Goal: Information Seeking & Learning: Learn about a topic

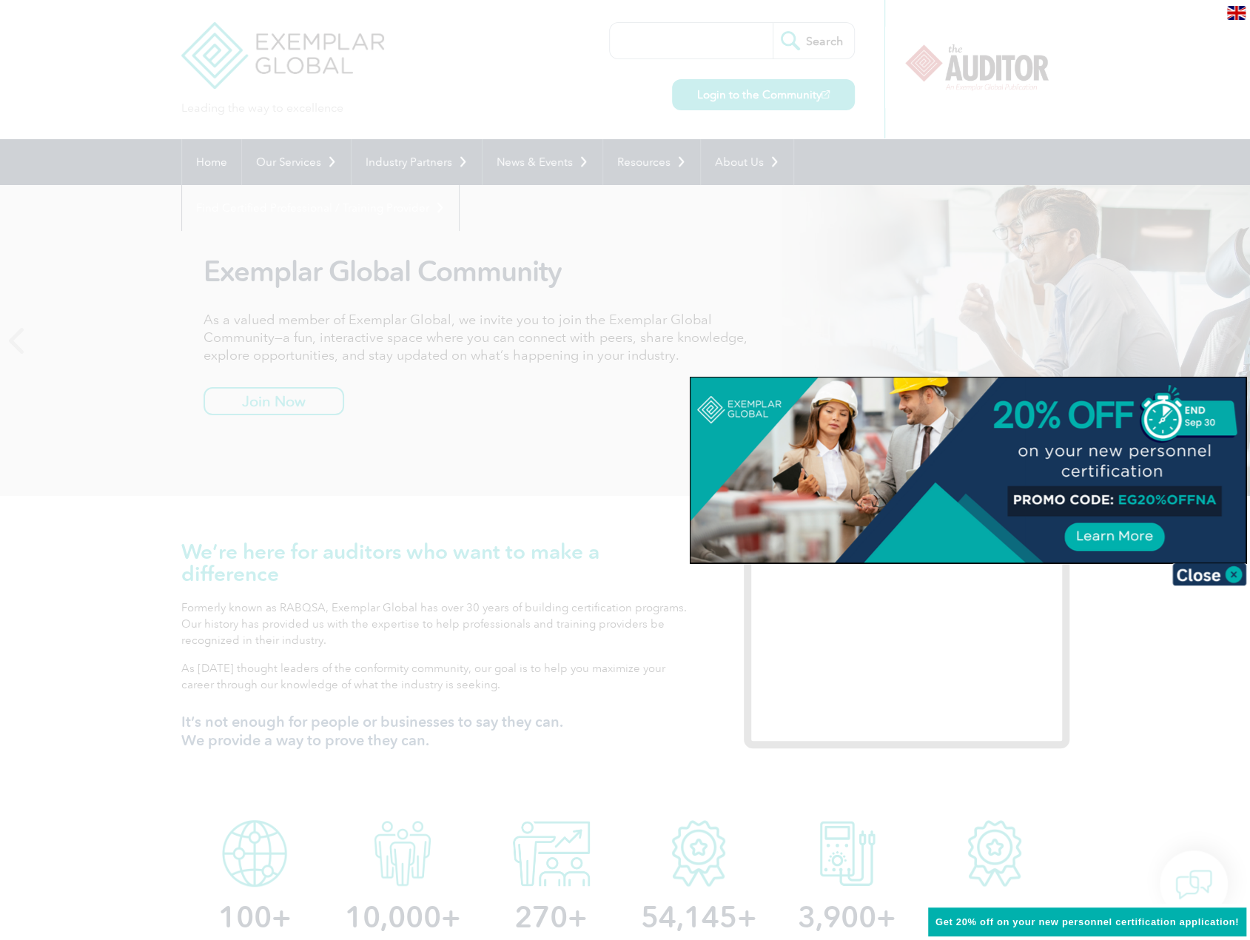
click at [1125, 532] on div at bounding box center [967, 469] width 555 height 185
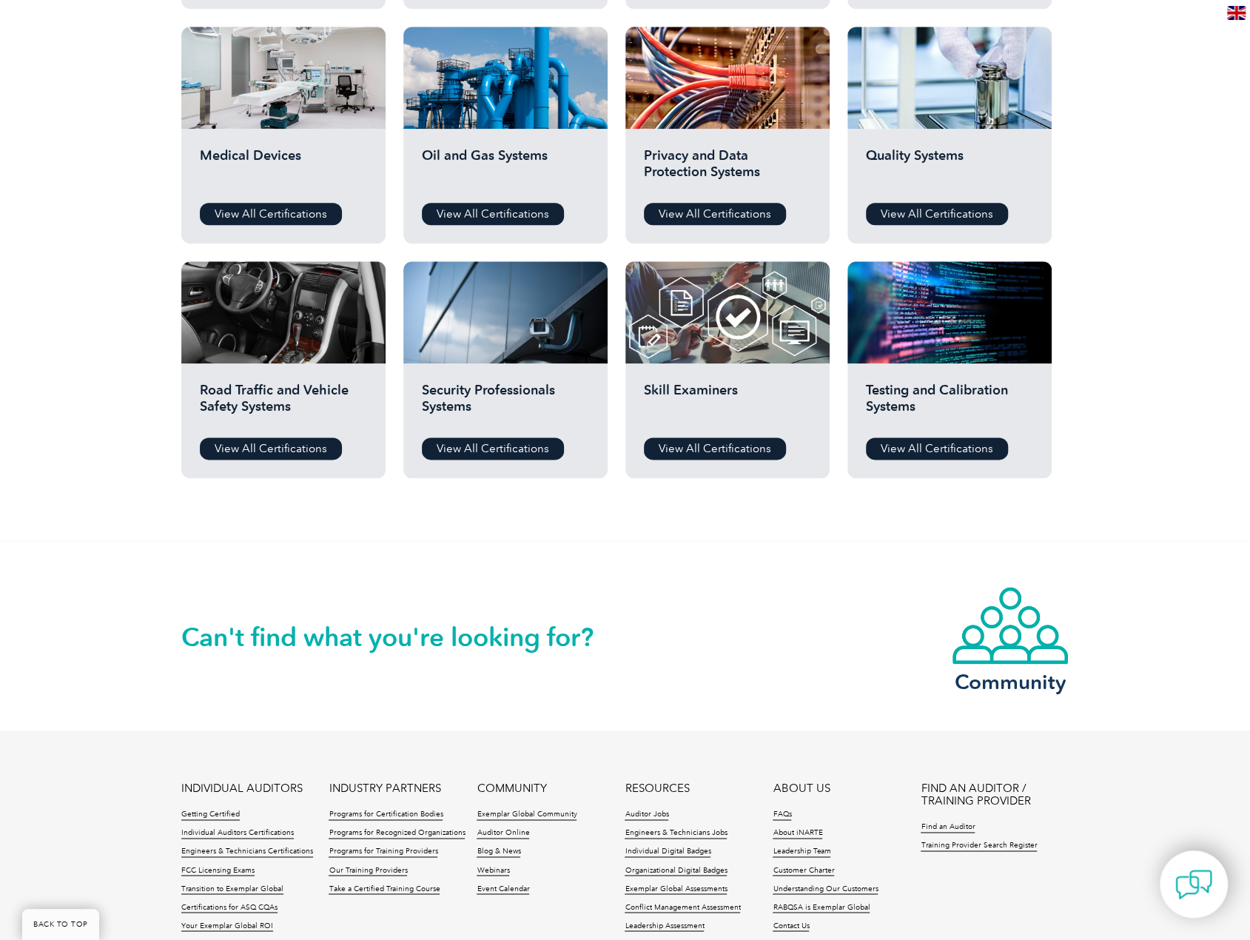
scroll to position [898, 0]
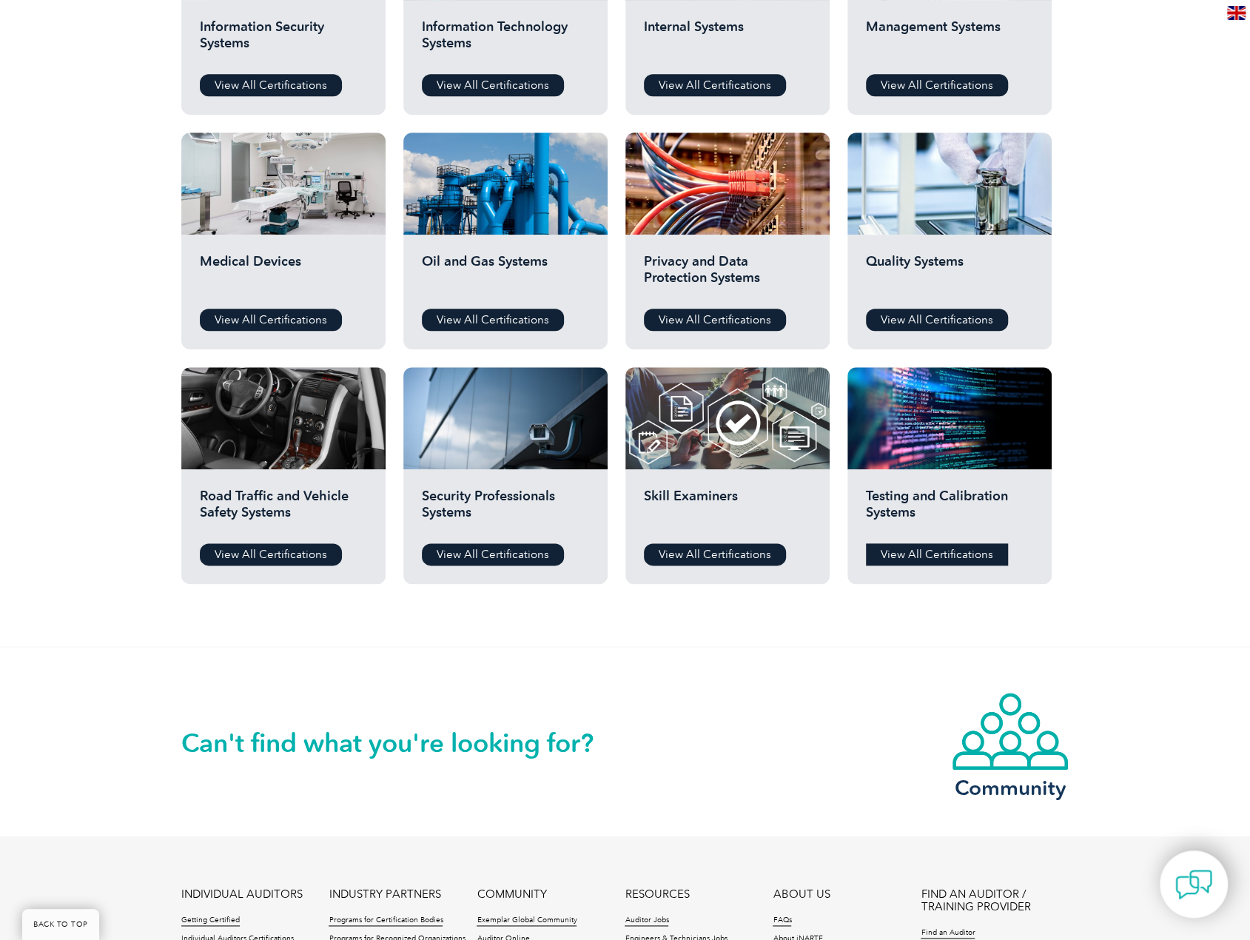
click at [964, 545] on link "View All Certifications" at bounding box center [937, 554] width 142 height 22
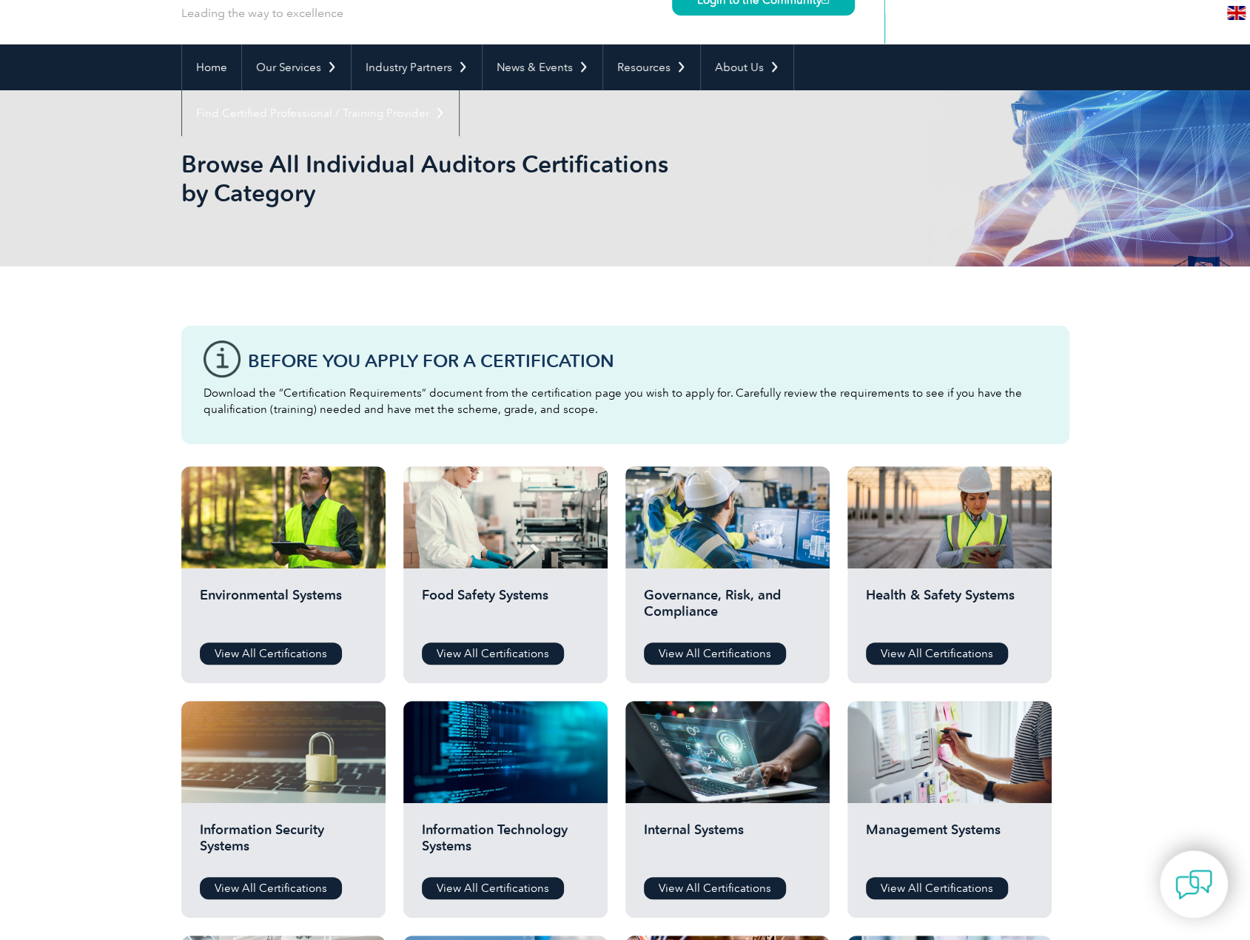
scroll to position [0, 0]
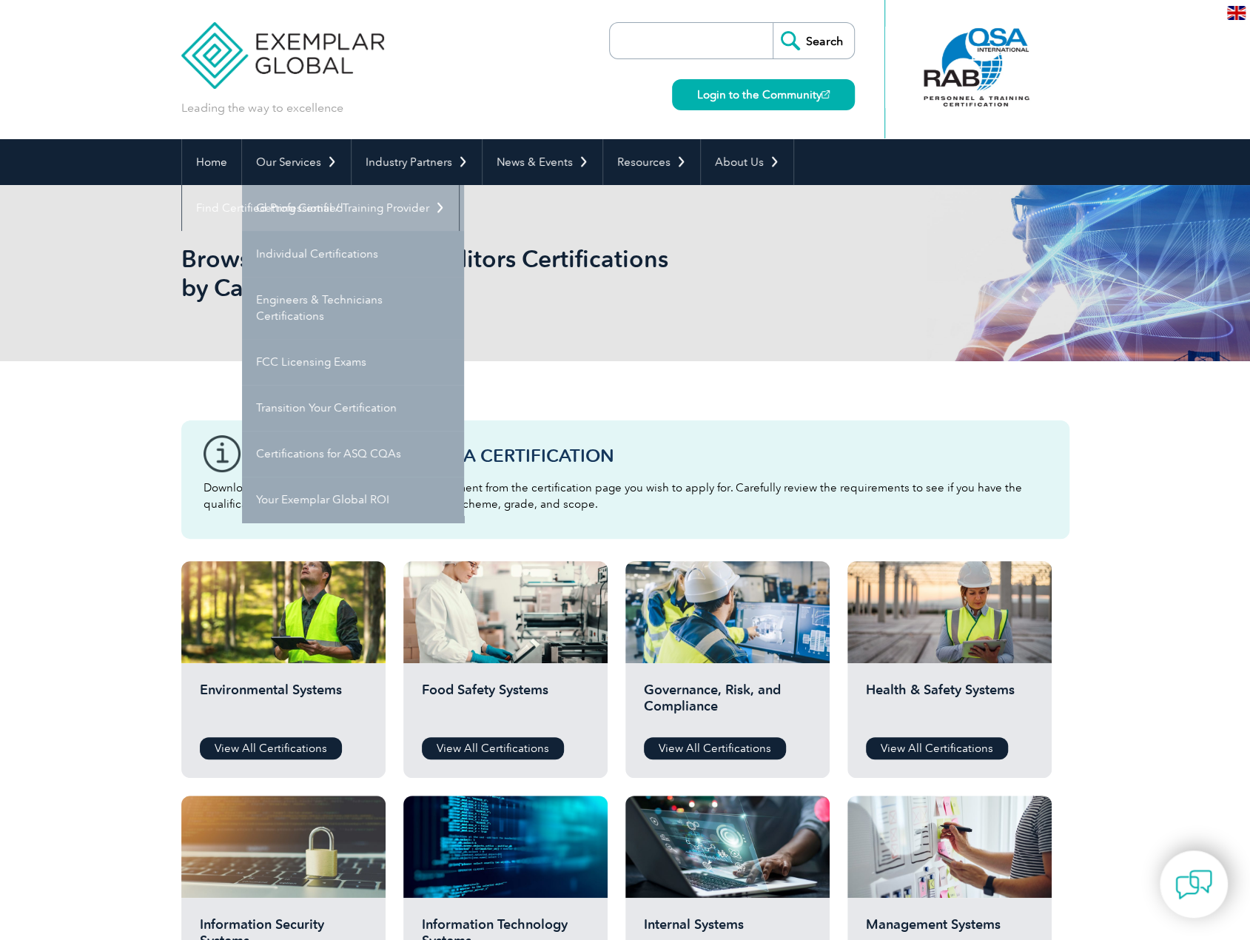
click at [356, 226] on link "Getting Certified" at bounding box center [353, 208] width 222 height 46
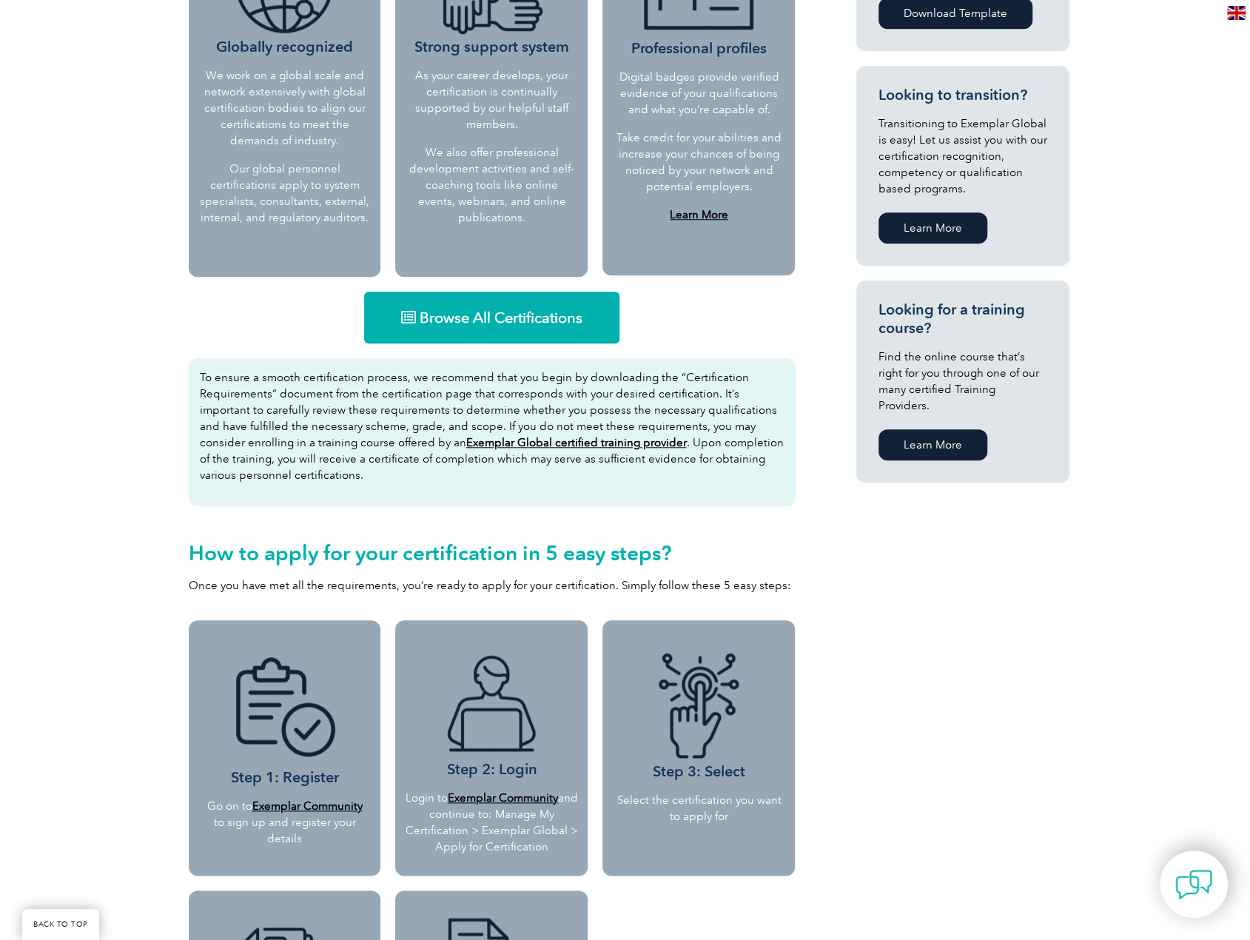
scroll to position [814, 0]
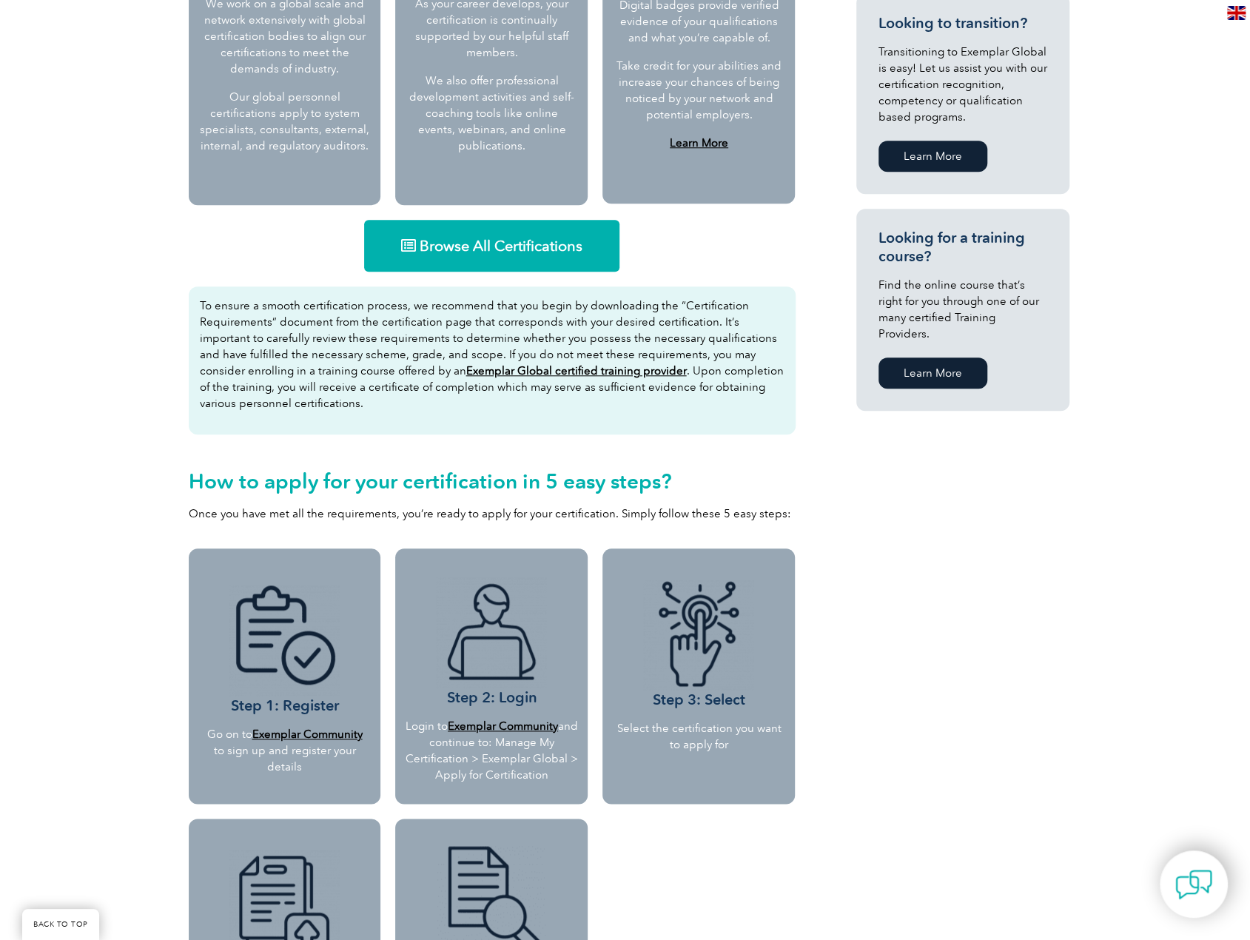
click at [488, 239] on span "Browse All Certifications" at bounding box center [501, 245] width 163 height 15
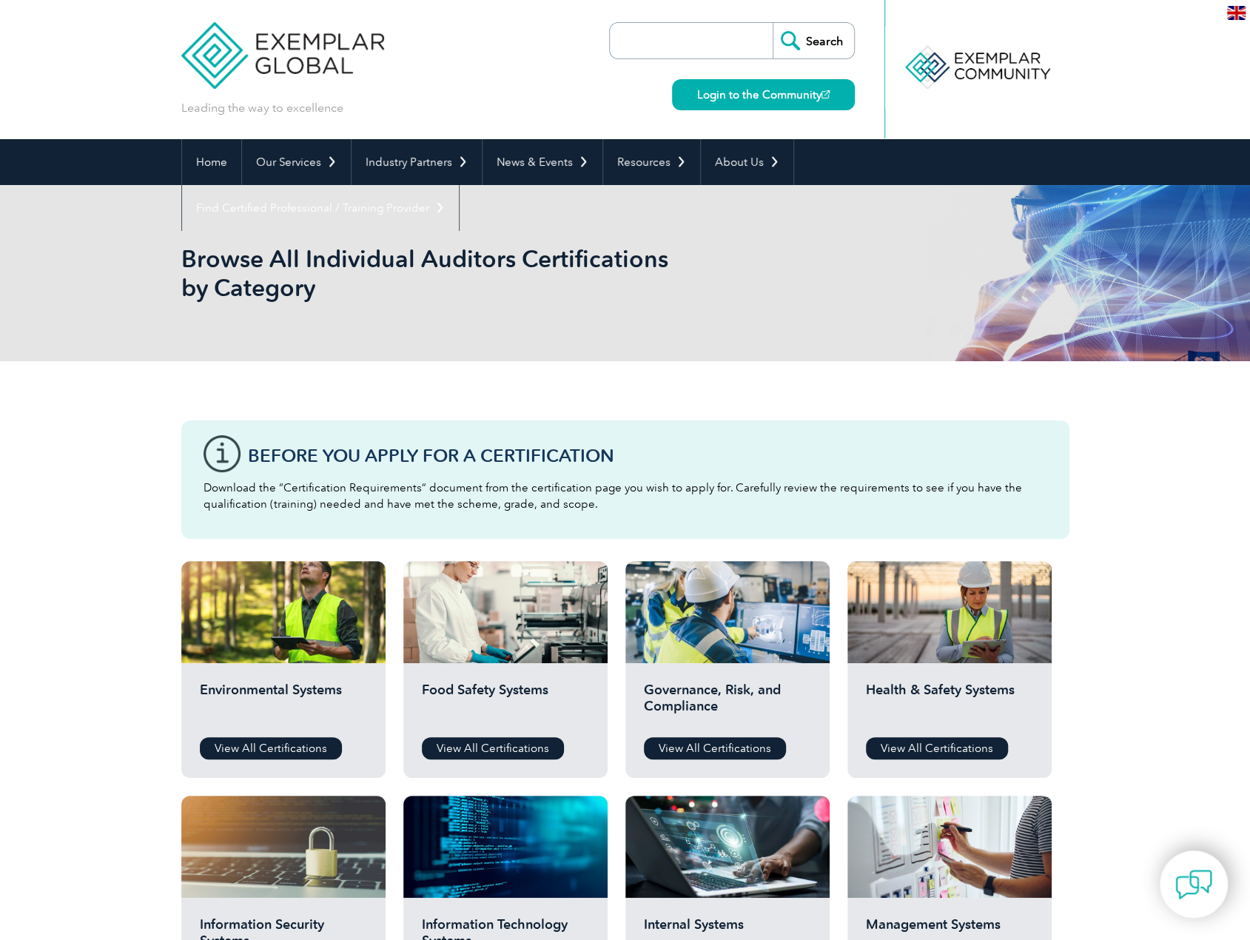
click at [715, 38] on input "search" at bounding box center [694, 41] width 155 height 36
type input "mil std"
click at [773, 23] on input "Search" at bounding box center [813, 41] width 81 height 36
click at [790, 44] on input "Search" at bounding box center [813, 41] width 81 height 36
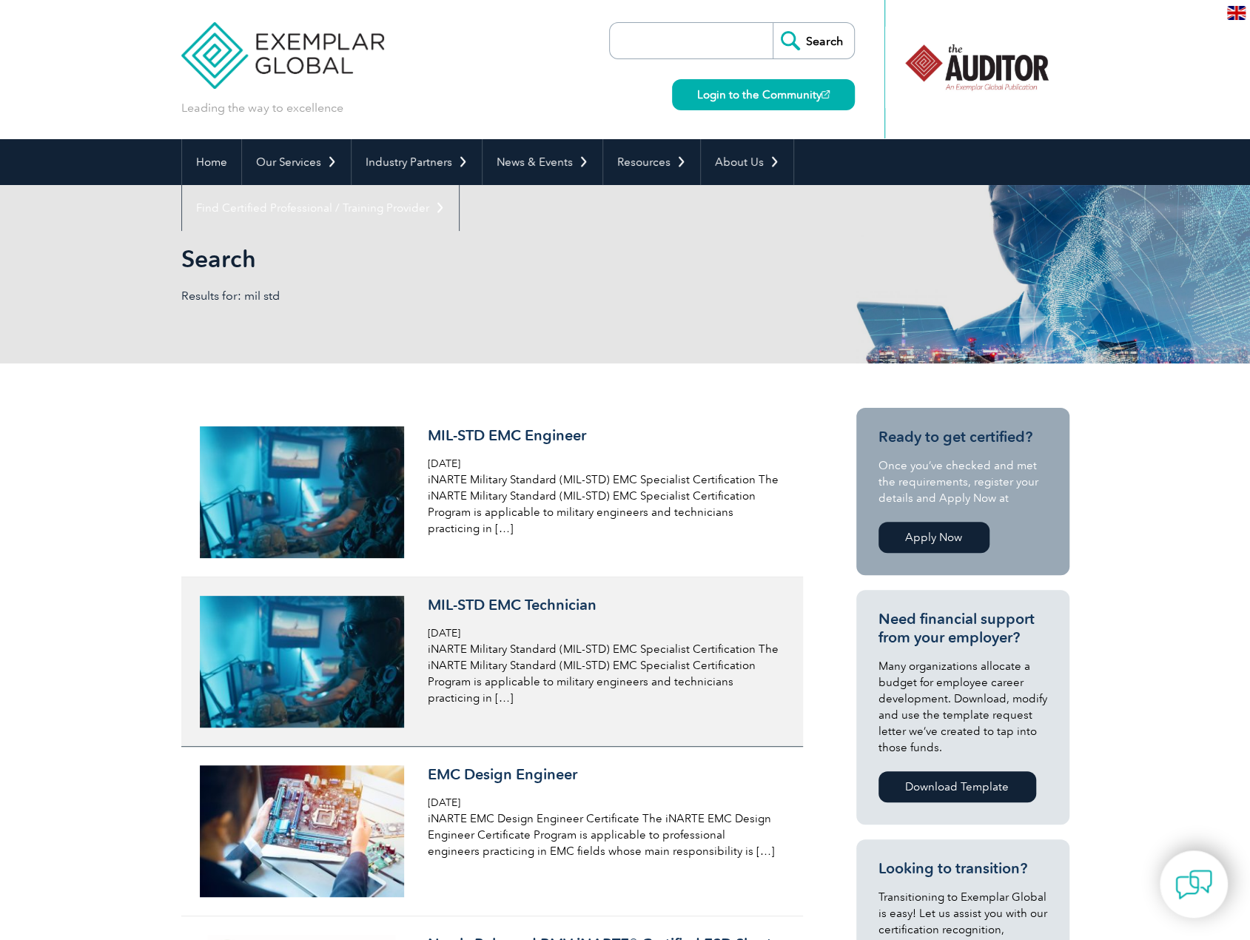
click at [447, 611] on h3 "MIL-STD EMC Technician" at bounding box center [603, 605] width 351 height 19
click at [464, 619] on div "MIL-STD EMC Technician Monday, December 4th, 2023 iNARTE Military Standard (MIL…" at bounding box center [603, 651] width 351 height 110
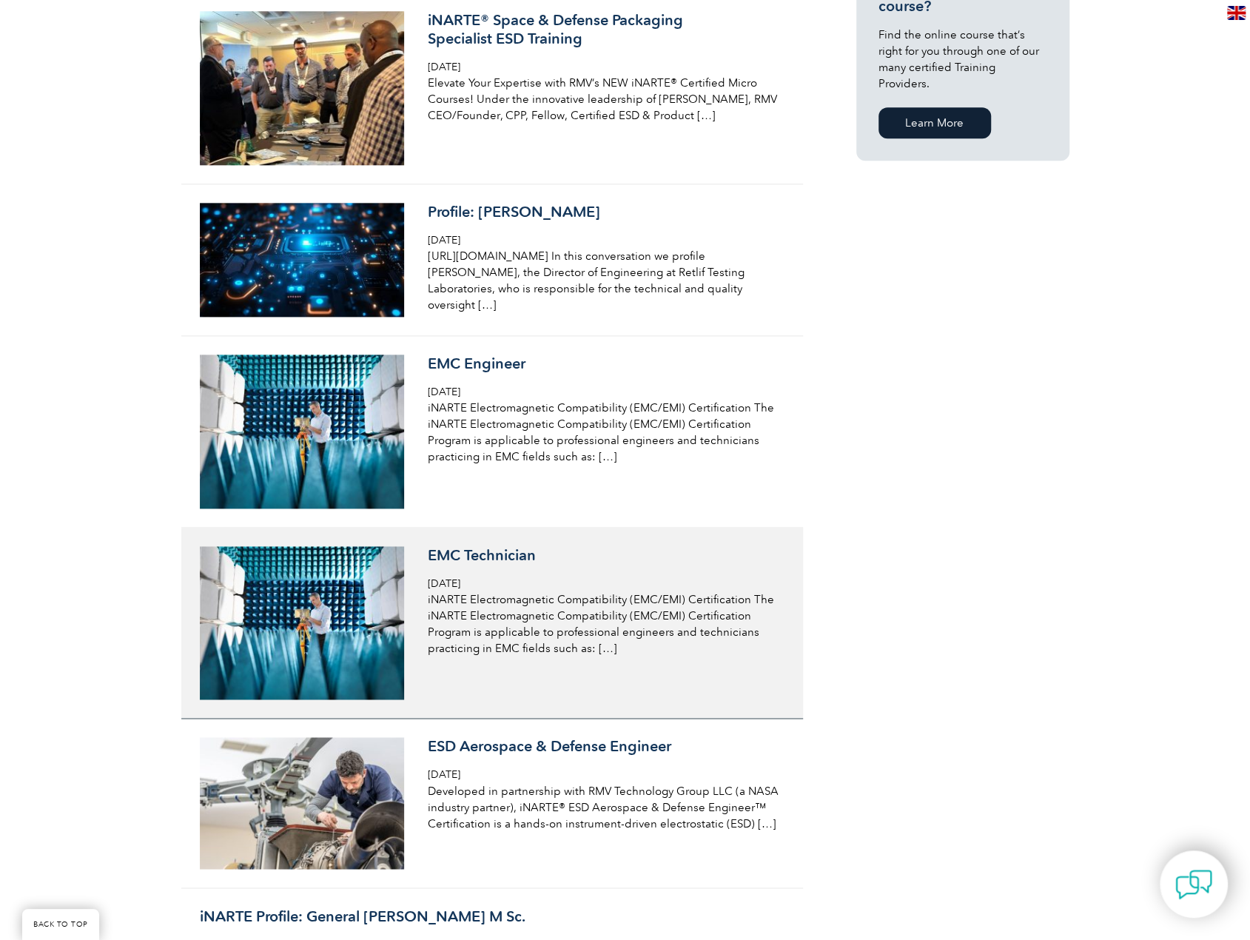
scroll to position [1110, 0]
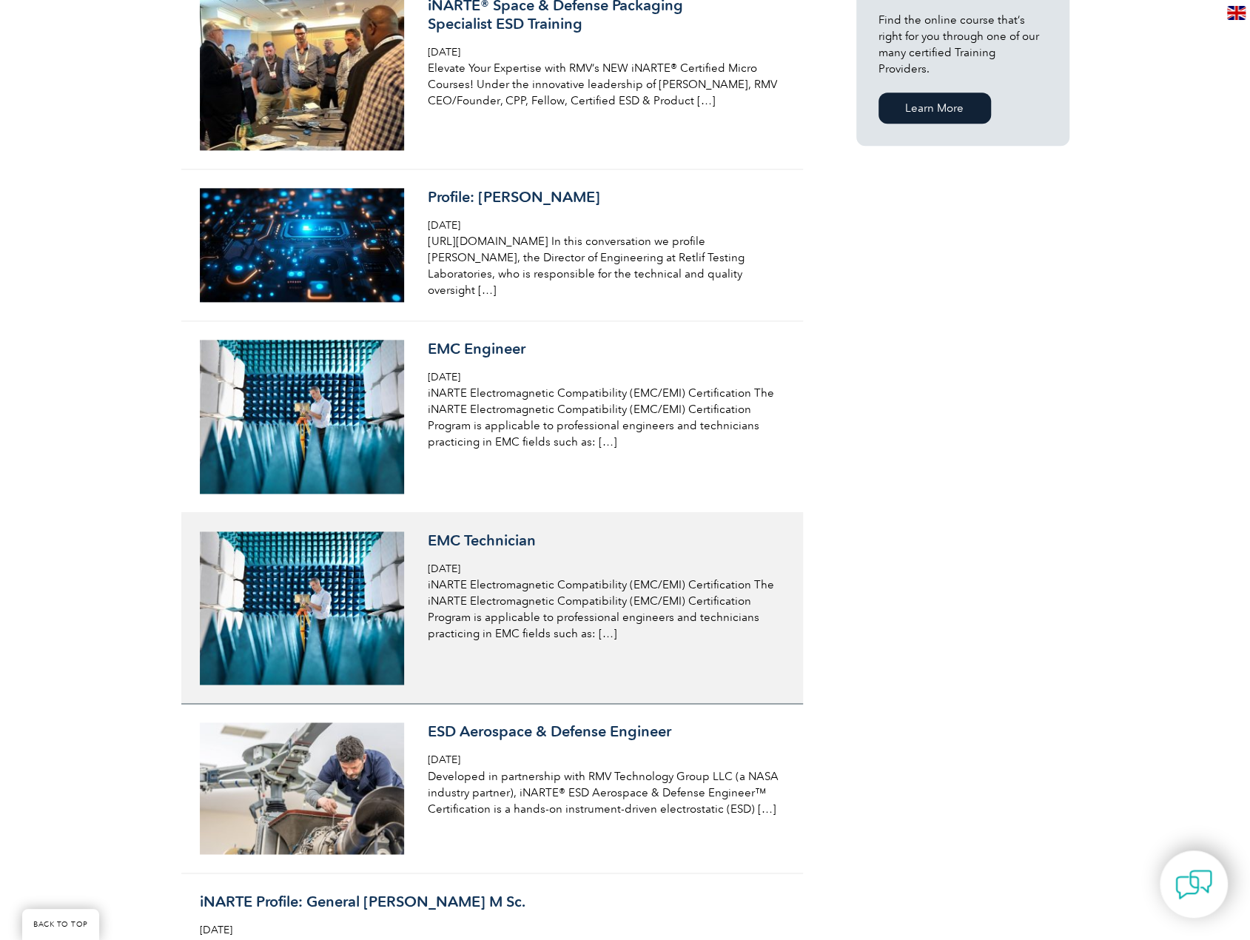
click at [387, 646] on img at bounding box center [302, 607] width 205 height 153
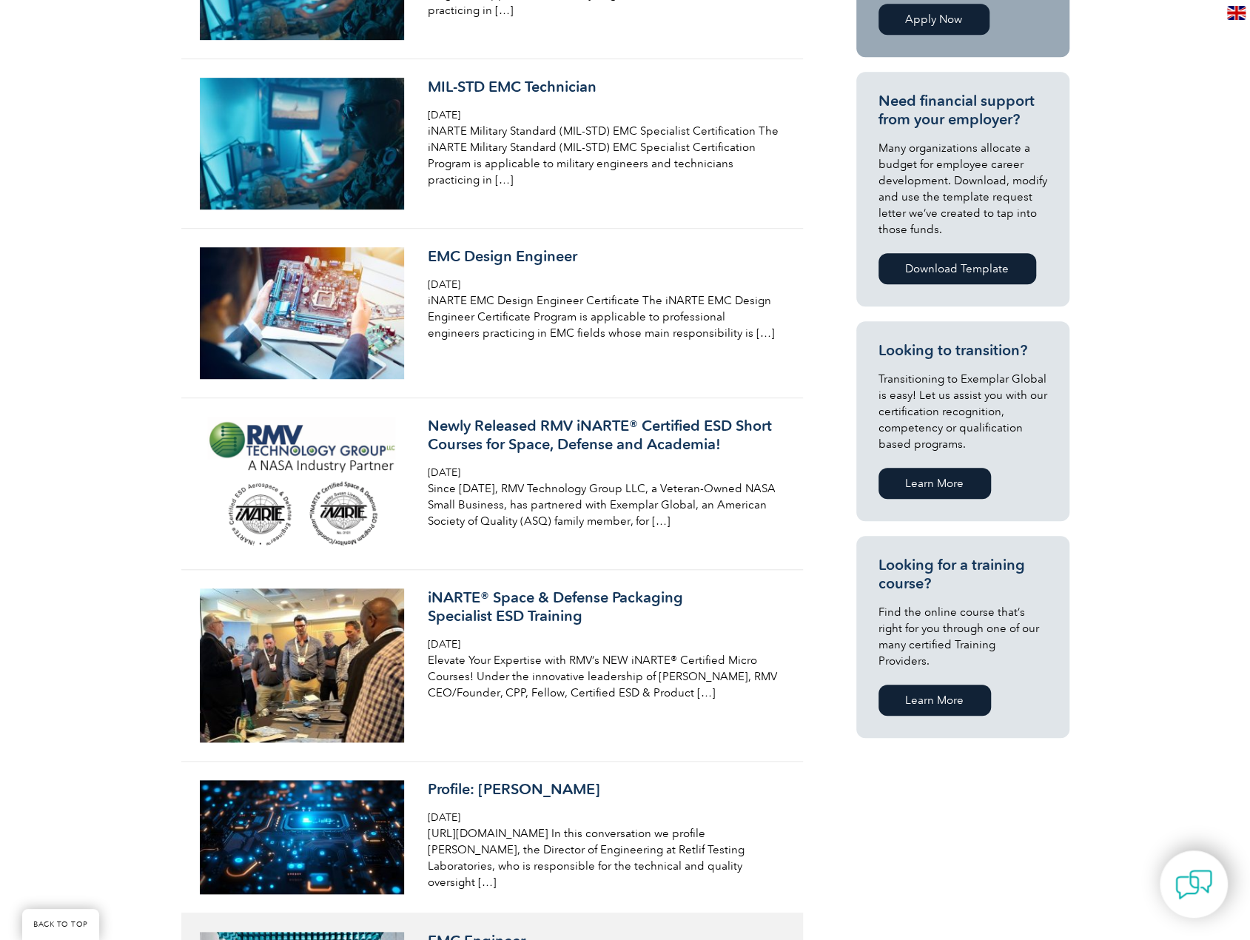
scroll to position [222, 0]
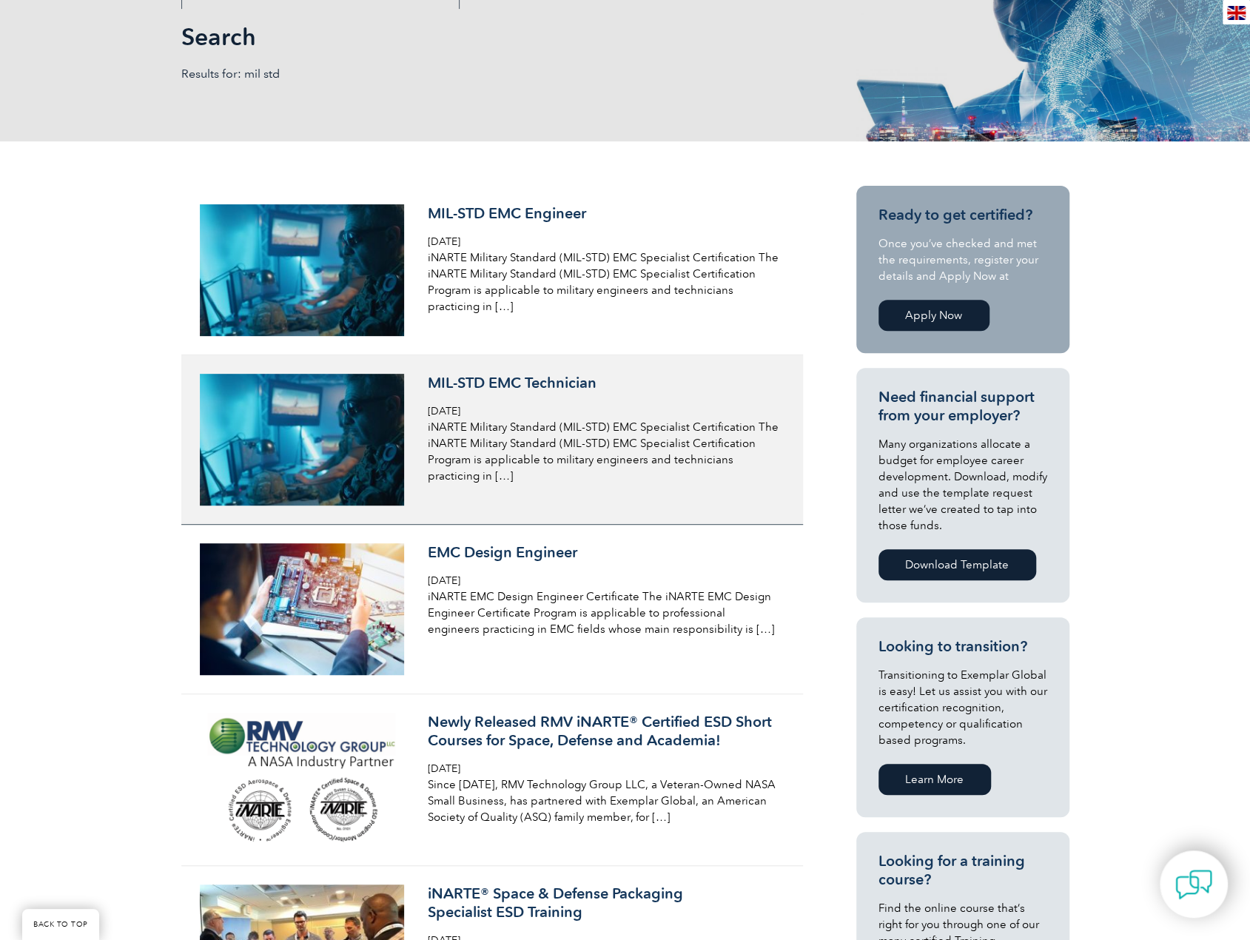
click at [317, 433] on img at bounding box center [302, 440] width 205 height 132
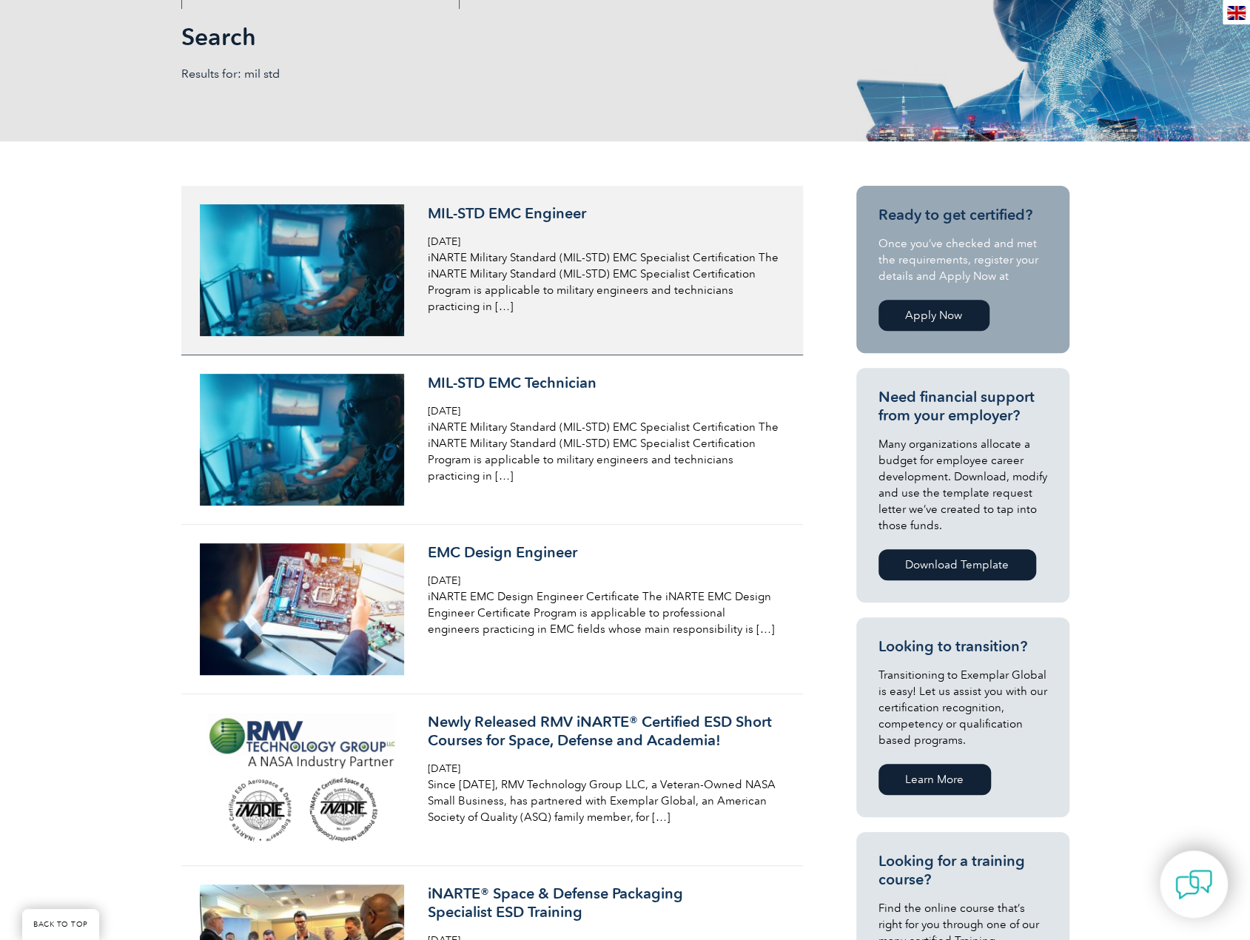
click at [491, 231] on div "MIL-STD EMC Engineer Monday, December 4th, 2023 iNARTE Military Standard (MIL-S…" at bounding box center [603, 259] width 351 height 110
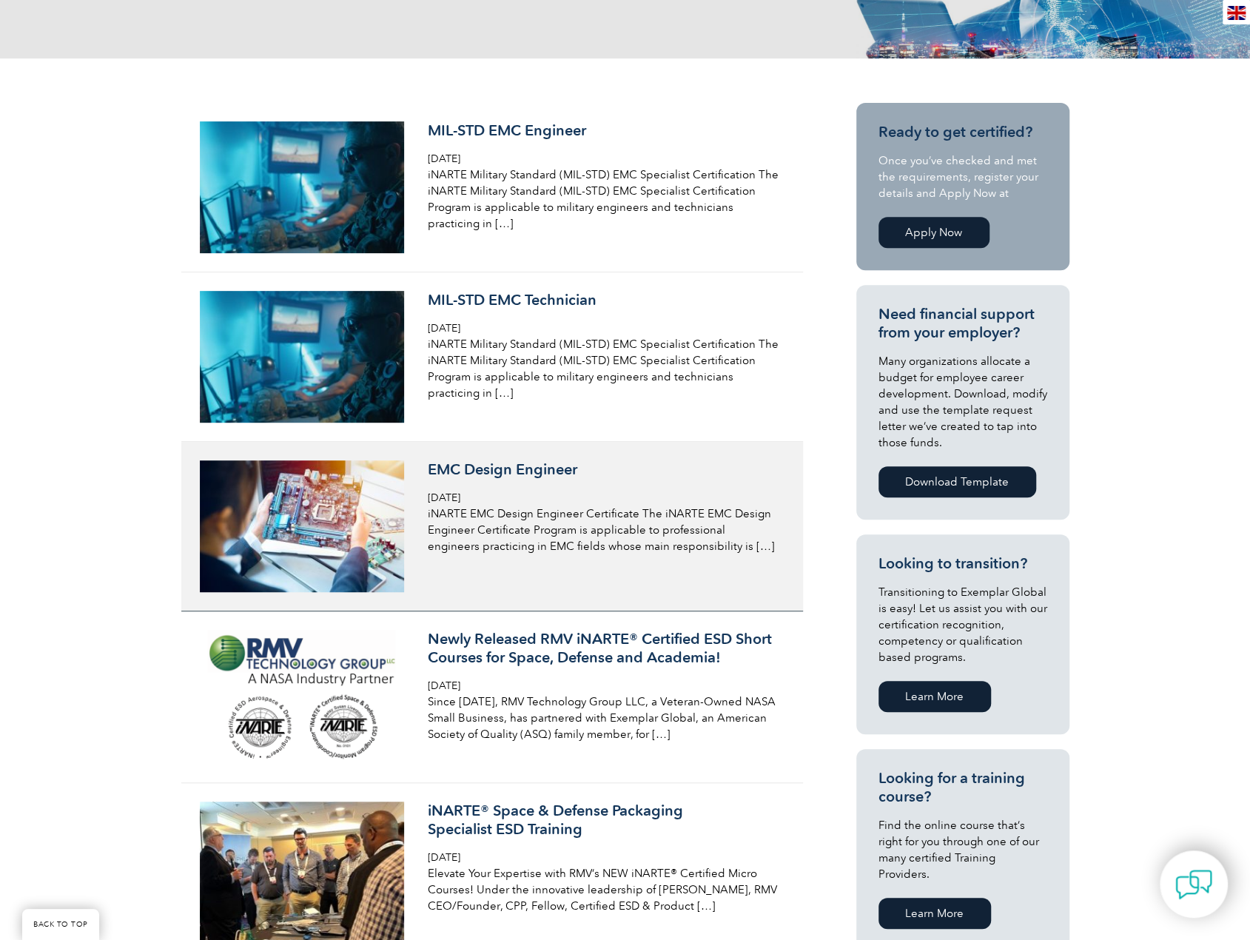
scroll to position [444, 0]
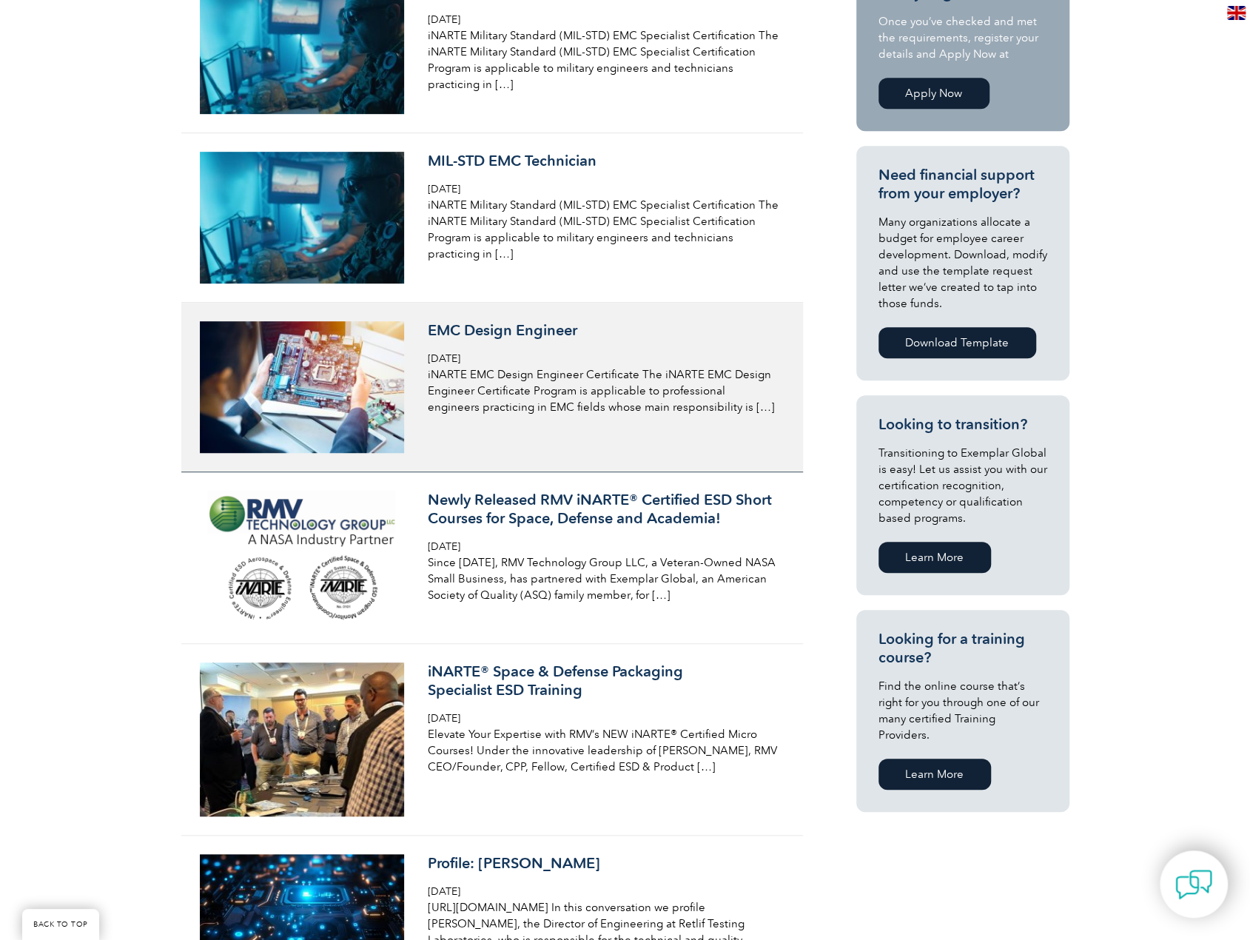
click at [271, 397] on img at bounding box center [302, 387] width 205 height 132
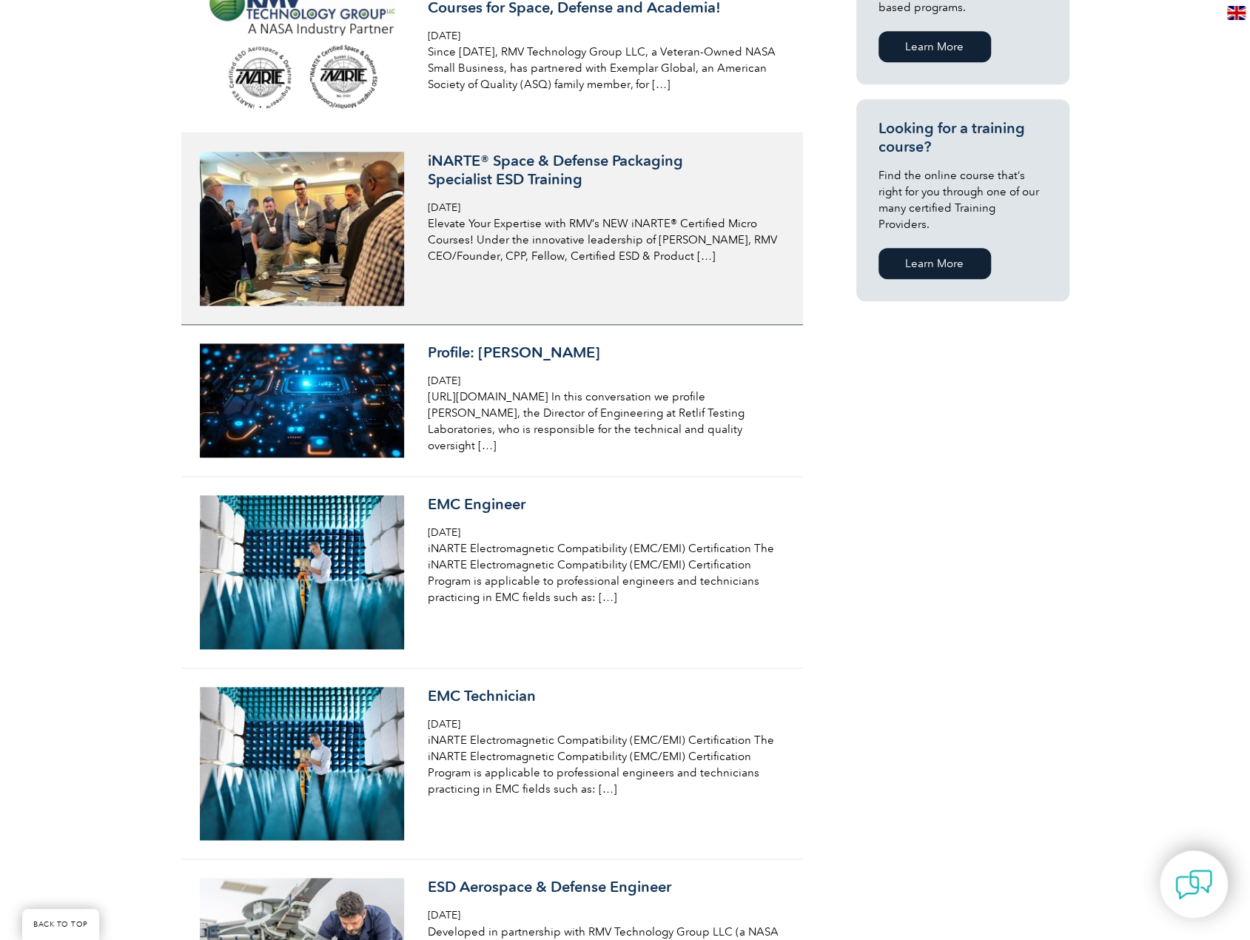
scroll to position [1036, 0]
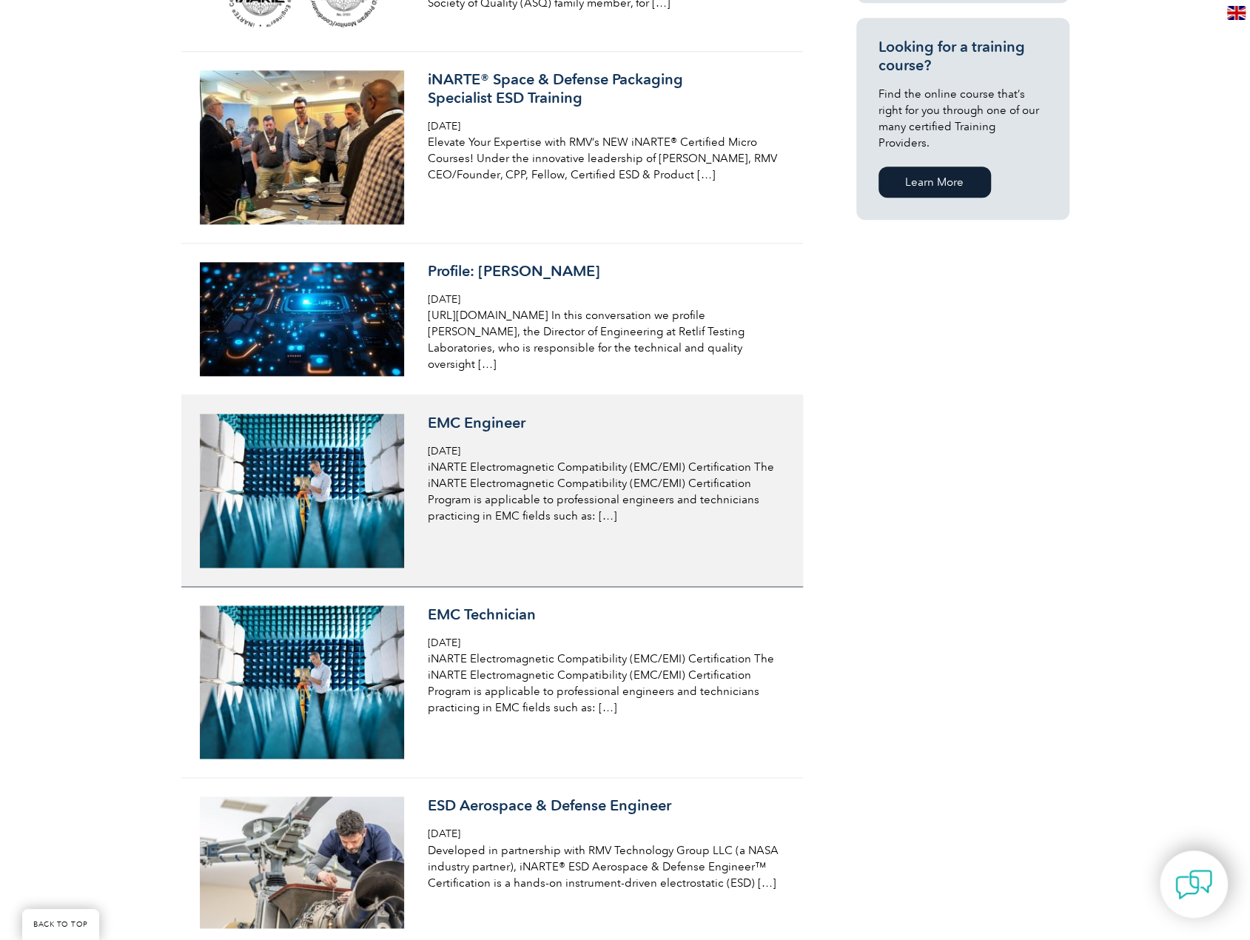
click at [391, 523] on img at bounding box center [302, 490] width 205 height 153
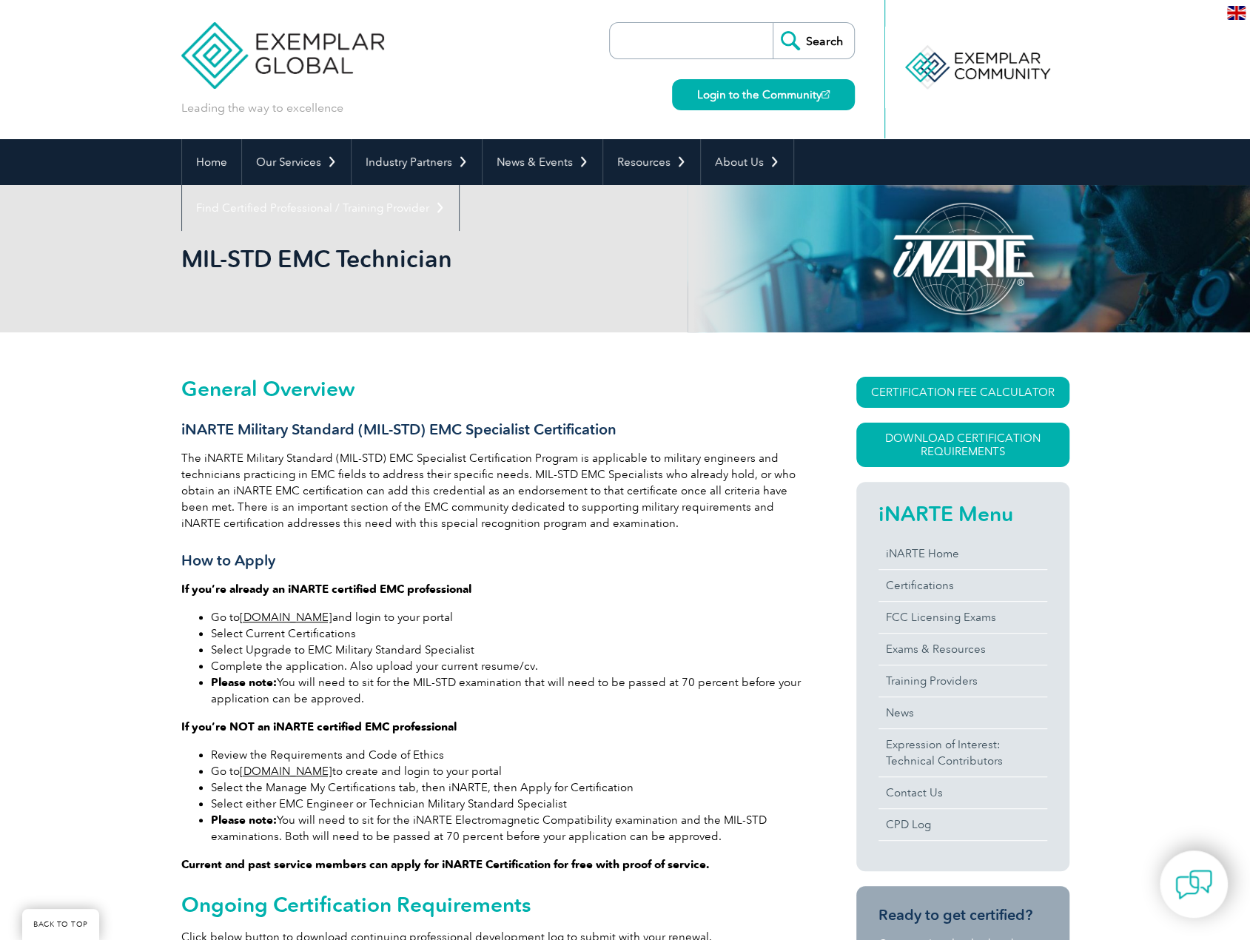
scroll to position [444, 0]
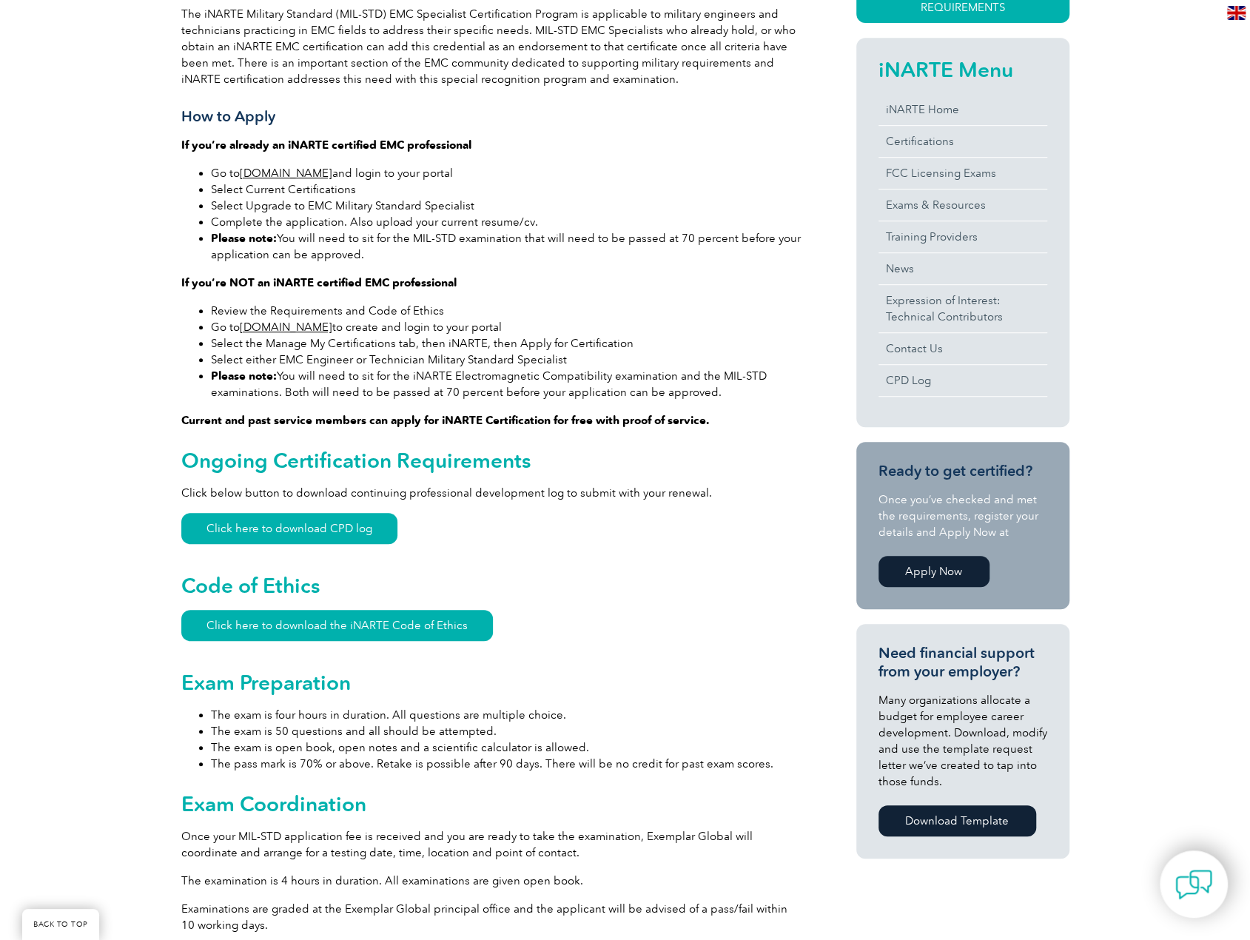
click at [596, 628] on div "General Overview iNARTE Military Standard (MIL-STD) EMC Specialist Certificatio…" at bounding box center [492, 769] width 622 height 1673
click at [765, 795] on h2 "Exam Coordination" at bounding box center [492, 804] width 622 height 24
drag, startPoint x: 715, startPoint y: 394, endPoint x: 193, endPoint y: 309, distance: 528.6
click at [193, 309] on ul "Review the Requirements and Code of Ethics Go to www.exemplarlink.org to create…" at bounding box center [492, 352] width 622 height 98
click at [192, 308] on ul "Review the Requirements and Code of Ethics Go to www.exemplarlink.org to create…" at bounding box center [492, 352] width 622 height 98
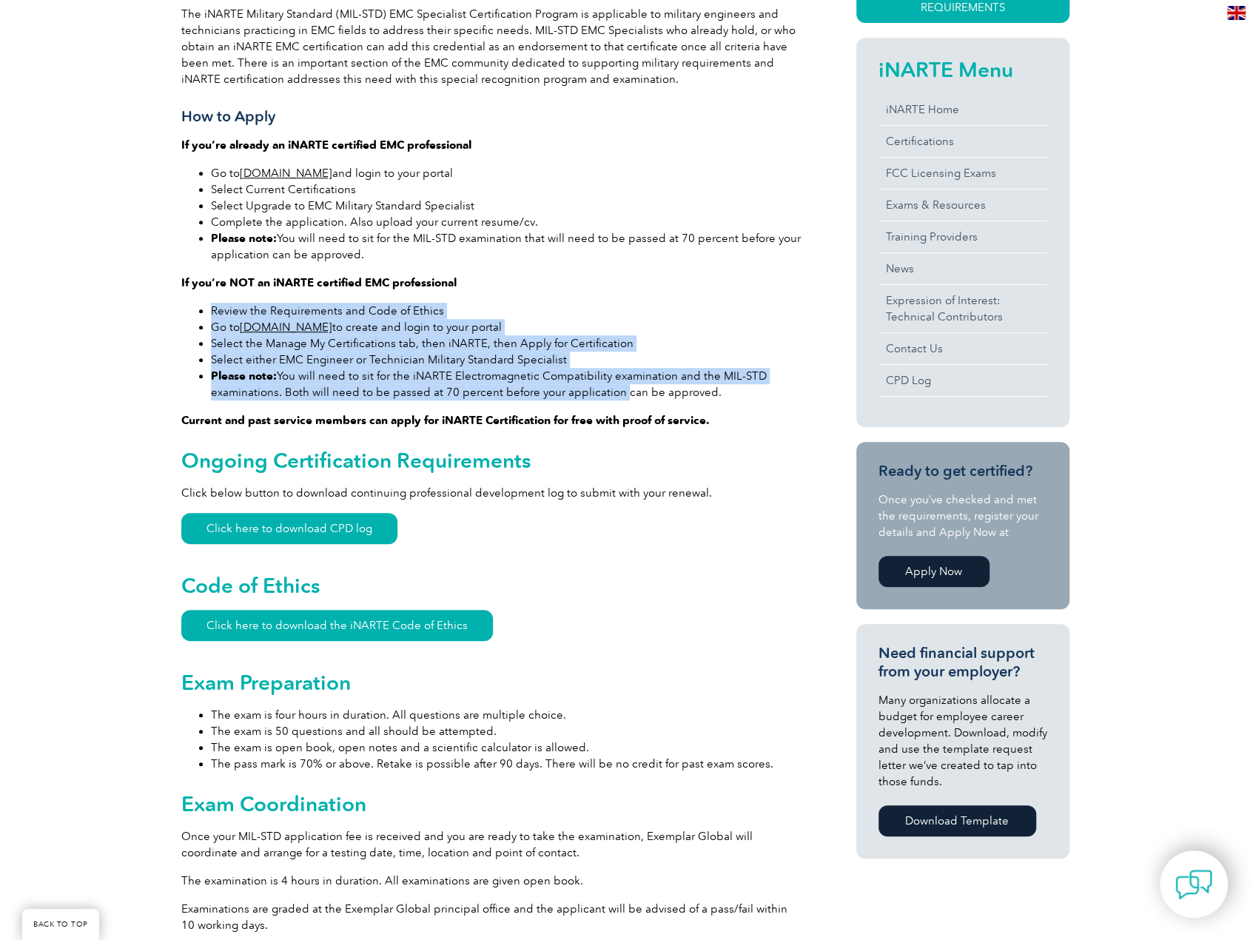
drag, startPoint x: 192, startPoint y: 308, endPoint x: 557, endPoint y: 389, distance: 373.1
click at [557, 389] on ul "Review the Requirements and Code of Ethics Go to www.exemplarlink.org to create…" at bounding box center [492, 352] width 622 height 98
click at [633, 380] on li "Please note: You will need to sit for the iNARTE Electromagnetic Compatibility …" at bounding box center [507, 384] width 592 height 33
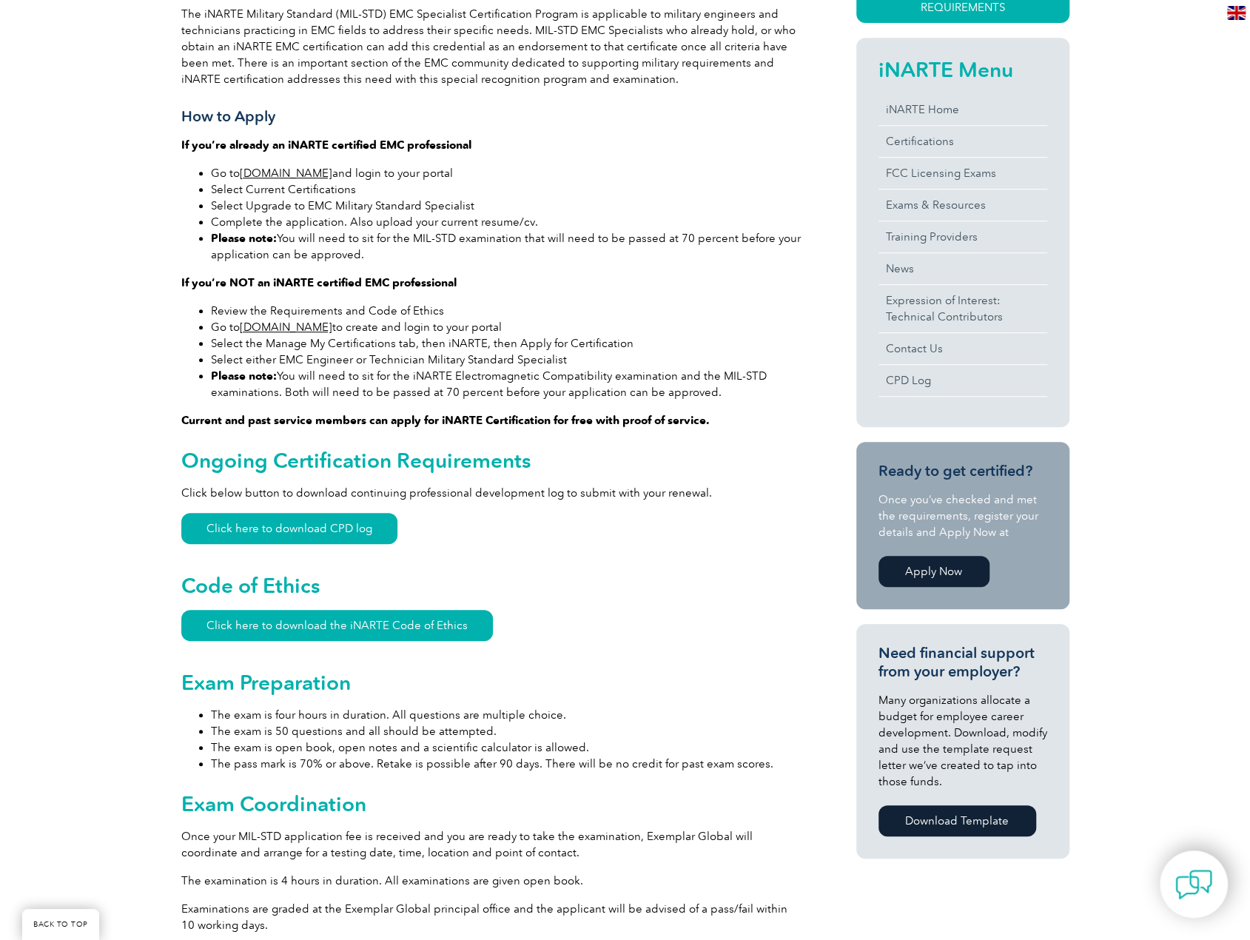
drag, startPoint x: 394, startPoint y: 346, endPoint x: 197, endPoint y: 321, distance: 198.4
click at [197, 321] on ul "Review the Requirements and Code of Ethics Go to www.exemplarlink.org to create…" at bounding box center [492, 352] width 622 height 98
click at [194, 316] on ul "Review the Requirements and Code of Ethics Go to www.exemplarlink.org to create…" at bounding box center [492, 352] width 622 height 98
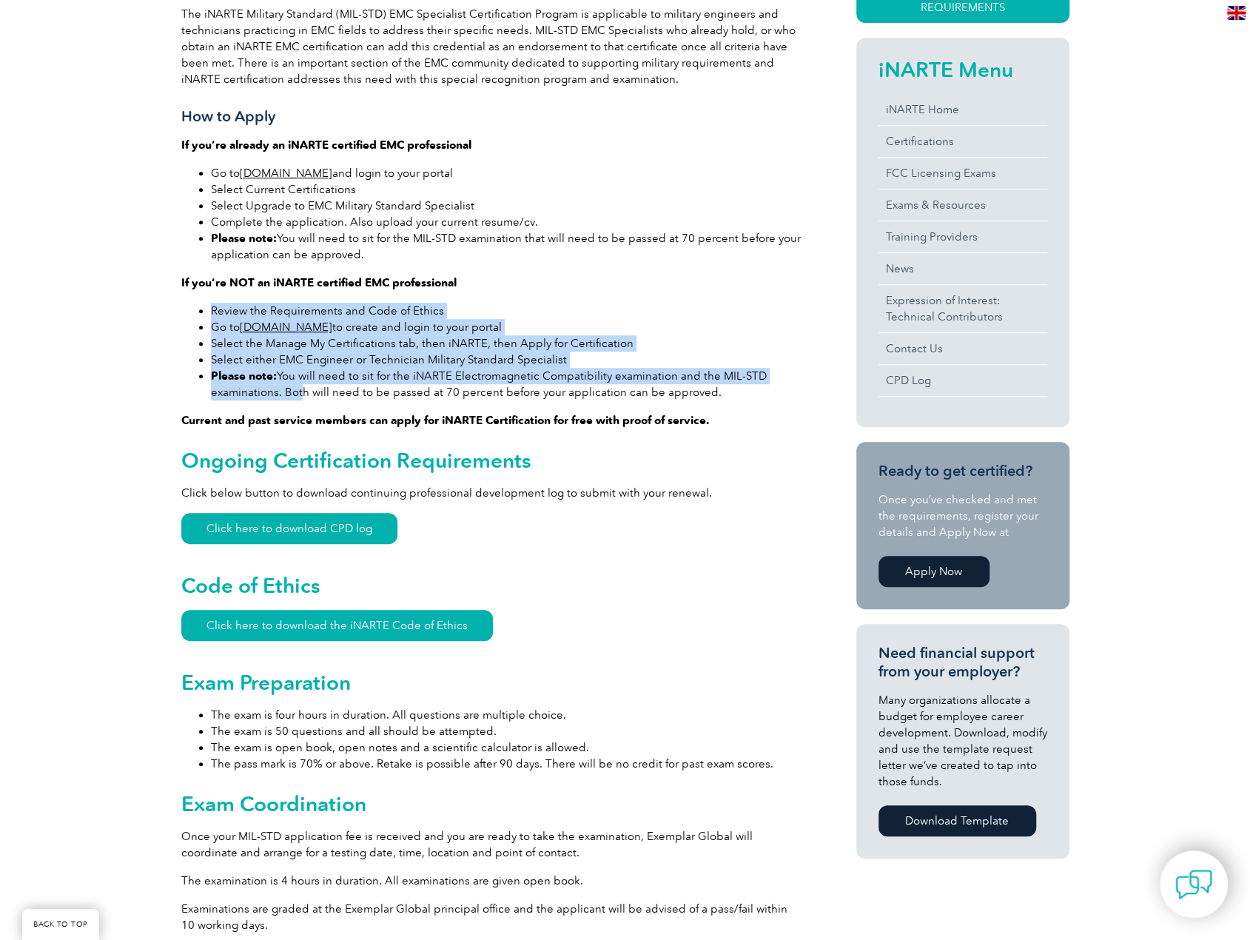
drag, startPoint x: 192, startPoint y: 312, endPoint x: 296, endPoint y: 397, distance: 134.5
click at [296, 397] on ul "Review the Requirements and Code of Ethics Go to www.exemplarlink.org to create…" at bounding box center [492, 352] width 622 height 98
click at [591, 374] on li "Please note: You will need to sit for the iNARTE Electromagnetic Compatibility …" at bounding box center [507, 384] width 592 height 33
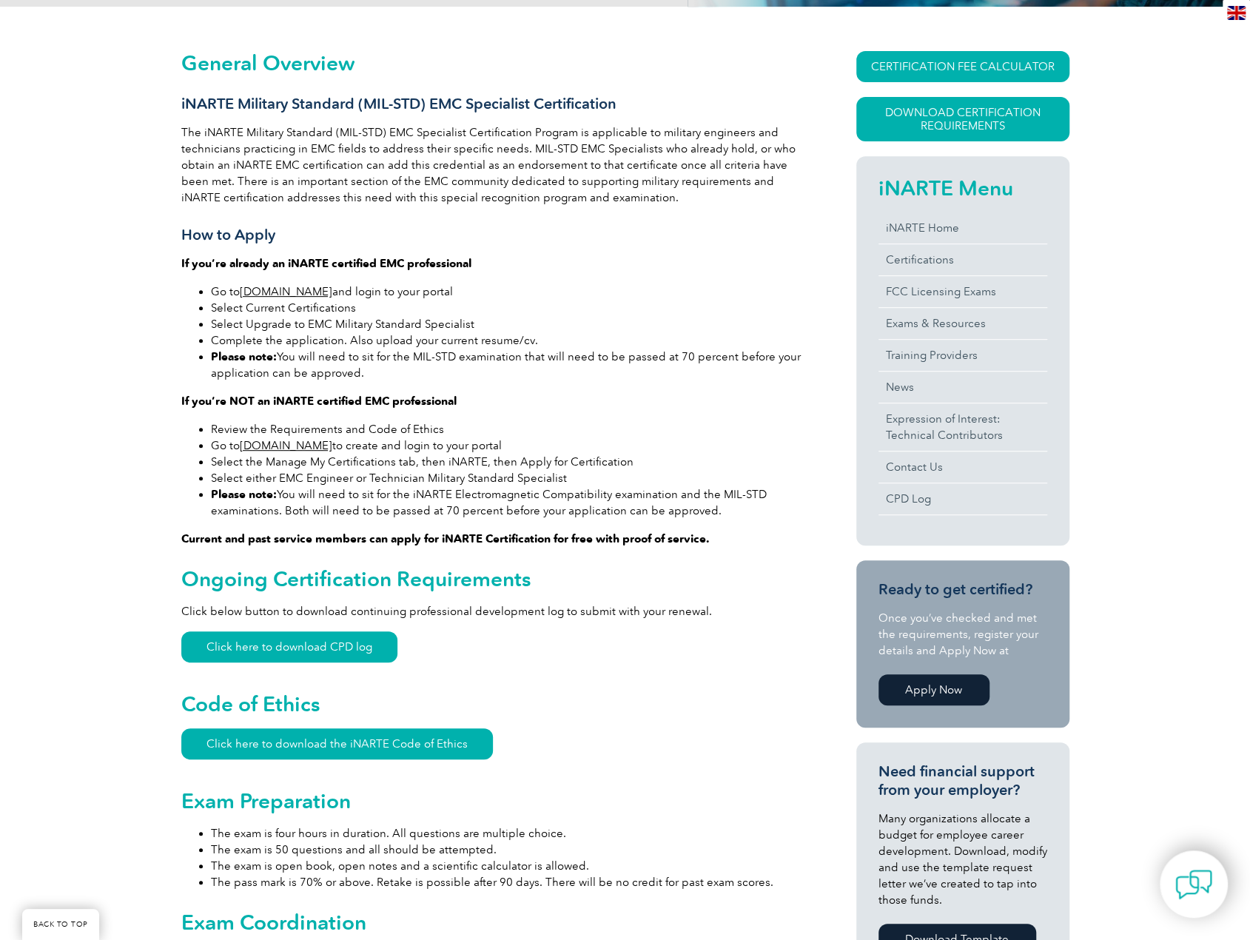
scroll to position [222, 0]
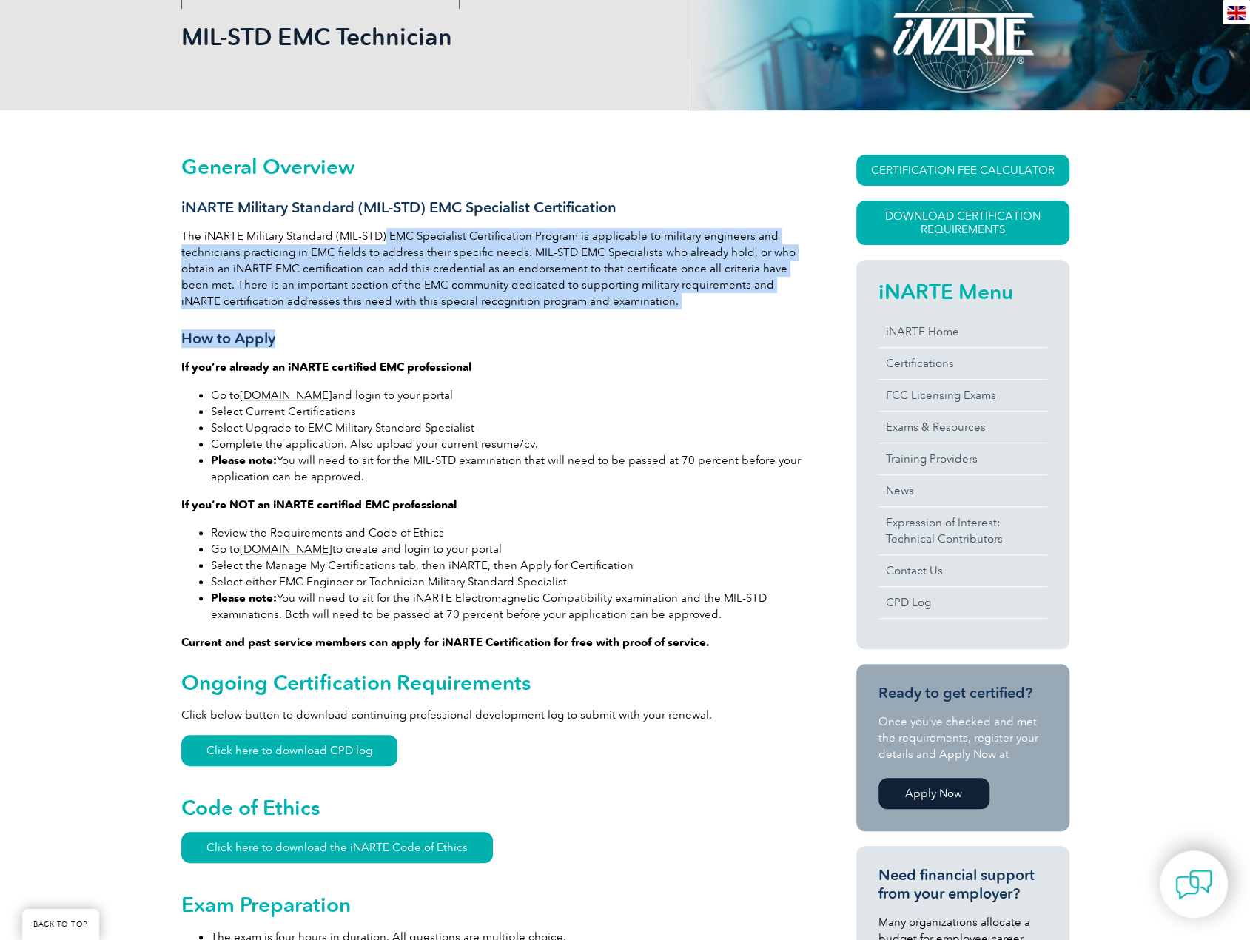
drag, startPoint x: 381, startPoint y: 241, endPoint x: 639, endPoint y: 327, distance: 272.2
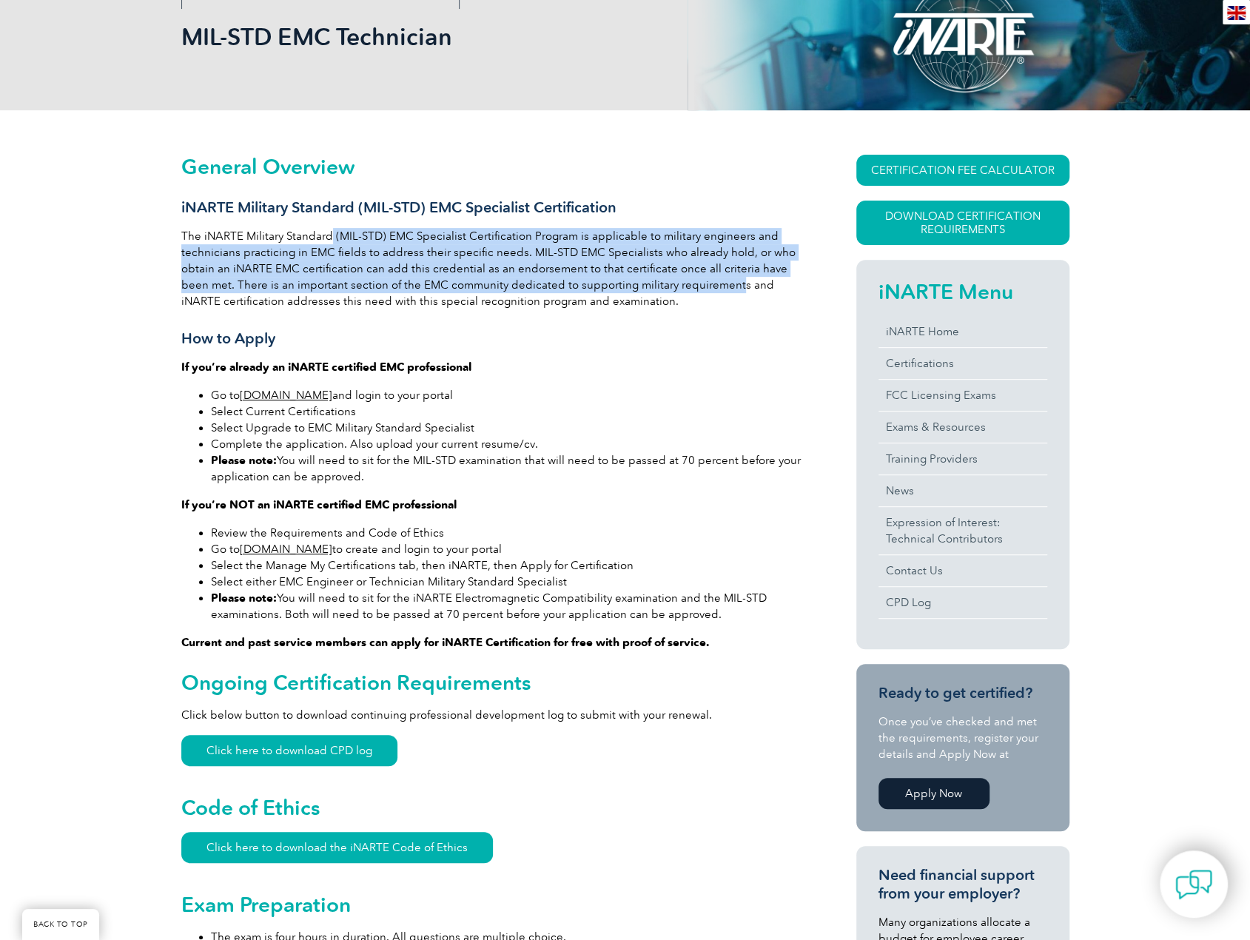
drag, startPoint x: 702, startPoint y: 289, endPoint x: 322, endPoint y: 239, distance: 382.9
click at [325, 238] on p "The iNARTE Military Standard (MIL-STD) EMC Specialist Certification Program is …" at bounding box center [492, 268] width 622 height 81
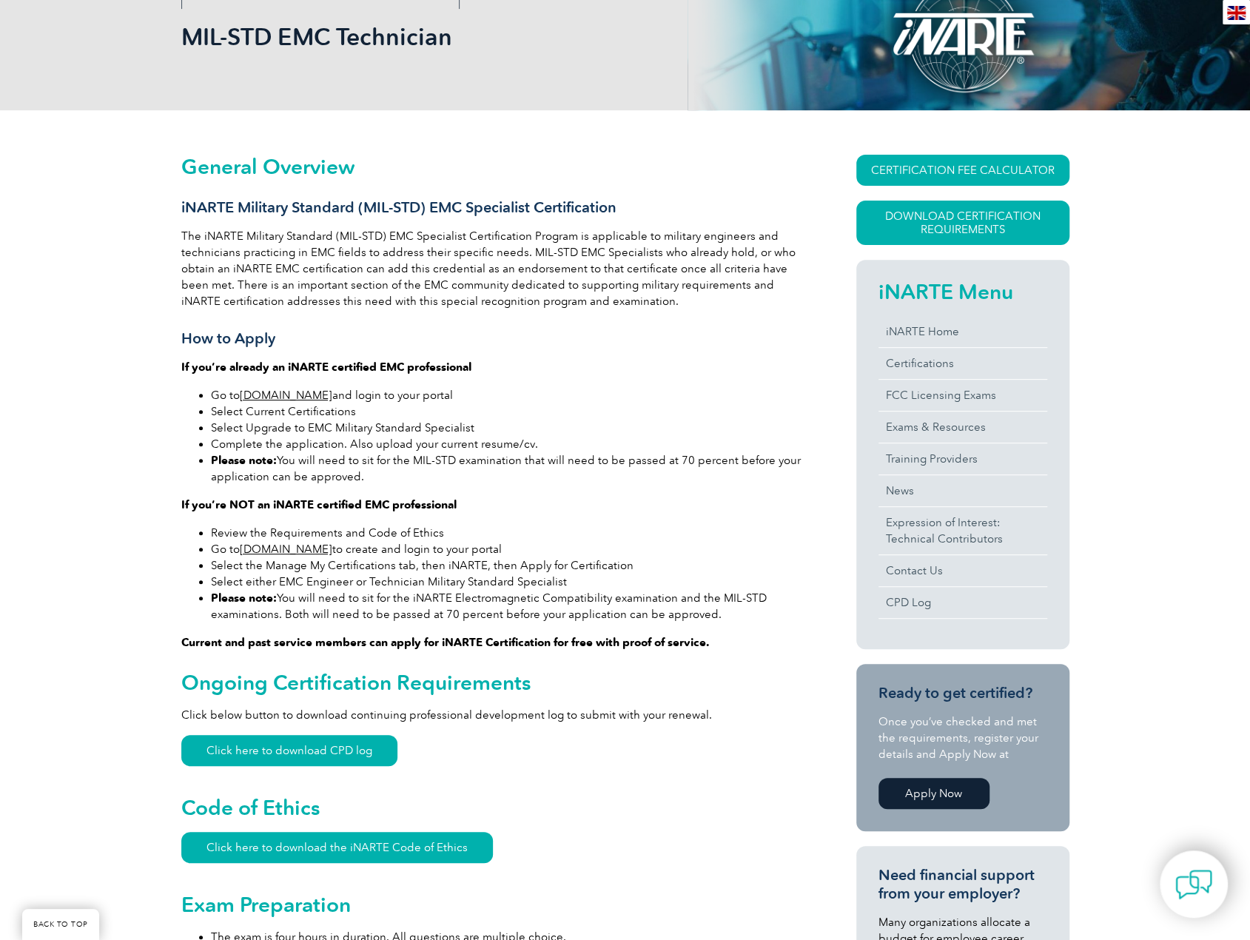
click at [312, 241] on p "The iNARTE Military Standard (MIL-STD) EMC Specialist Certification Program is …" at bounding box center [492, 268] width 622 height 81
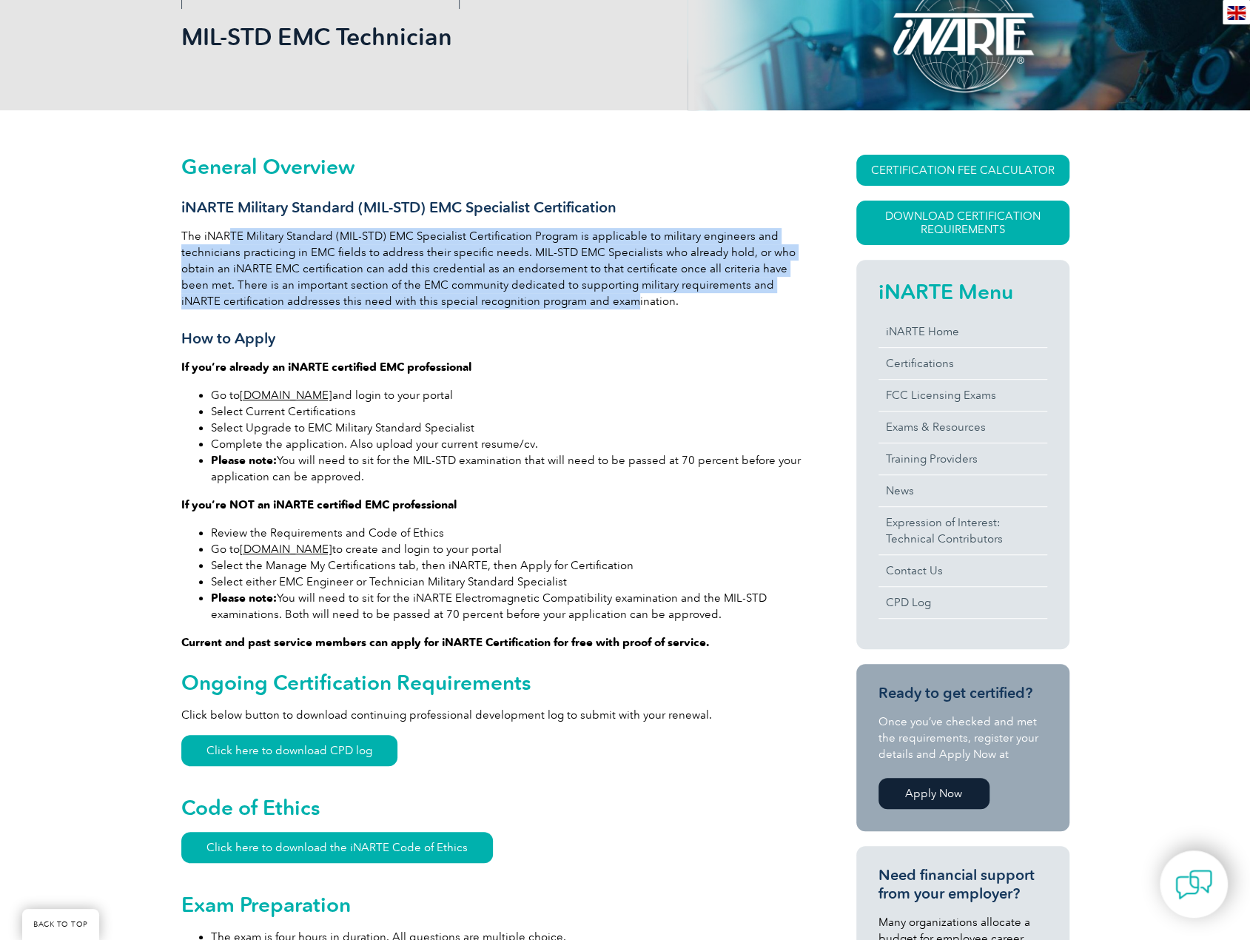
drag, startPoint x: 230, startPoint y: 238, endPoint x: 582, endPoint y: 305, distance: 357.9
click at [582, 305] on p "The iNARTE Military Standard (MIL-STD) EMC Specialist Certification Program is …" at bounding box center [492, 268] width 622 height 81
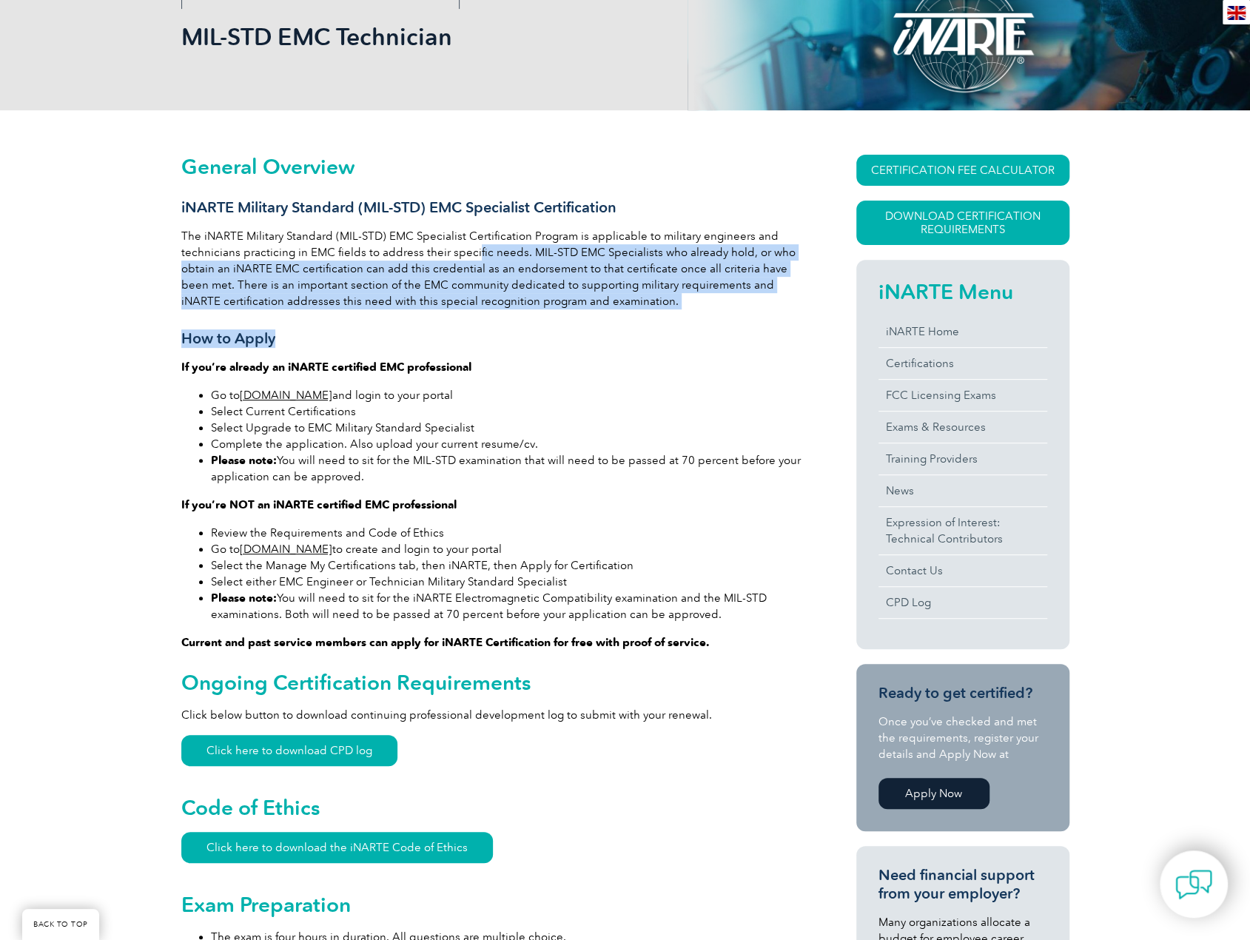
drag, startPoint x: 499, startPoint y: 266, endPoint x: 470, endPoint y: 254, distance: 31.5
click at [470, 254] on p "The iNARTE Military Standard (MIL-STD) EMC Specialist Certification Program is …" at bounding box center [492, 268] width 622 height 81
drag, startPoint x: 474, startPoint y: 248, endPoint x: 672, endPoint y: 325, distance: 212.7
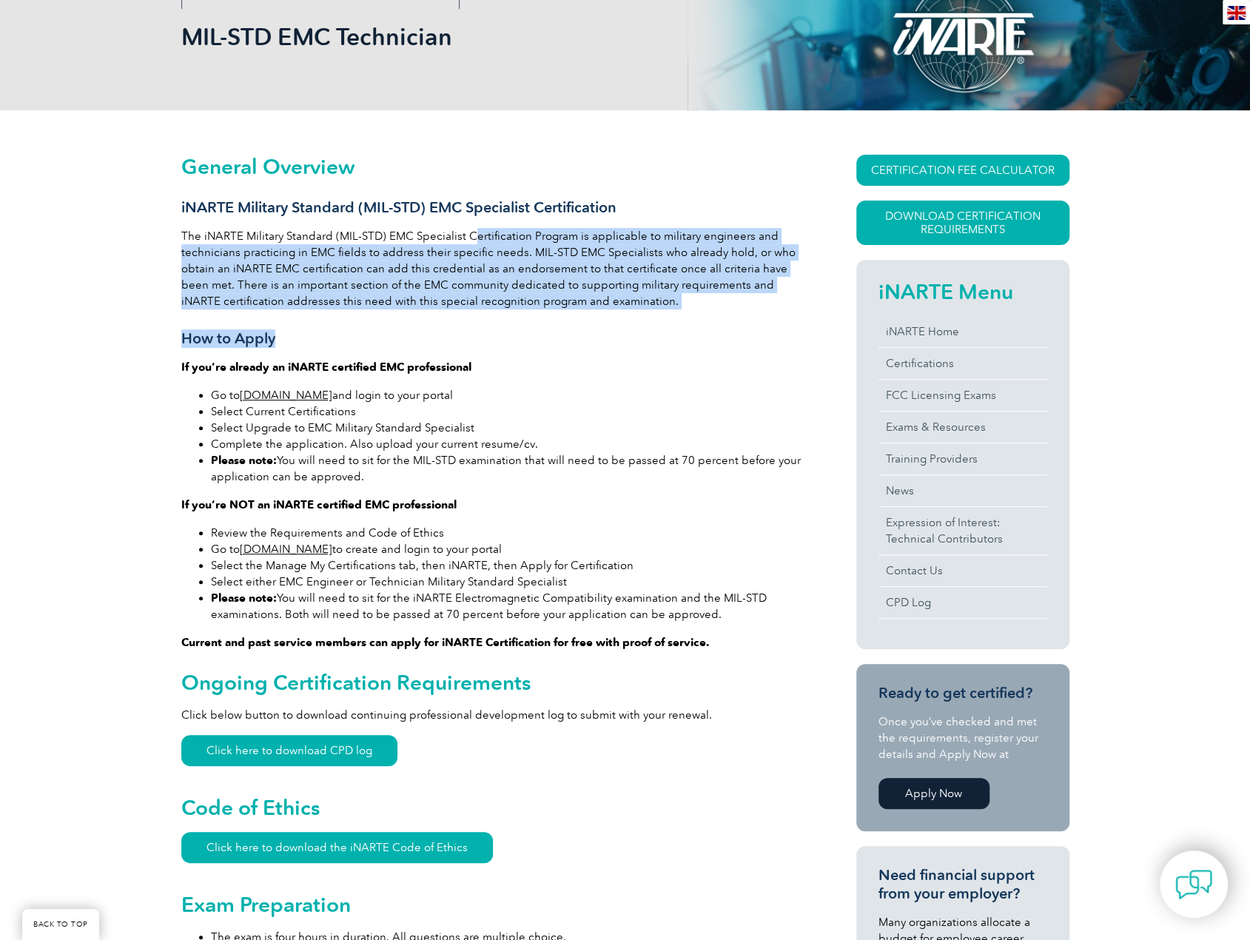
drag, startPoint x: 707, startPoint y: 312, endPoint x: 348, endPoint y: 252, distance: 363.9
click at [348, 252] on p "The iNARTE Military Standard (MIL-STD) EMC Specialist Certification Program is …" at bounding box center [492, 268] width 622 height 81
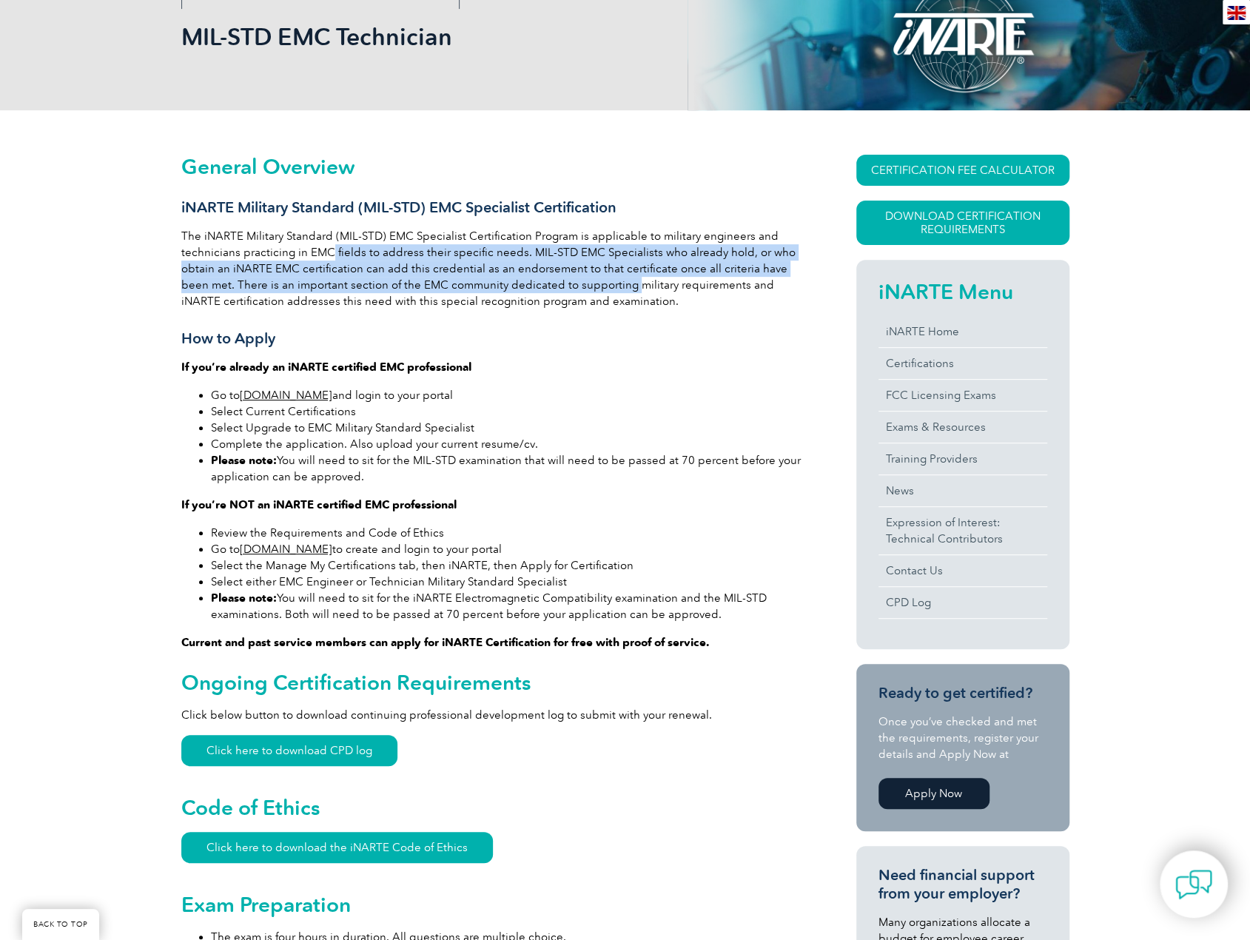
drag, startPoint x: 329, startPoint y: 246, endPoint x: 607, endPoint y: 289, distance: 281.4
click at [603, 289] on p "The iNARTE Military Standard (MIL-STD) EMC Specialist Certification Program is …" at bounding box center [492, 268] width 622 height 81
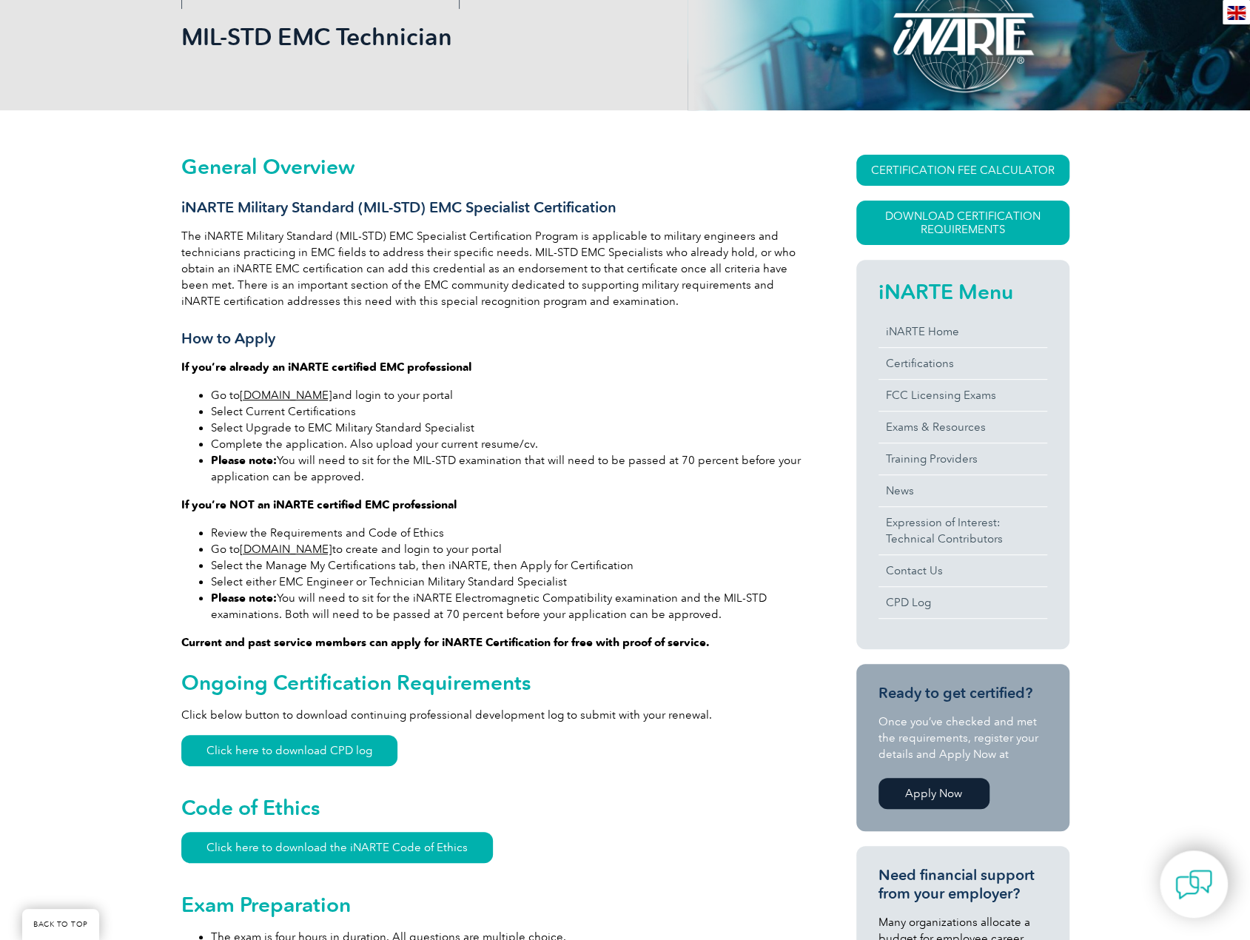
click at [628, 296] on p "The iNARTE Military Standard (MIL-STD) EMC Specialist Certification Program is …" at bounding box center [492, 268] width 622 height 81
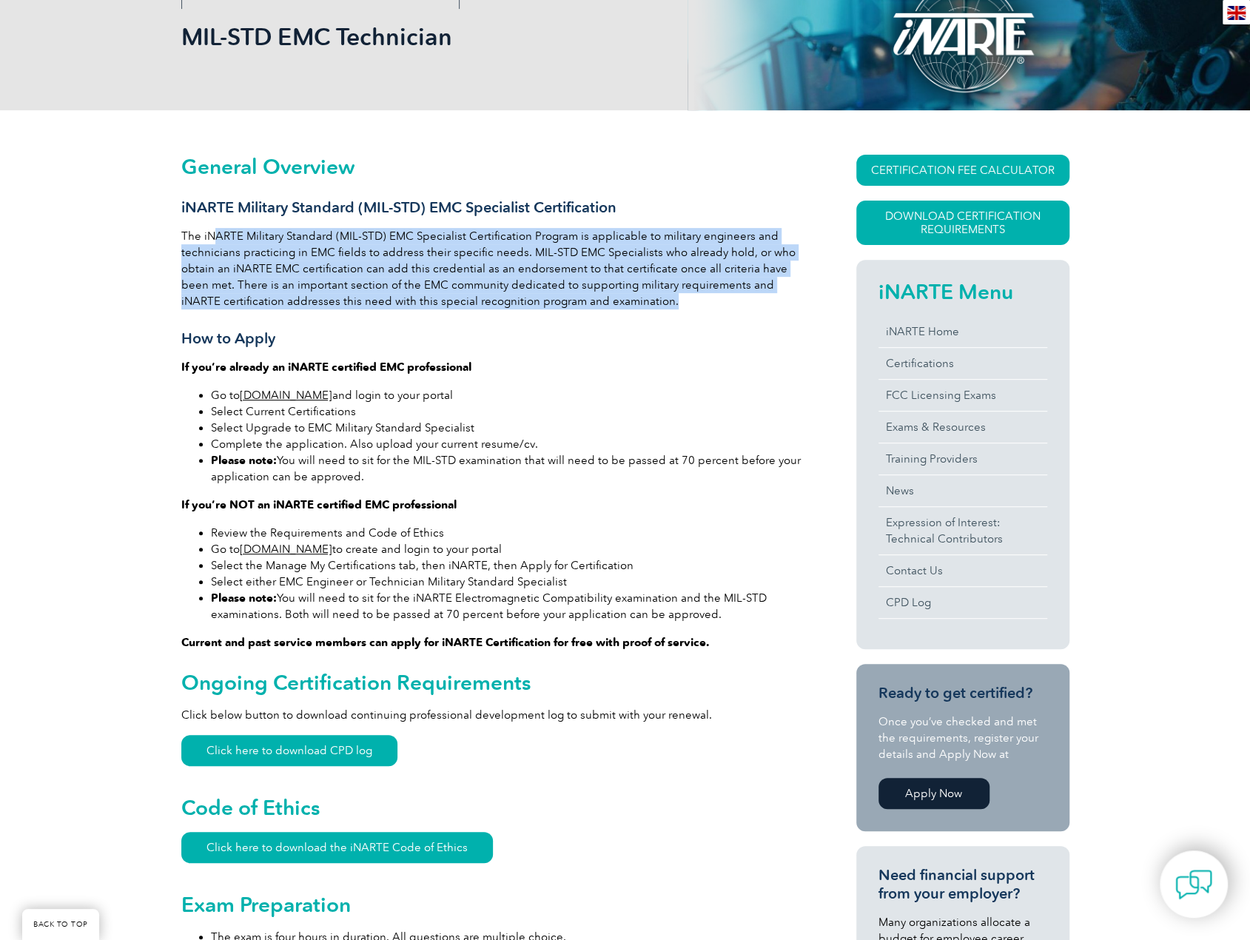
drag, startPoint x: 653, startPoint y: 296, endPoint x: 212, endPoint y: 230, distance: 446.7
click at [212, 230] on p "The iNARTE Military Standard (MIL-STD) EMC Specialist Certification Program is …" at bounding box center [492, 268] width 622 height 81
drag, startPoint x: 212, startPoint y: 230, endPoint x: 620, endPoint y: 343, distance: 423.9
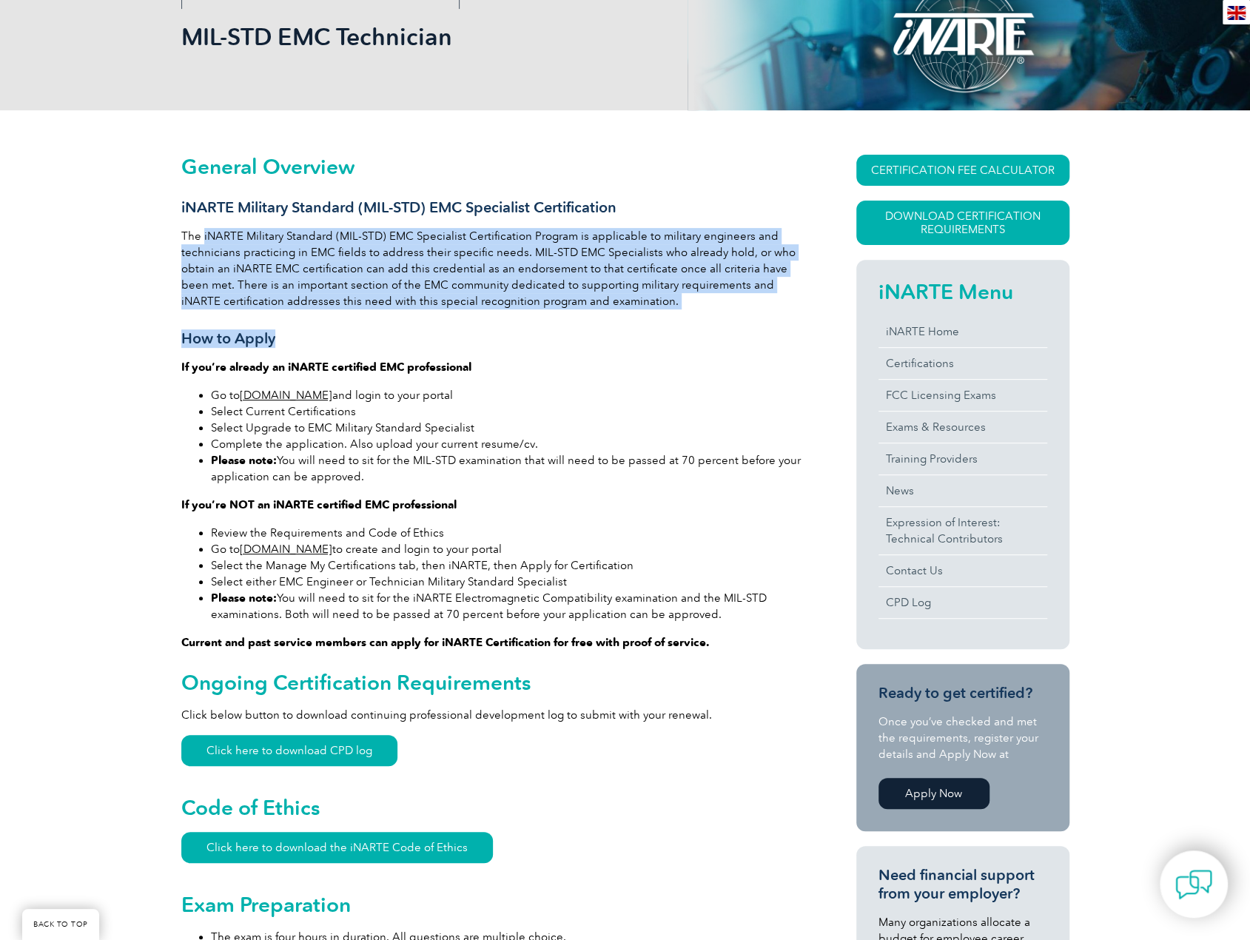
drag, startPoint x: 711, startPoint y: 297, endPoint x: 237, endPoint y: 230, distance: 479.0
click at [237, 230] on p "The iNARTE Military Standard (MIL-STD) EMC Specialist Certification Program is …" at bounding box center [492, 268] width 622 height 81
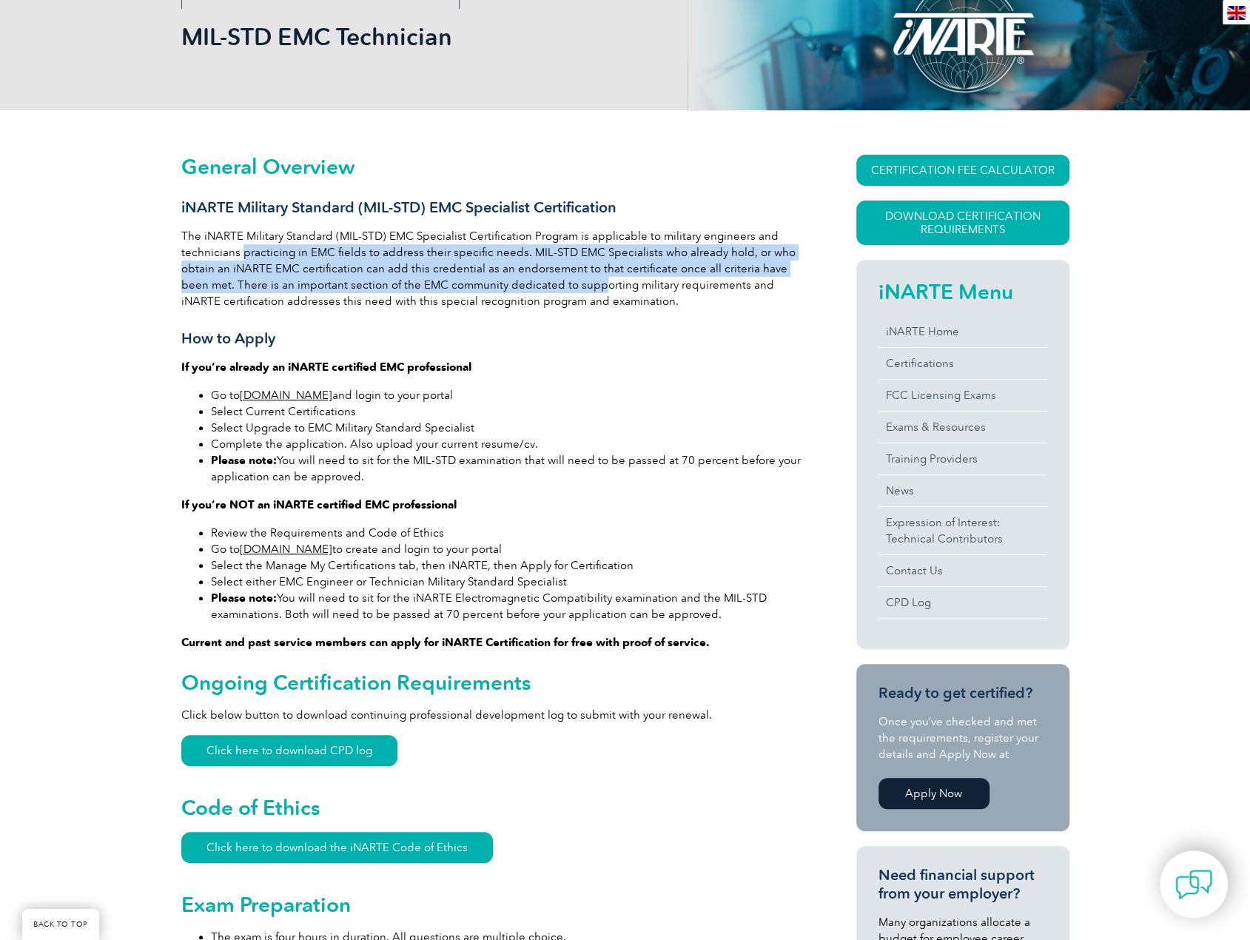
drag, startPoint x: 241, startPoint y: 257, endPoint x: 737, endPoint y: 283, distance: 496.5
click at [707, 283] on p "The iNARTE Military Standard (MIL-STD) EMC Specialist Certification Program is …" at bounding box center [492, 268] width 622 height 81
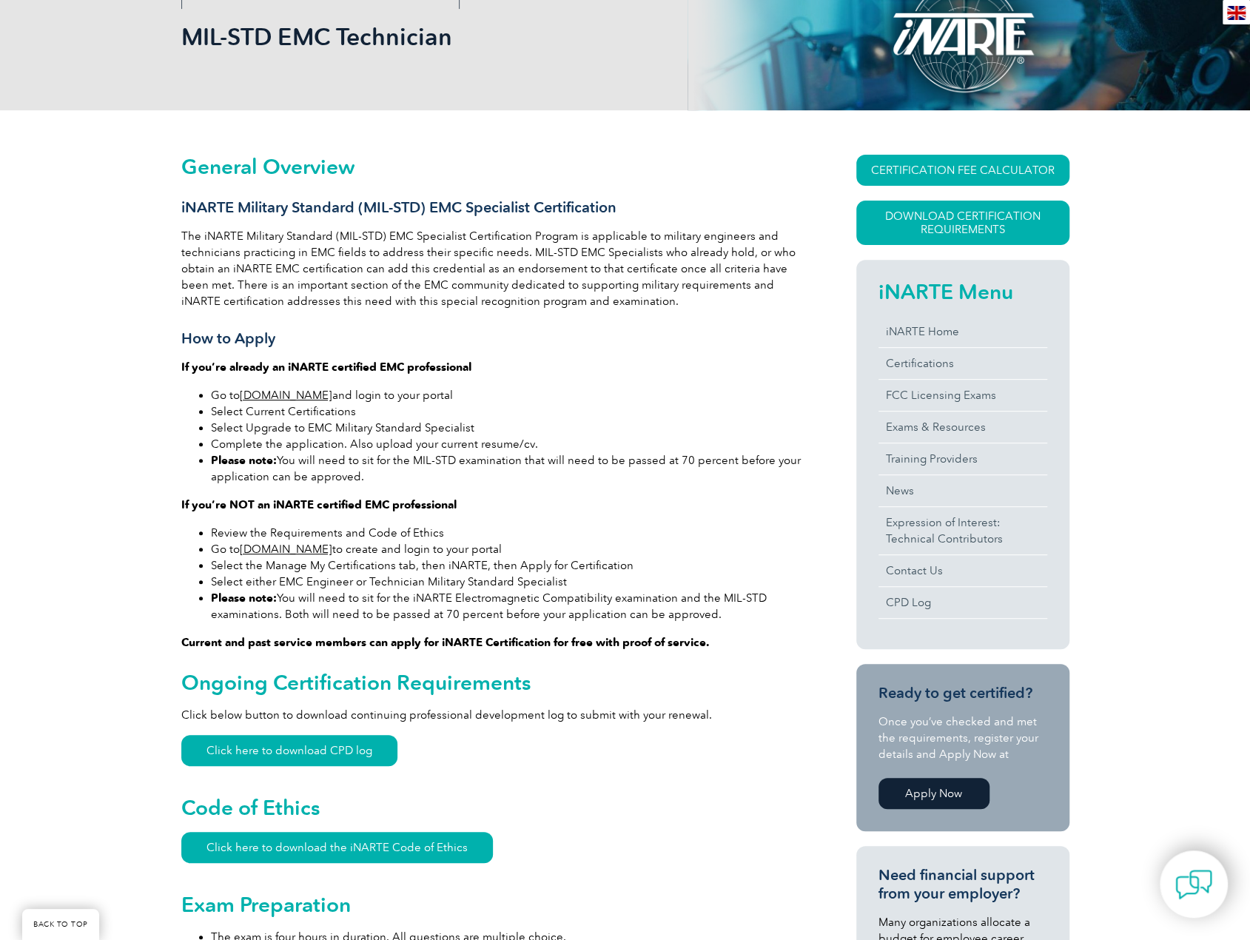
click at [737, 283] on p "The iNARTE Military Standard (MIL-STD) EMC Specialist Certification Program is …" at bounding box center [492, 268] width 622 height 81
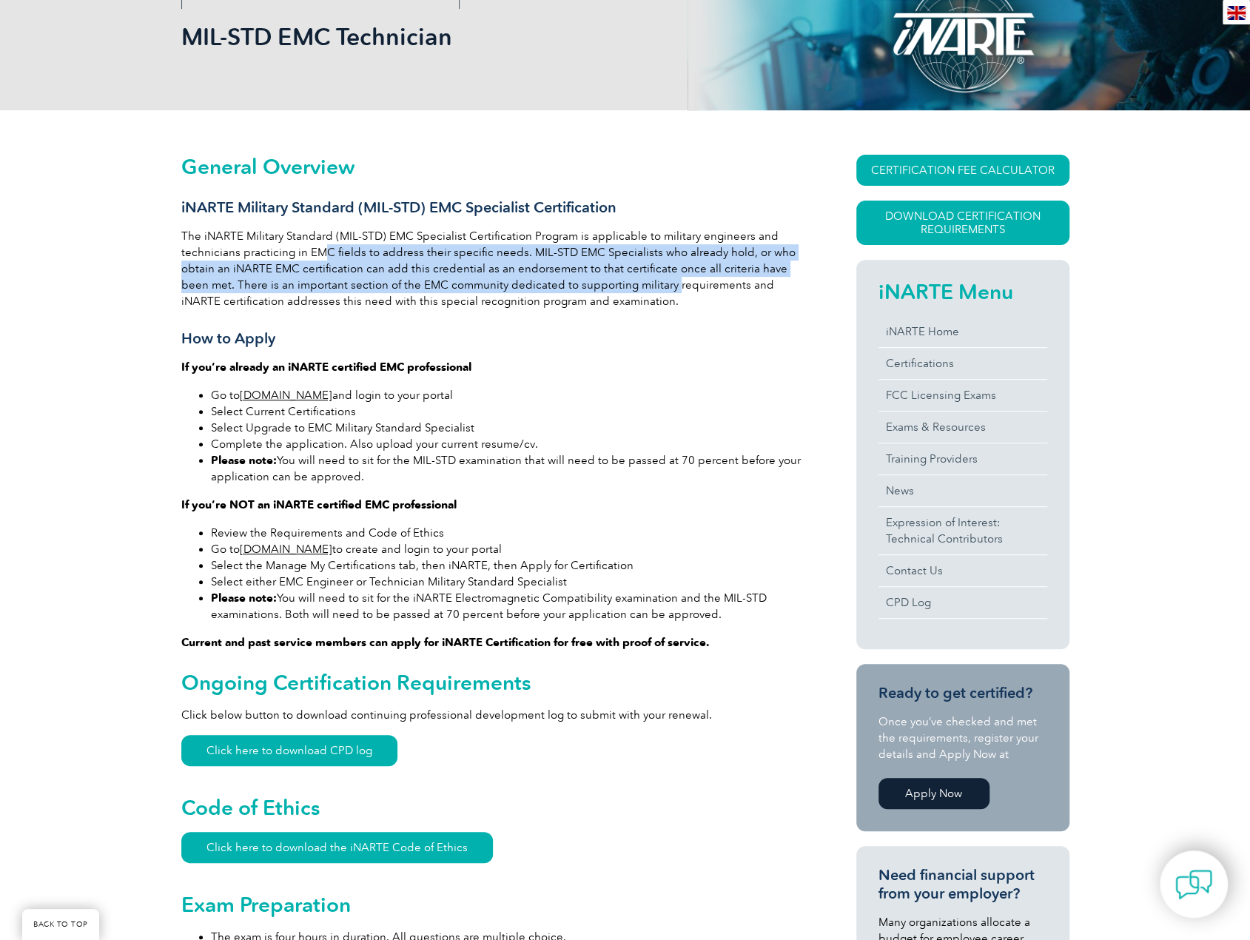
drag, startPoint x: 347, startPoint y: 252, endPoint x: 305, endPoint y: 249, distance: 42.2
click at [307, 249] on p "The iNARTE Military Standard (MIL-STD) EMC Specialist Certification Program is …" at bounding box center [492, 268] width 622 height 81
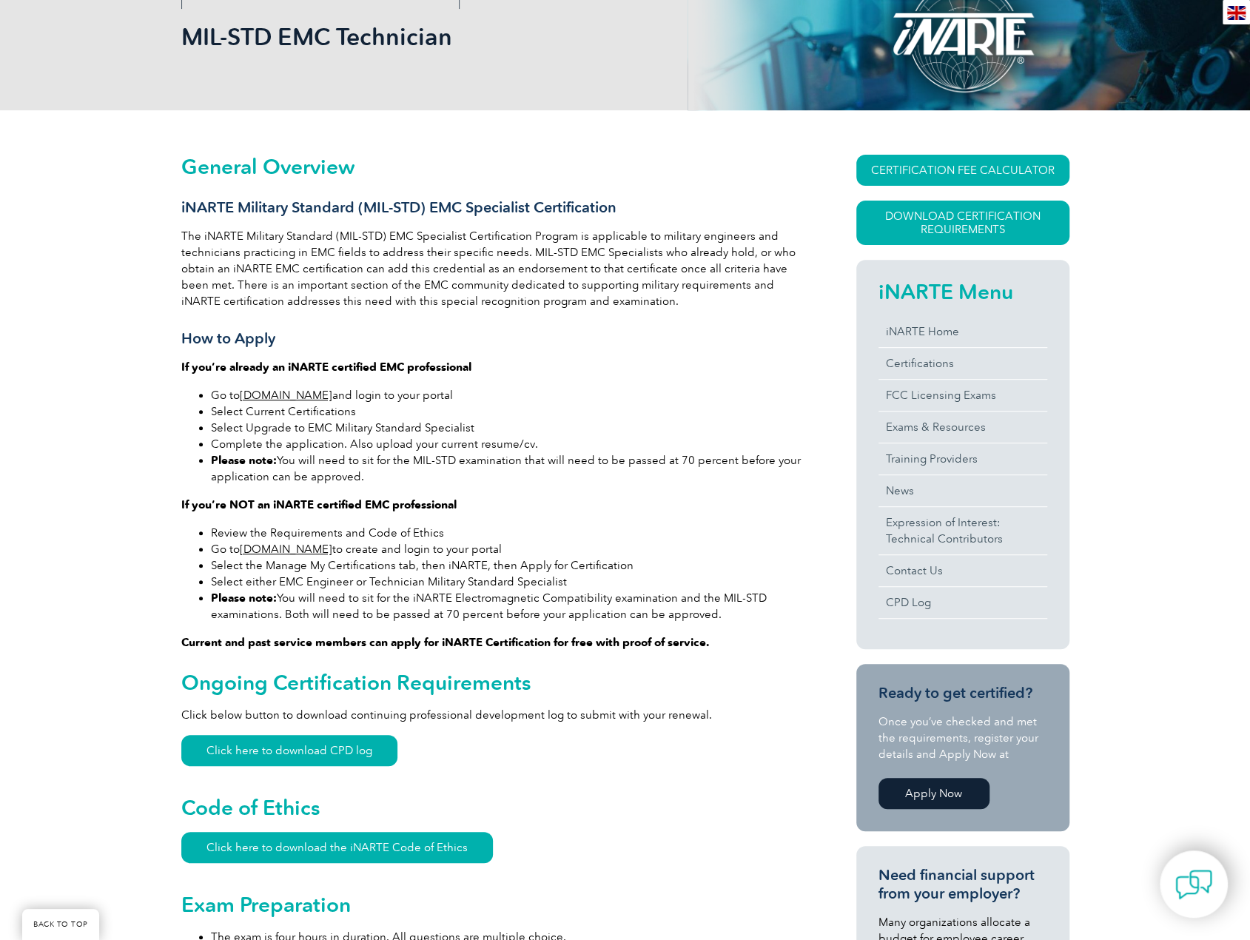
click at [274, 255] on p "The iNARTE Military Standard (MIL-STD) EMC Specialist Certification Program is …" at bounding box center [492, 268] width 622 height 81
drag, startPoint x: 282, startPoint y: 260, endPoint x: 740, endPoint y: 342, distance: 465.3
drag, startPoint x: 663, startPoint y: 289, endPoint x: 398, endPoint y: 296, distance: 265.0
click at [406, 297] on p "The iNARTE Military Standard (MIL-STD) EMC Specialist Certification Program is …" at bounding box center [492, 268] width 622 height 81
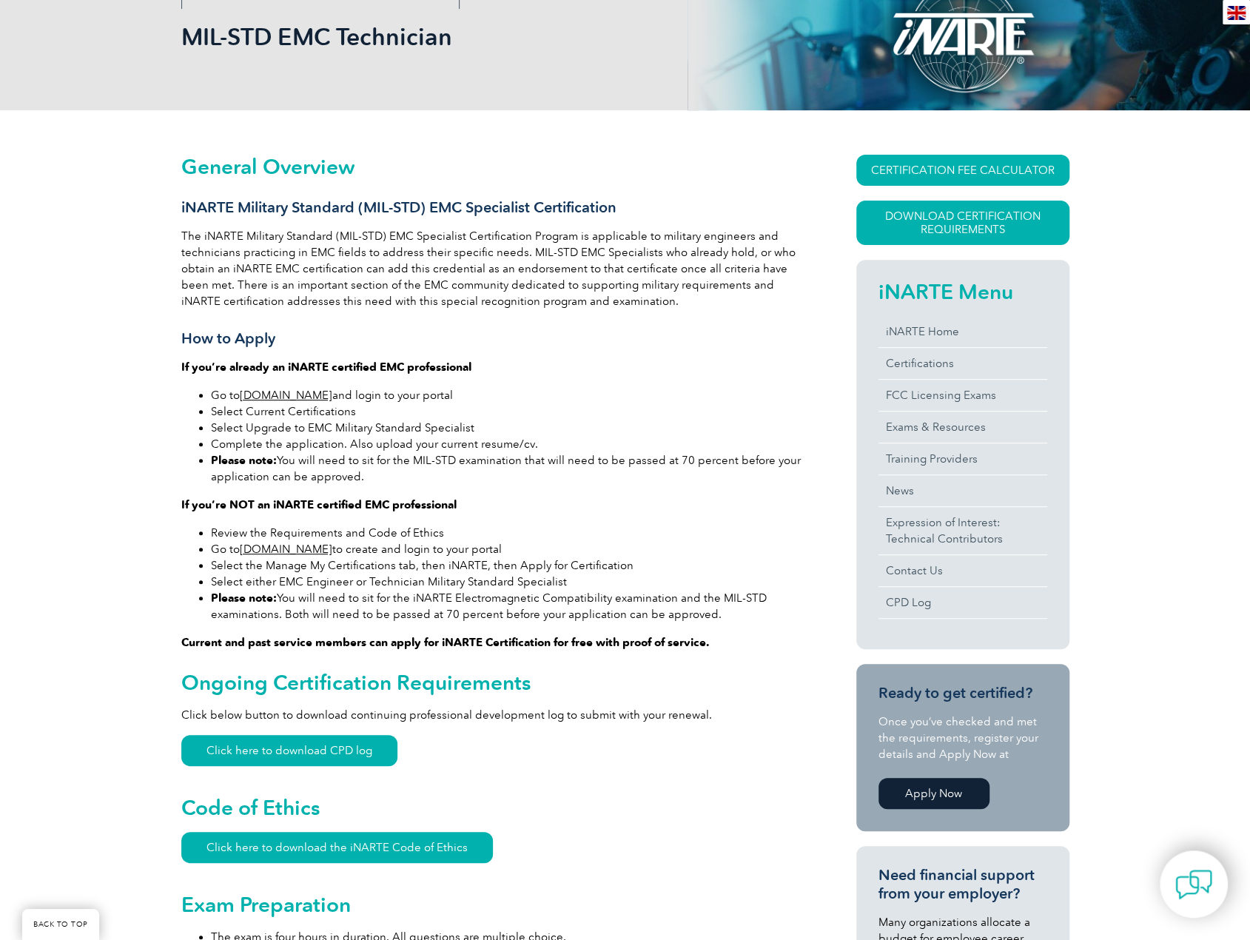
click at [292, 282] on p "The iNARTE Military Standard (MIL-STD) EMC Specialist Certification Program is …" at bounding box center [492, 268] width 622 height 81
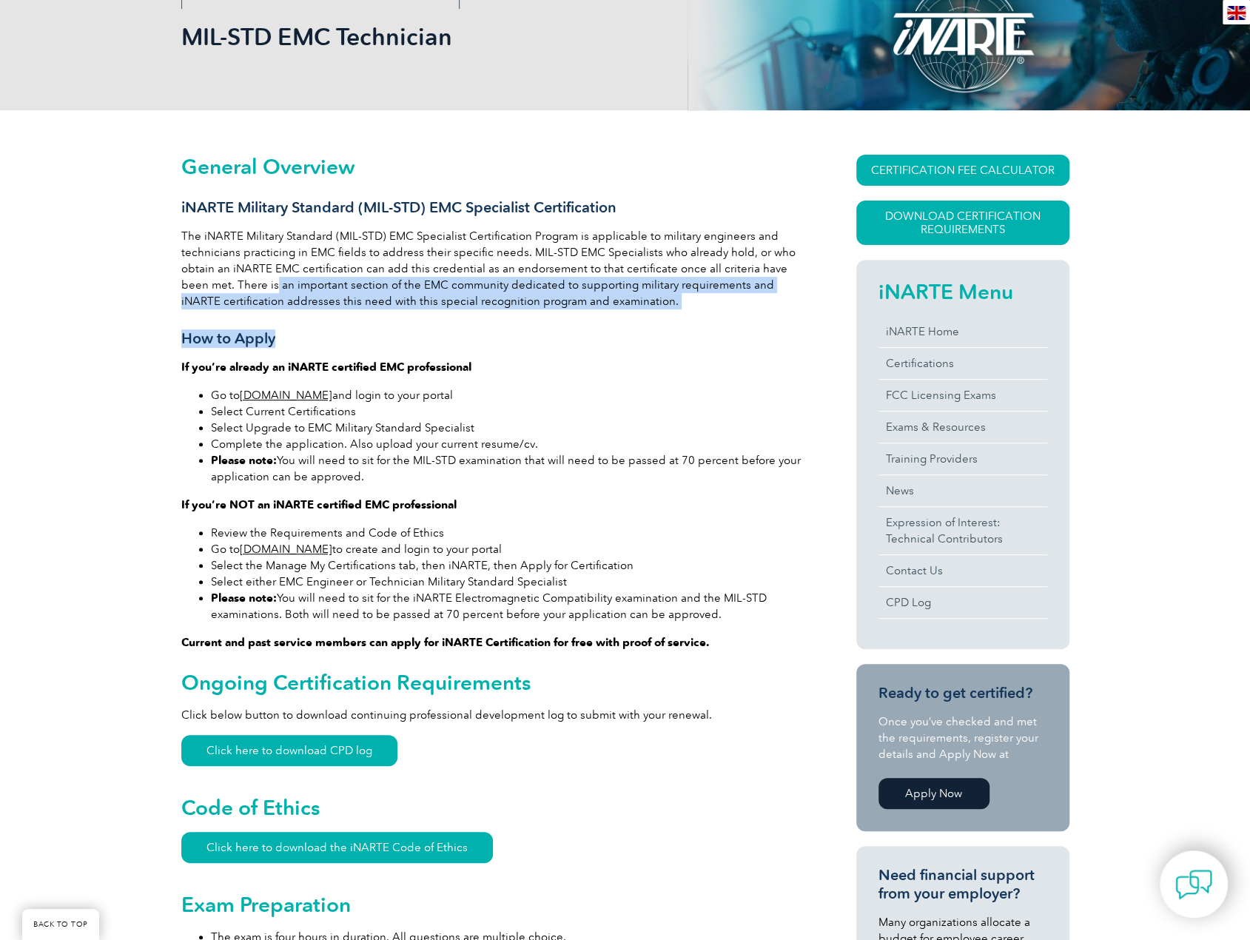
drag, startPoint x: 244, startPoint y: 282, endPoint x: 719, endPoint y: 332, distance: 476.9
click at [719, 332] on h3 "How to Apply" at bounding box center [492, 338] width 622 height 19
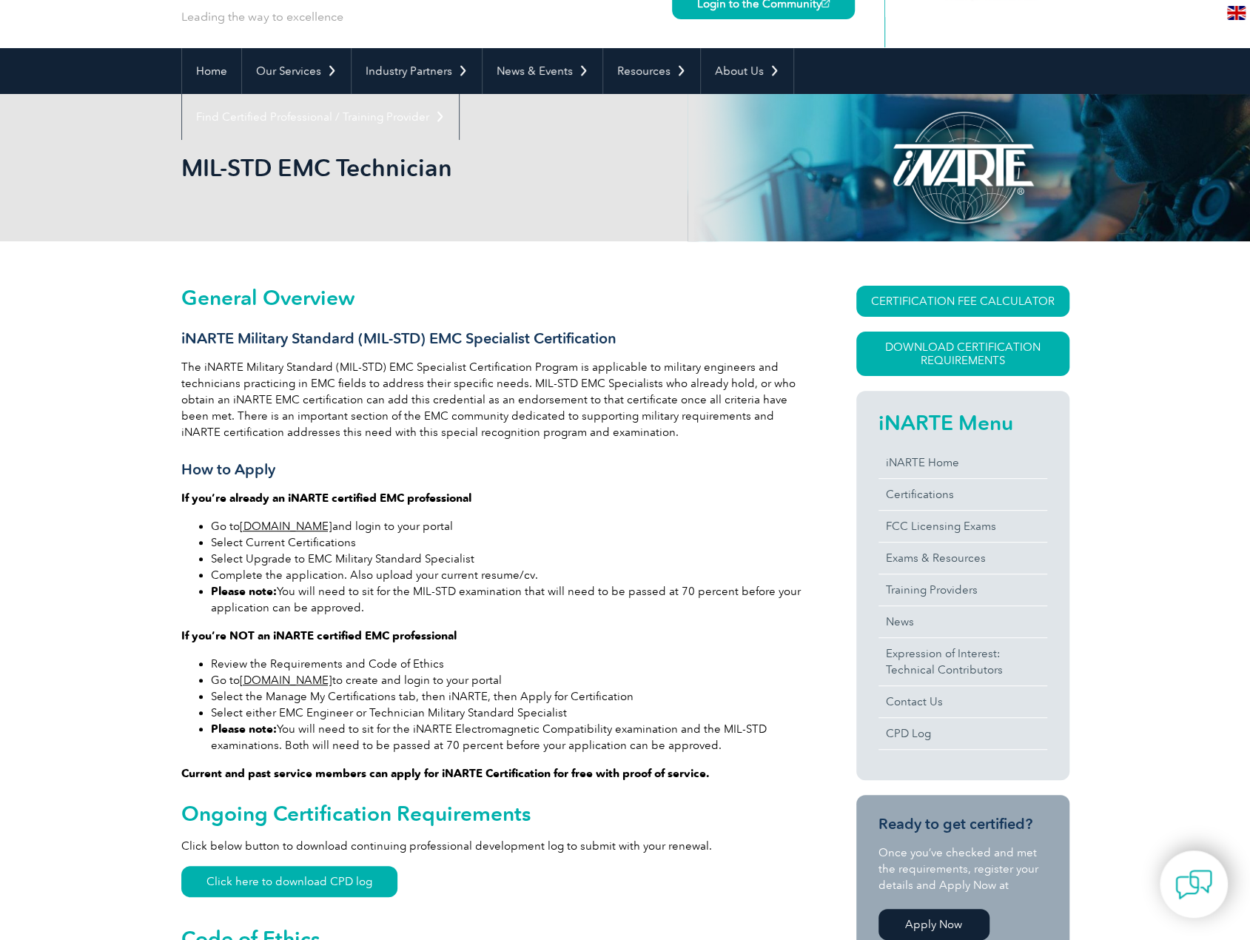
scroll to position [0, 0]
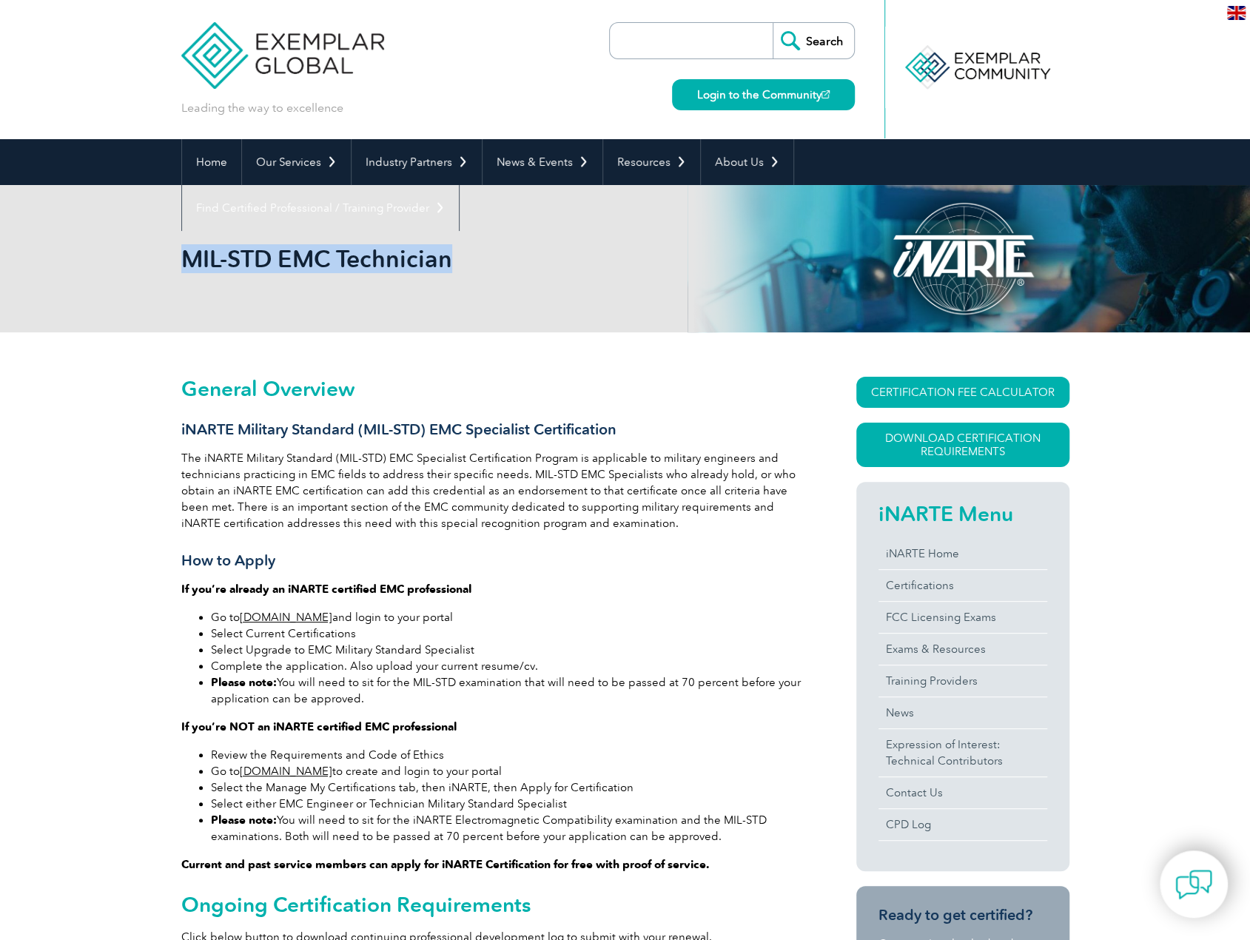
drag, startPoint x: 188, startPoint y: 266, endPoint x: 707, endPoint y: 278, distance: 519.6
click at [707, 278] on div "MIL-STD EMC Technician" at bounding box center [625, 258] width 888 height 147
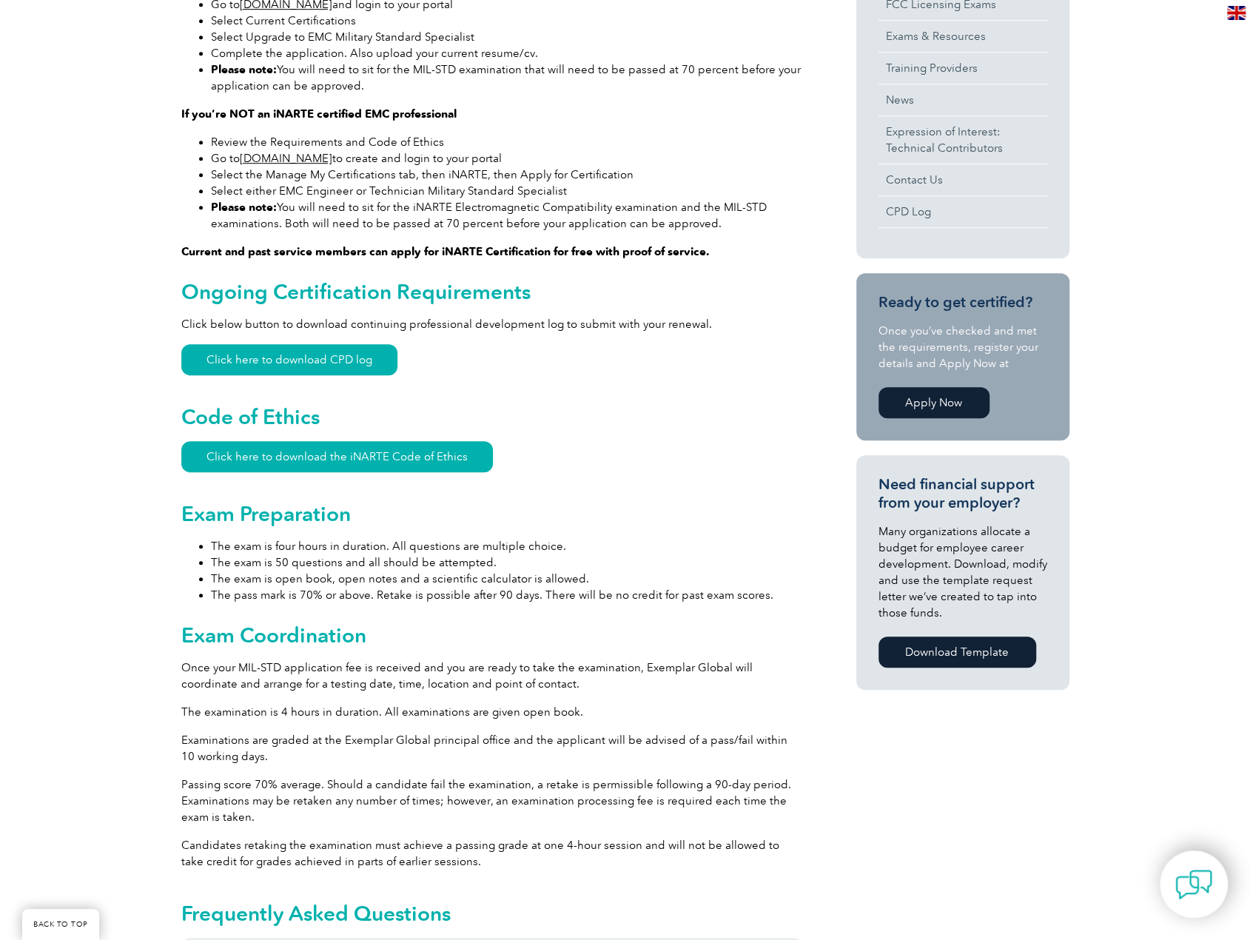
scroll to position [666, 0]
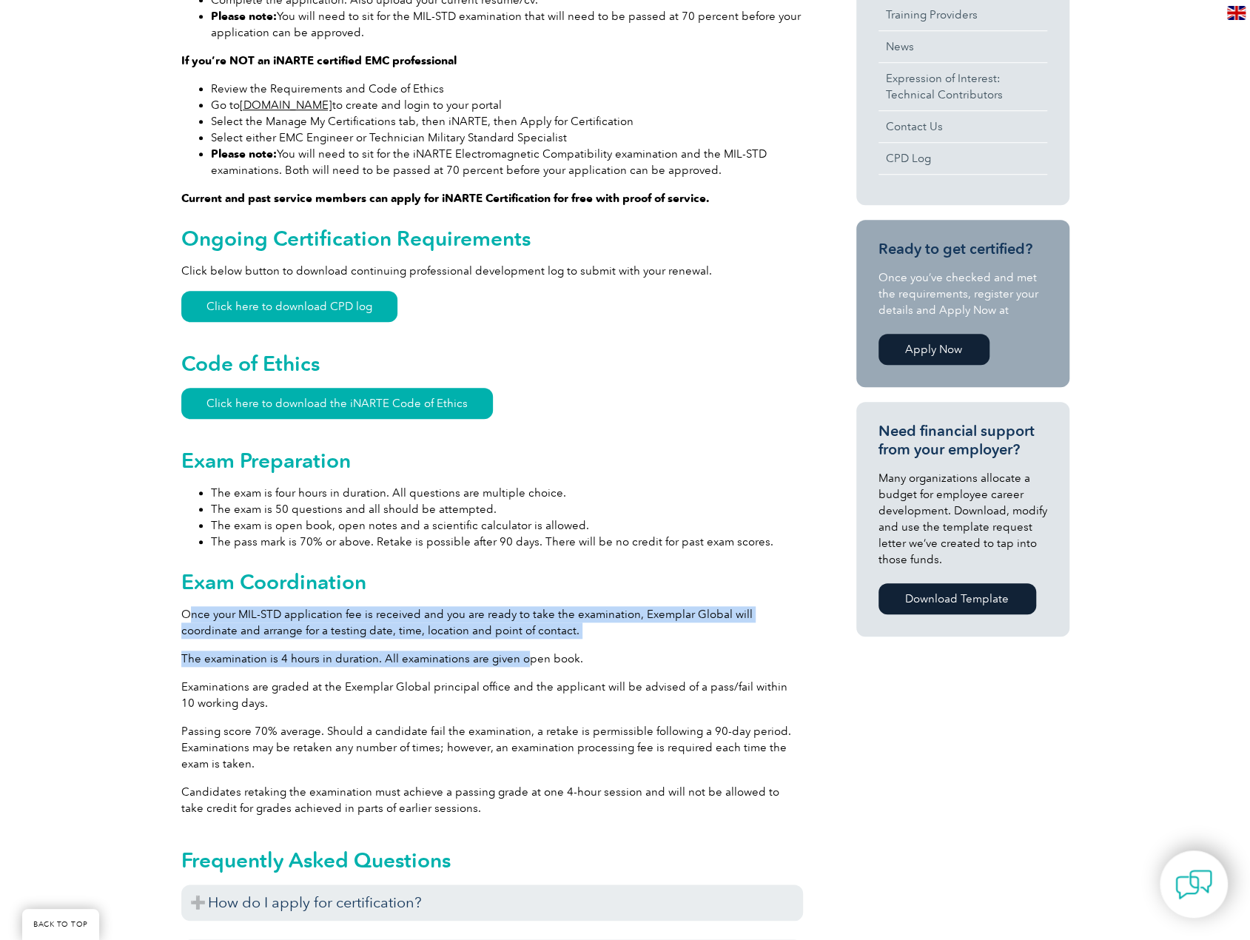
drag, startPoint x: 328, startPoint y: 638, endPoint x: 522, endPoint y: 645, distance: 194.7
click at [522, 645] on div "General Overview iNARTE Military Standard (MIL-STD) EMC Specialist Certificatio…" at bounding box center [492, 547] width 622 height 1673
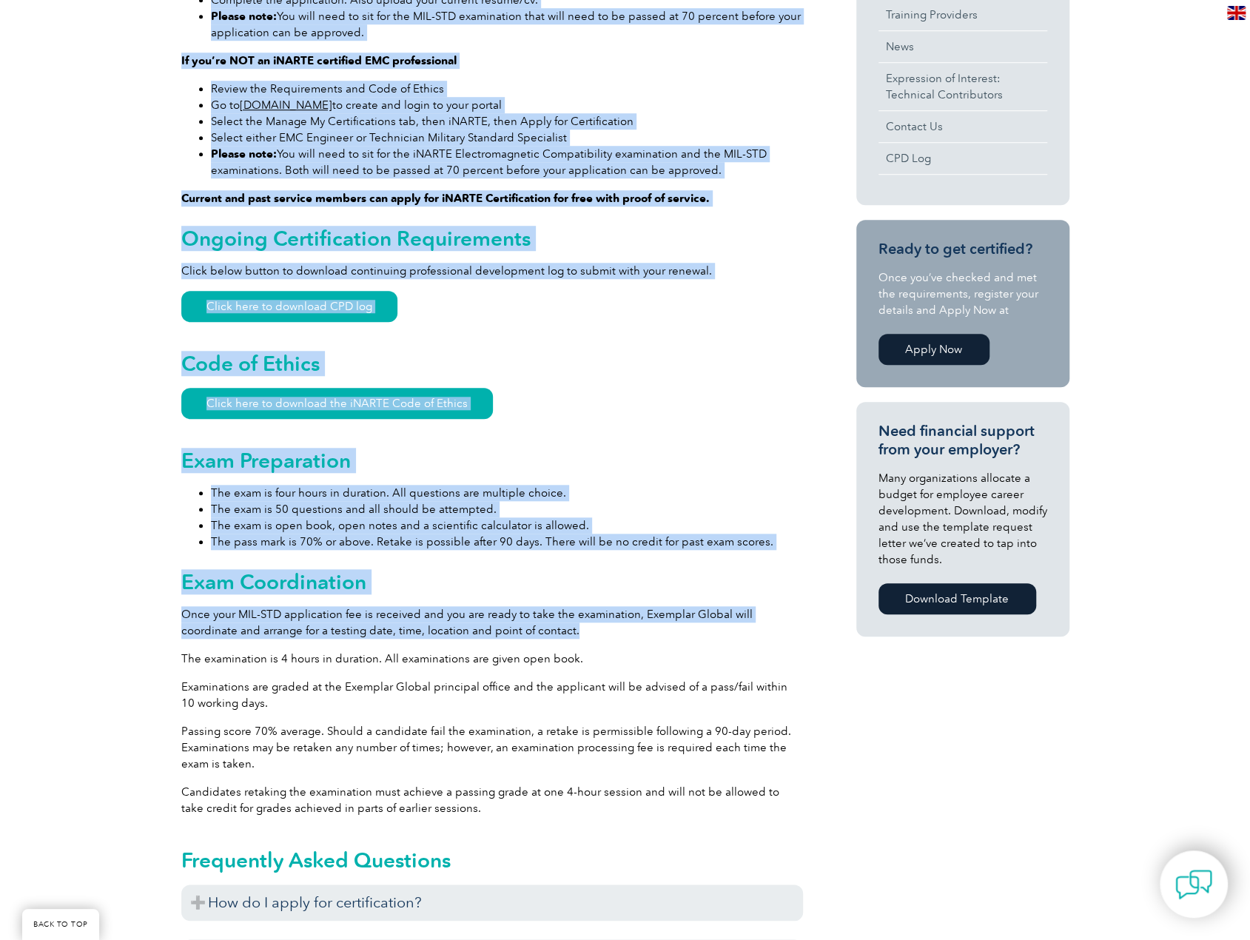
drag, startPoint x: 595, startPoint y: 633, endPoint x: 151, endPoint y: 624, distance: 444.1
click at [151, 624] on div "General Overview iNARTE Military Standard (MIL-STD) EMC Specialist Certificatio…" at bounding box center [625, 550] width 1250 height 1769
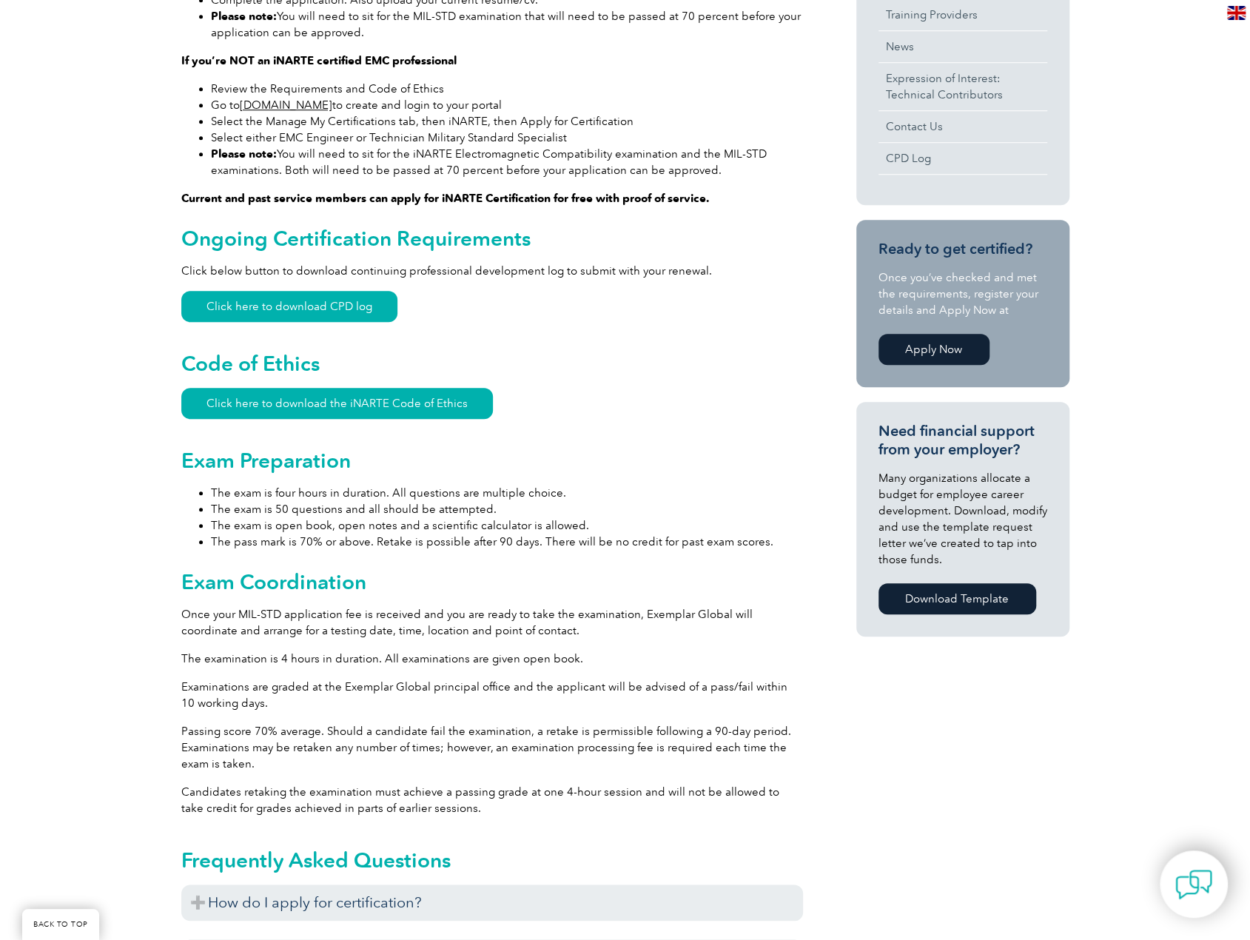
click at [229, 657] on p "The examination is 4 hours in duration. All examinations are given open book." at bounding box center [492, 658] width 622 height 16
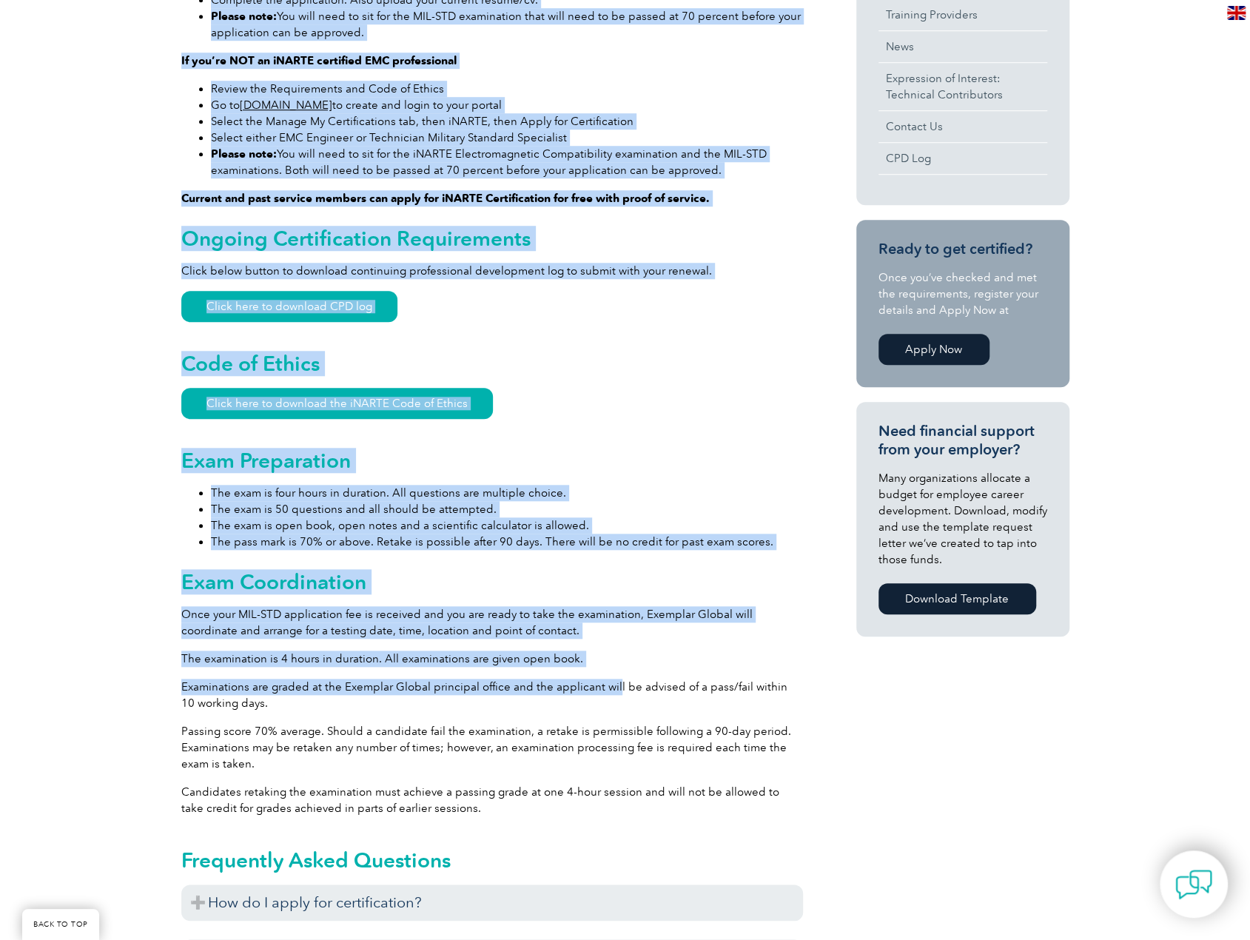
drag, startPoint x: 175, startPoint y: 665, endPoint x: 611, endPoint y: 685, distance: 437.0
click at [611, 685] on div "General Overview iNARTE Military Standard (MIL-STD) EMC Specialist Certificatio…" at bounding box center [625, 550] width 1250 height 1769
click at [611, 685] on p "Examinations are graded at the Exemplar Global principal office and the applica…" at bounding box center [492, 695] width 622 height 33
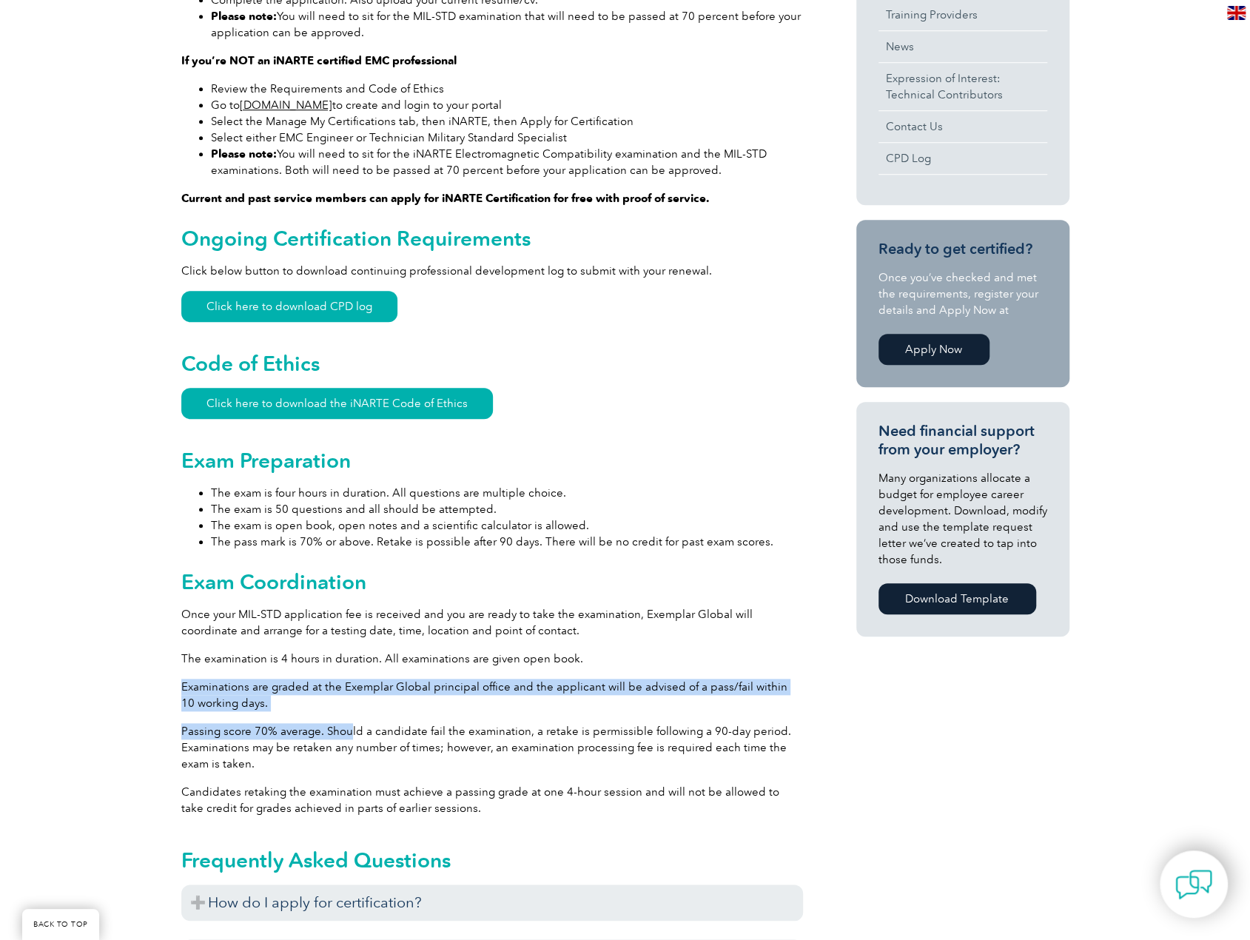
drag, startPoint x: 181, startPoint y: 689, endPoint x: 349, endPoint y: 738, distance: 174.9
click at [349, 738] on div "General Overview iNARTE Military Standard (MIL-STD) EMC Specialist Certificatio…" at bounding box center [492, 547] width 622 height 1673
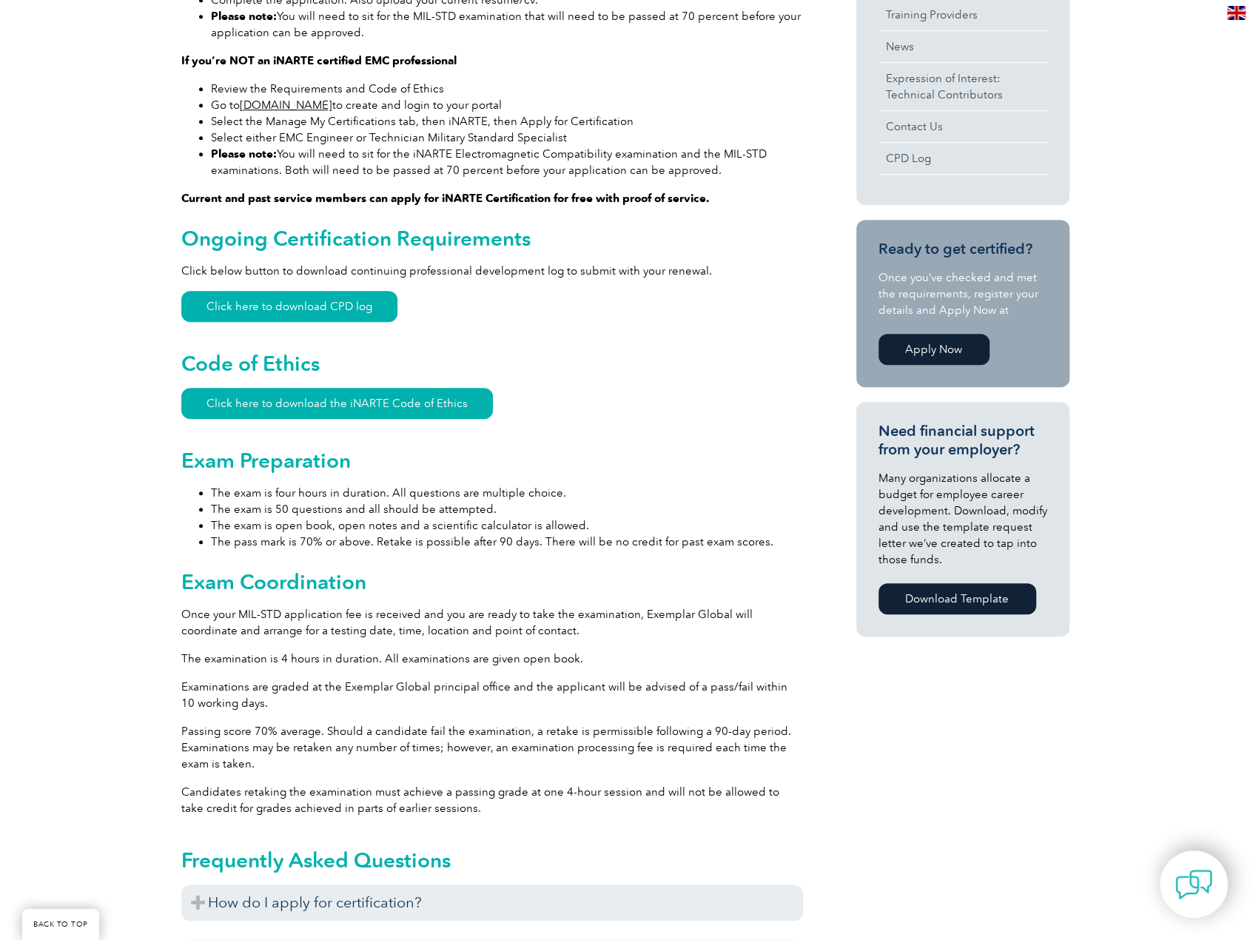
click at [351, 738] on p "Passing score 70% average. Should a candidate fail the examination, a retake is…" at bounding box center [492, 747] width 622 height 49
drag, startPoint x: 237, startPoint y: 715, endPoint x: 219, endPoint y: 737, distance: 28.4
click at [235, 722] on div "General Overview iNARTE Military Standard (MIL-STD) EMC Specialist Certificatio…" at bounding box center [492, 547] width 622 height 1673
click at [157, 724] on div "General Overview iNARTE Military Standard (MIL-STD) EMC Specialist Certificatio…" at bounding box center [625, 550] width 1250 height 1769
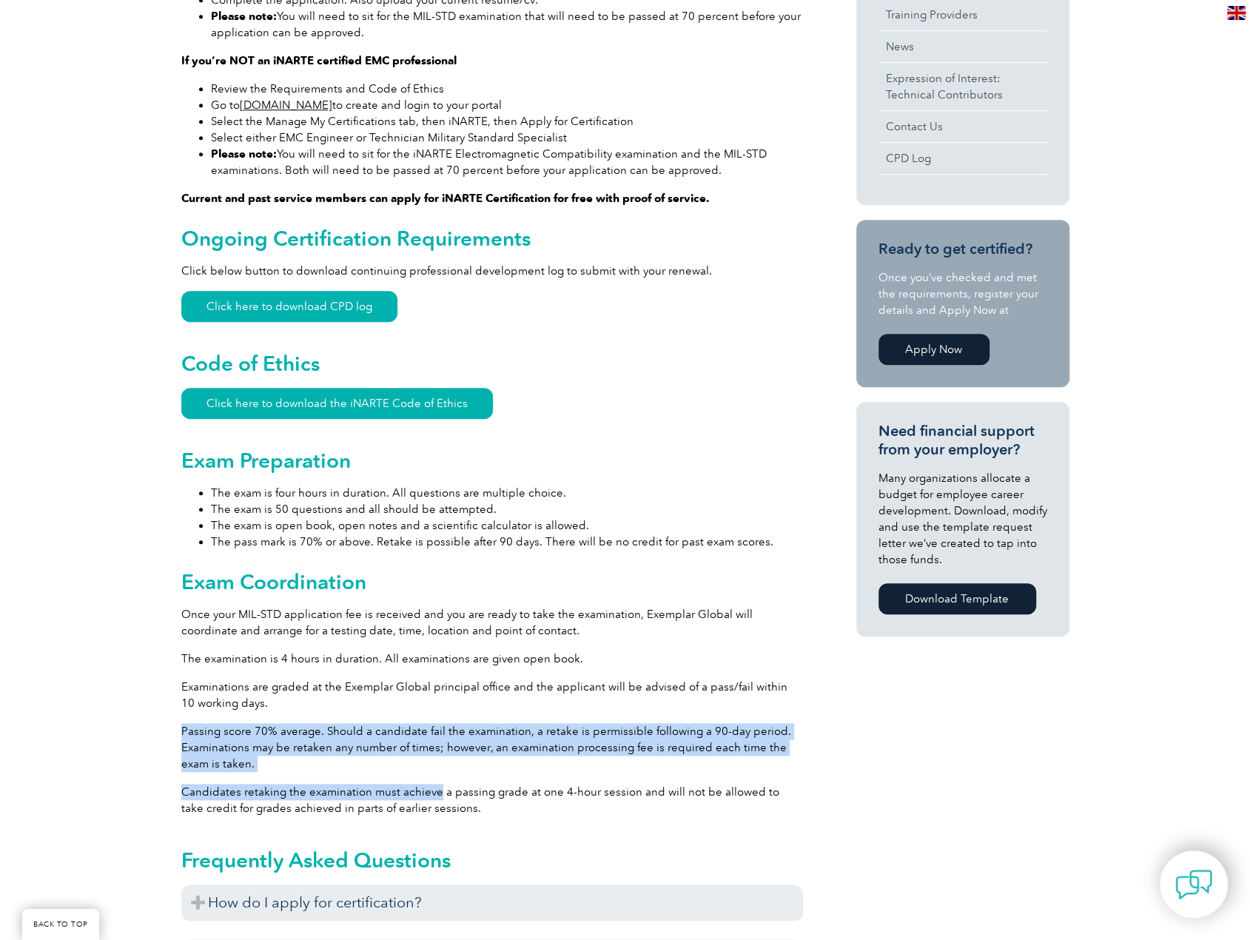
drag, startPoint x: 182, startPoint y: 719, endPoint x: 472, endPoint y: 794, distance: 299.8
click at [472, 794] on div "General Overview iNARTE Military Standard (MIL-STD) EMC Specialist Certificatio…" at bounding box center [492, 547] width 622 height 1673
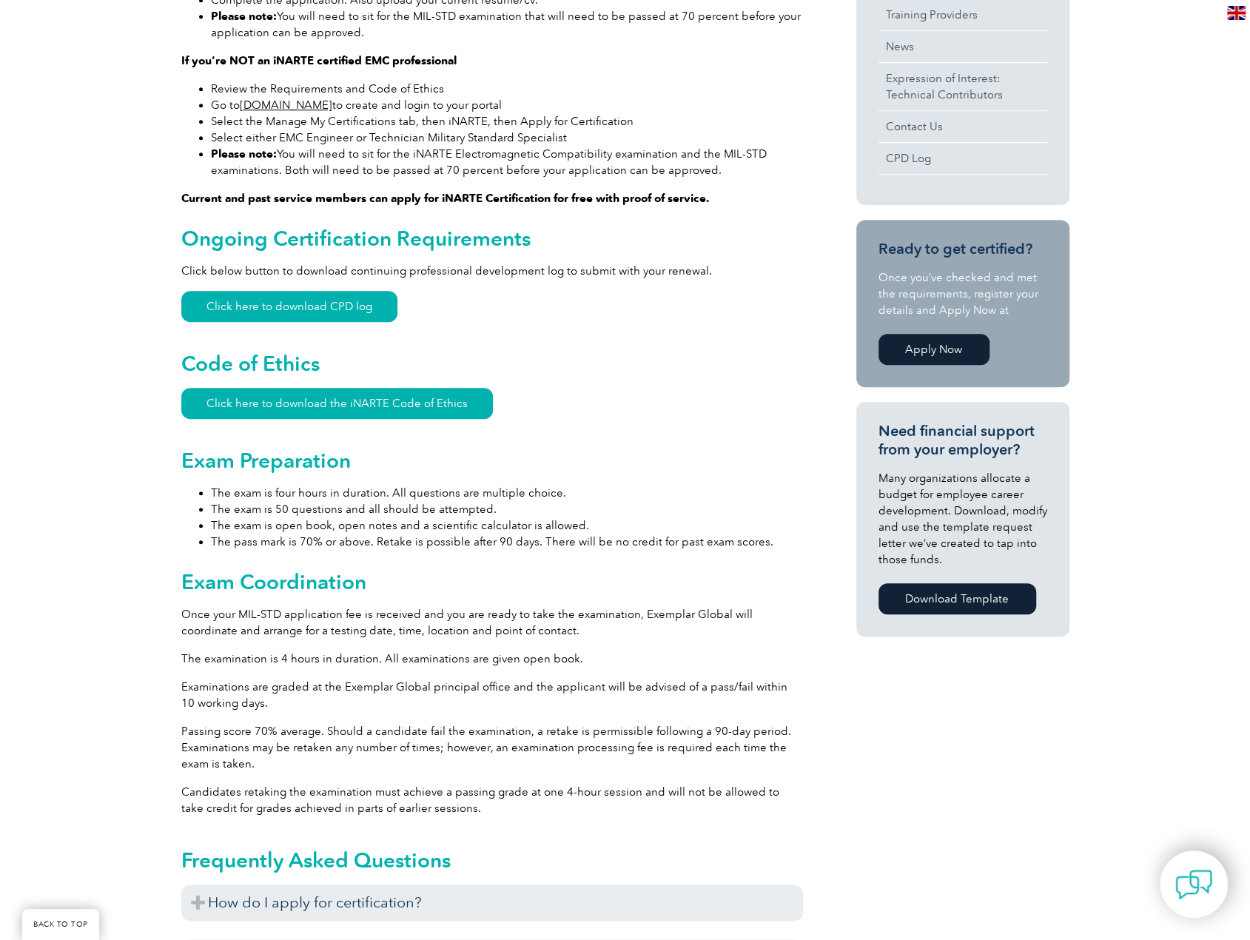
click at [532, 775] on div "General Overview iNARTE Military Standard (MIL-STD) EMC Specialist Certificatio…" at bounding box center [492, 547] width 622 height 1673
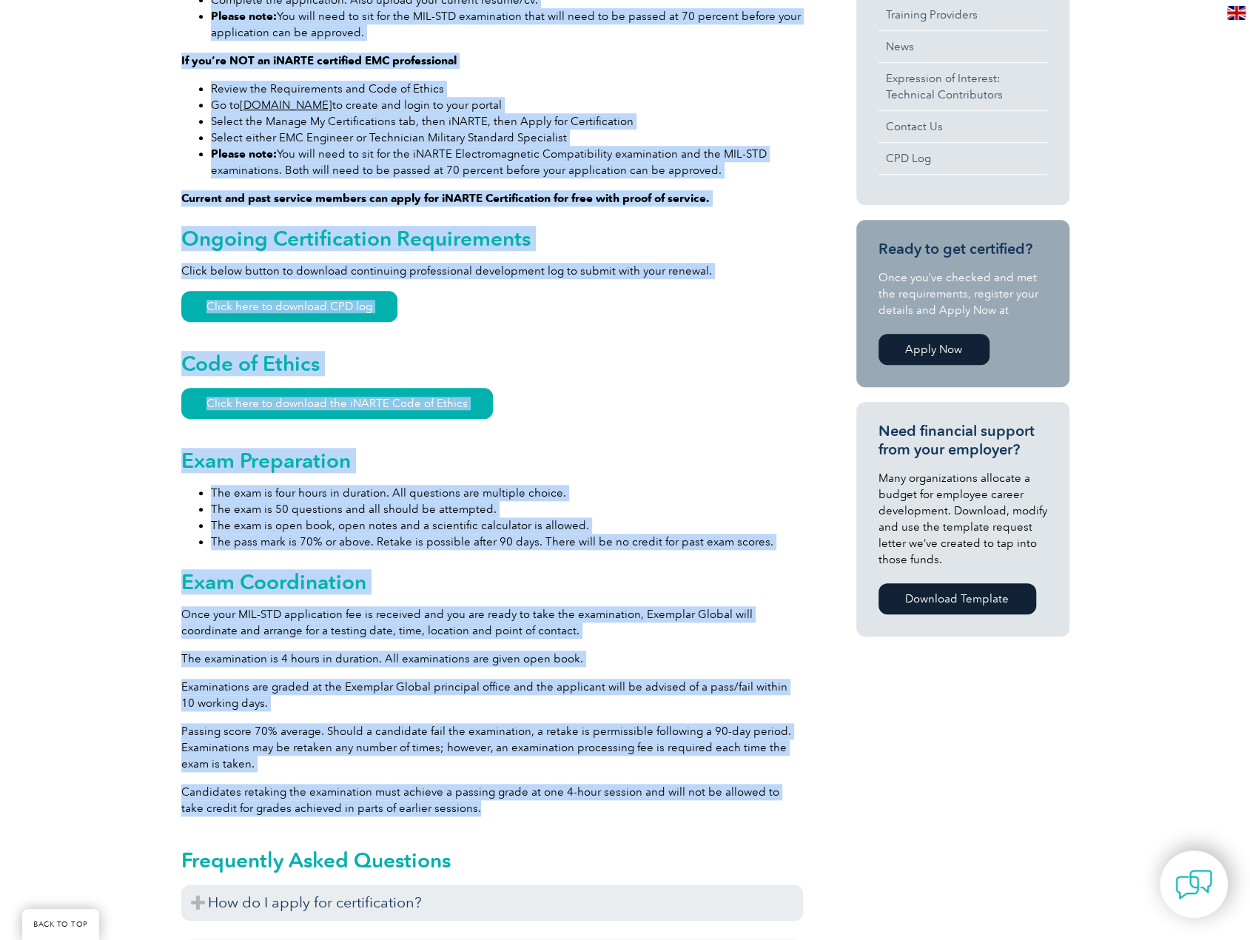
drag, startPoint x: 467, startPoint y: 811, endPoint x: 67, endPoint y: 764, distance: 403.1
click at [67, 764] on div "General Overview iNARTE Military Standard (MIL-STD) EMC Specialist Certificatio…" at bounding box center [625, 550] width 1250 height 1769
click at [243, 745] on p "Passing score 70% average. Should a candidate fail the examination, a retake is…" at bounding box center [492, 747] width 622 height 49
drag, startPoint x: 312, startPoint y: 803, endPoint x: 172, endPoint y: 782, distance: 142.1
click at [172, 782] on div "General Overview iNARTE Military Standard (MIL-STD) EMC Specialist Certificatio…" at bounding box center [625, 550] width 1250 height 1769
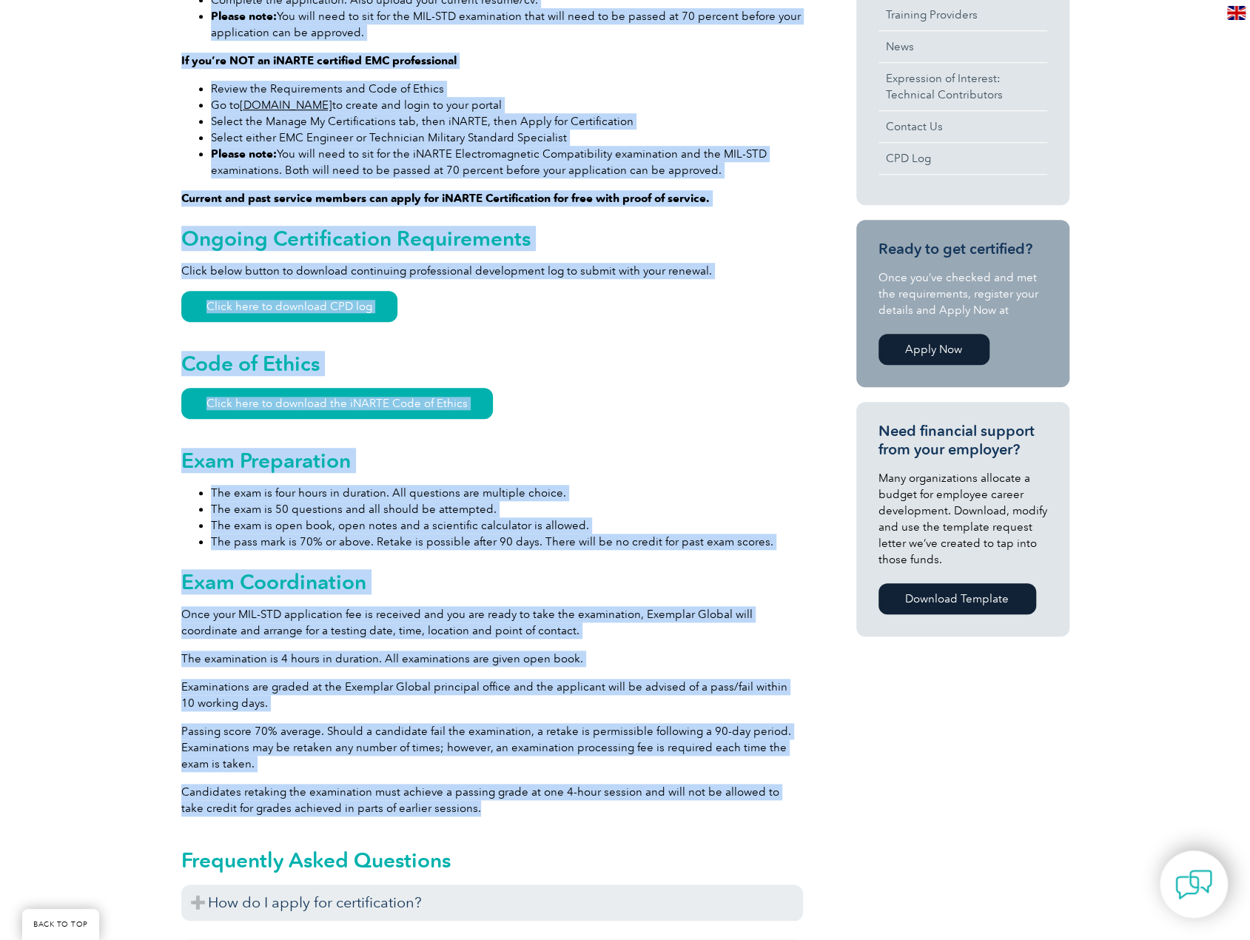
click at [317, 774] on div "General Overview iNARTE Military Standard (MIL-STD) EMC Specialist Certificatio…" at bounding box center [492, 547] width 622 height 1673
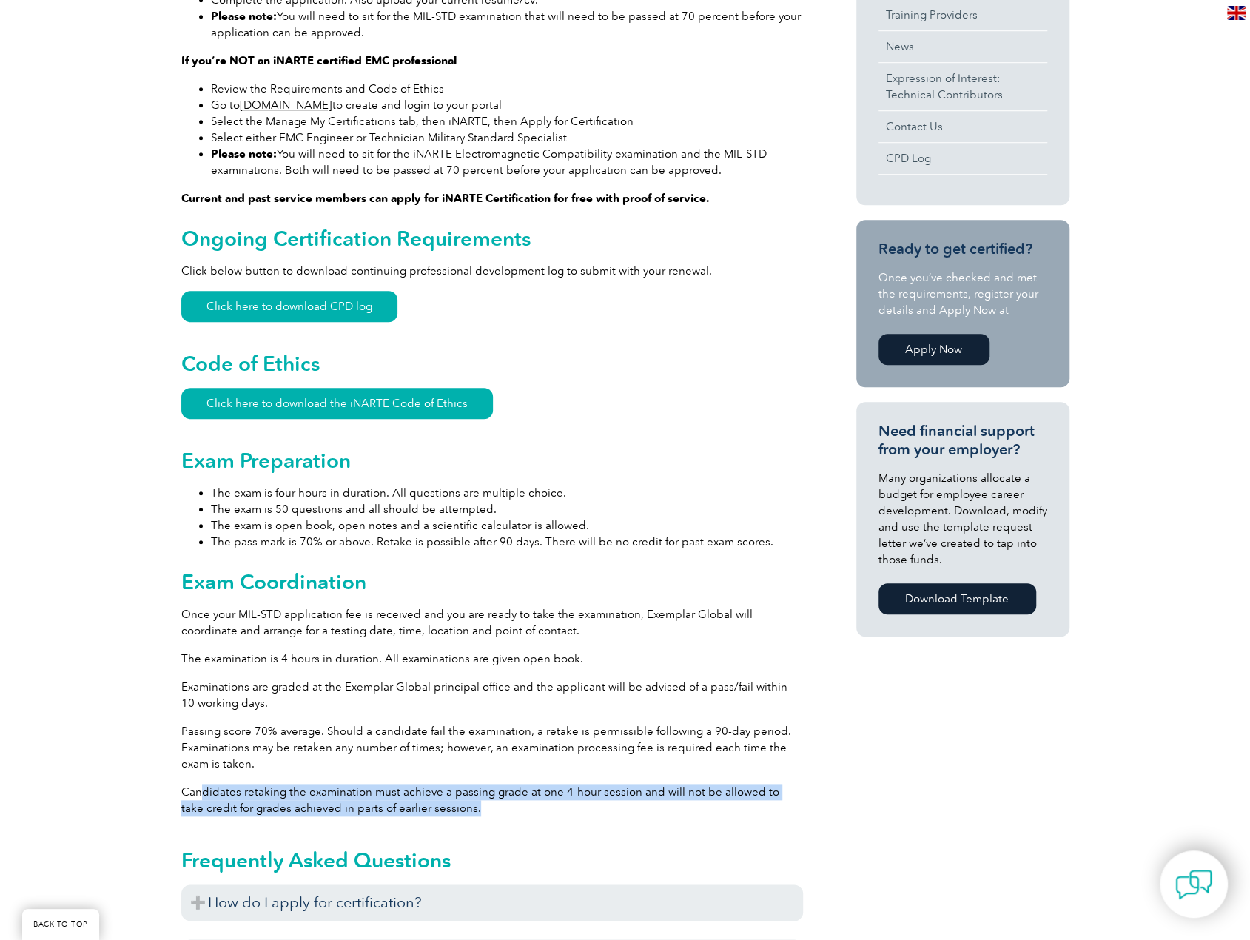
drag, startPoint x: 201, startPoint y: 796, endPoint x: 523, endPoint y: 817, distance: 322.6
click at [523, 817] on div "General Overview iNARTE Military Standard (MIL-STD) EMC Specialist Certificatio…" at bounding box center [492, 547] width 622 height 1673
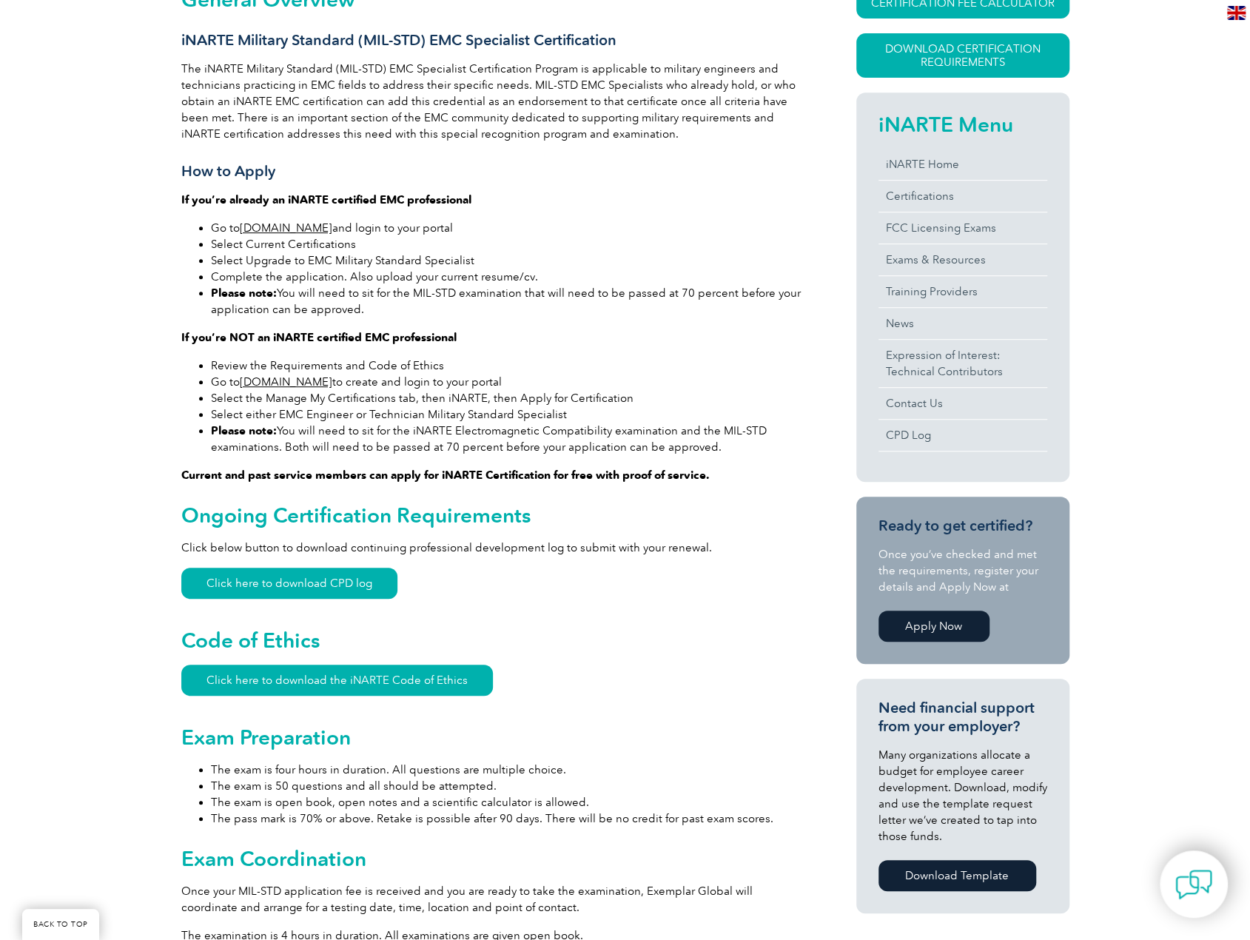
scroll to position [592, 0]
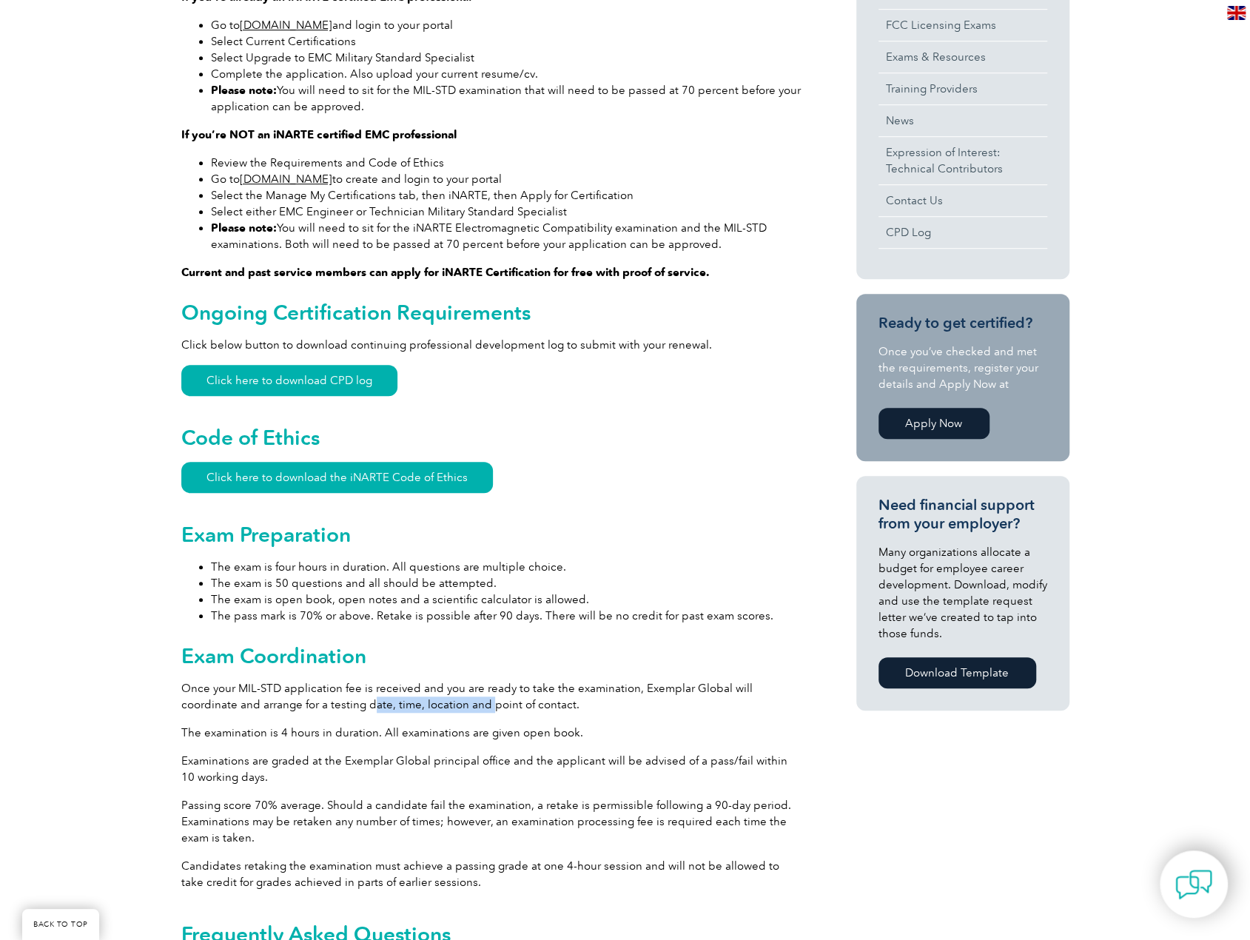
drag, startPoint x: 314, startPoint y: 703, endPoint x: 636, endPoint y: 744, distance: 325.2
click at [636, 744] on div "General Overview iNARTE Military Standard (MIL-STD) EMC Specialist Certificatio…" at bounding box center [492, 621] width 622 height 1673
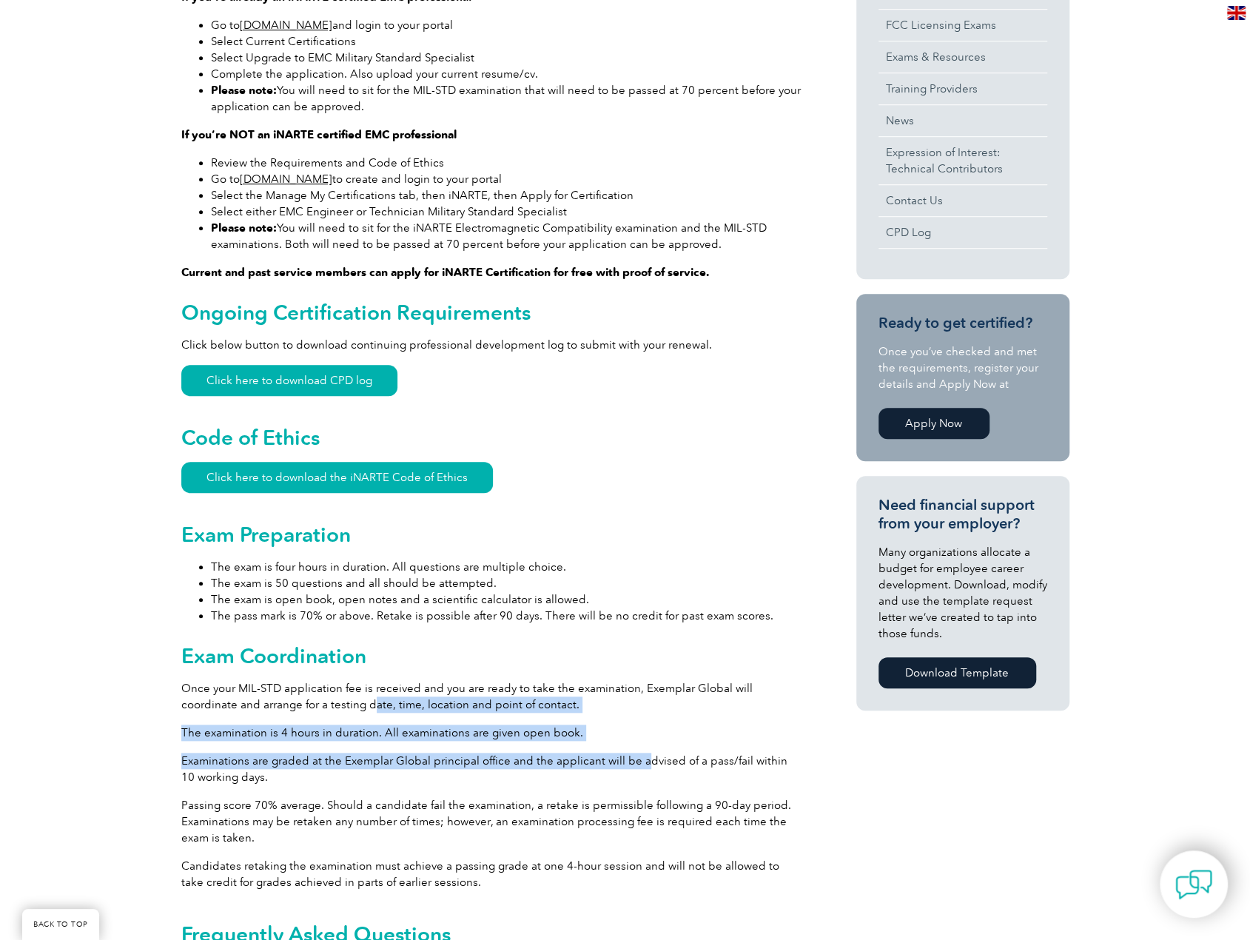
click at [638, 744] on div "General Overview iNARTE Military Standard (MIL-STD) EMC Specialist Certificatio…" at bounding box center [492, 621] width 622 height 1673
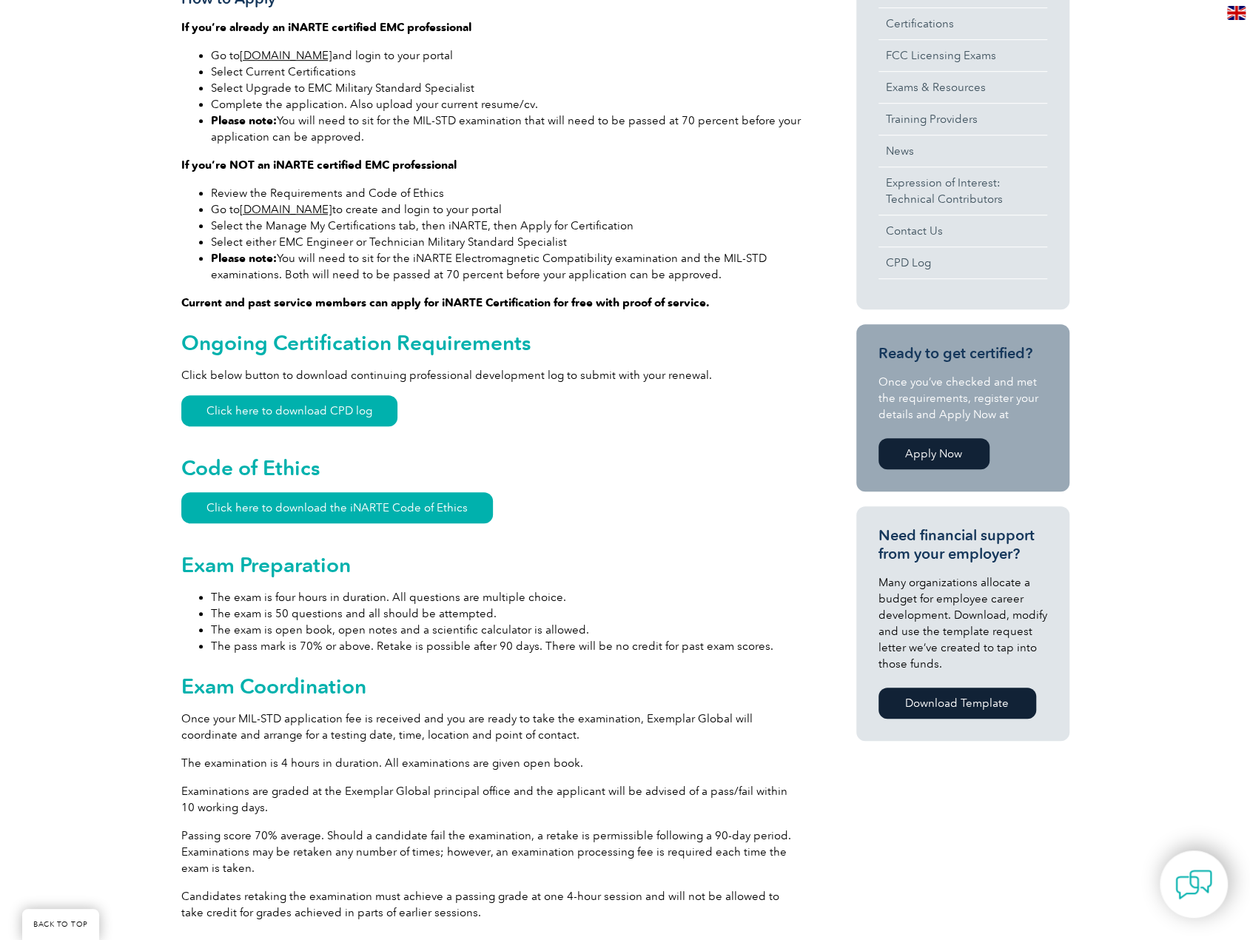
scroll to position [530, 0]
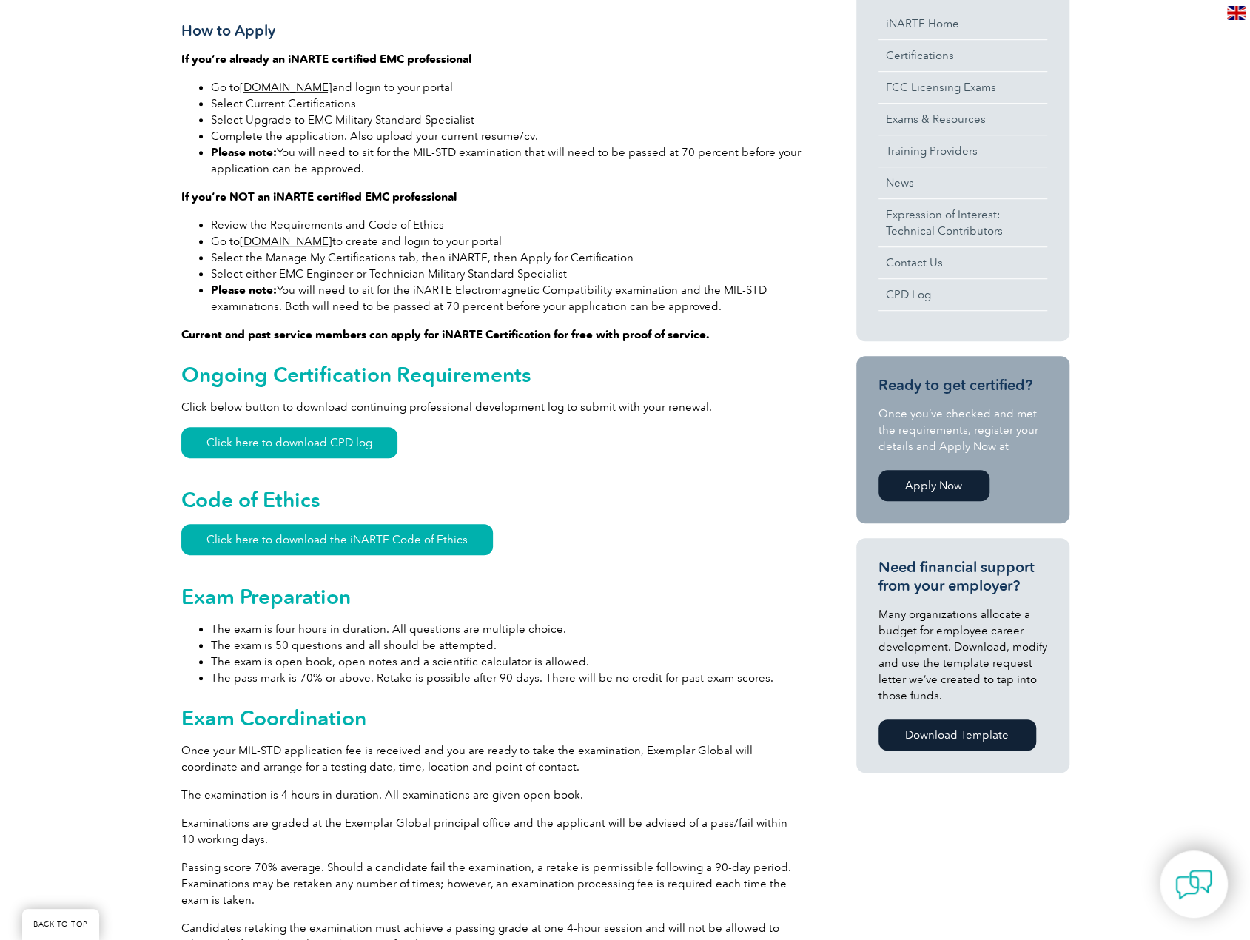
drag, startPoint x: 445, startPoint y: 163, endPoint x: 141, endPoint y: 127, distance: 306.3
click at [141, 127] on div "General Overview iNARTE Military Standard (MIL-STD) EMC Specialist Certificatio…" at bounding box center [625, 686] width 1250 height 1769
click at [212, 130] on li "Complete the application. Also upload your current resume/cv." at bounding box center [507, 136] width 592 height 16
drag, startPoint x: 220, startPoint y: 132, endPoint x: 431, endPoint y: 168, distance: 214.6
click at [431, 168] on ul "Go to www.exemplarlink.org and login to your portal Select Current Certificatio…" at bounding box center [492, 128] width 622 height 98
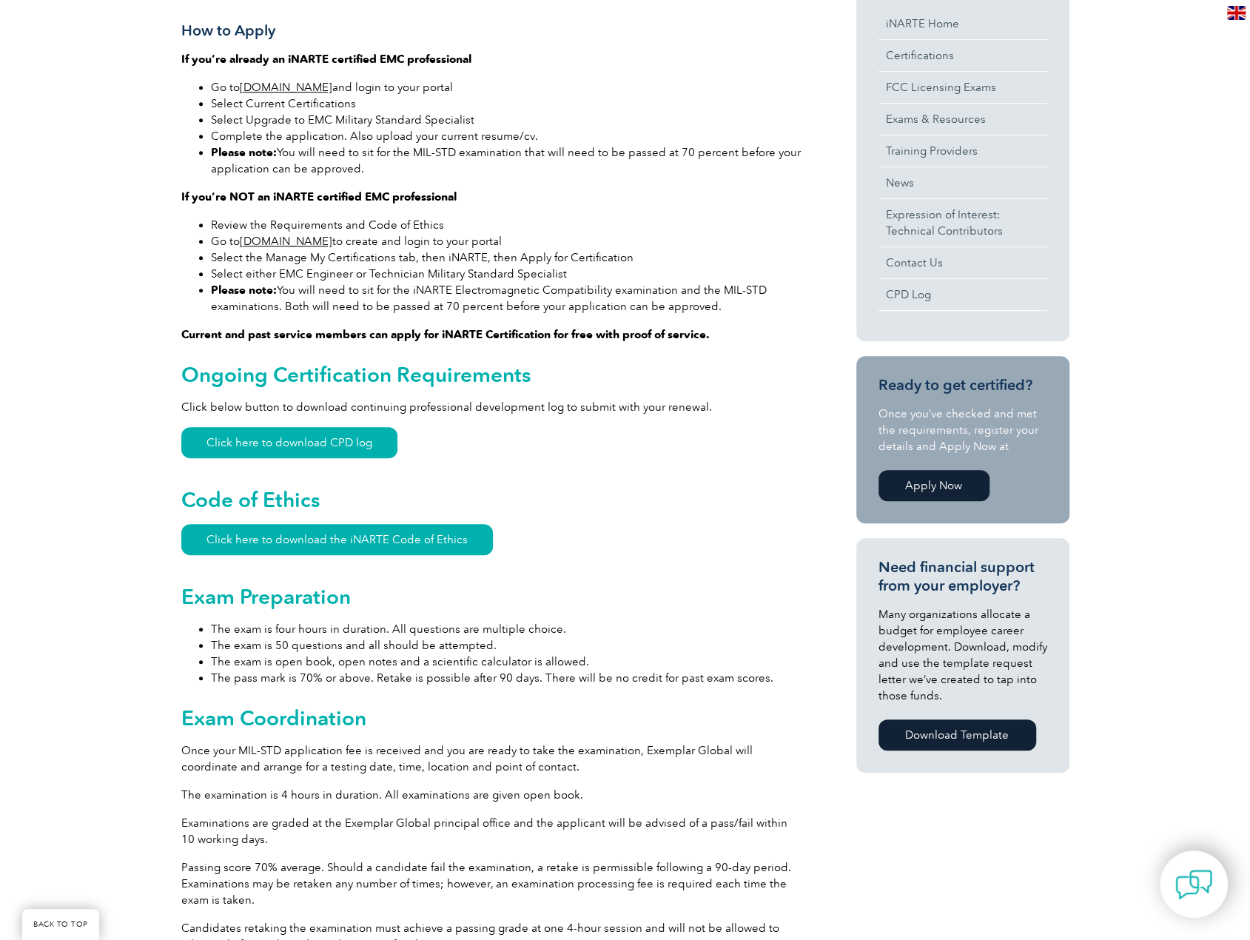
click at [703, 221] on li "Review the Requirements and Code of Ethics" at bounding box center [507, 225] width 592 height 16
drag, startPoint x: 292, startPoint y: 118, endPoint x: 454, endPoint y: 133, distance: 162.8
click at [454, 133] on ul "Go to www.exemplarlink.org and login to your portal Select Current Certificatio…" at bounding box center [492, 128] width 622 height 98
drag, startPoint x: 234, startPoint y: 99, endPoint x: 454, endPoint y: 112, distance: 220.9
click at [454, 112] on ul "Go to www.exemplarlink.org and login to your portal Select Current Certificatio…" at bounding box center [492, 128] width 622 height 98
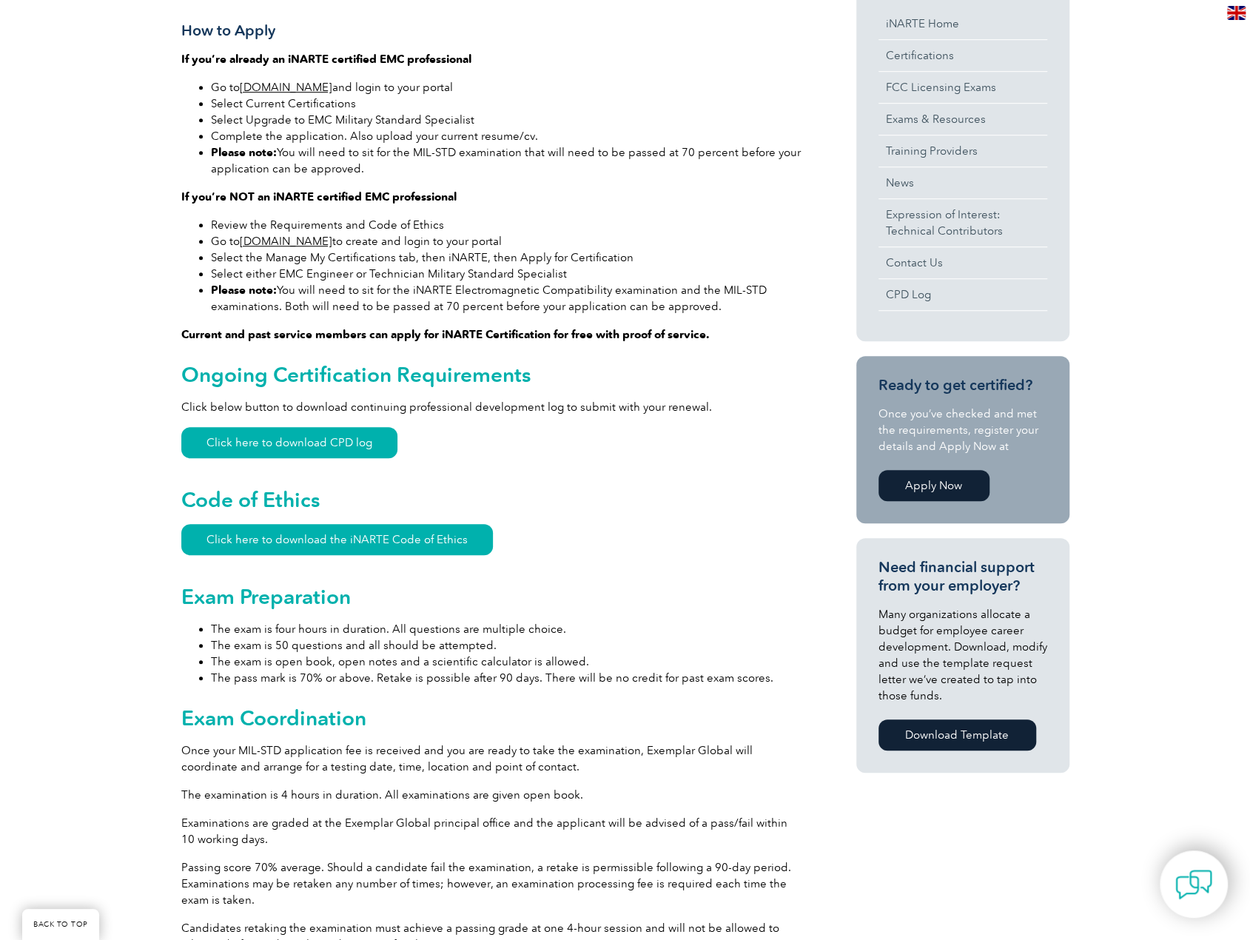
click at [521, 118] on li "Select Upgrade to EMC Military Standard Specialist" at bounding box center [507, 120] width 592 height 16
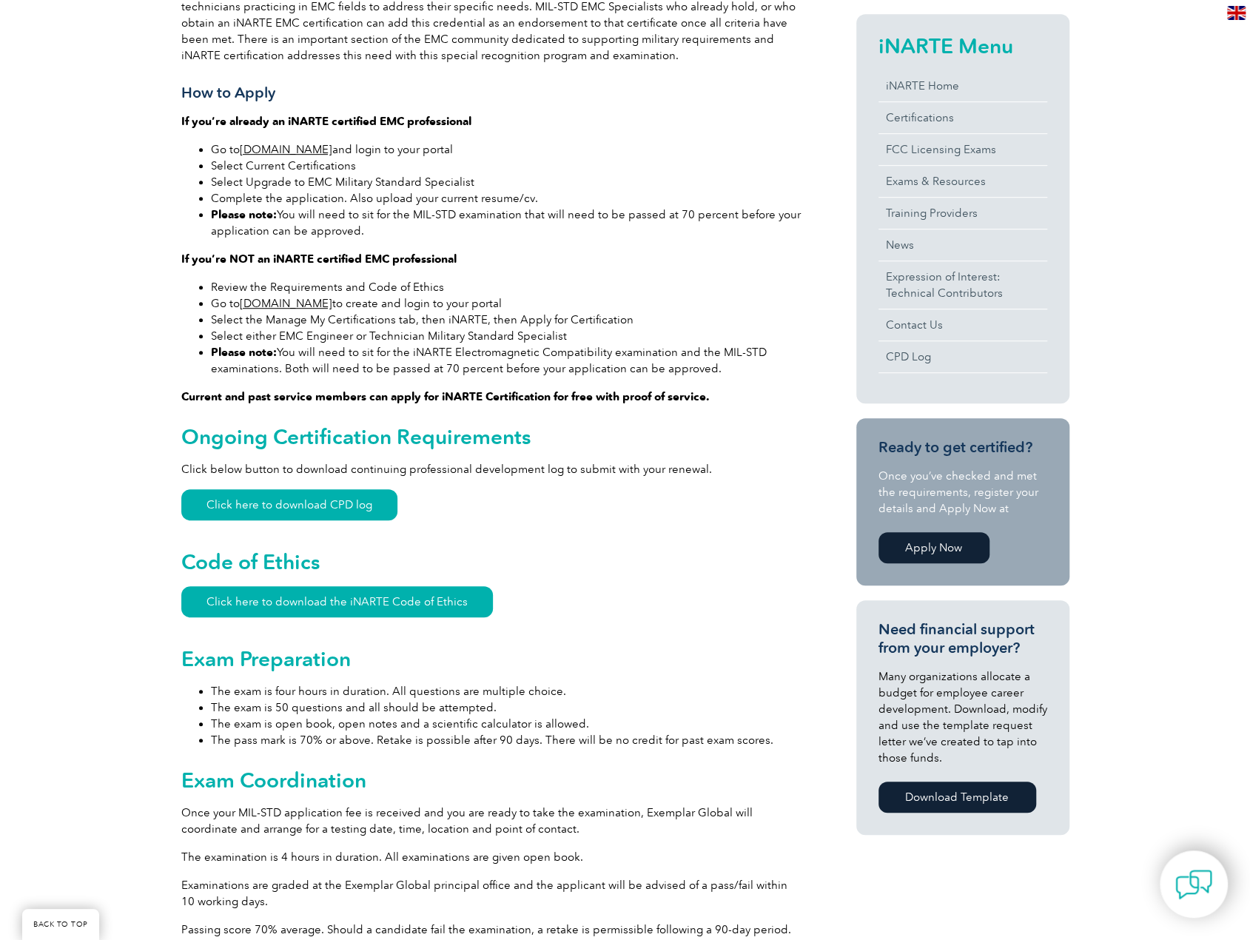
scroll to position [308, 0]
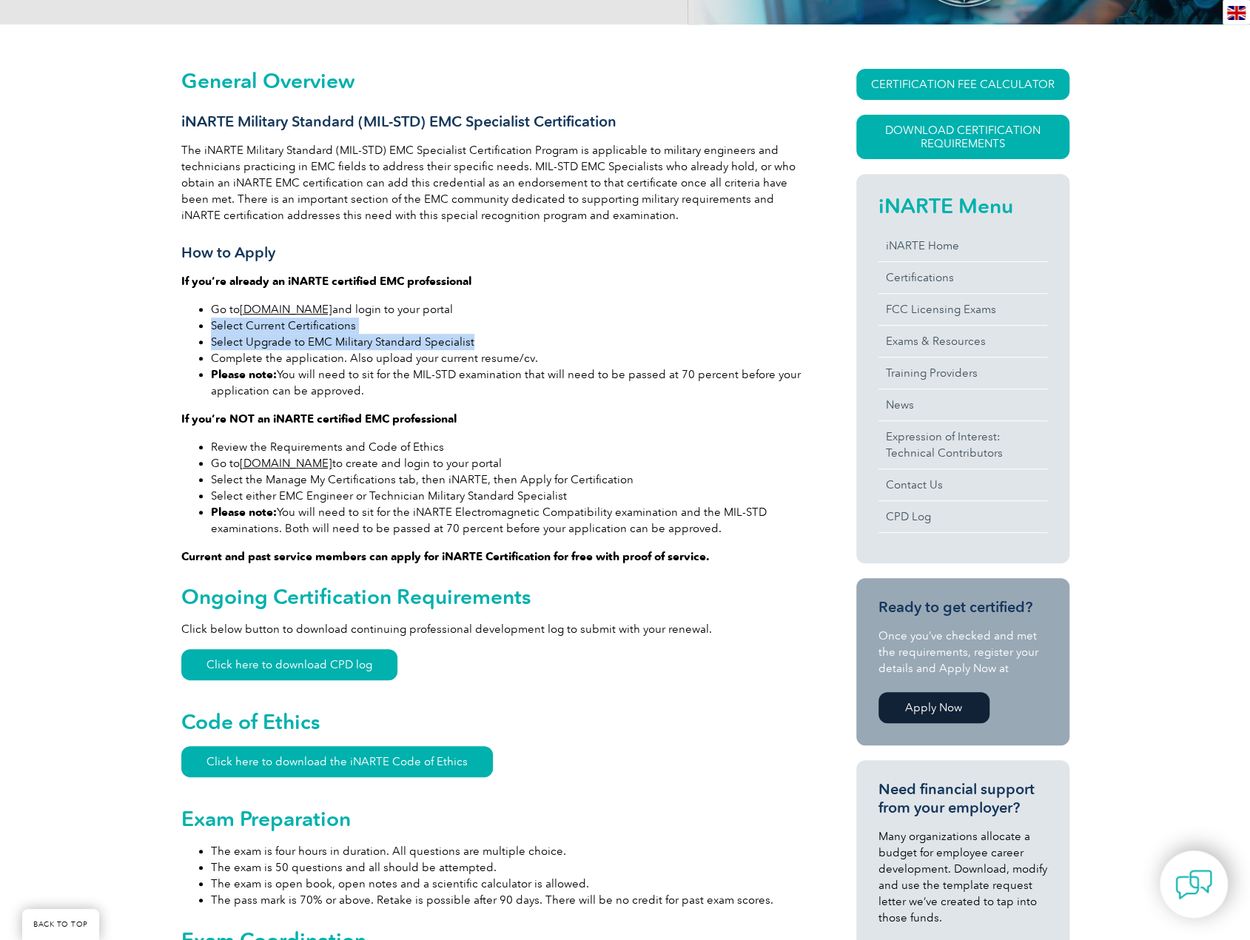
drag, startPoint x: 213, startPoint y: 323, endPoint x: 512, endPoint y: 337, distance: 299.3
click at [512, 337] on ul "Go to www.exemplarlink.org and login to your portal Select Current Certificatio…" at bounding box center [492, 350] width 622 height 98
click at [367, 356] on li "Complete the application. Also upload your current resume/cv." at bounding box center [507, 358] width 592 height 16
drag, startPoint x: 332, startPoint y: 363, endPoint x: 596, endPoint y: 390, distance: 266.3
click at [596, 390] on ul "Go to www.exemplarlink.org and login to your portal Select Current Certificatio…" at bounding box center [492, 350] width 622 height 98
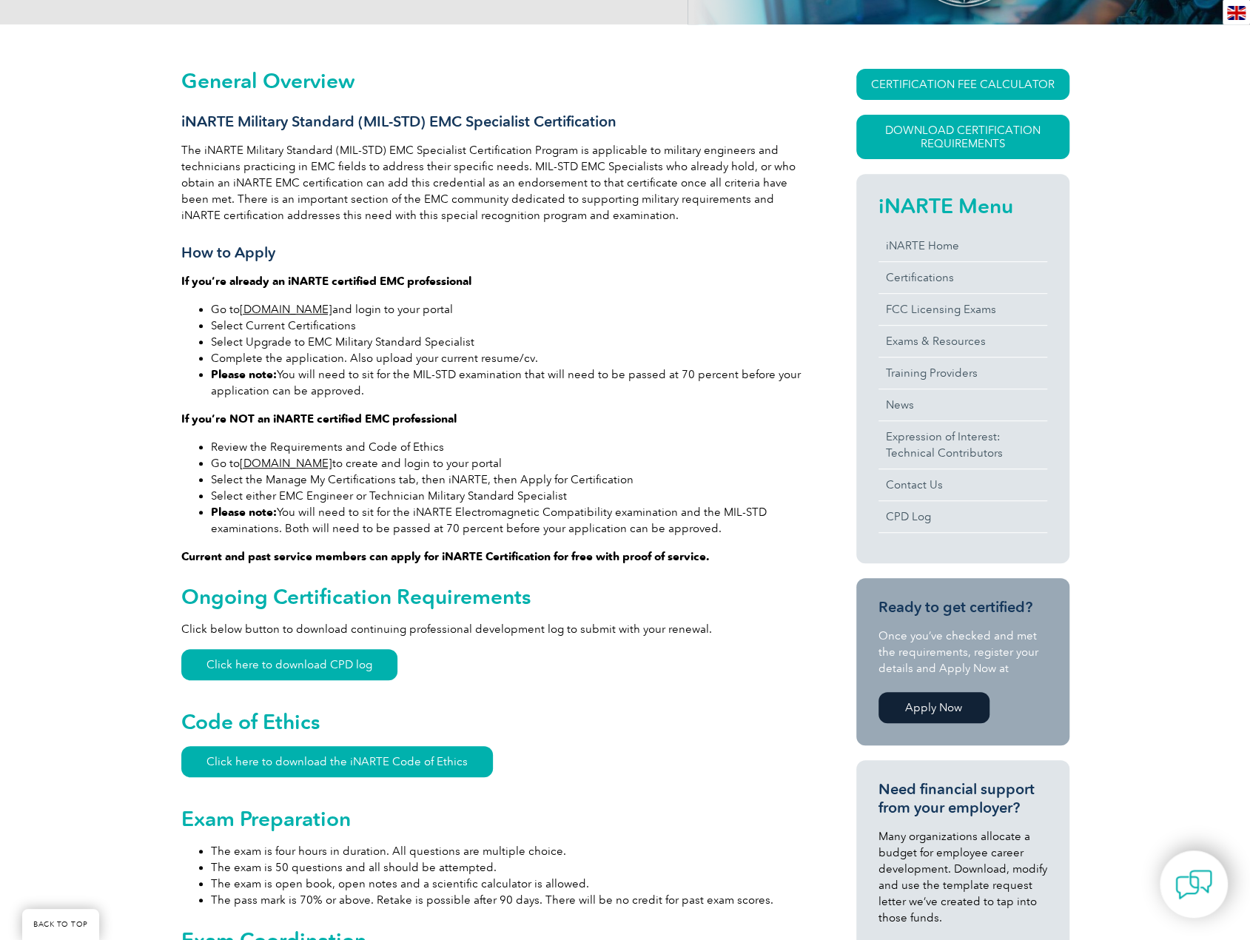
click at [596, 390] on li "Please note: You will need to sit for the MIL-STD examination that will need to…" at bounding box center [507, 382] width 592 height 33
drag, startPoint x: 497, startPoint y: 393, endPoint x: 212, endPoint y: 380, distance: 285.2
click at [212, 380] on li "Please note: You will need to sit for the MIL-STD examination that will need to…" at bounding box center [507, 382] width 592 height 33
click at [683, 520] on li "Please note: You will need to sit for the iNARTE Electromagnetic Compatibility …" at bounding box center [507, 520] width 592 height 33
drag, startPoint x: 206, startPoint y: 332, endPoint x: 578, endPoint y: 340, distance: 371.6
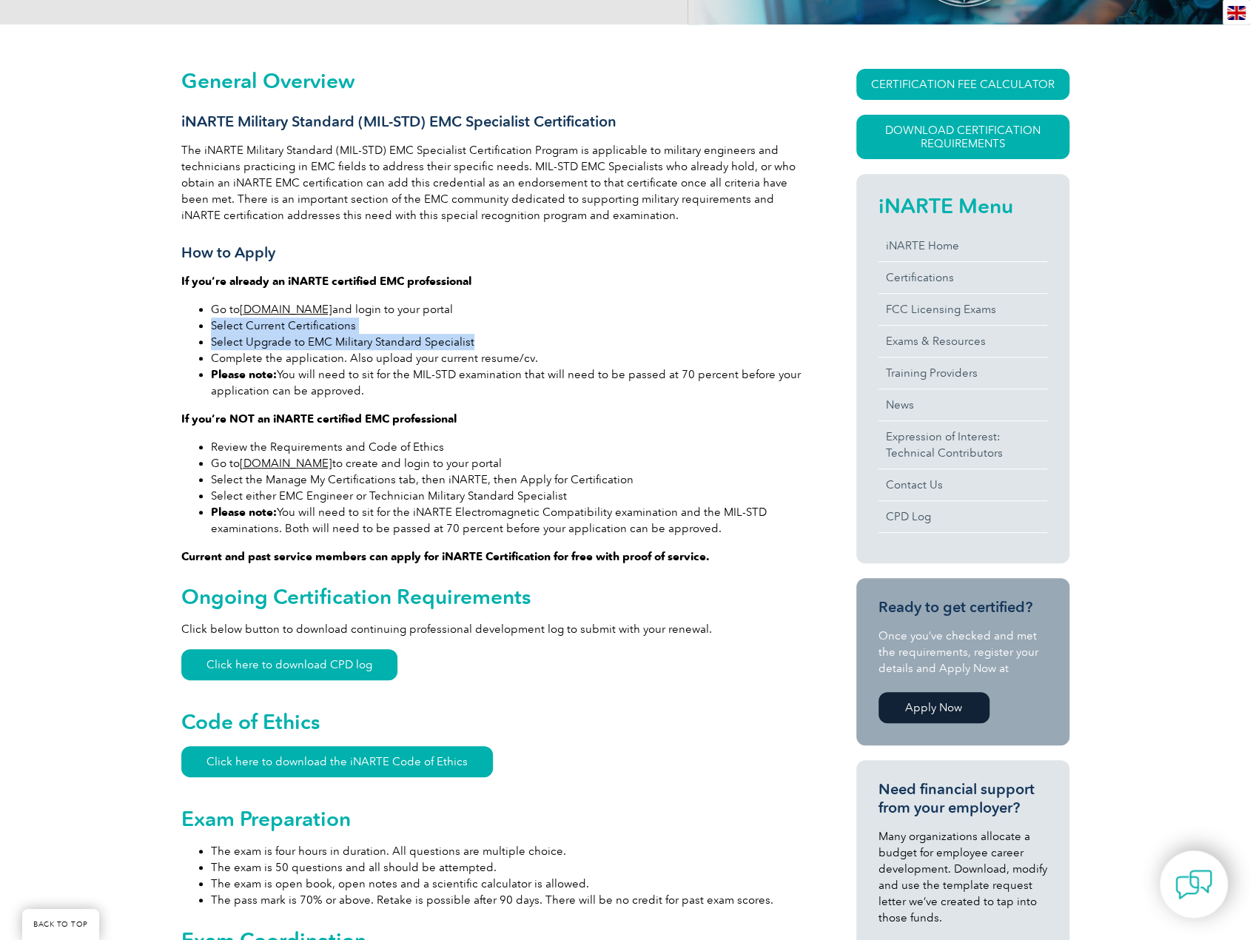
click at [578, 340] on ul "Go to www.exemplarlink.org and login to your portal Select Current Certificatio…" at bounding box center [492, 350] width 622 height 98
click at [578, 340] on li "Select Upgrade to EMC Military Standard Specialist" at bounding box center [507, 342] width 592 height 16
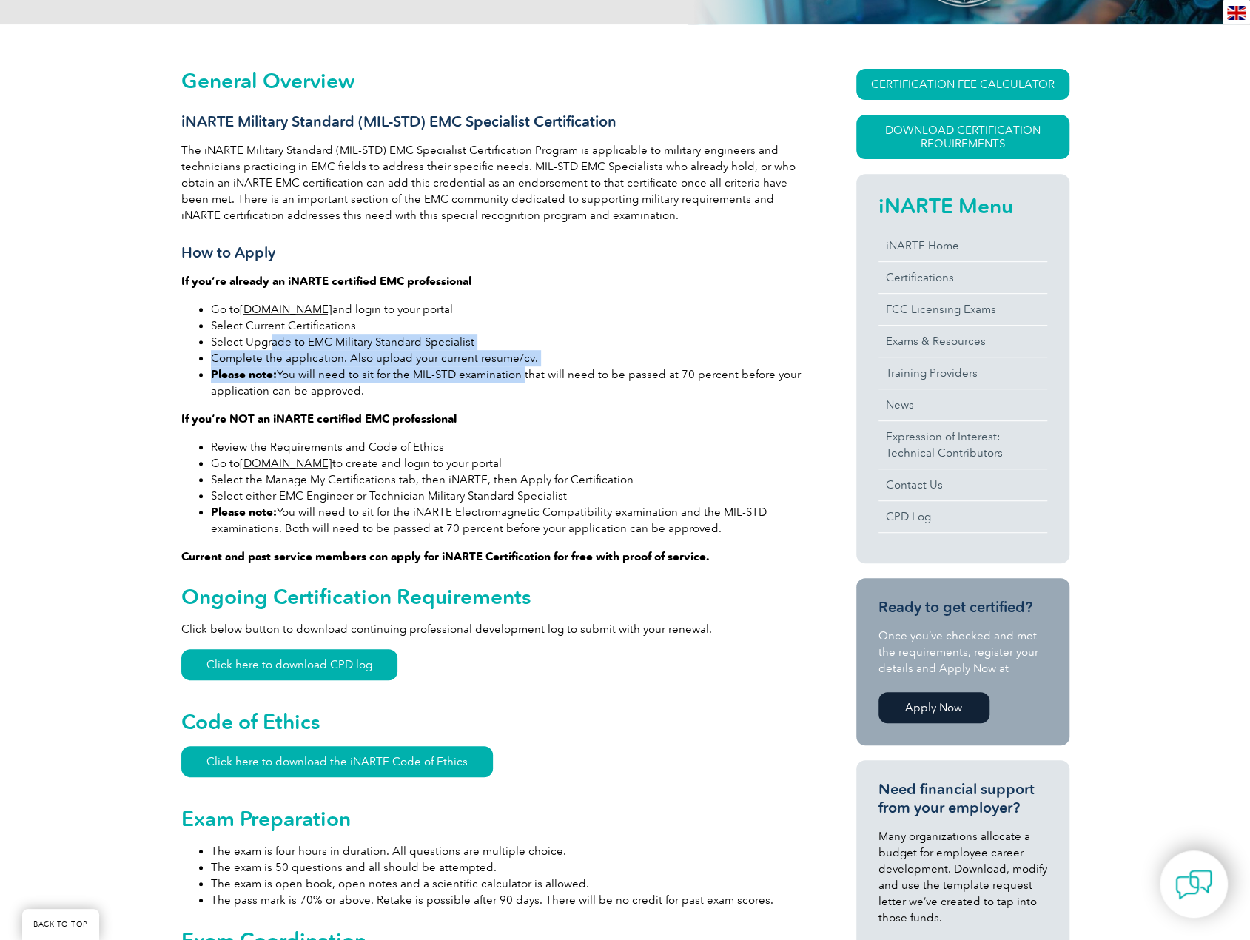
drag, startPoint x: 294, startPoint y: 347, endPoint x: 520, endPoint y: 372, distance: 227.1
click at [520, 372] on ul "Go to www.exemplarlink.org and login to your portal Select Current Certificatio…" at bounding box center [492, 350] width 622 height 98
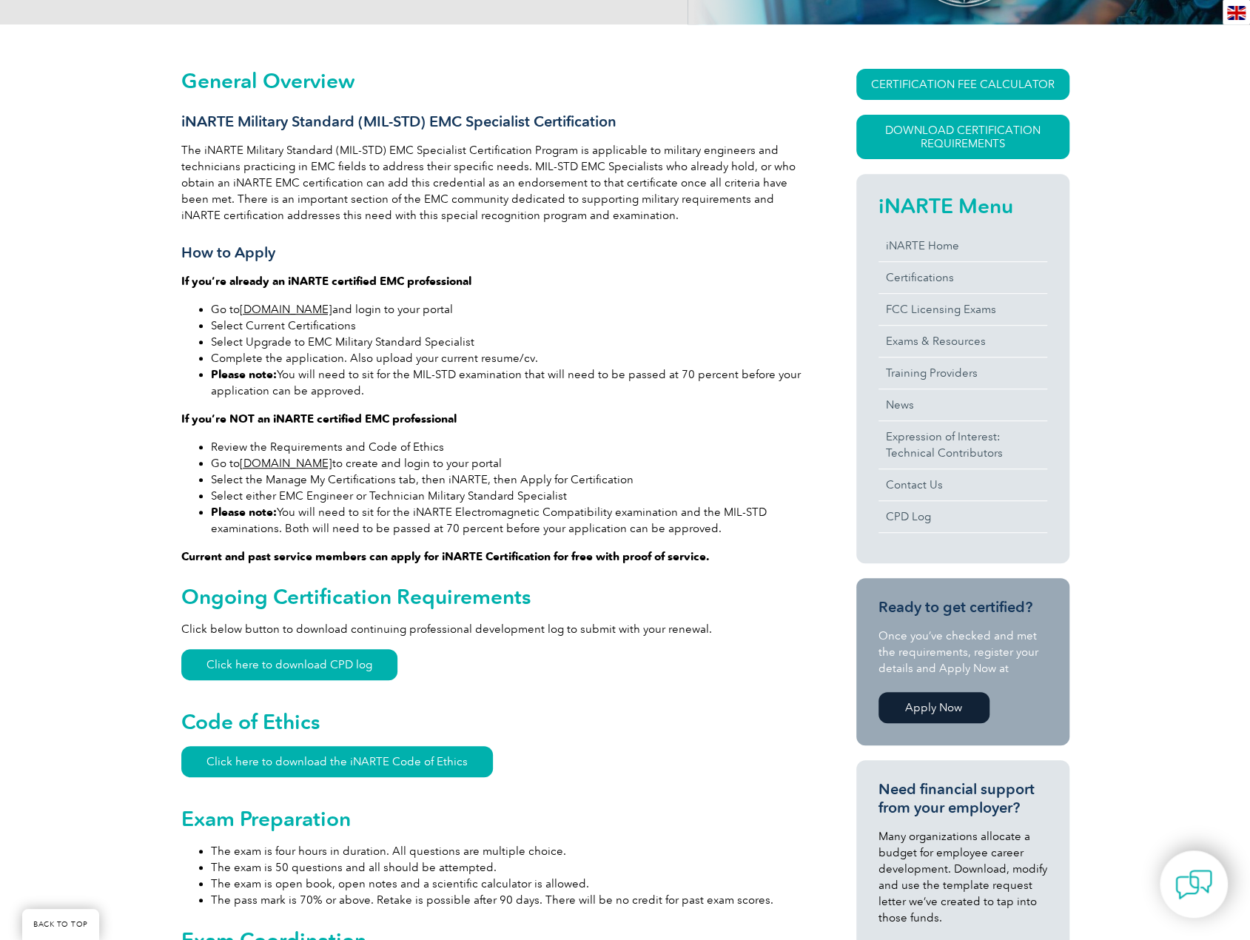
click at [520, 387] on li "Please note: You will need to sit for the MIL-STD examination that will need to…" at bounding box center [507, 382] width 592 height 33
drag, startPoint x: 398, startPoint y: 389, endPoint x: 214, endPoint y: 364, distance: 186.0
click at [214, 364] on ul "Go to www.exemplarlink.org and login to your portal Select Current Certificatio…" at bounding box center [492, 350] width 622 height 98
click at [511, 385] on li "Please note: You will need to sit for the MIL-STD examination that will need to…" at bounding box center [507, 382] width 592 height 33
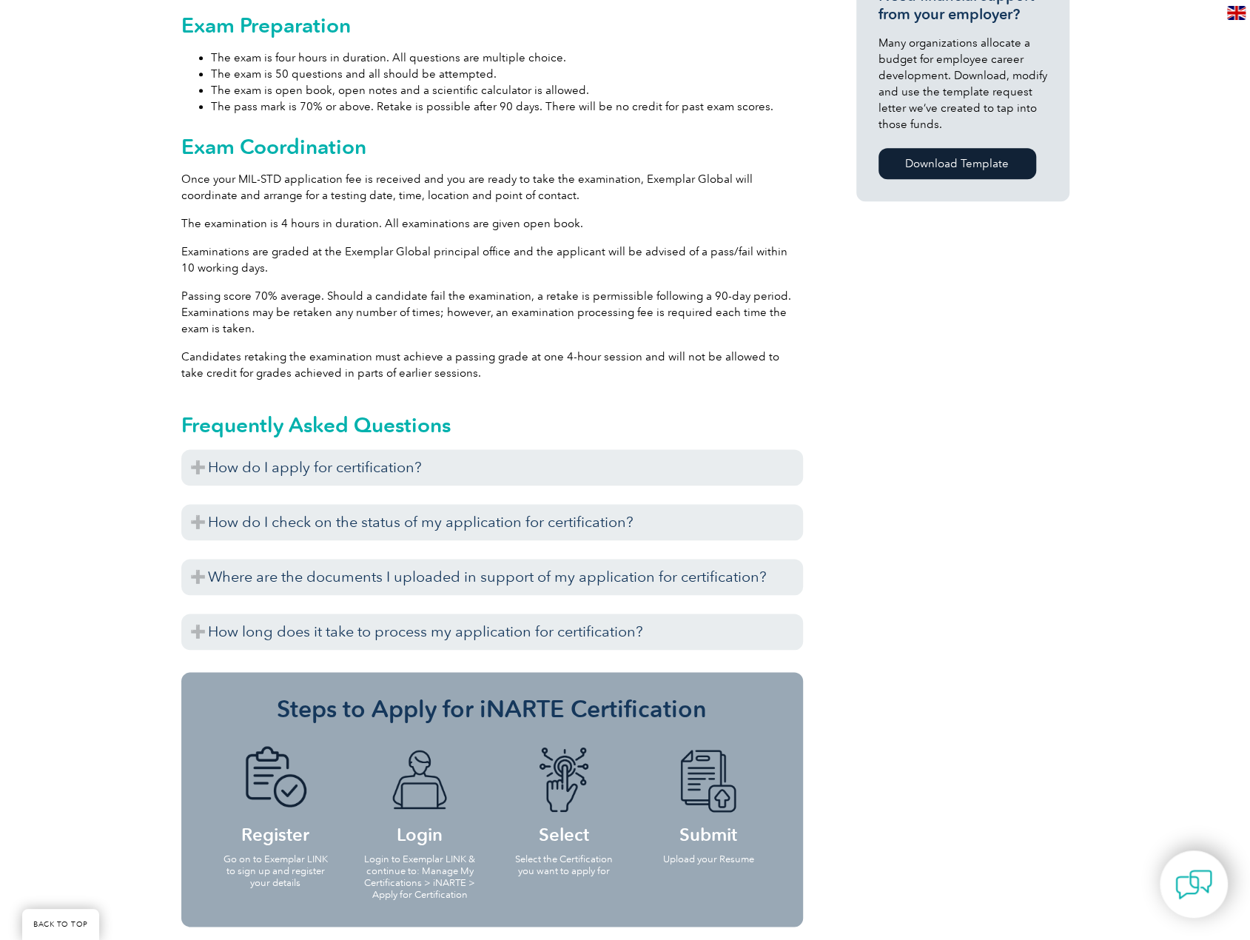
scroll to position [1196, 0]
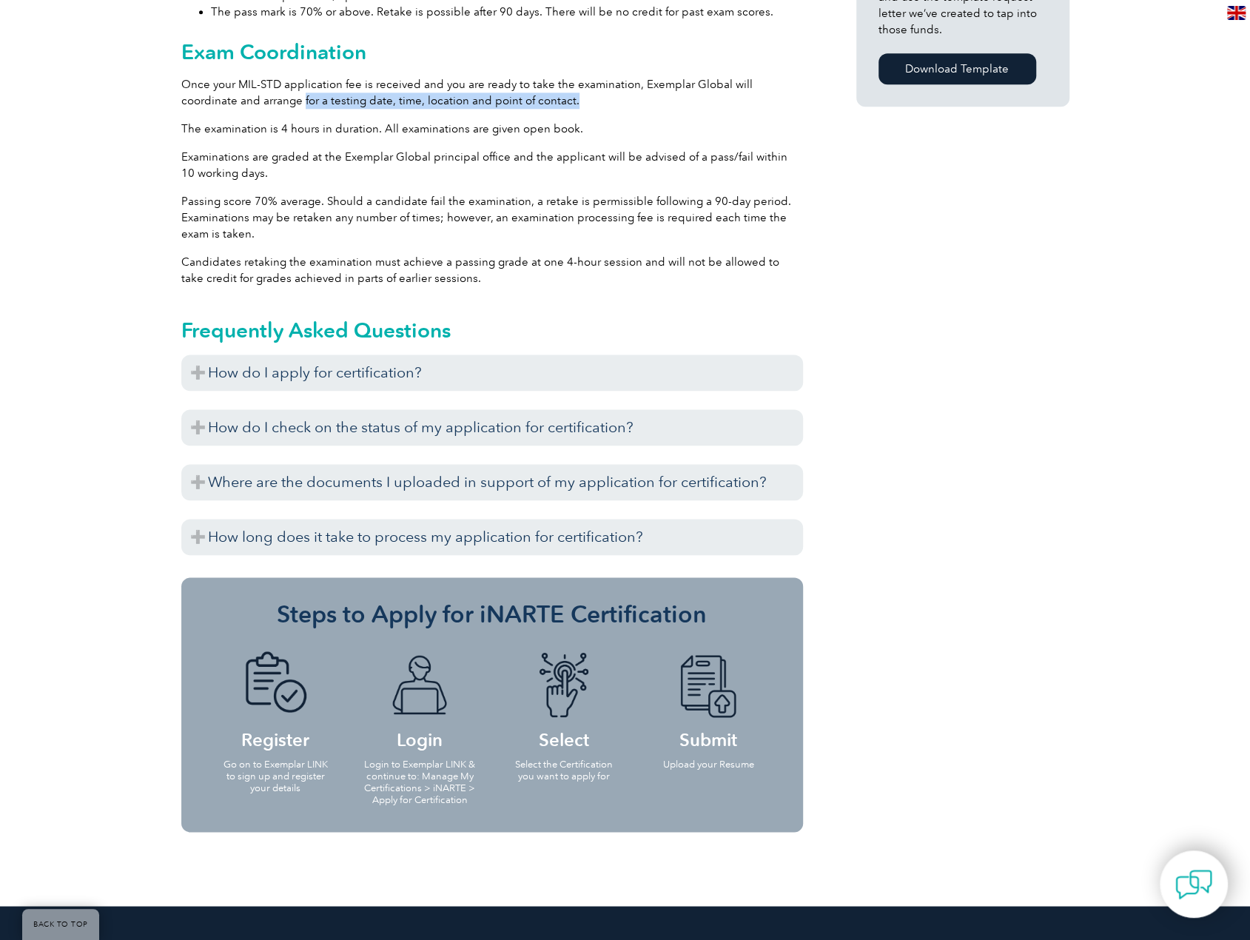
drag, startPoint x: 487, startPoint y: 114, endPoint x: 666, endPoint y: 98, distance: 179.8
click at [666, 98] on p "Once your MIL-STD application fee is received and you are ready to take the exa…" at bounding box center [492, 92] width 622 height 33
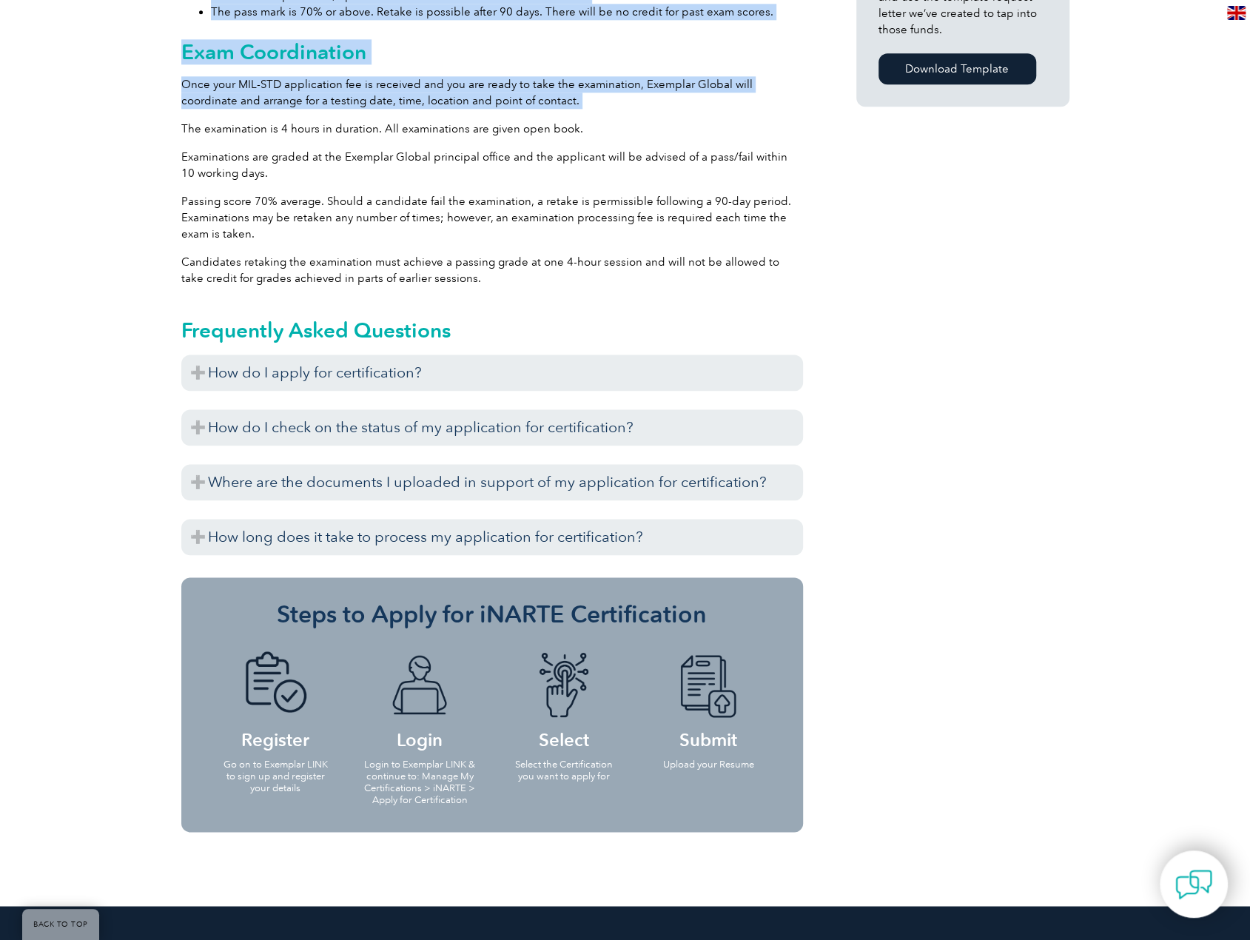
drag, startPoint x: 666, startPoint y: 98, endPoint x: 170, endPoint y: 132, distance: 497.0
click at [170, 132] on div "General Overview iNARTE Military Standard (MIL-STD) EMC Specialist Certificatio…" at bounding box center [625, 20] width 1250 height 1769
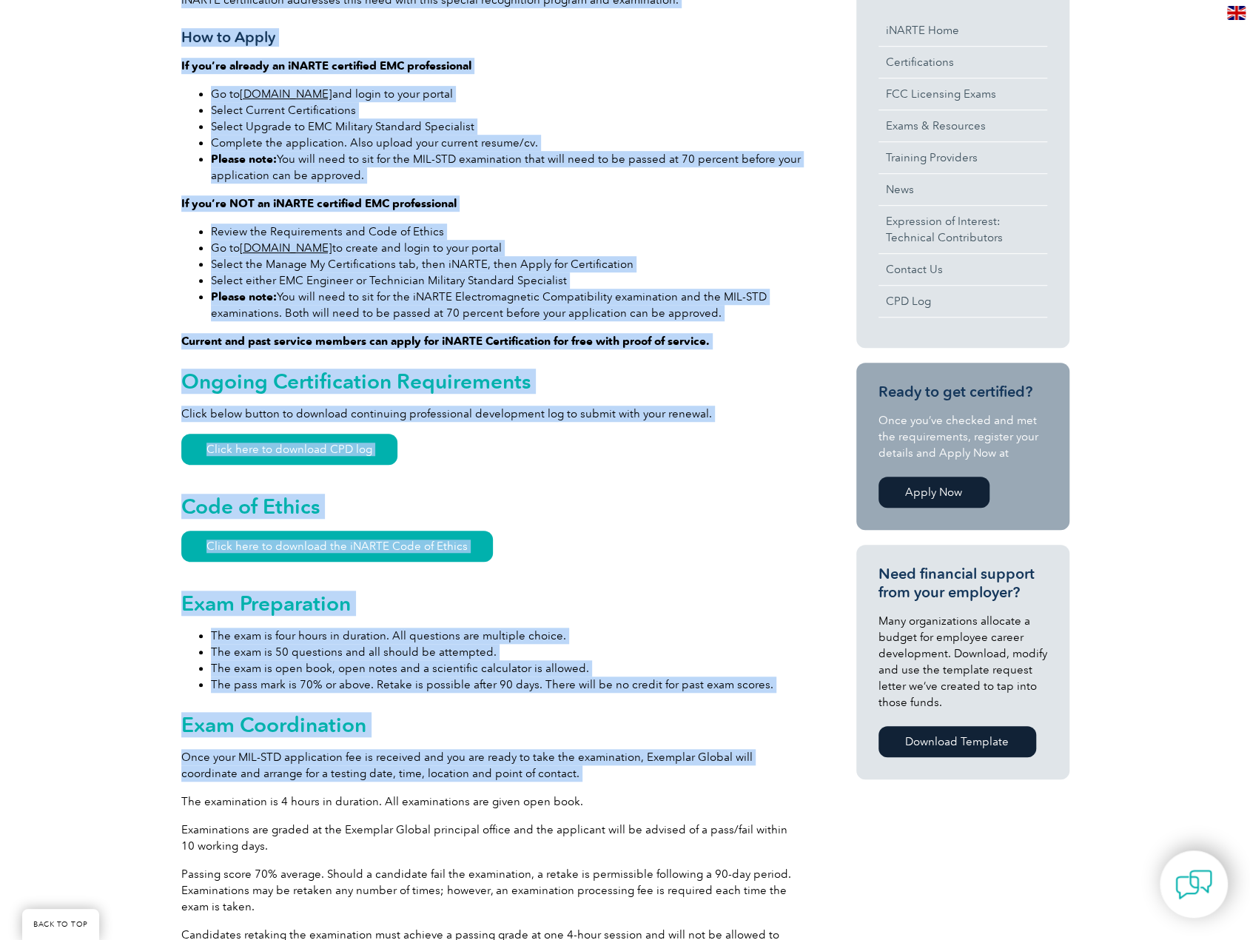
scroll to position [592, 0]
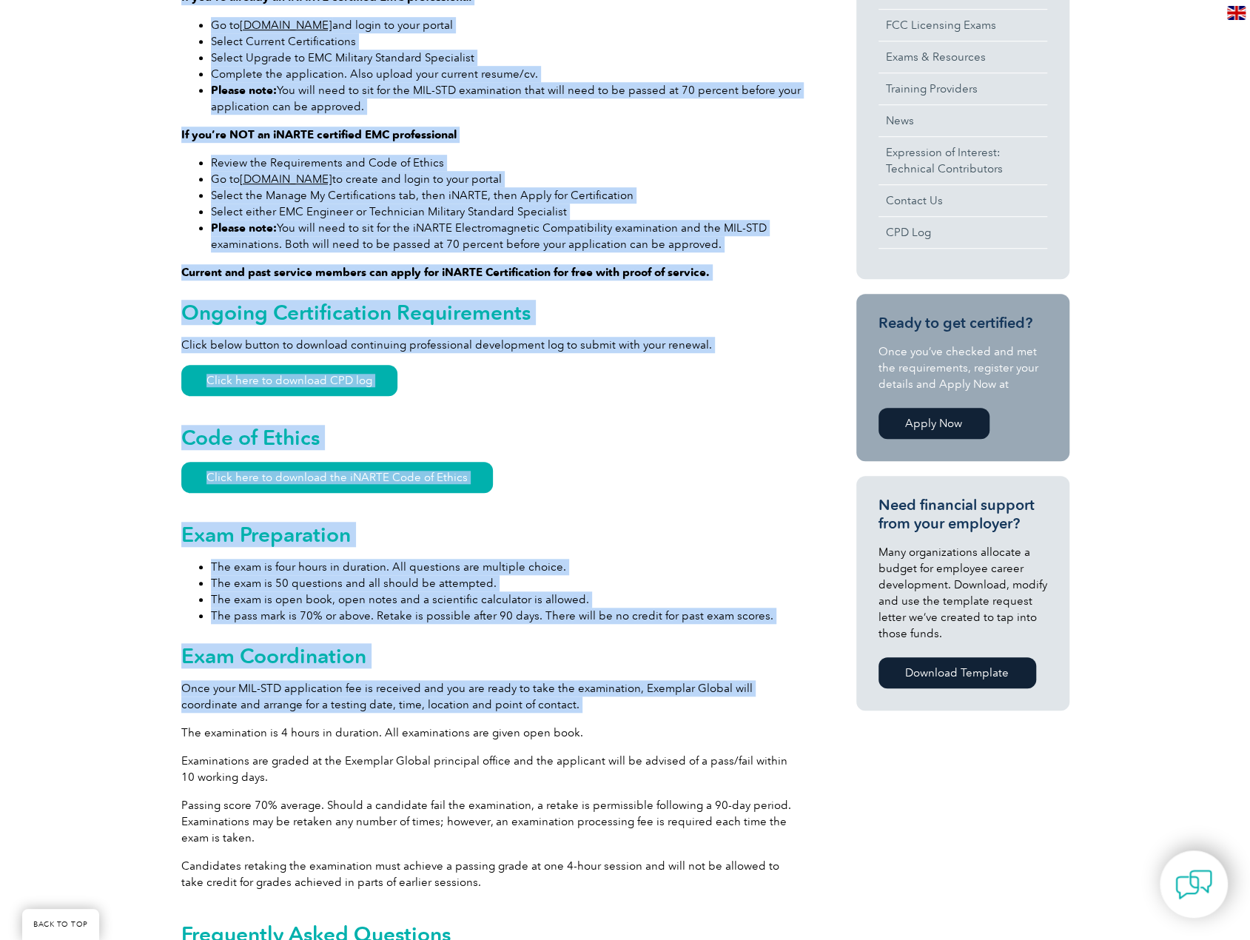
click at [663, 539] on h2 "Exam Preparation" at bounding box center [492, 534] width 622 height 24
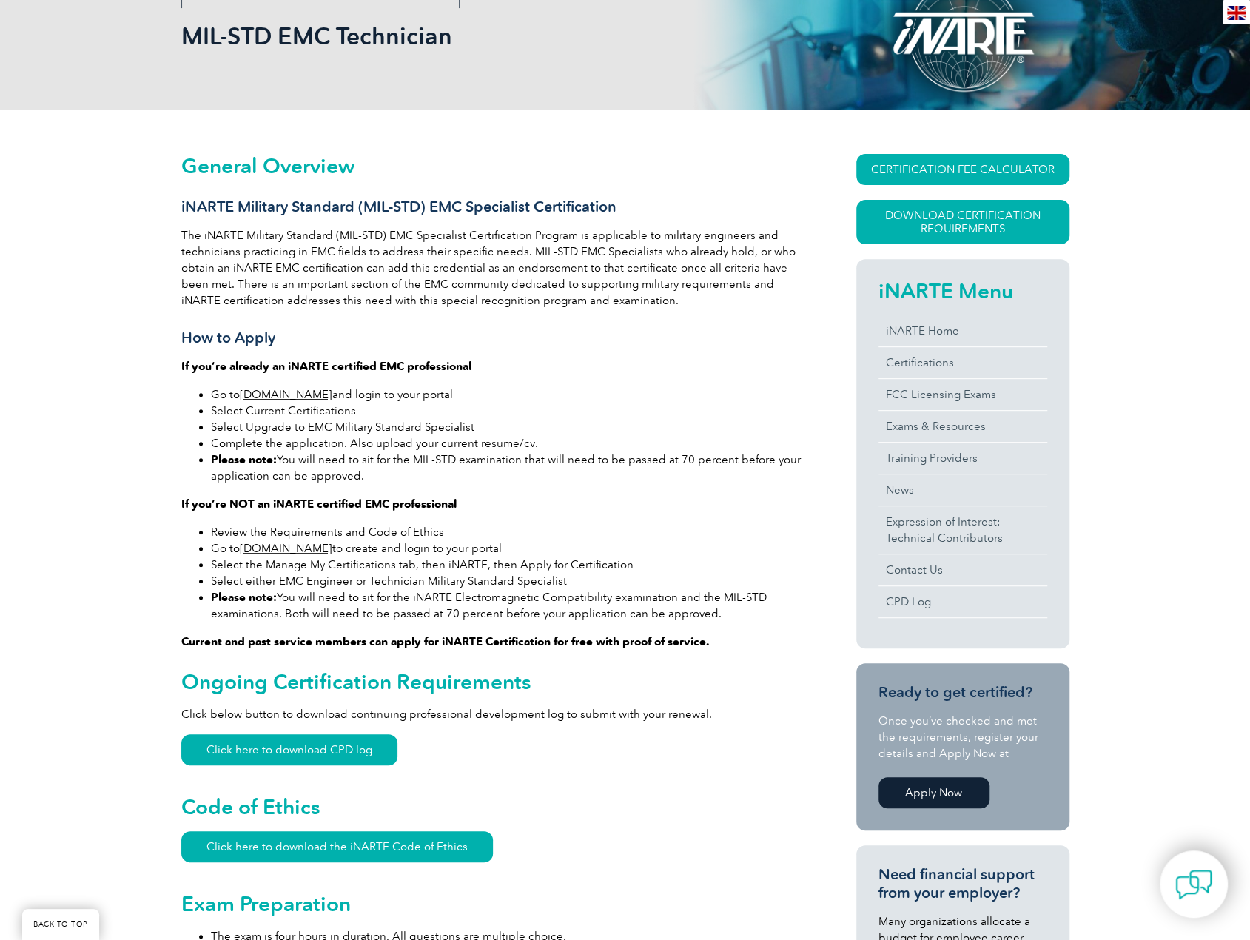
scroll to position [222, 0]
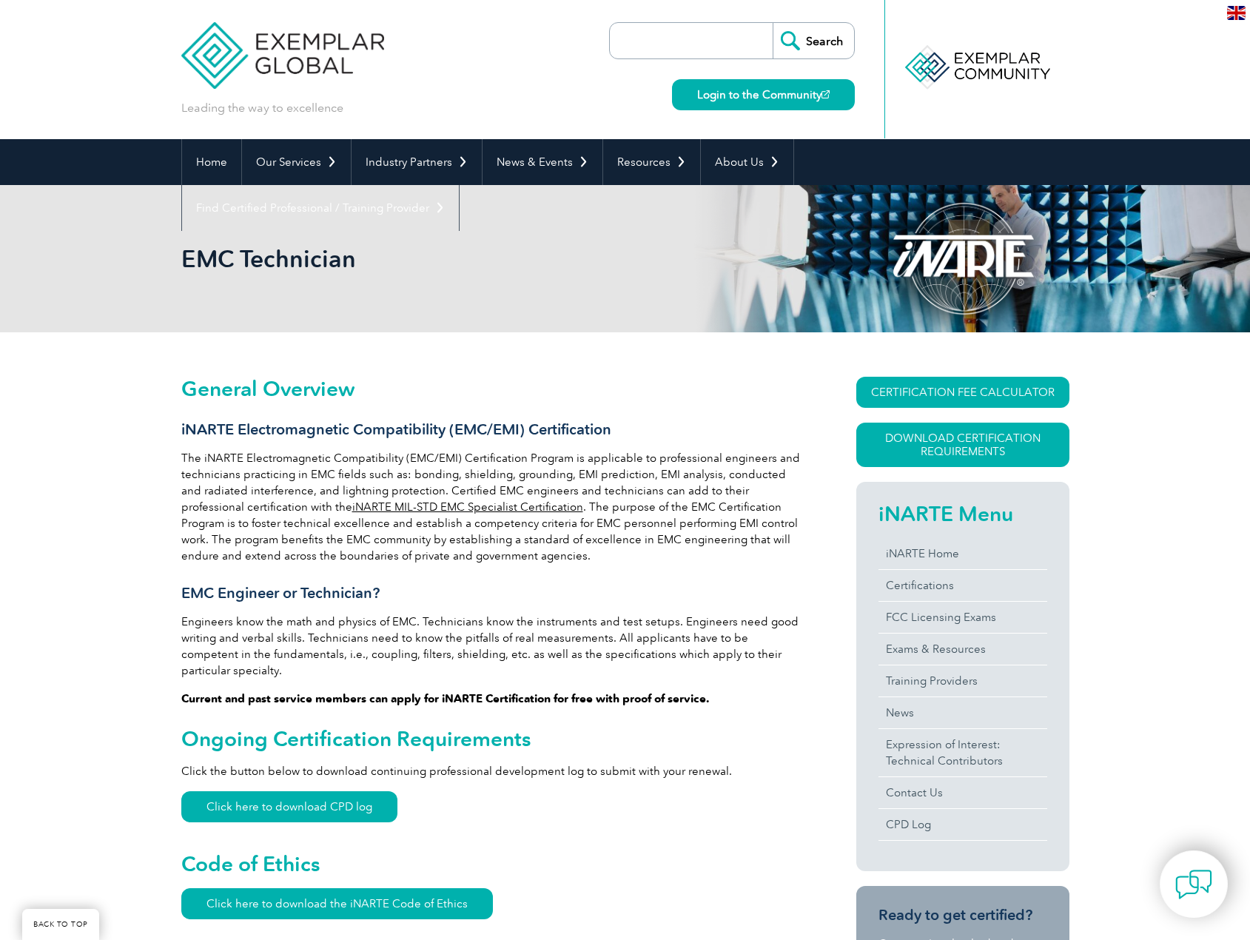
scroll to position [592, 0]
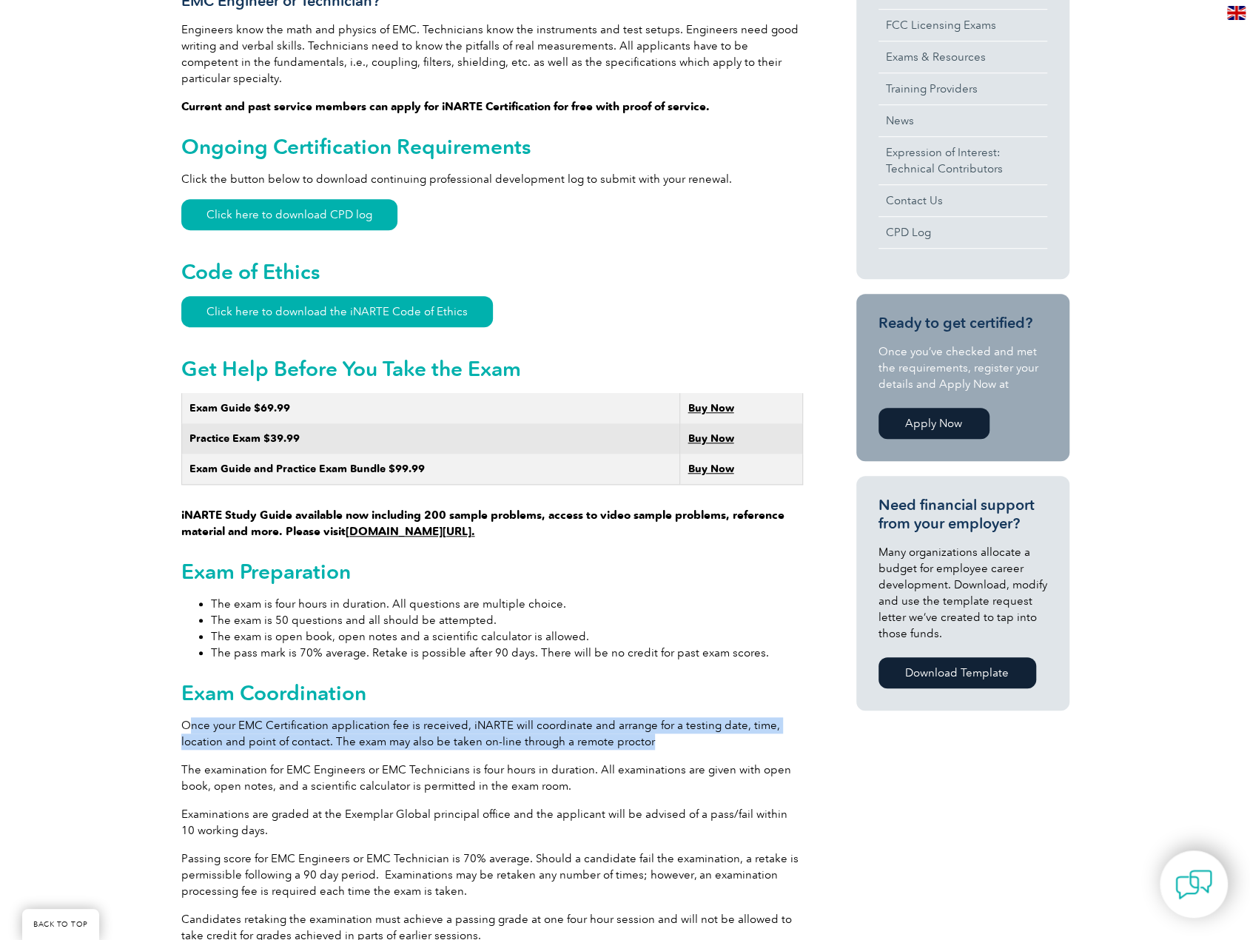
drag, startPoint x: 193, startPoint y: 713, endPoint x: 682, endPoint y: 729, distance: 489.4
click at [682, 729] on p "Once your EMC Certification application fee is received, iNARTE will coordinate…" at bounding box center [492, 733] width 622 height 33
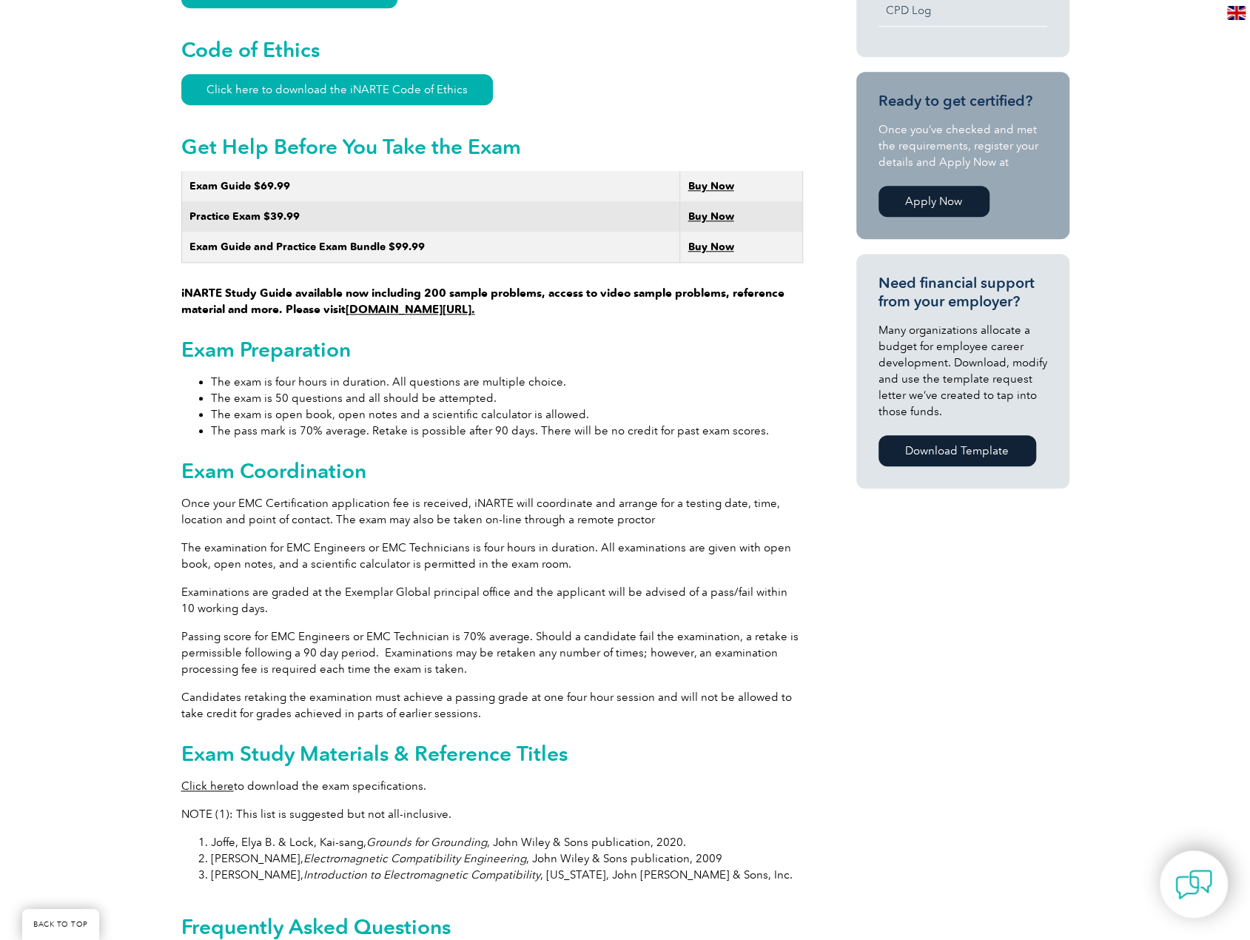
click at [186, 554] on p "The examination for EMC Engineers or EMC Technicians is four hours in duration.…" at bounding box center [492, 555] width 622 height 33
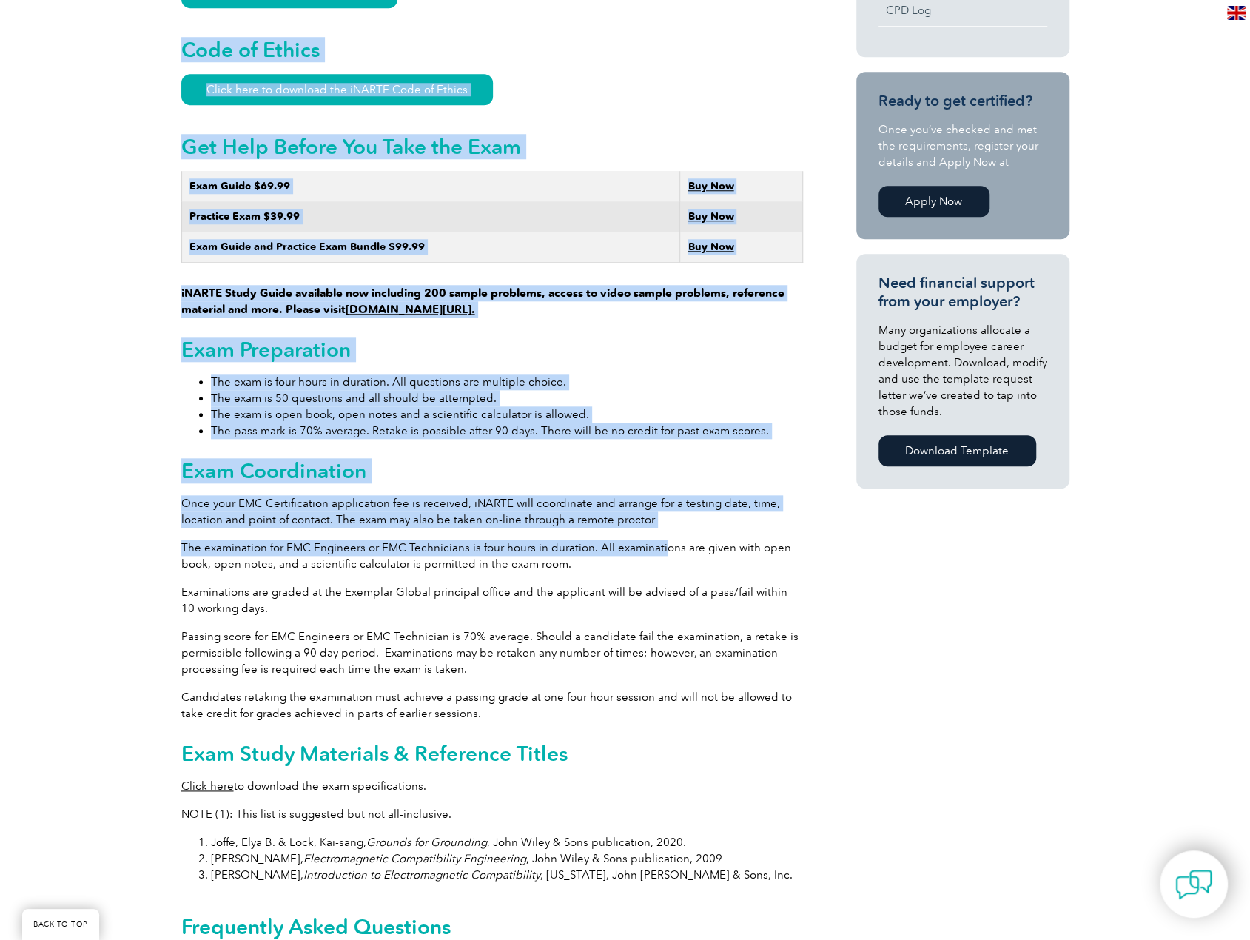
drag, startPoint x: 178, startPoint y: 488, endPoint x: 662, endPoint y: 537, distance: 486.5
click at [660, 537] on div "General Overview iNARTE Electromagnetic Compatibility (EMC/EMI) Certification T…" at bounding box center [625, 510] width 1250 height 1984
click at [664, 539] on p "The examination for EMC Engineers or EMC Technicians is four hours in duration.…" at bounding box center [492, 555] width 622 height 33
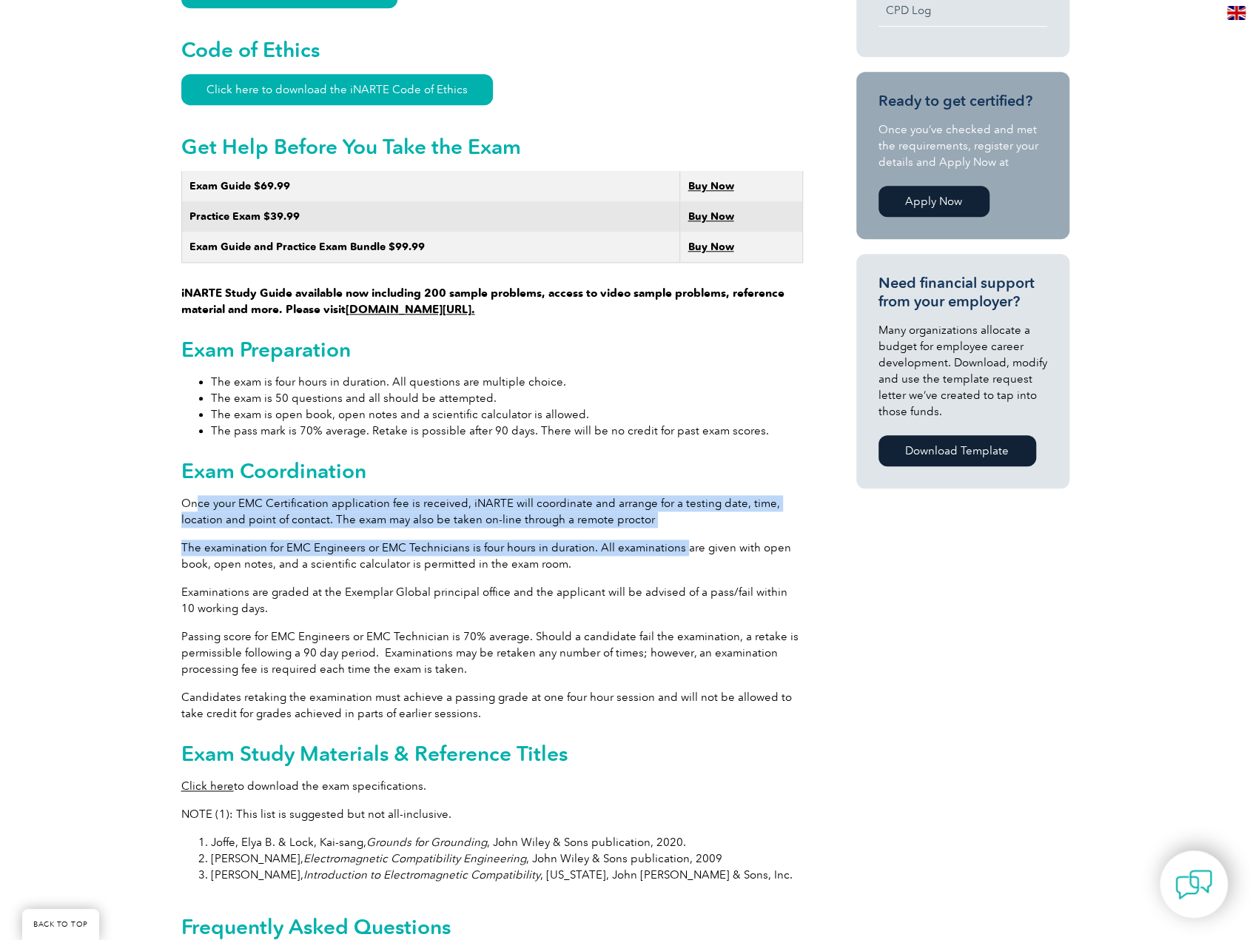
drag, startPoint x: 679, startPoint y: 522, endPoint x: 198, endPoint y: 483, distance: 482.6
click at [198, 483] on div "General Overview iNARTE Electromagnetic Compatibility (EMC/EMI) Certification T…" at bounding box center [492, 507] width 622 height 1888
click at [198, 495] on p "Once your EMC Certification application fee is received, iNARTE will coordinate…" at bounding box center [492, 511] width 622 height 33
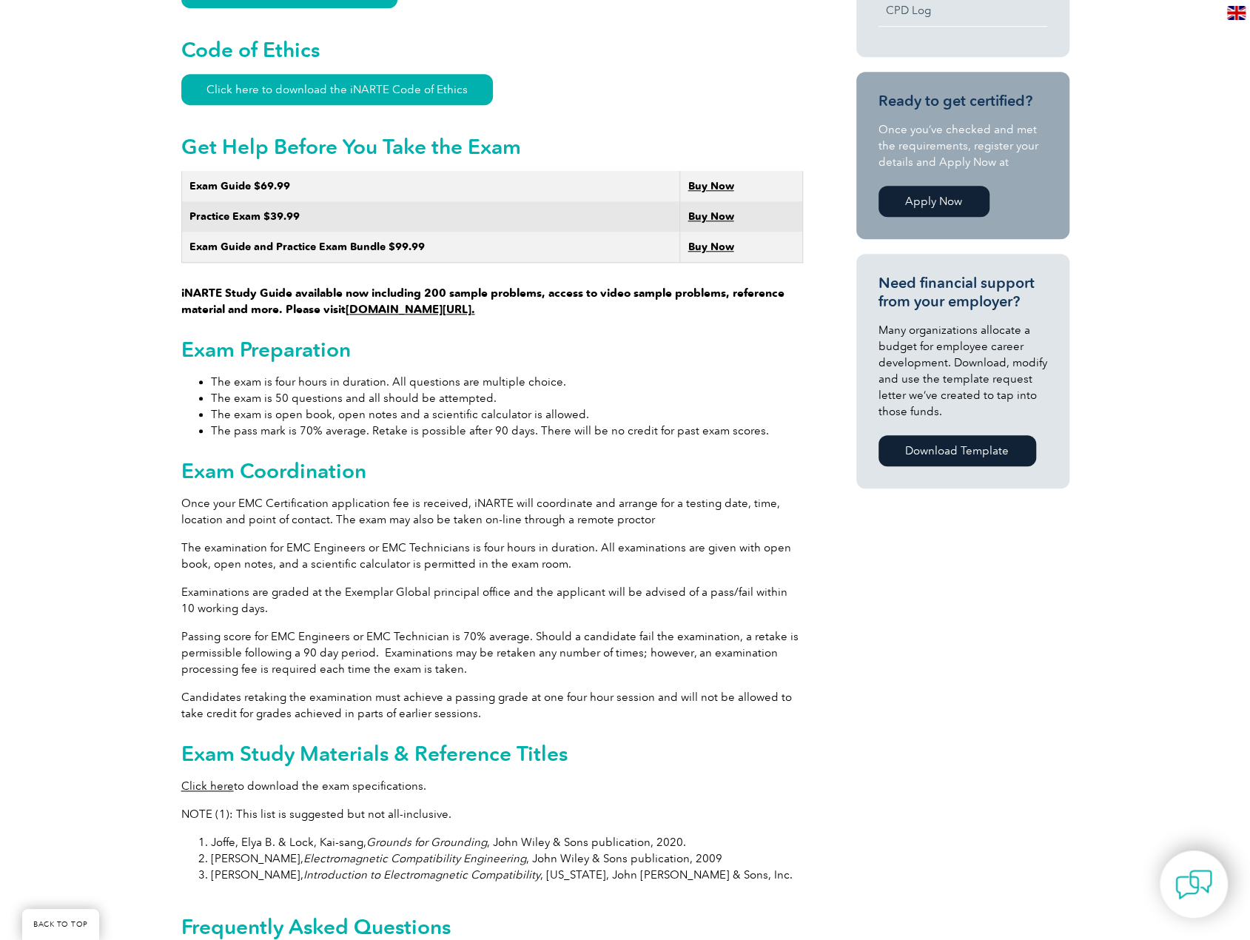
click at [186, 495] on p "Once your EMC Certification application fee is received, iNARTE will coordinate…" at bounding box center [492, 511] width 622 height 33
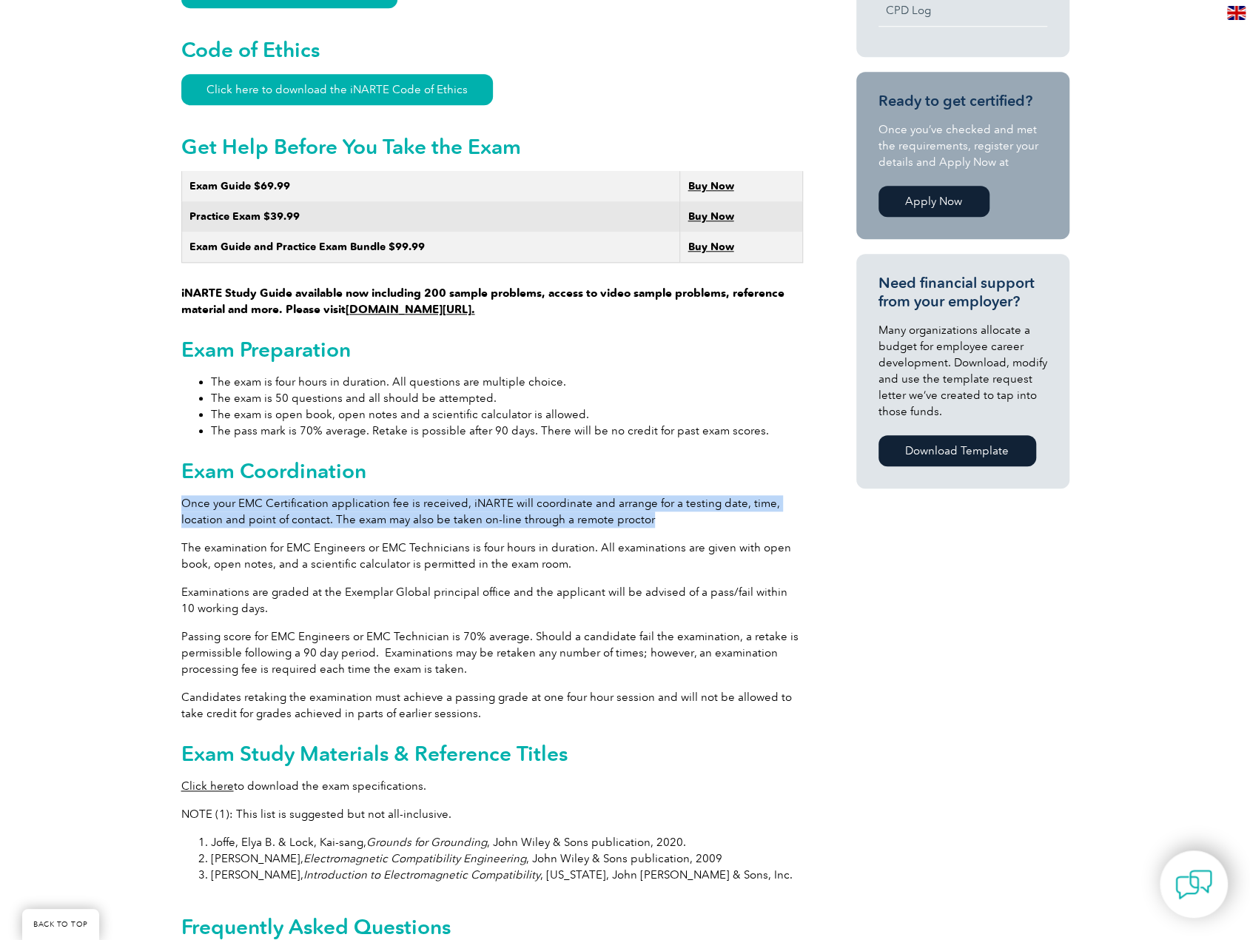
drag, startPoint x: 184, startPoint y: 484, endPoint x: 659, endPoint y: 504, distance: 474.8
click at [659, 504] on p "Once your EMC Certification application fee is received, iNARTE will coordinate…" at bounding box center [492, 511] width 622 height 33
drag, startPoint x: 659, startPoint y: 504, endPoint x: 186, endPoint y: 489, distance: 473.1
click at [186, 495] on p "Once your EMC Certification application fee is received, iNARTE will coordinate…" at bounding box center [492, 511] width 622 height 33
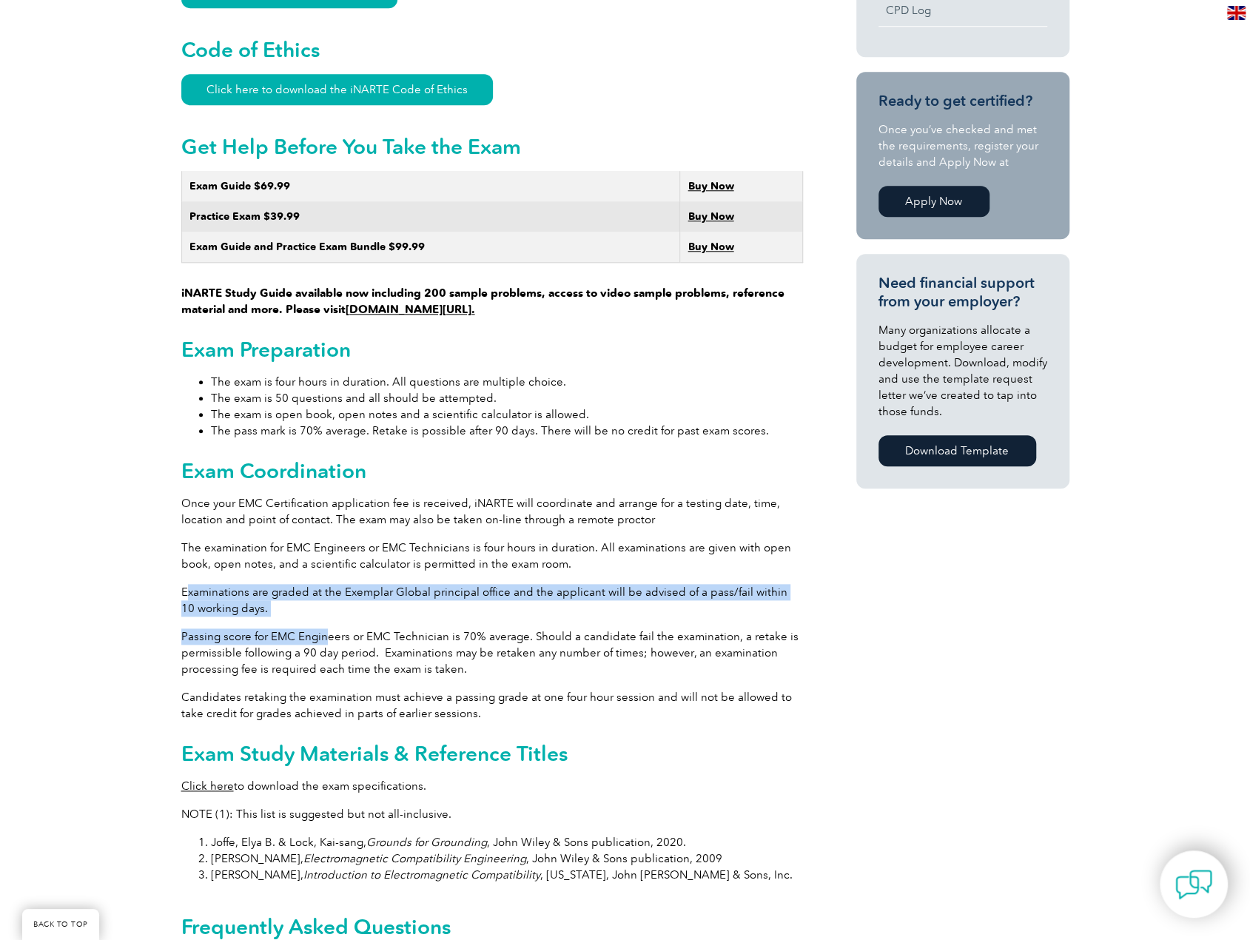
drag, startPoint x: 184, startPoint y: 567, endPoint x: 323, endPoint y: 605, distance: 144.3
click at [323, 605] on div "General Overview iNARTE Electromagnetic Compatibility (EMC/EMI) Certification T…" at bounding box center [492, 507] width 622 height 1888
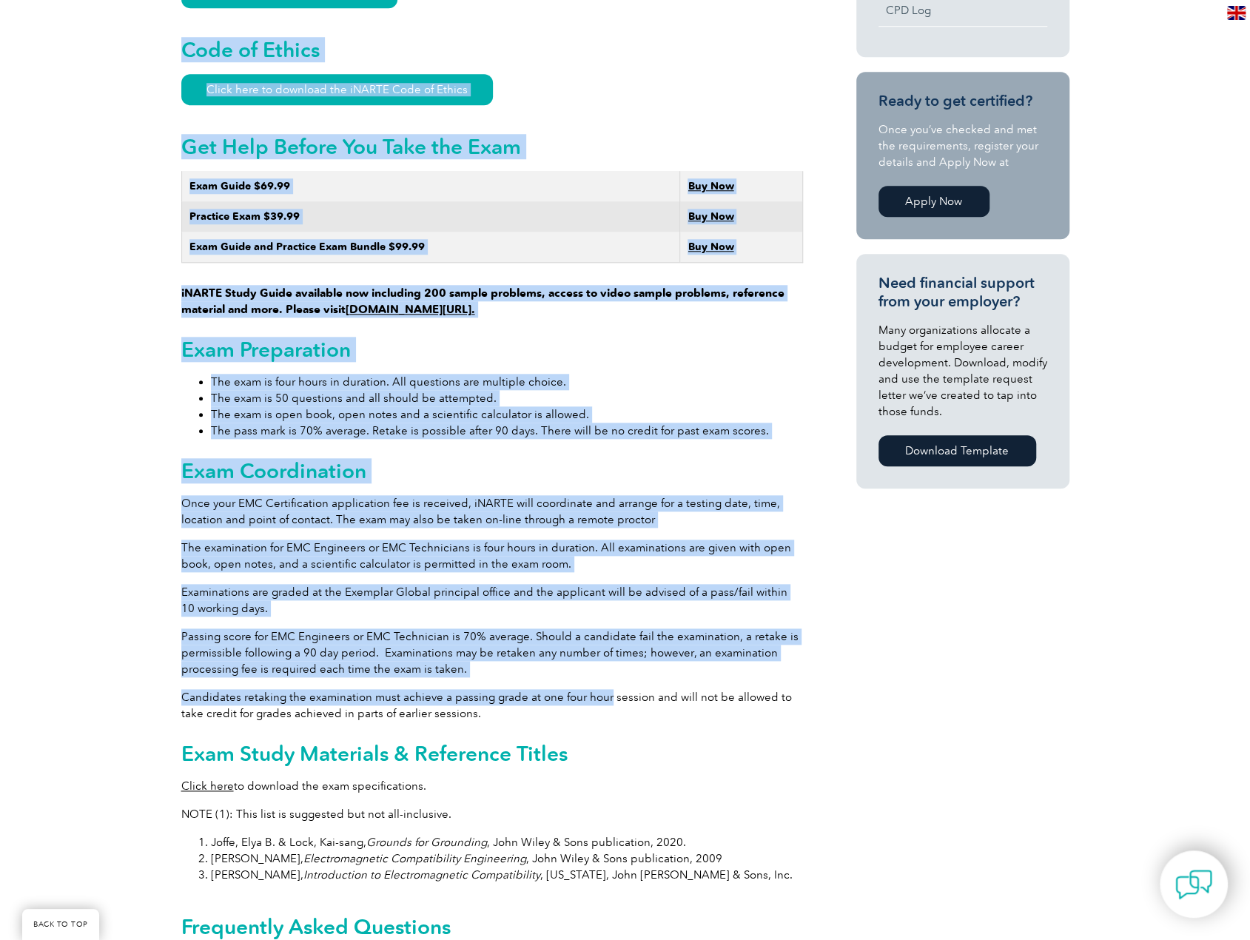
drag, startPoint x: 178, startPoint y: 613, endPoint x: 604, endPoint y: 683, distance: 431.2
click at [604, 683] on div "General Overview iNARTE Electromagnetic Compatibility (EMC/EMI) Certification T…" at bounding box center [625, 510] width 1250 height 1984
click at [604, 689] on p "Candidates retaking the examination must achieve a passing grade at one four ho…" at bounding box center [492, 705] width 622 height 33
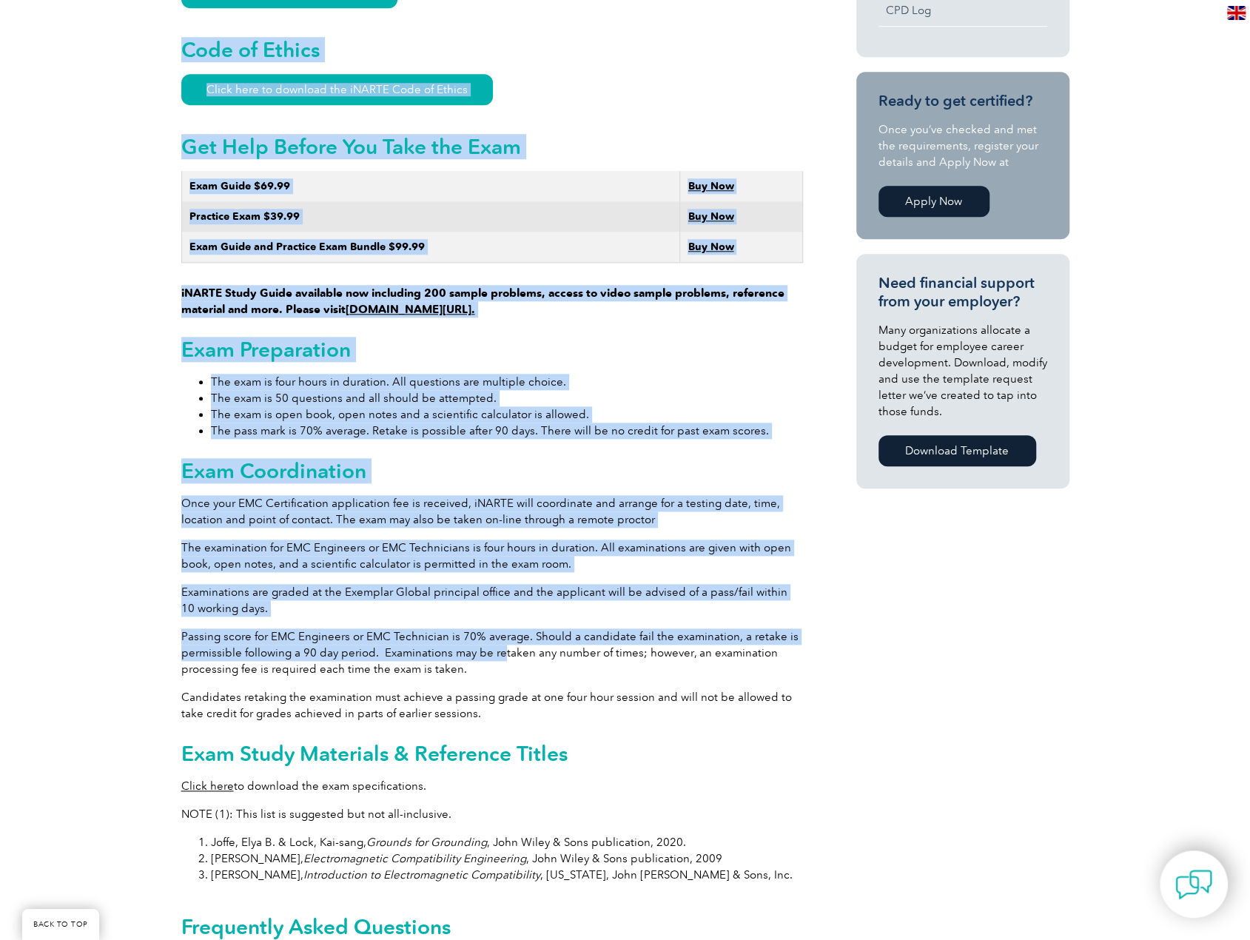
drag, startPoint x: 432, startPoint y: 639, endPoint x: 175, endPoint y: 636, distance: 257.5
click at [175, 636] on div "General Overview iNARTE Electromagnetic Compatibility (EMC/EMI) Certification T…" at bounding box center [625, 510] width 1250 height 1984
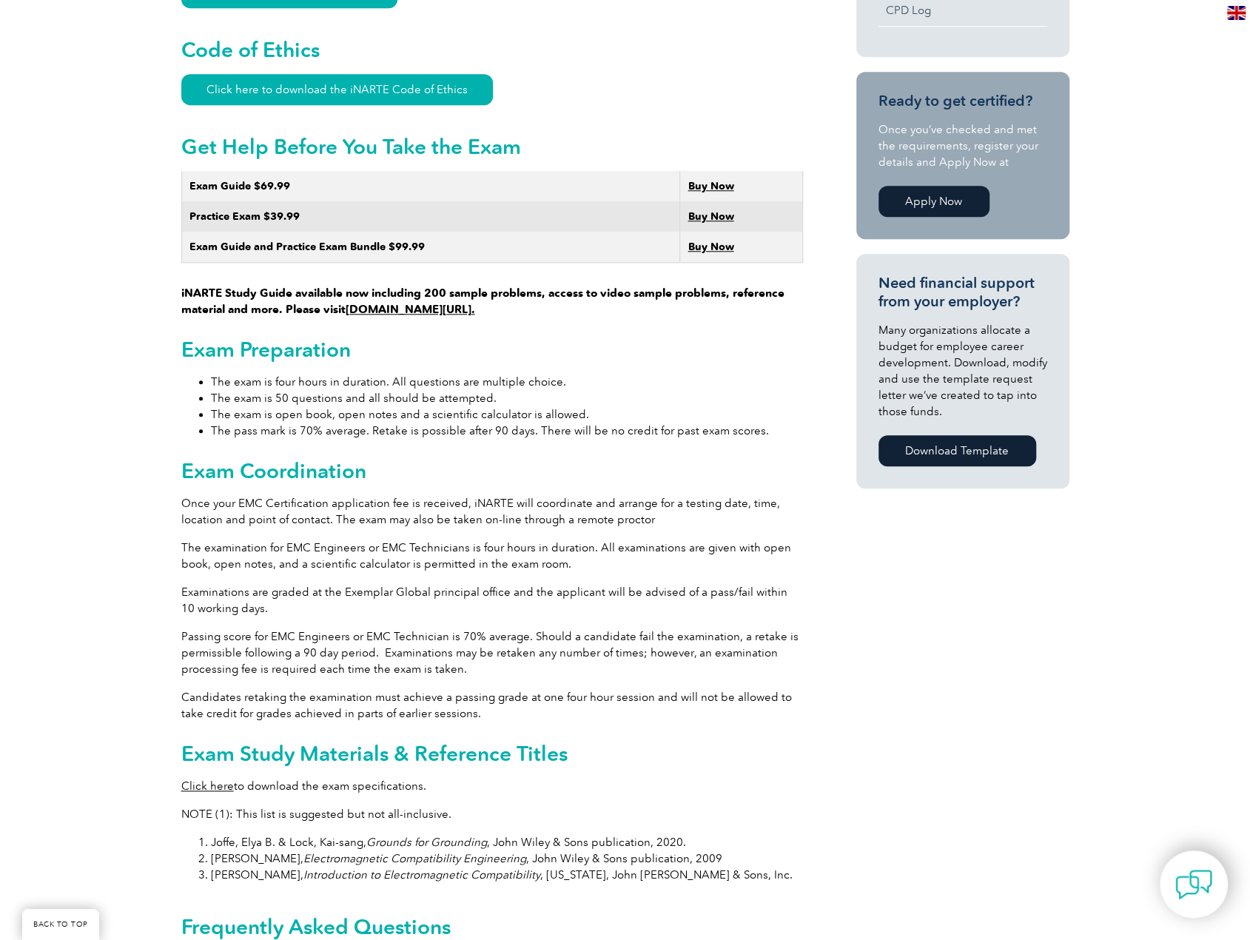
click at [175, 636] on div "General Overview iNARTE Electromagnetic Compatibility (EMC/EMI) Certification T…" at bounding box center [625, 510] width 1250 height 1984
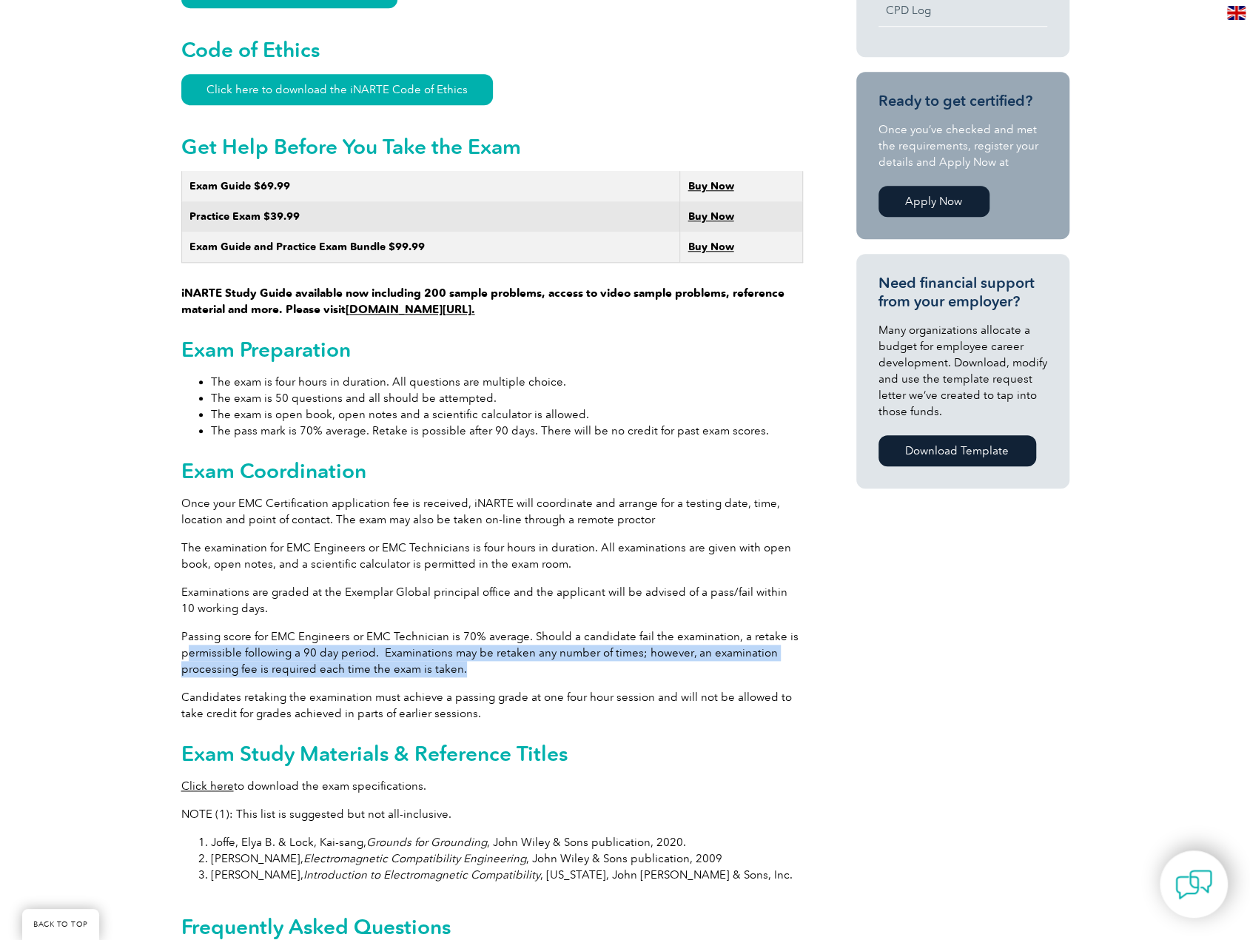
drag, startPoint x: 260, startPoint y: 630, endPoint x: 604, endPoint y: 647, distance: 344.5
click at [604, 647] on p "Passing score for EMC Engineers or EMC Technician is 70% average. Should a cand…" at bounding box center [492, 652] width 622 height 49
drag, startPoint x: 604, startPoint y: 647, endPoint x: 194, endPoint y: 613, distance: 411.3
click at [194, 628] on p "Passing score for EMC Engineers or EMC Technician is 70% average. Should a cand…" at bounding box center [492, 652] width 622 height 49
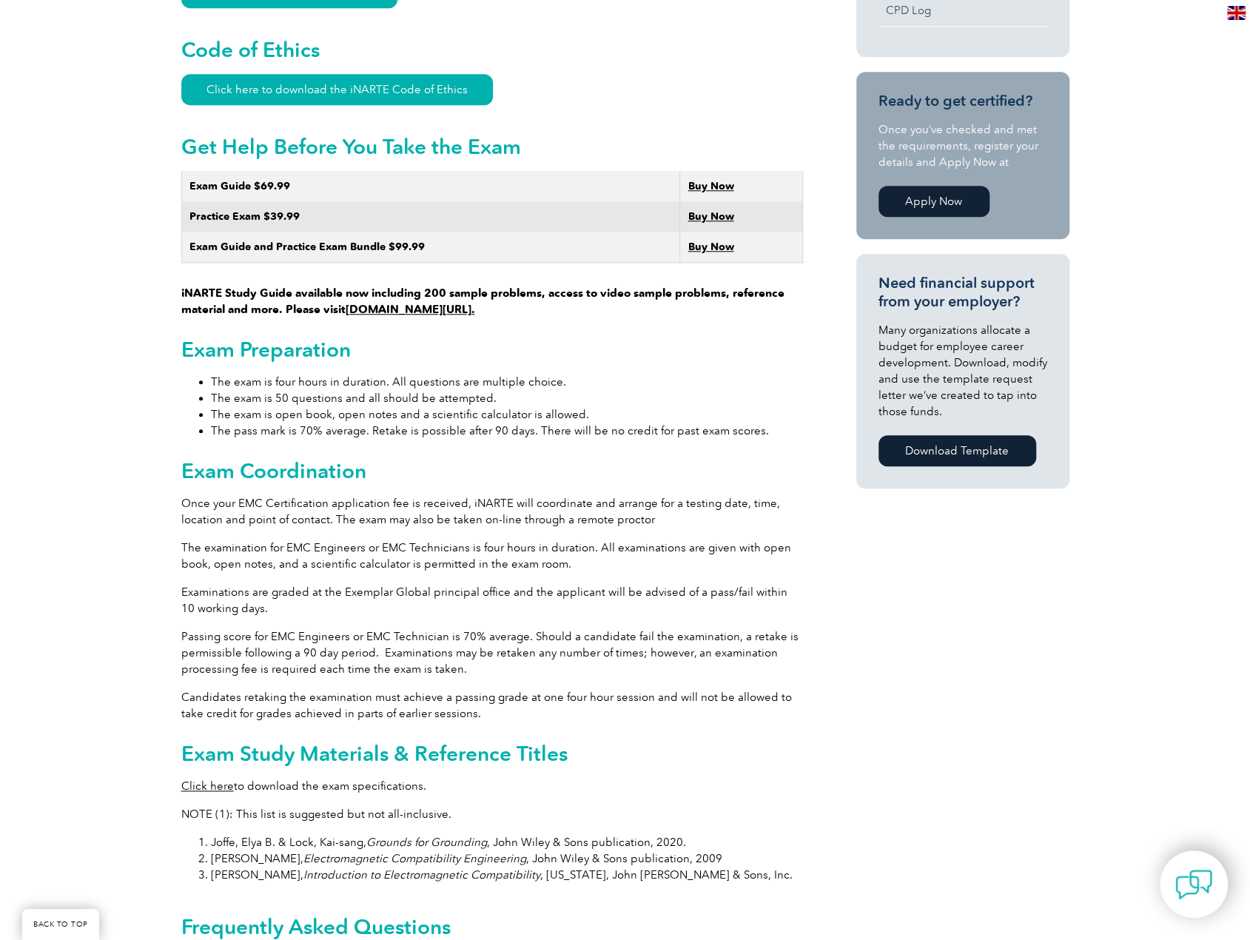
click at [559, 701] on p "Candidates retaking the examination must achieve a passing grade at one four ho…" at bounding box center [492, 705] width 622 height 33
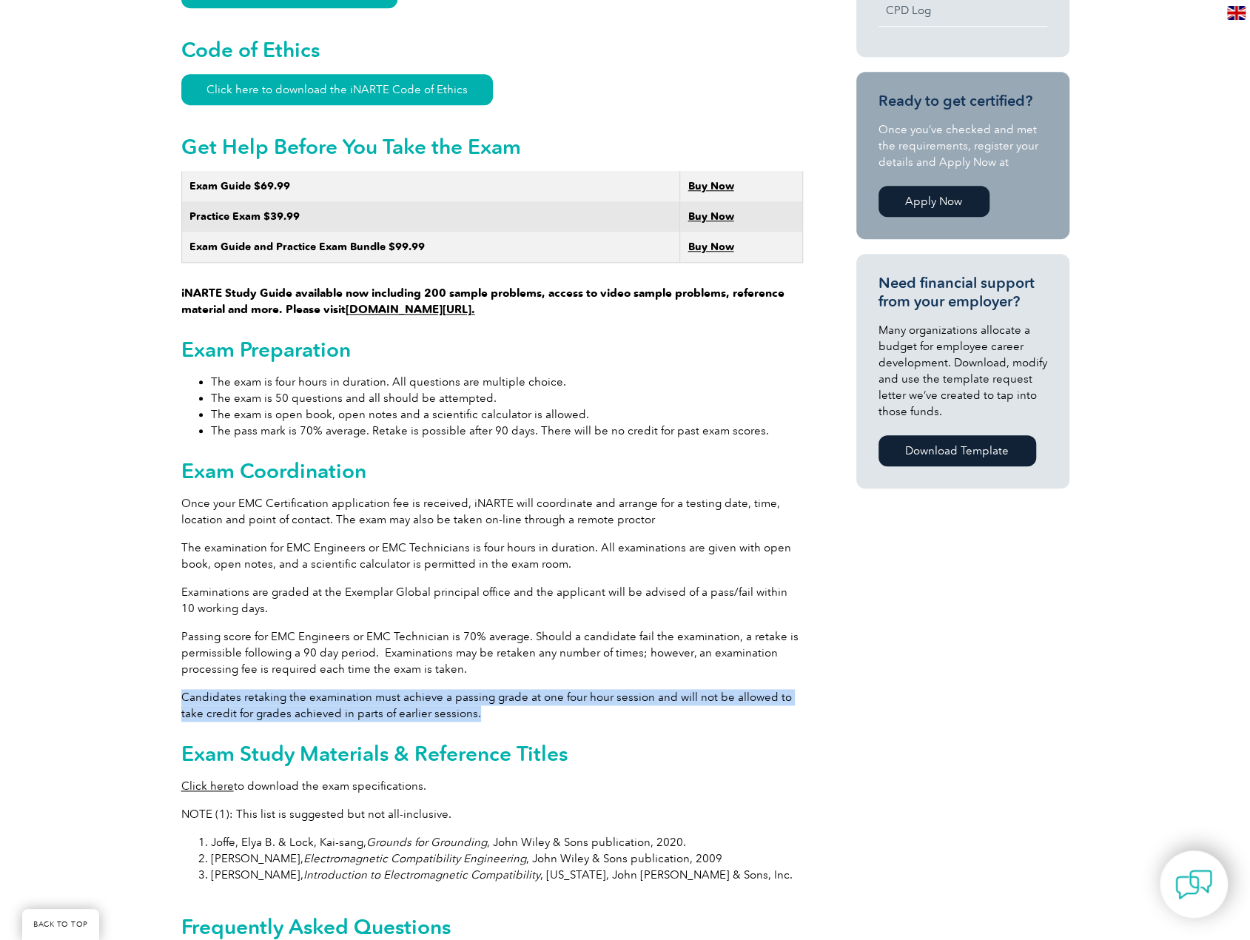
drag, startPoint x: 376, startPoint y: 703, endPoint x: 184, endPoint y: 680, distance: 193.8
click at [184, 689] on p "Candidates retaking the examination must achieve a passing grade at one four ho…" at bounding box center [492, 705] width 622 height 33
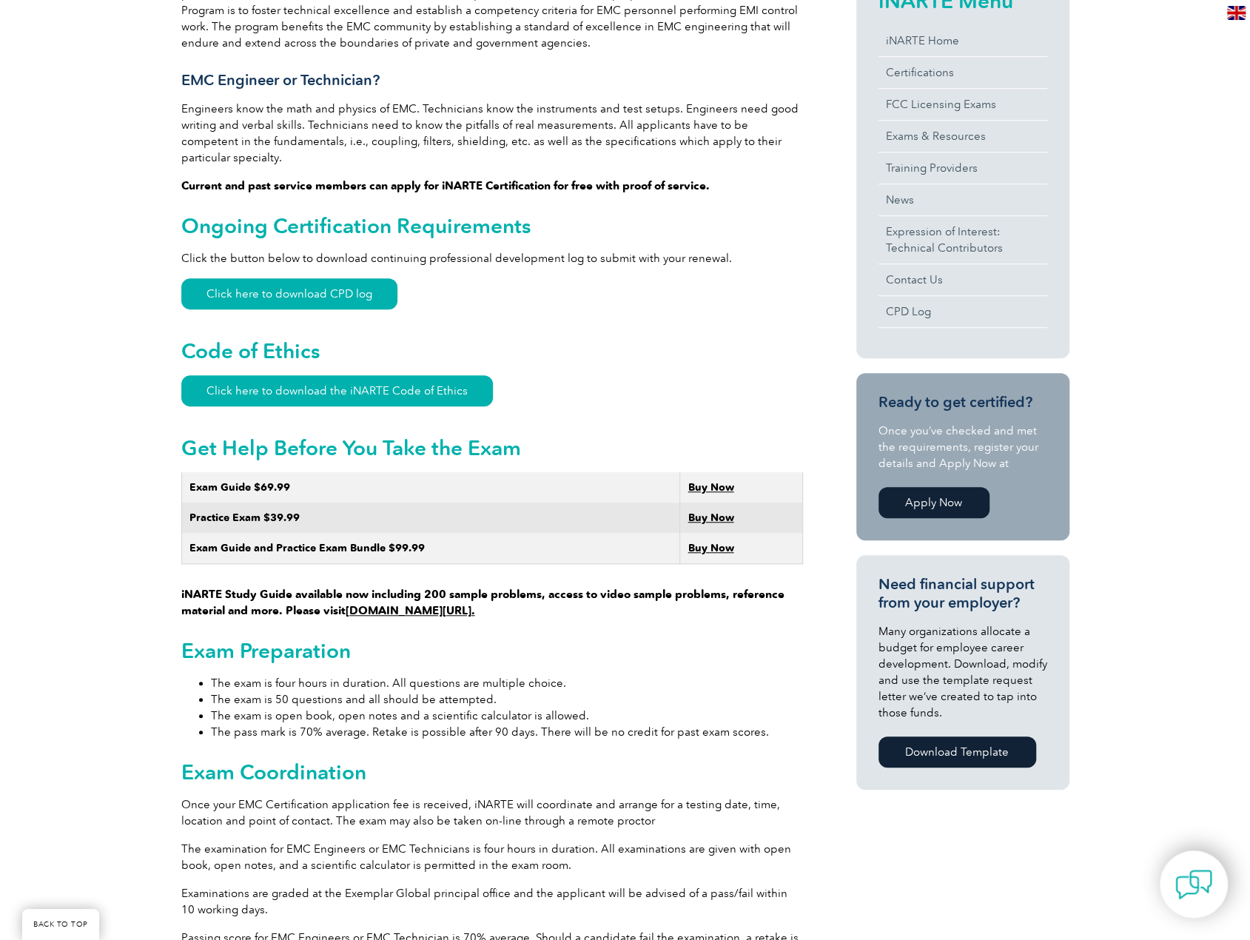
scroll to position [296, 0]
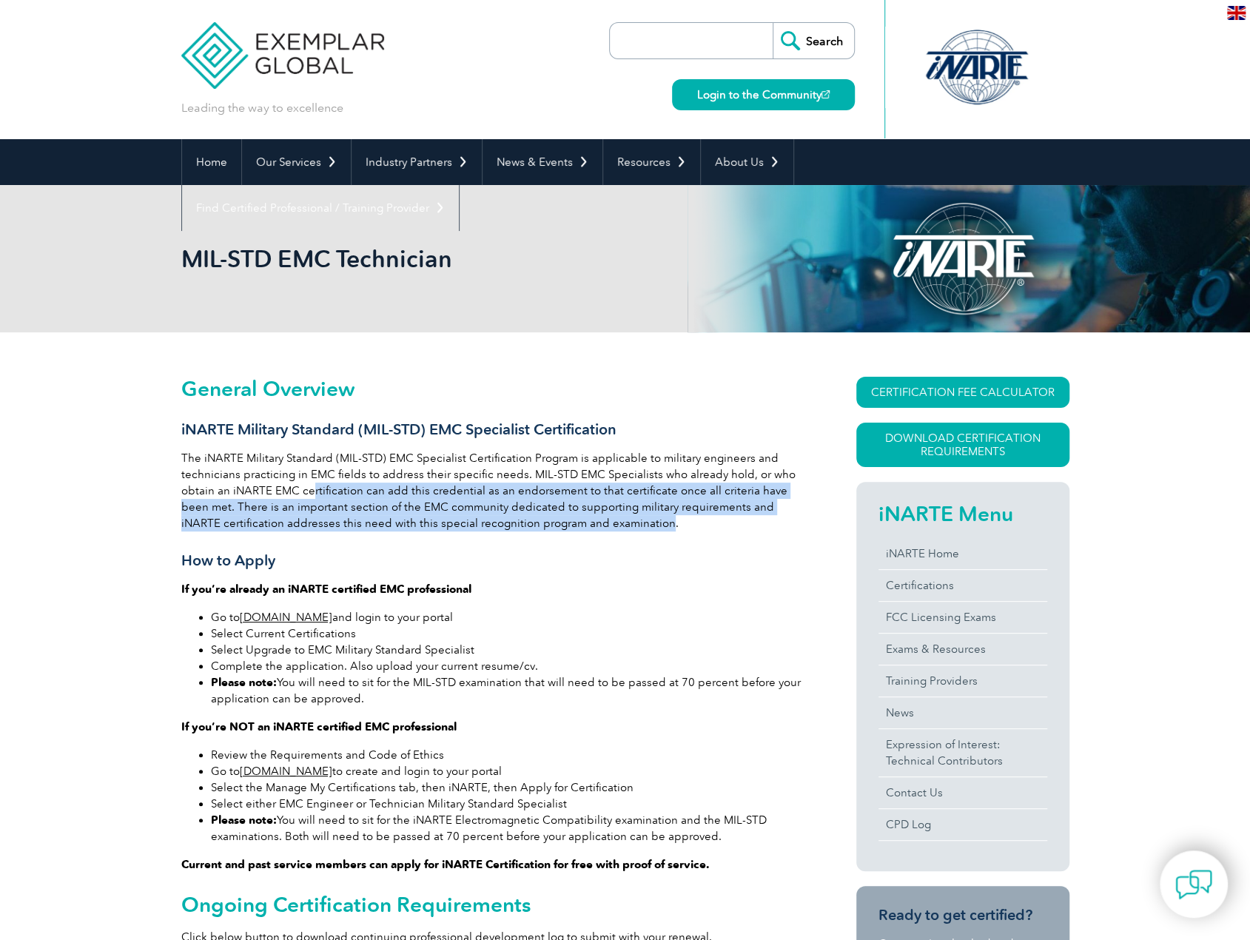
drag, startPoint x: 316, startPoint y: 489, endPoint x: 618, endPoint y: 517, distance: 303.2
click at [618, 517] on p "The iNARTE Military Standard (MIL-STD) EMC Specialist Certification Program is …" at bounding box center [492, 490] width 622 height 81
click at [499, 501] on p "The iNARTE Military Standard (MIL-STD) EMC Specialist Certification Program is …" at bounding box center [492, 490] width 622 height 81
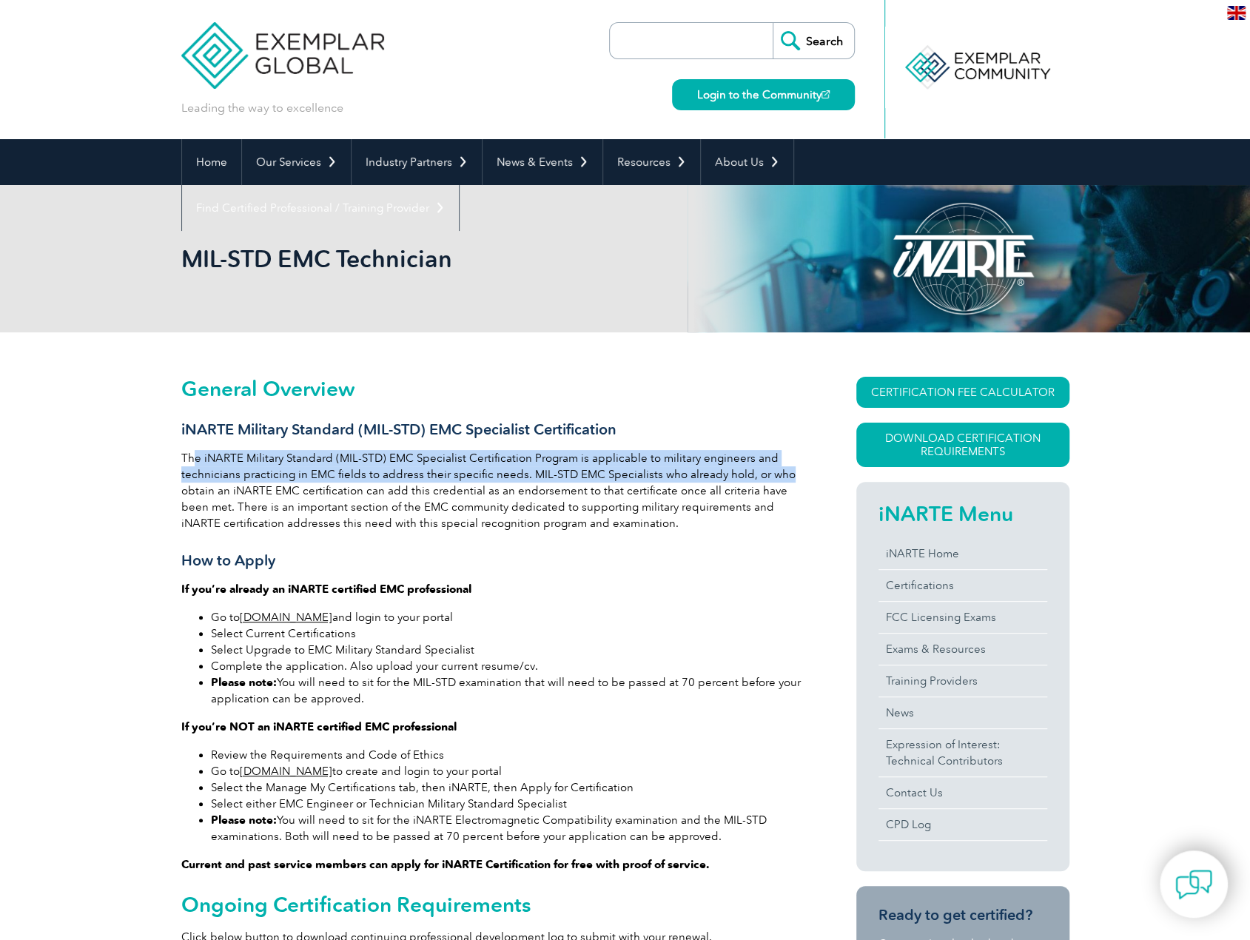
drag, startPoint x: 193, startPoint y: 459, endPoint x: 787, endPoint y: 477, distance: 594.5
click at [787, 477] on p "The iNARTE Military Standard (MIL-STD) EMC Specialist Certification Program is …" at bounding box center [492, 490] width 622 height 81
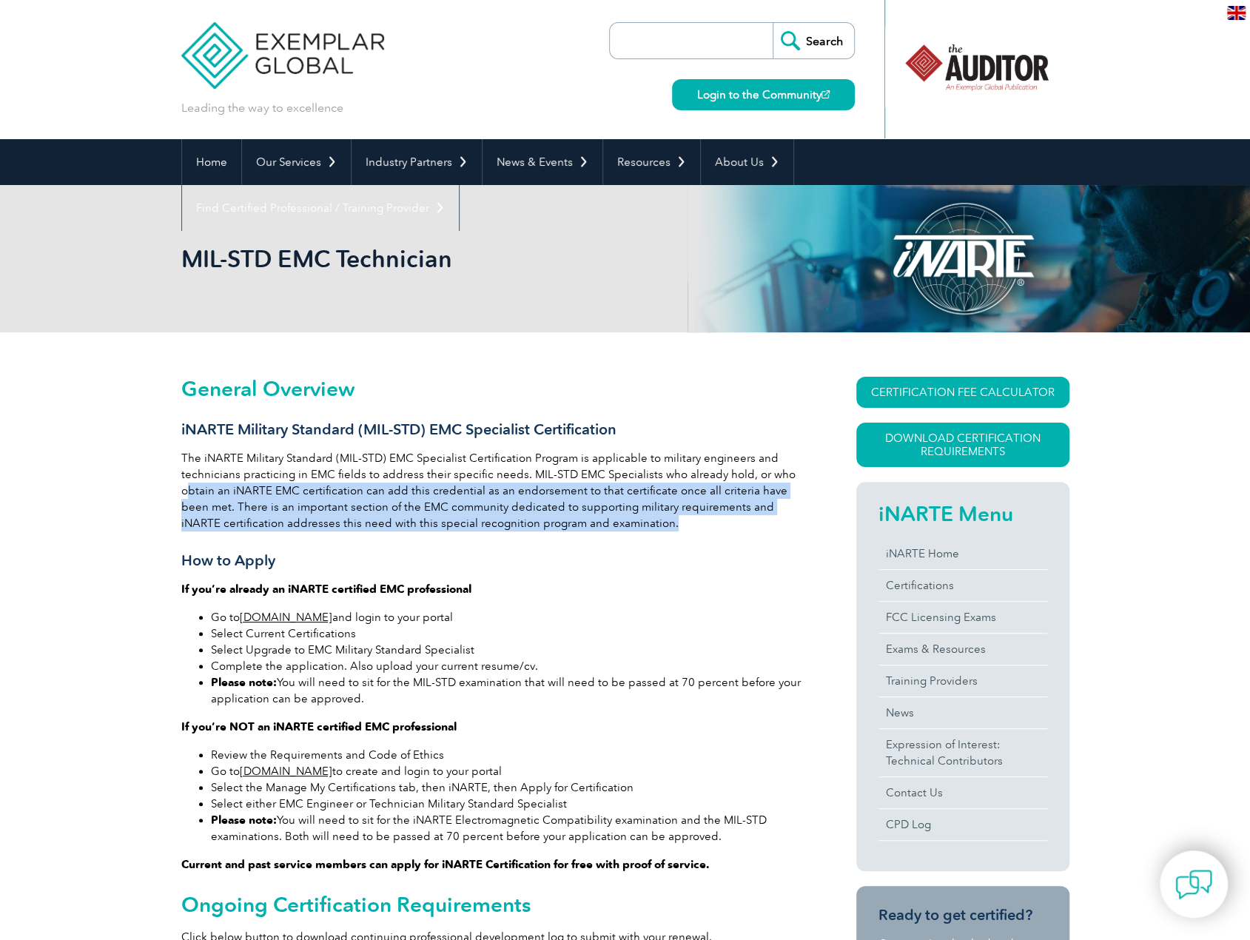
drag, startPoint x: 185, startPoint y: 494, endPoint x: 759, endPoint y: 517, distance: 574.8
click at [759, 517] on p "The iNARTE Military Standard (MIL-STD) EMC Specialist Certification Program is …" at bounding box center [492, 490] width 622 height 81
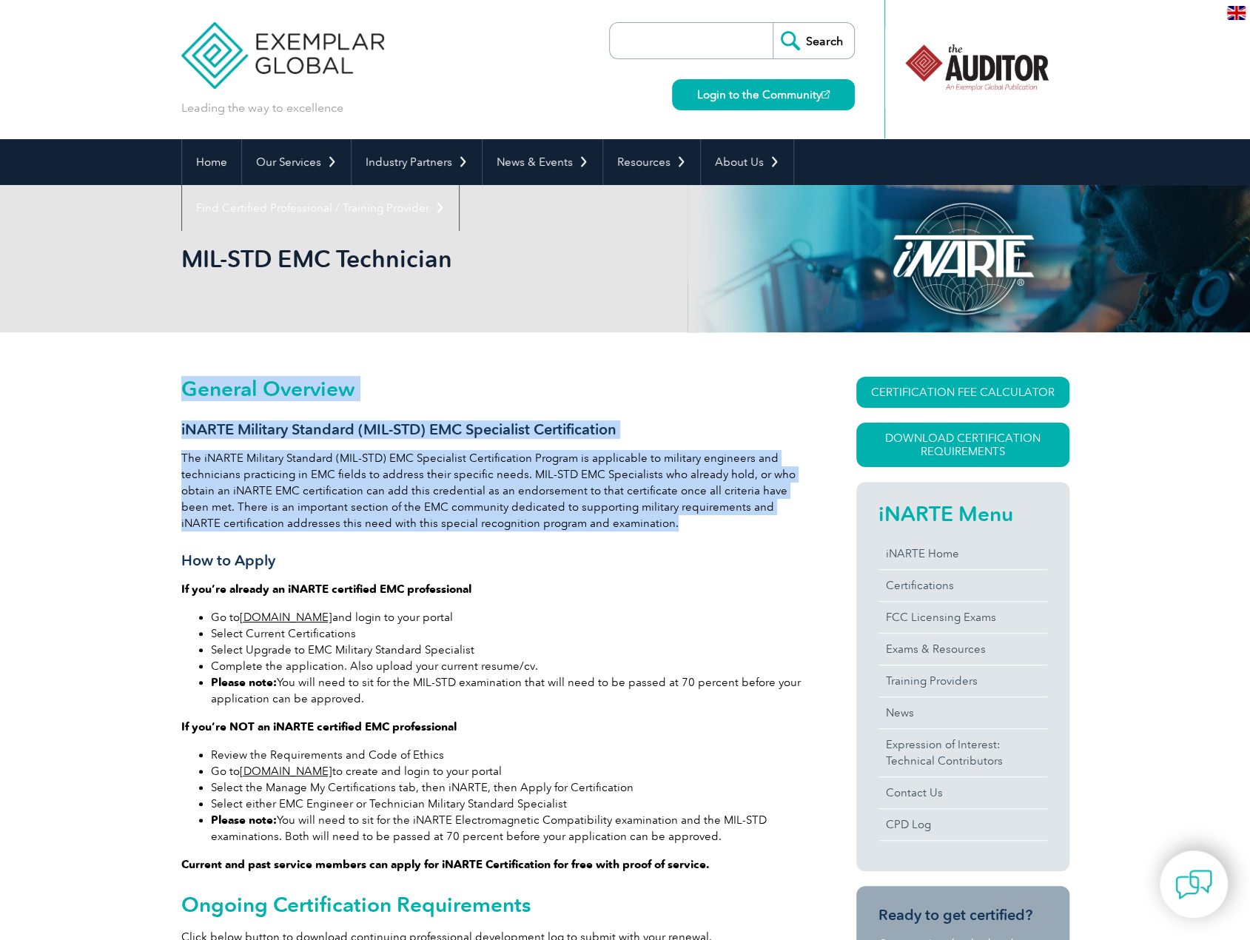
drag, startPoint x: 759, startPoint y: 517, endPoint x: 156, endPoint y: 468, distance: 605.1
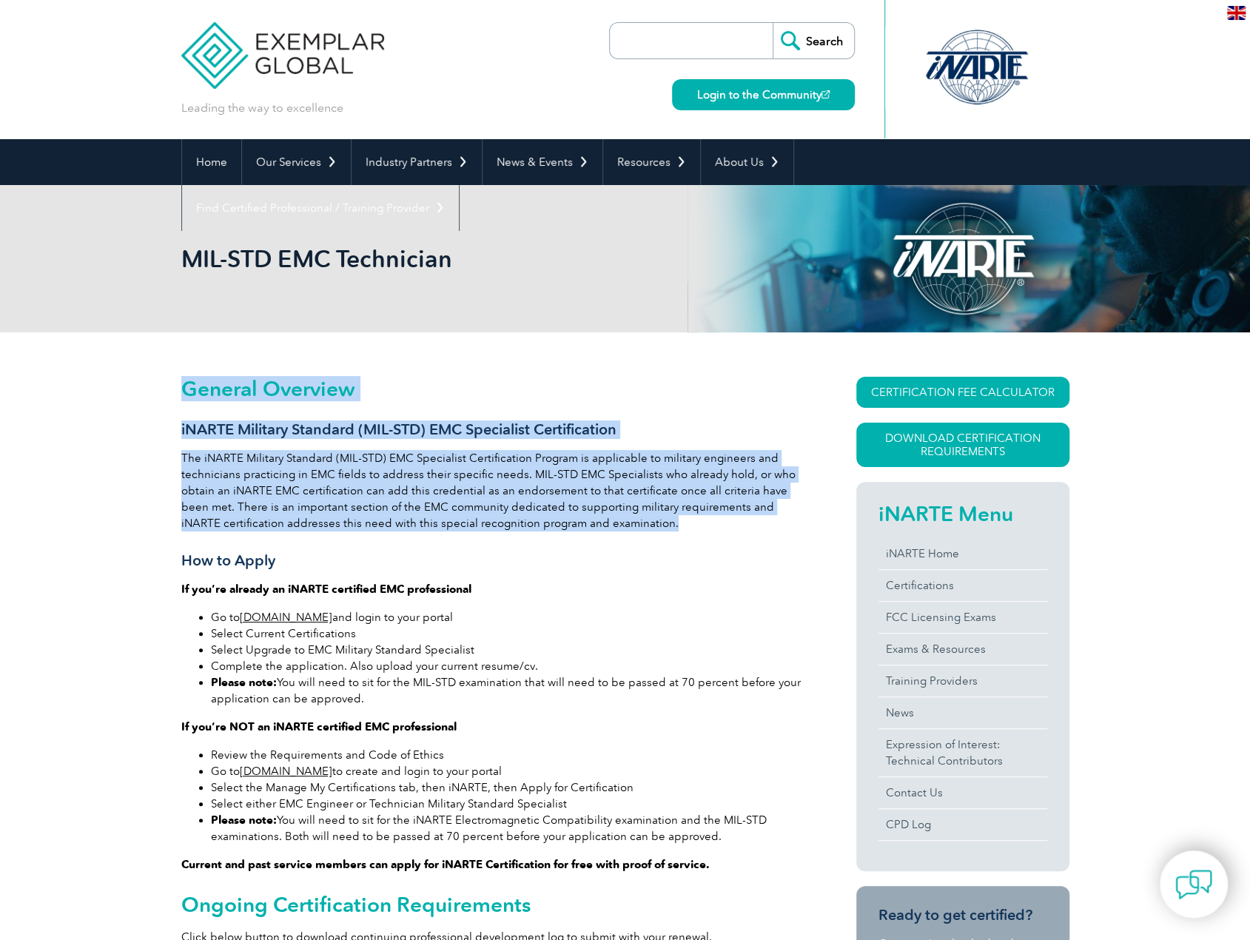
drag, startPoint x: 165, startPoint y: 454, endPoint x: 644, endPoint y: 522, distance: 483.7
click at [644, 522] on p "The iNARTE Military Standard (MIL-STD) EMC Specialist Certification Program is …" at bounding box center [492, 490] width 622 height 81
drag, startPoint x: 644, startPoint y: 522, endPoint x: 172, endPoint y: 460, distance: 476.3
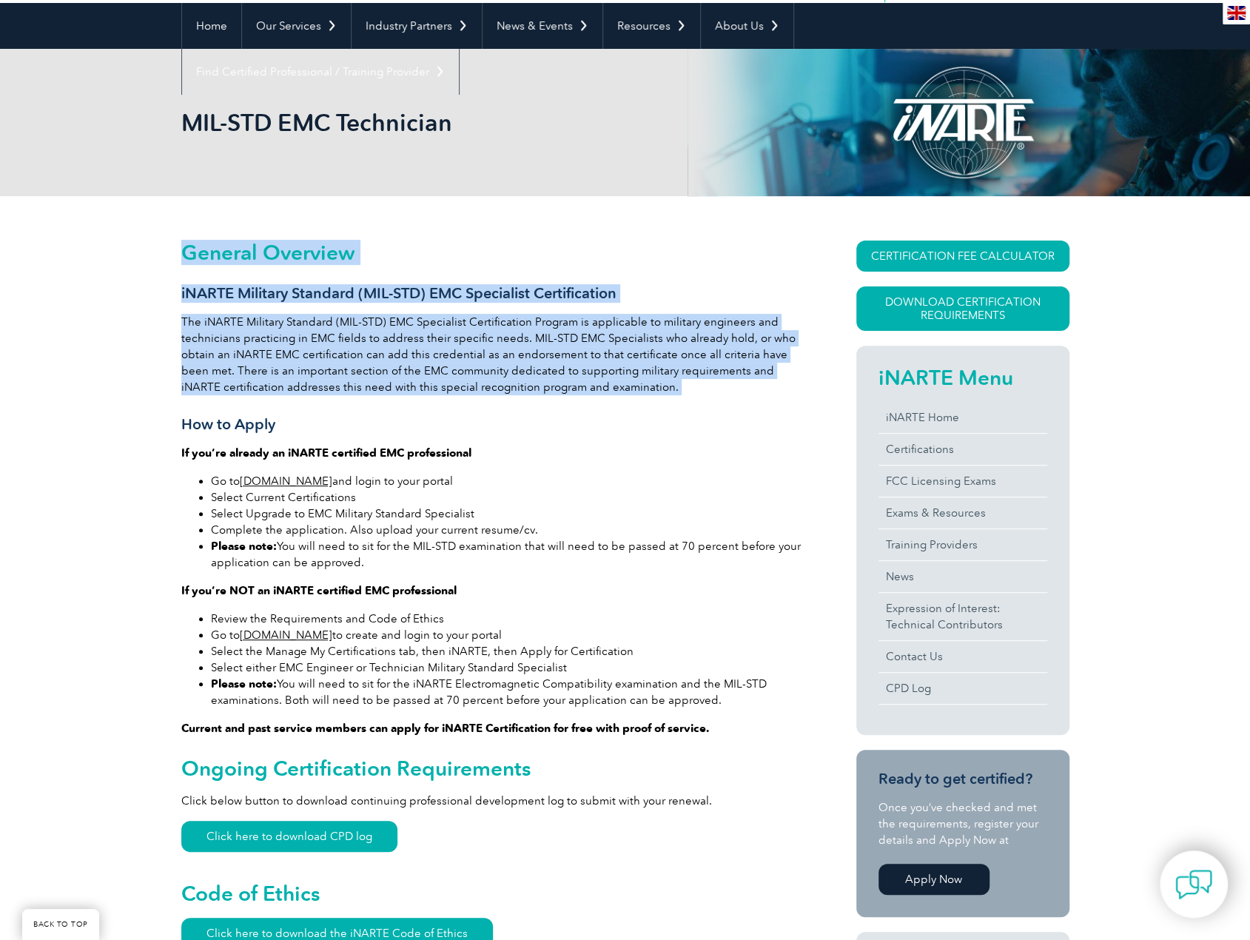
scroll to position [222, 0]
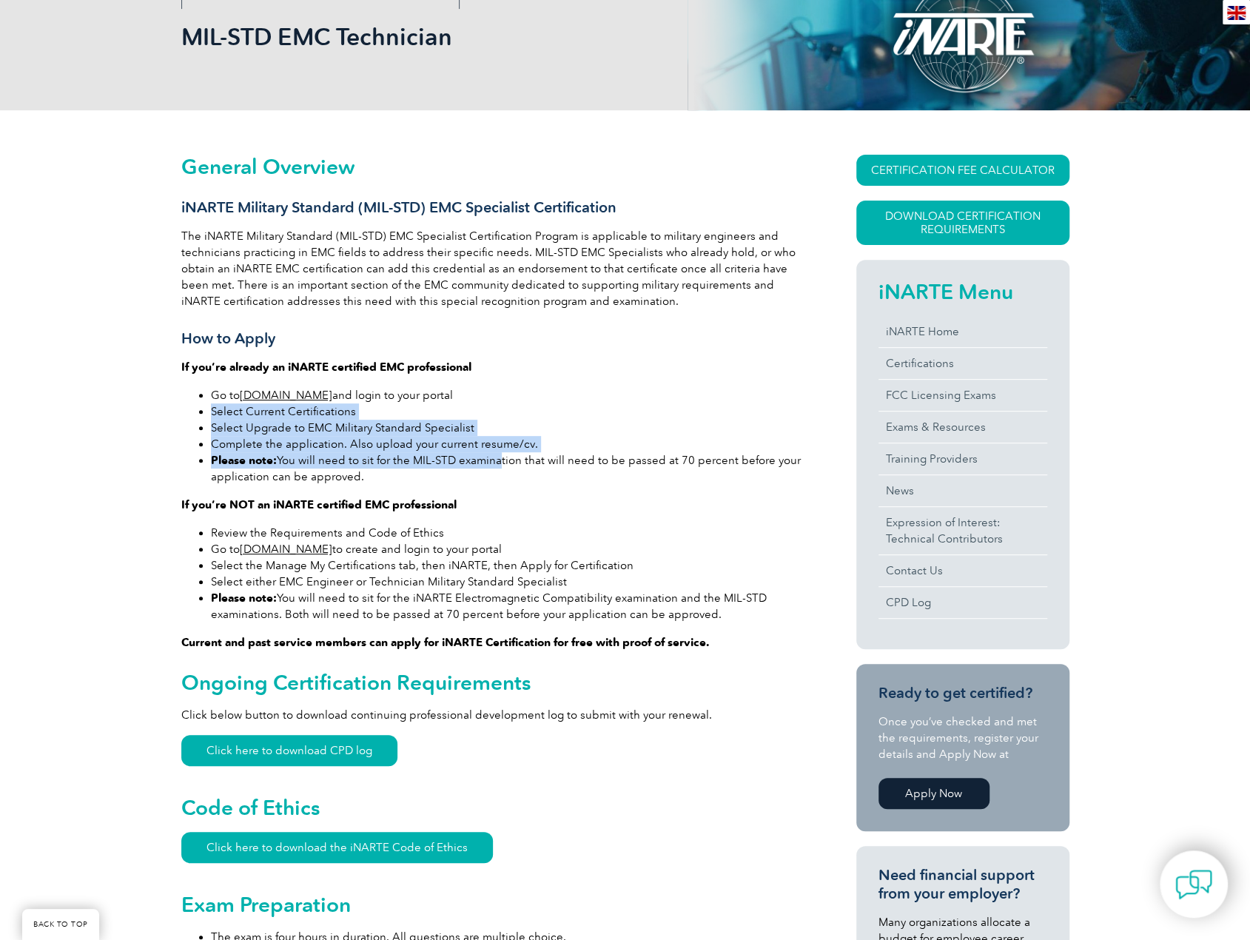
drag, startPoint x: 207, startPoint y: 415, endPoint x: 494, endPoint y: 458, distance: 289.6
click at [494, 458] on ul "Go to [DOMAIN_NAME] and login to your portal Select Current Certifications Sele…" at bounding box center [492, 436] width 622 height 98
click at [495, 458] on li "Please note: You will need to sit for the MIL-STD examination that will need to…" at bounding box center [507, 468] width 592 height 33
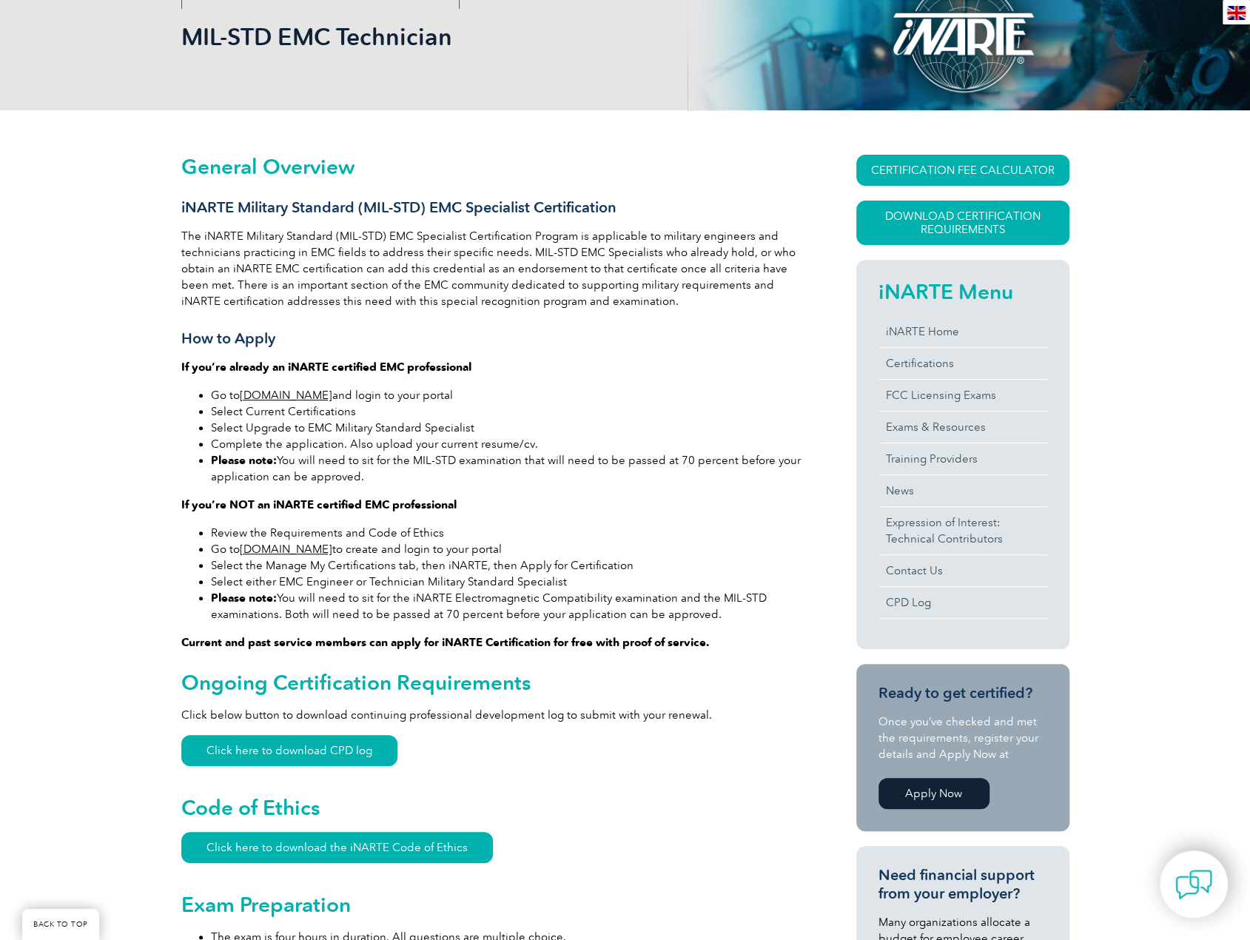
drag, startPoint x: 219, startPoint y: 457, endPoint x: 632, endPoint y: 471, distance: 413.2
click at [632, 471] on li "Please note: You will need to sit for the MIL-STD examination that will need to…" at bounding box center [507, 468] width 592 height 33
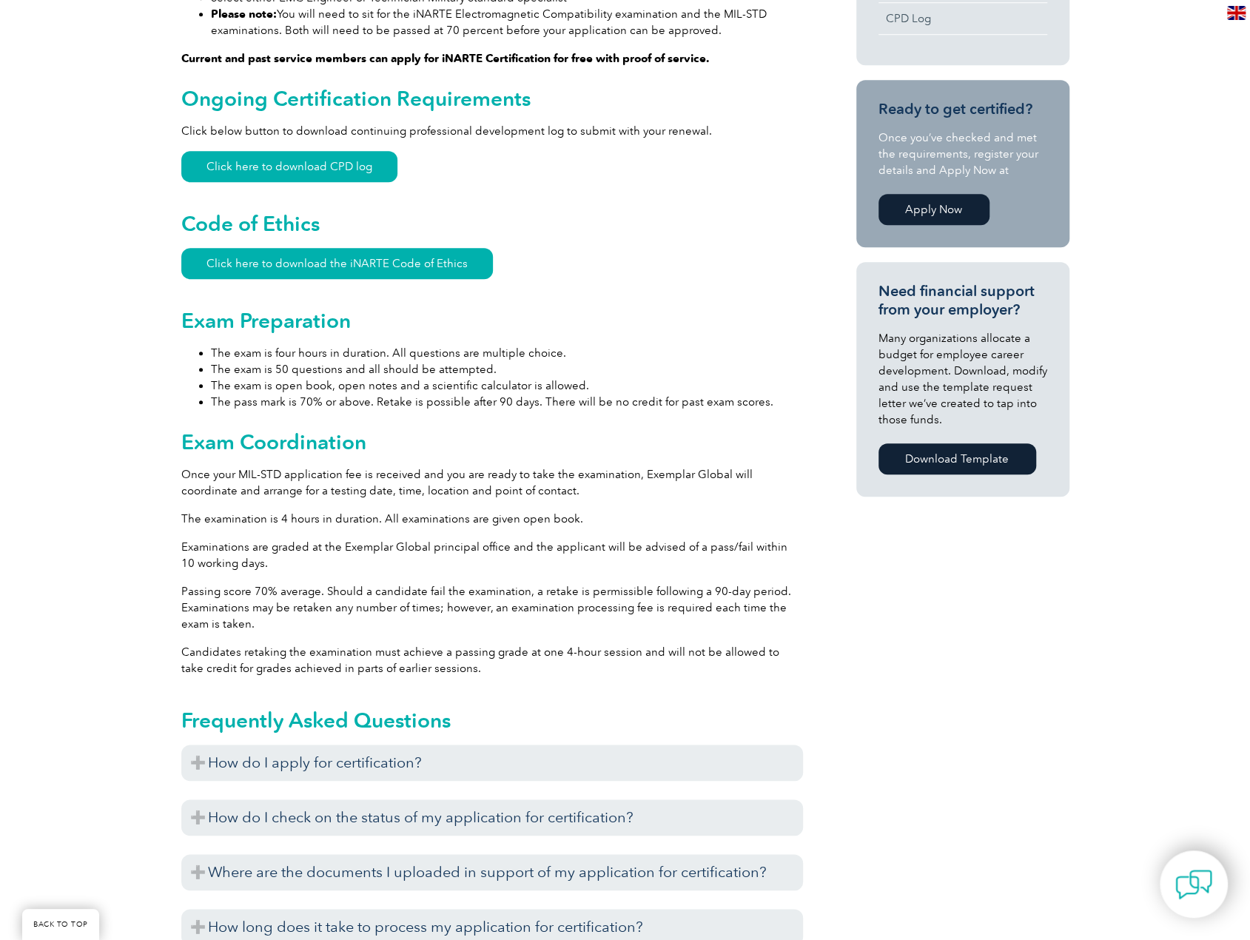
scroll to position [814, 0]
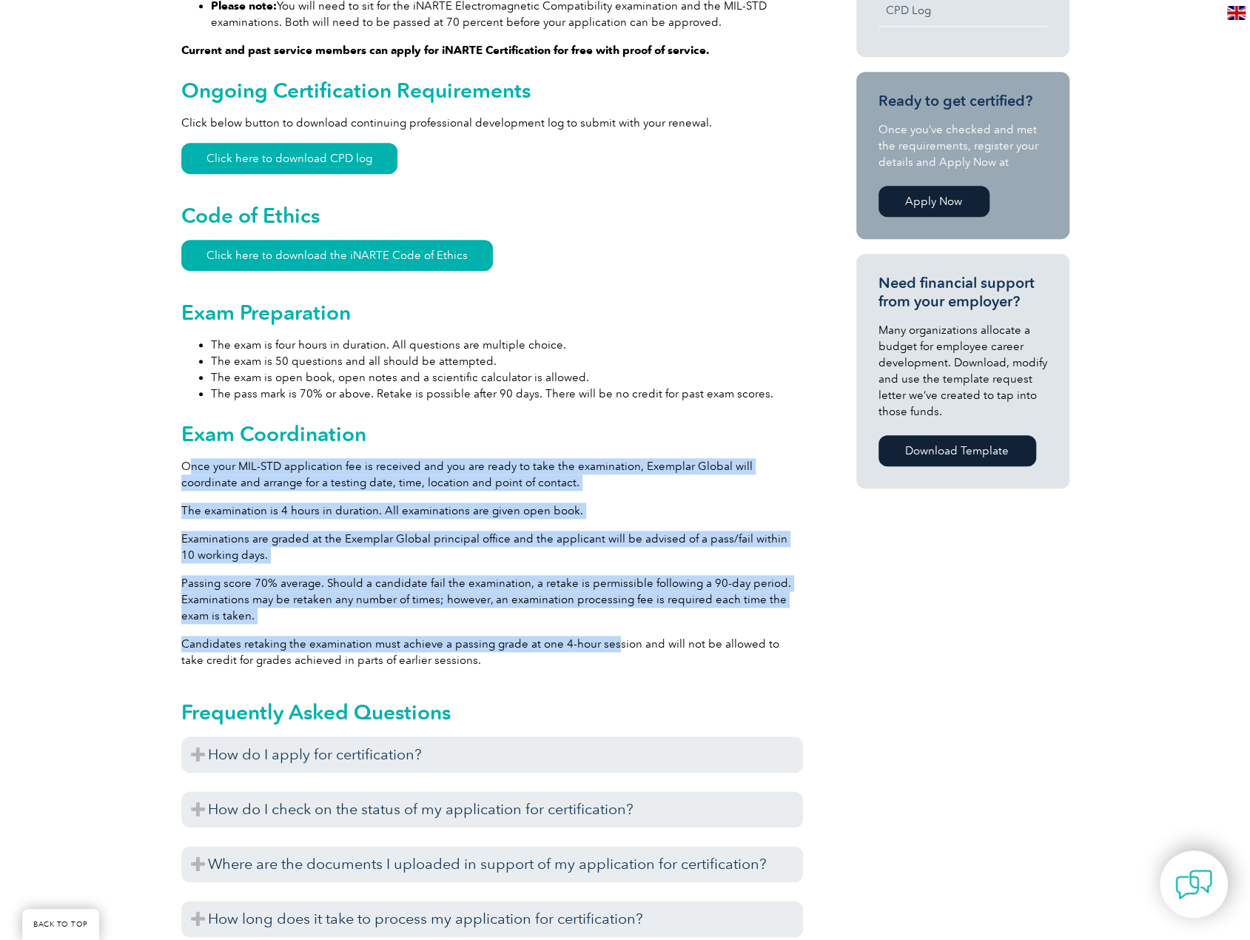
drag, startPoint x: 611, startPoint y: 643, endPoint x: 191, endPoint y: 454, distance: 460.1
click at [191, 454] on div "General Overview iNARTE Military Standard (MIL-STD) EMC Specialist Certificatio…" at bounding box center [492, 399] width 622 height 1673
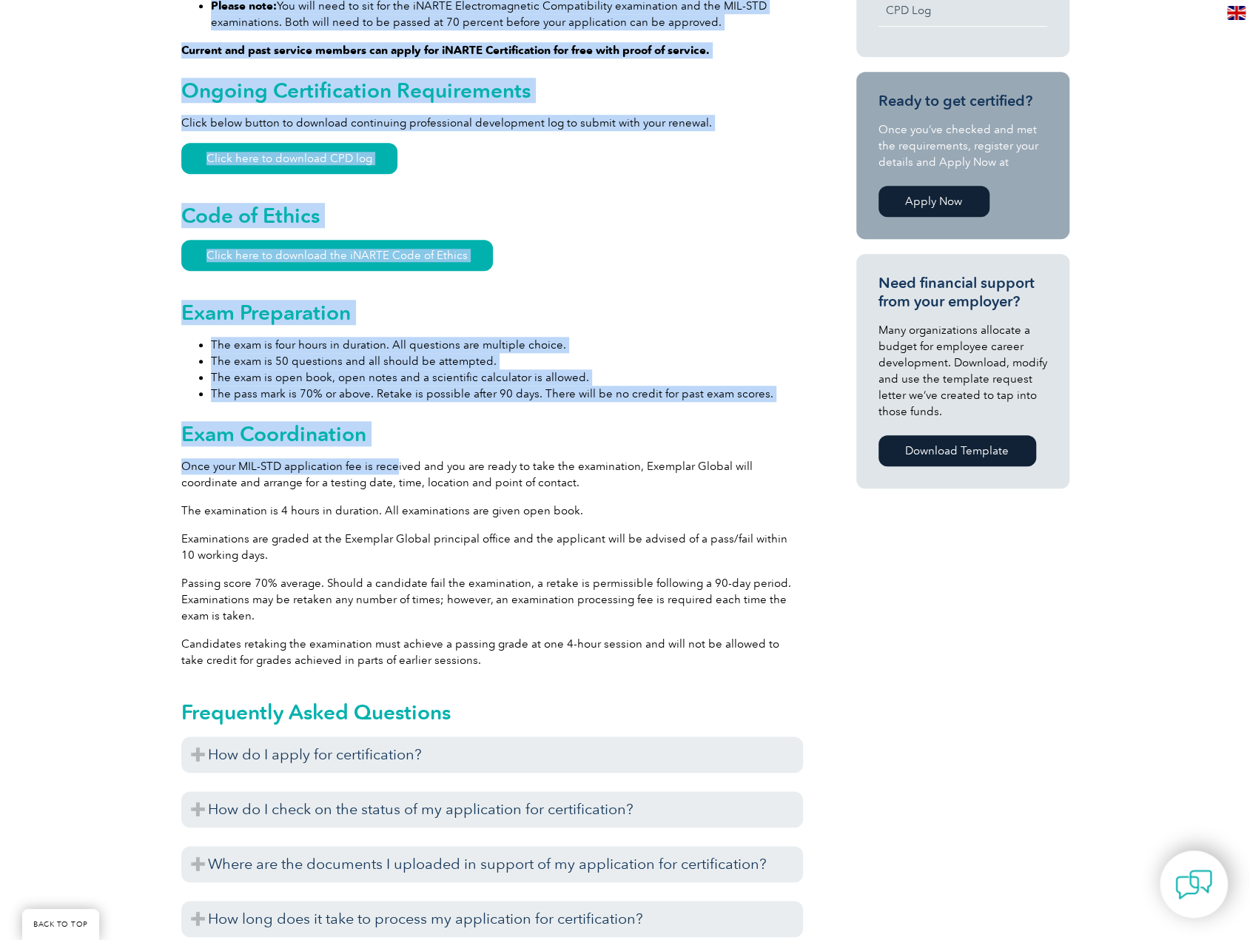
drag, startPoint x: 144, startPoint y: 460, endPoint x: 397, endPoint y: 471, distance: 253.3
click at [397, 471] on div "General Overview iNARTE Military Standard (MIL-STD) EMC Specialist Certificatio…" at bounding box center [625, 402] width 1250 height 1769
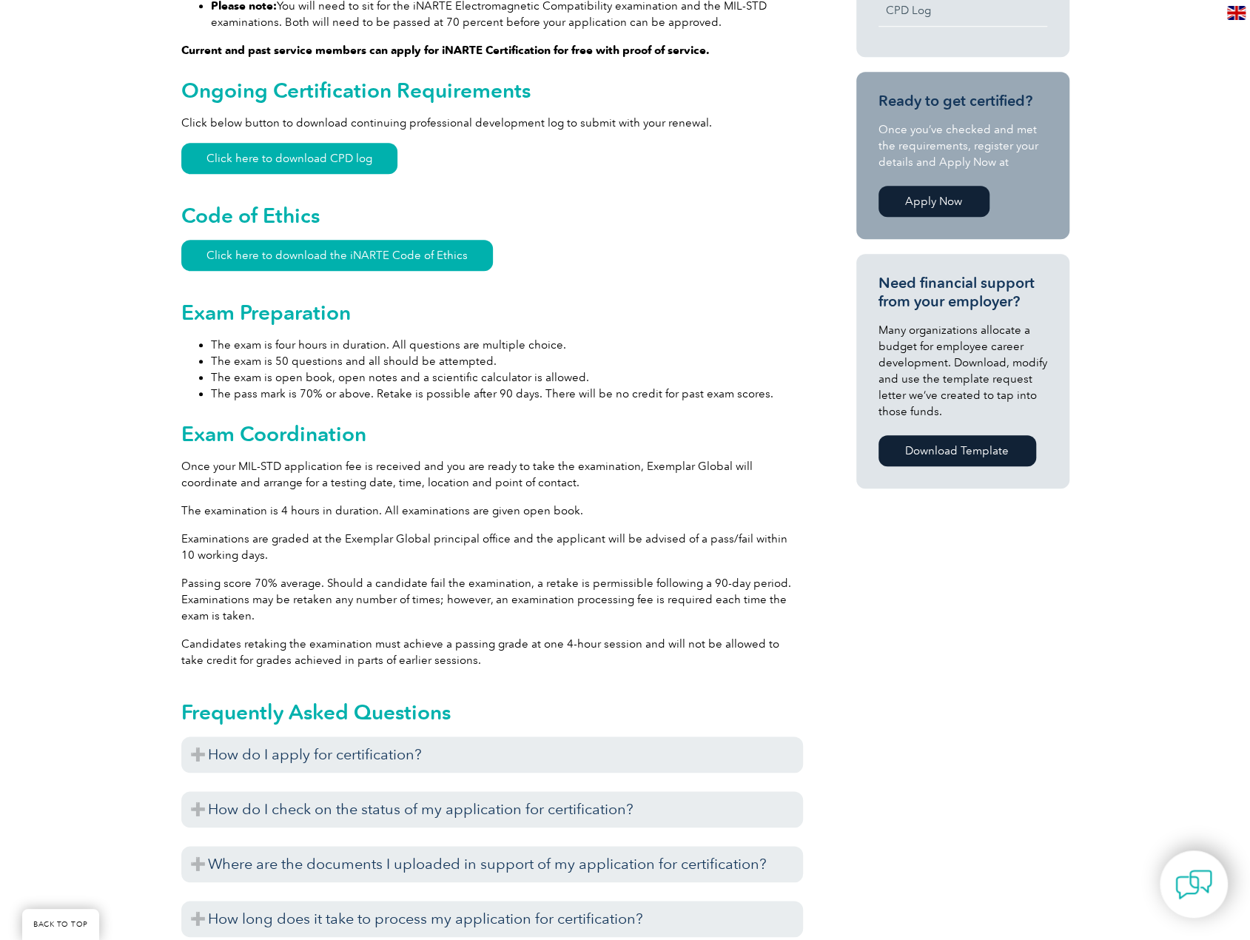
click at [414, 474] on p "Once your MIL-STD application fee is received and you are ready to take the exa…" at bounding box center [492, 474] width 622 height 33
drag, startPoint x: 482, startPoint y: 489, endPoint x: 585, endPoint y: 506, distance: 105.0
click at [568, 505] on div "General Overview iNARTE Military Standard (MIL-STD) EMC Specialist Certificatio…" at bounding box center [492, 399] width 622 height 1673
click at [590, 506] on p "The examination is 4 hours in duration. All examinations are given open book." at bounding box center [492, 510] width 622 height 16
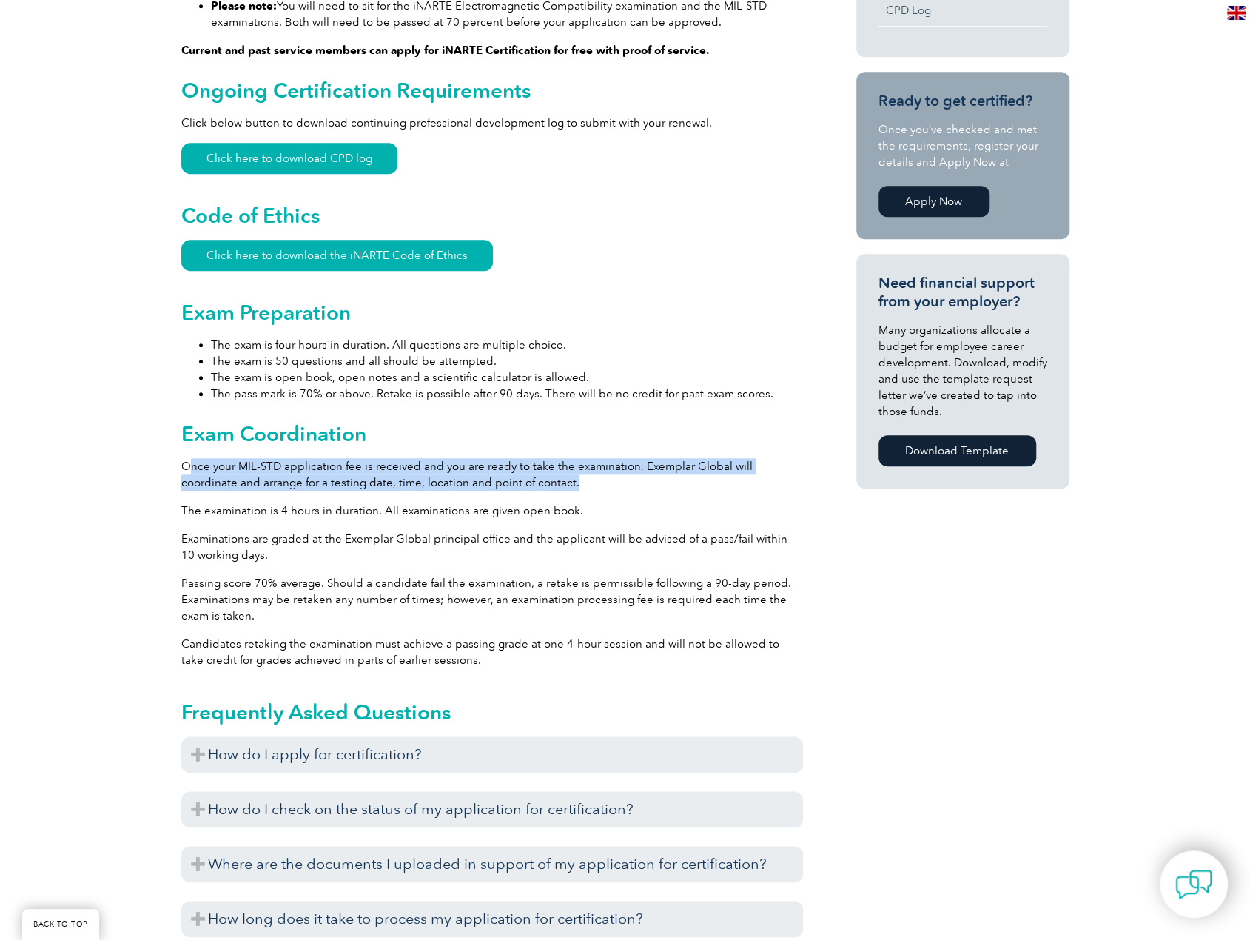
drag, startPoint x: 588, startPoint y: 485, endPoint x: 186, endPoint y: 460, distance: 402.6
click at [186, 460] on p "Once your MIL-STD application fee is received and you are ready to take the exa…" at bounding box center [492, 474] width 622 height 33
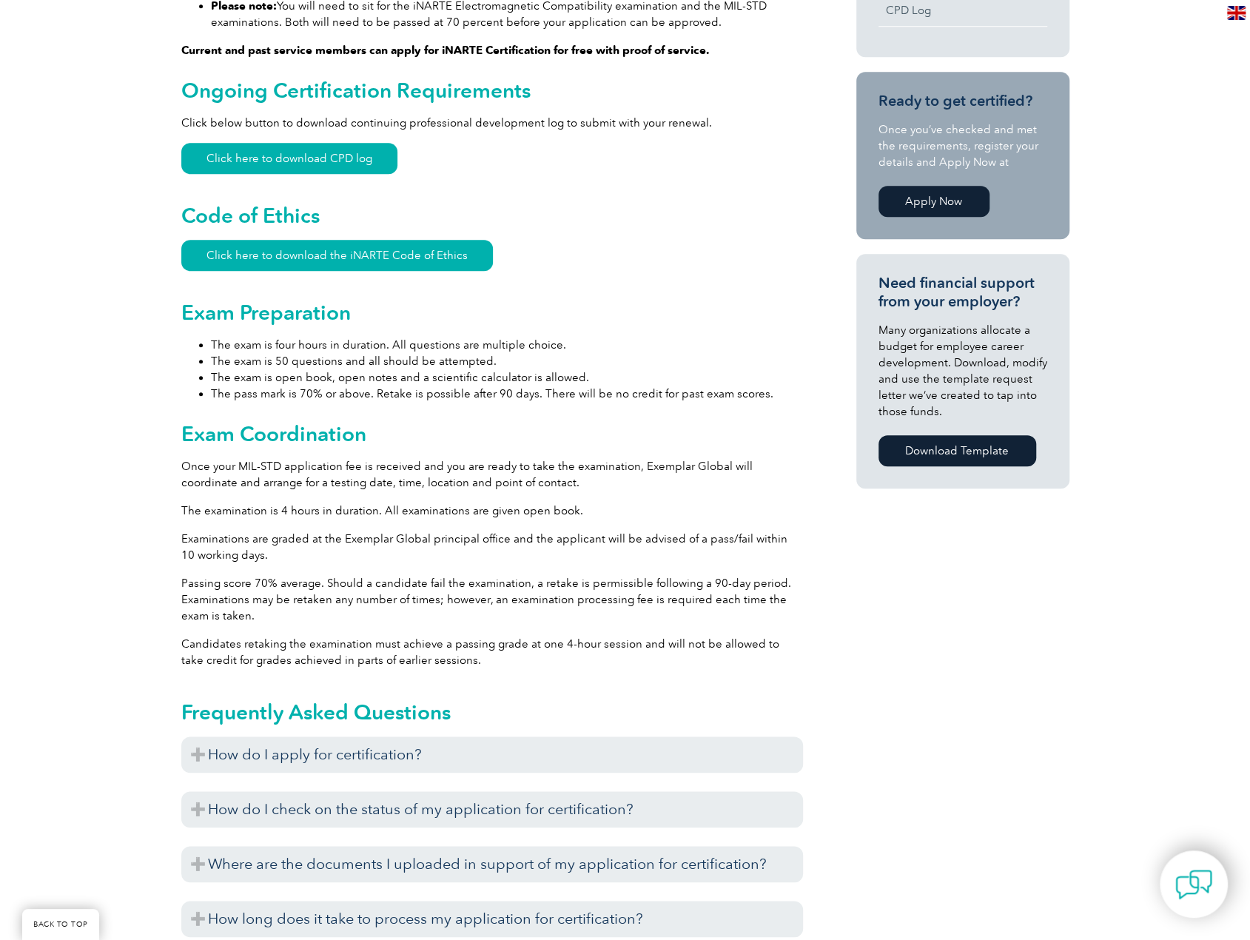
click at [181, 463] on p "Once your MIL-STD application fee is received and you are ready to take the exa…" at bounding box center [492, 474] width 622 height 33
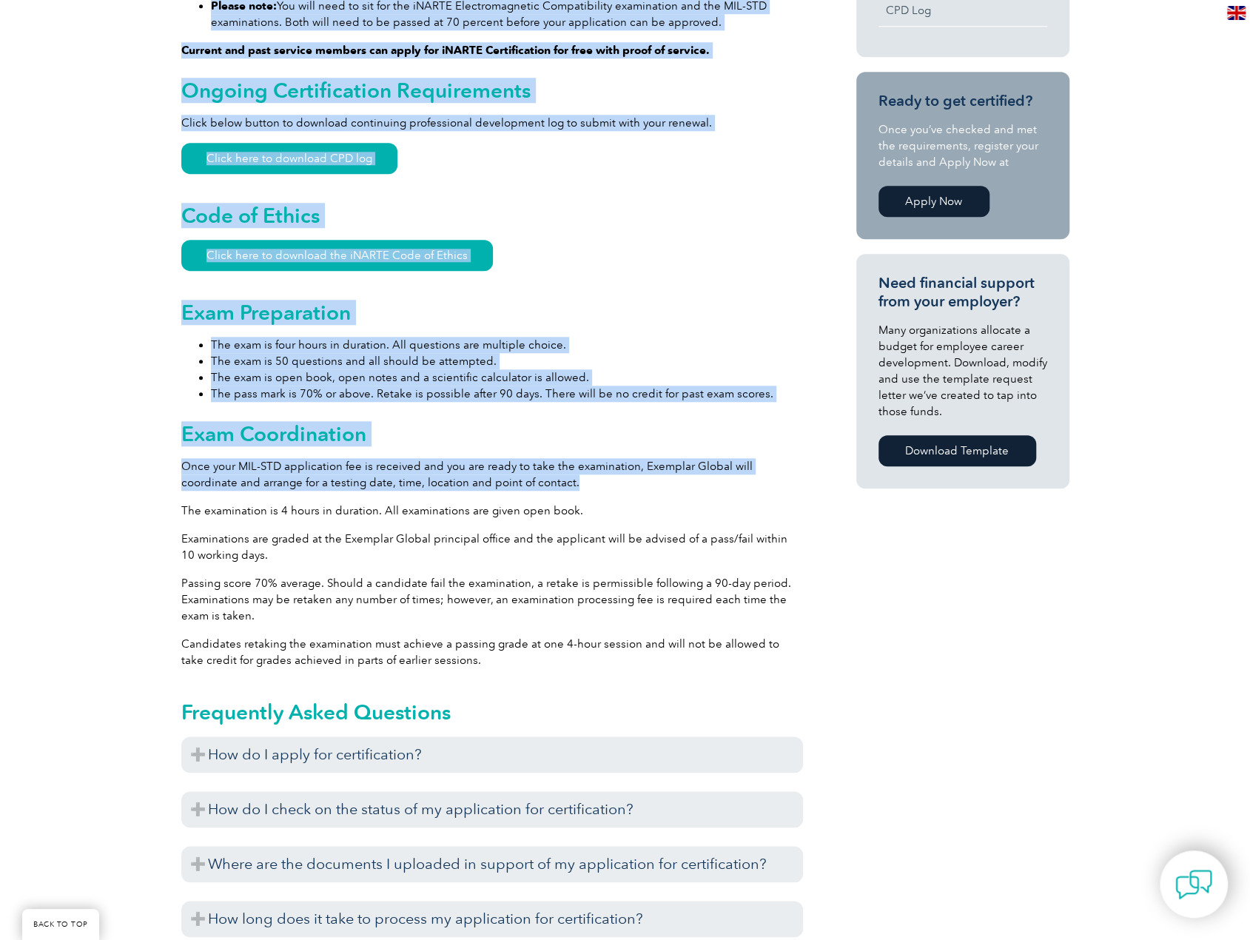
drag, startPoint x: 180, startPoint y: 463, endPoint x: 530, endPoint y: 483, distance: 350.6
click at [530, 483] on div "General Overview iNARTE Military Standard (MIL-STD) EMC Specialist Certificatio…" at bounding box center [625, 402] width 1250 height 1769
click at [530, 483] on p "Once your MIL-STD application fee is received and you are ready to take the exa…" at bounding box center [492, 474] width 622 height 33
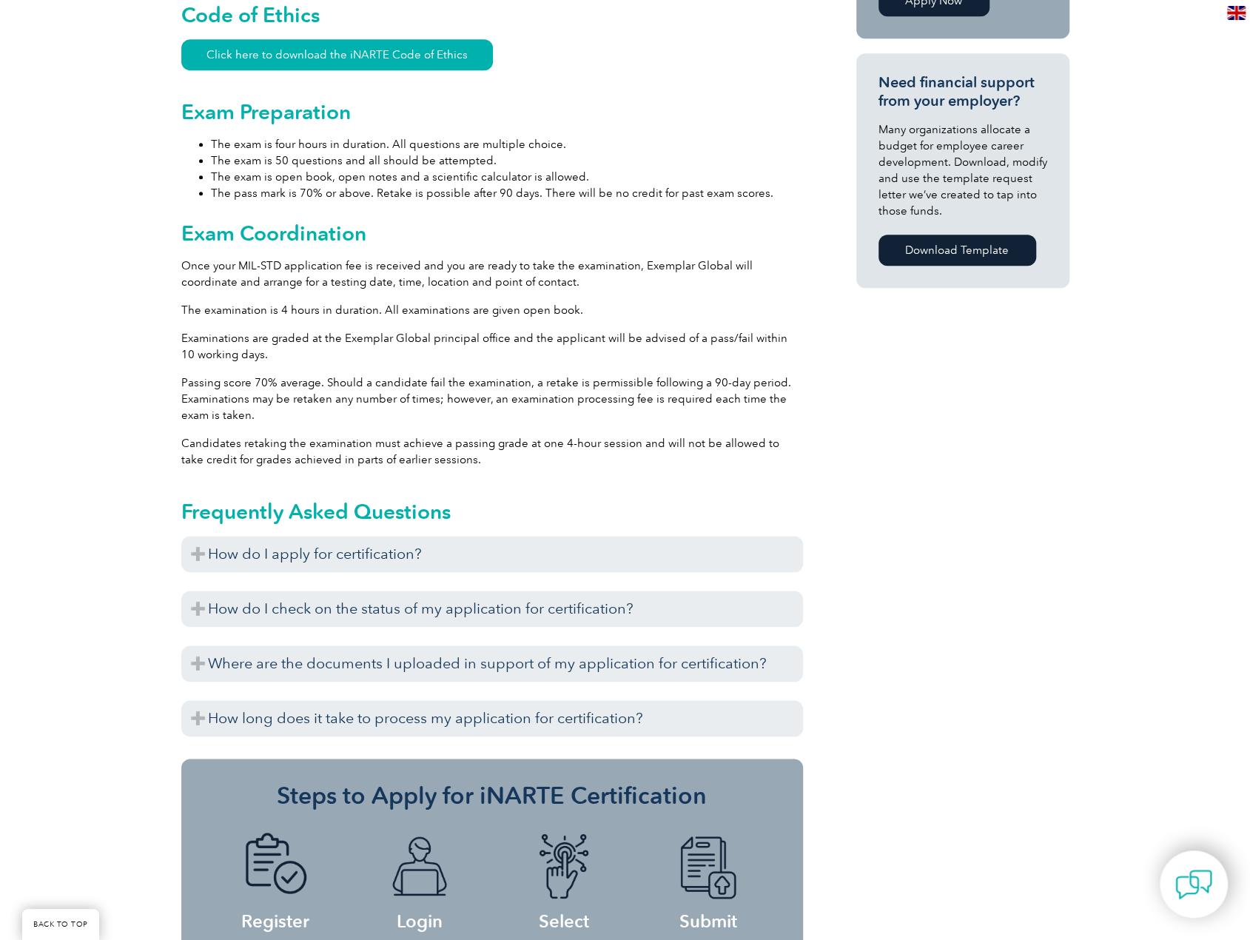
scroll to position [1110, 0]
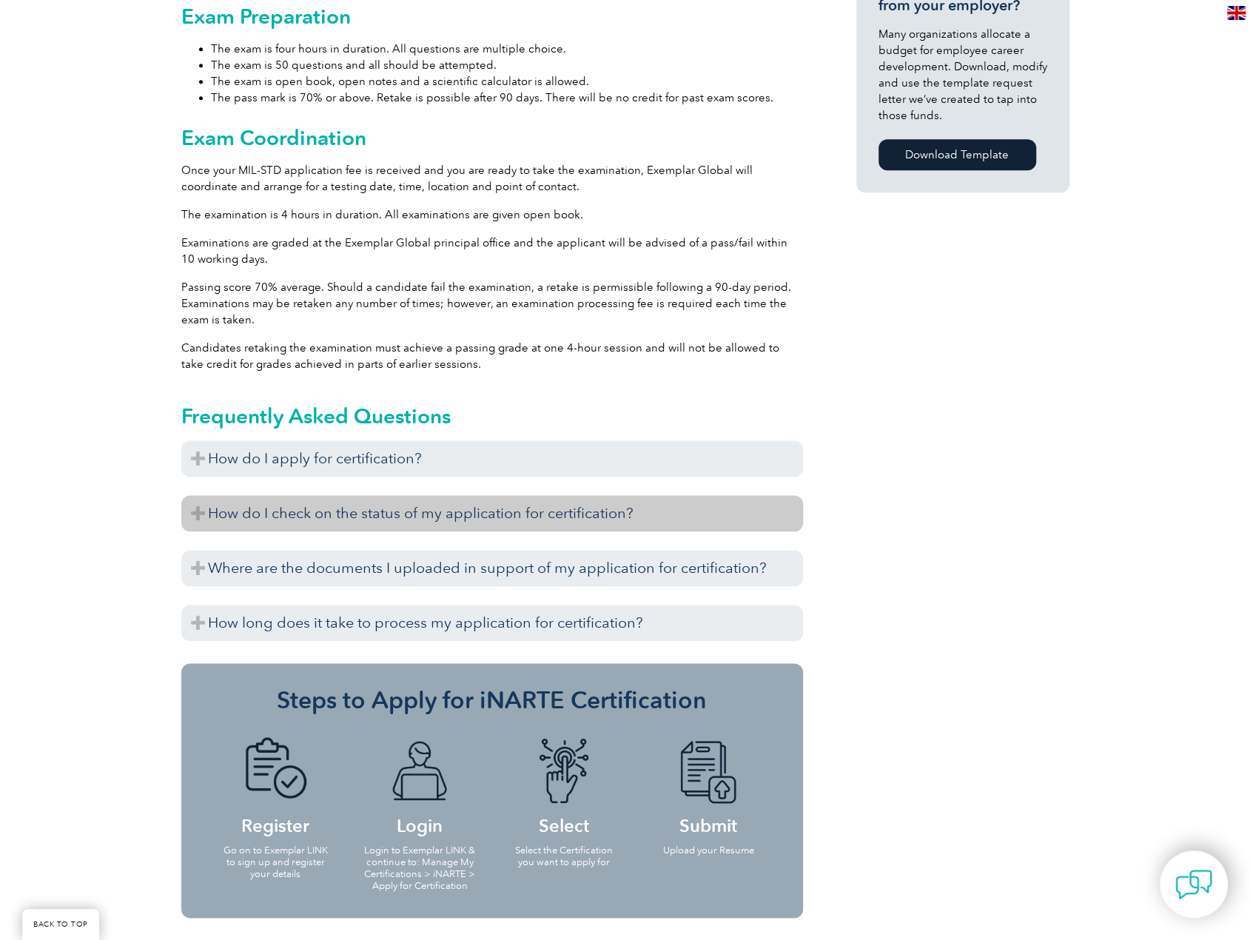
click at [511, 523] on h3 "How do I check on the status of my application for certification?" at bounding box center [492, 513] width 622 height 36
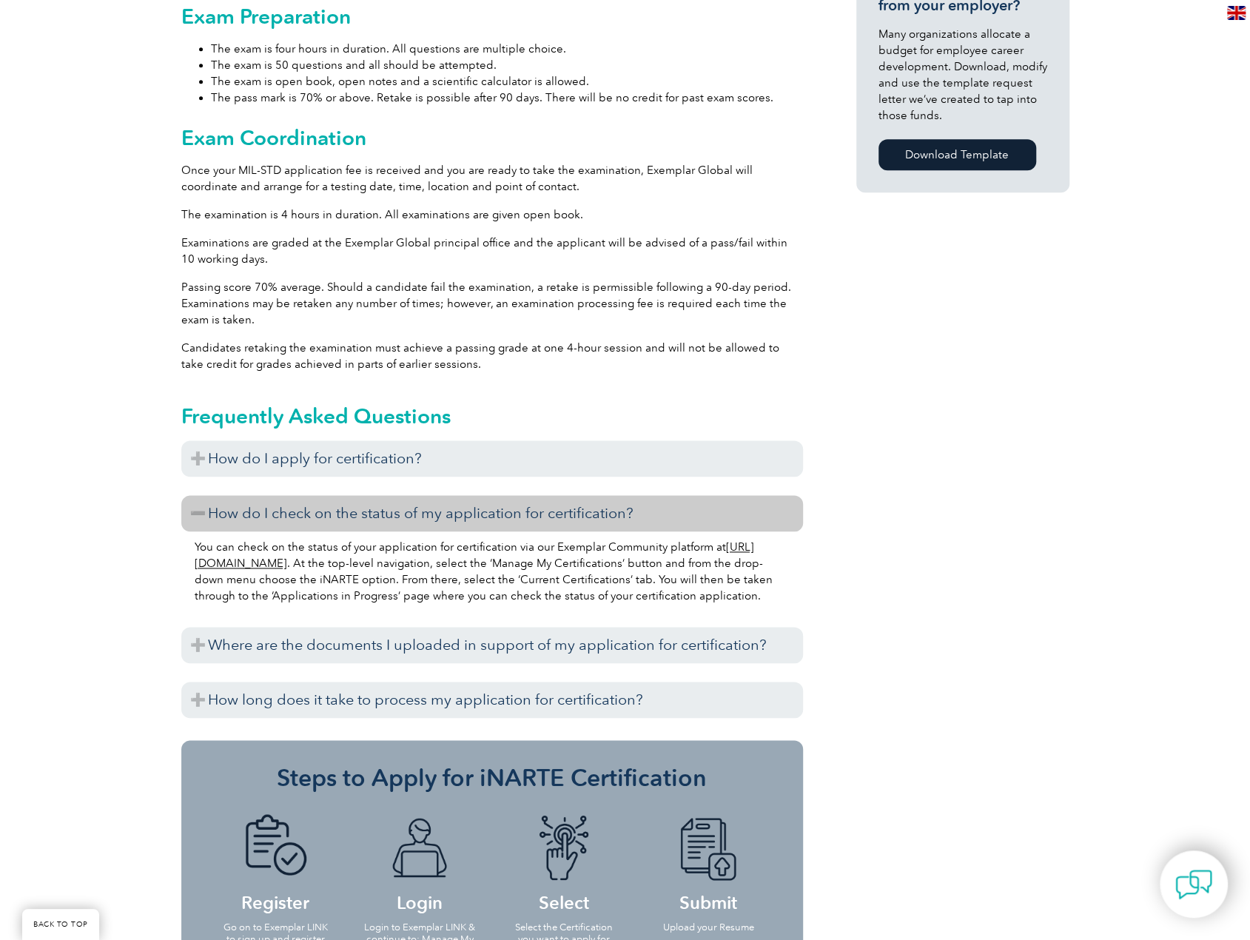
click at [513, 636] on div "How do I apply for certification? Before you apply for certification, please en…" at bounding box center [492, 582] width 622 height 285
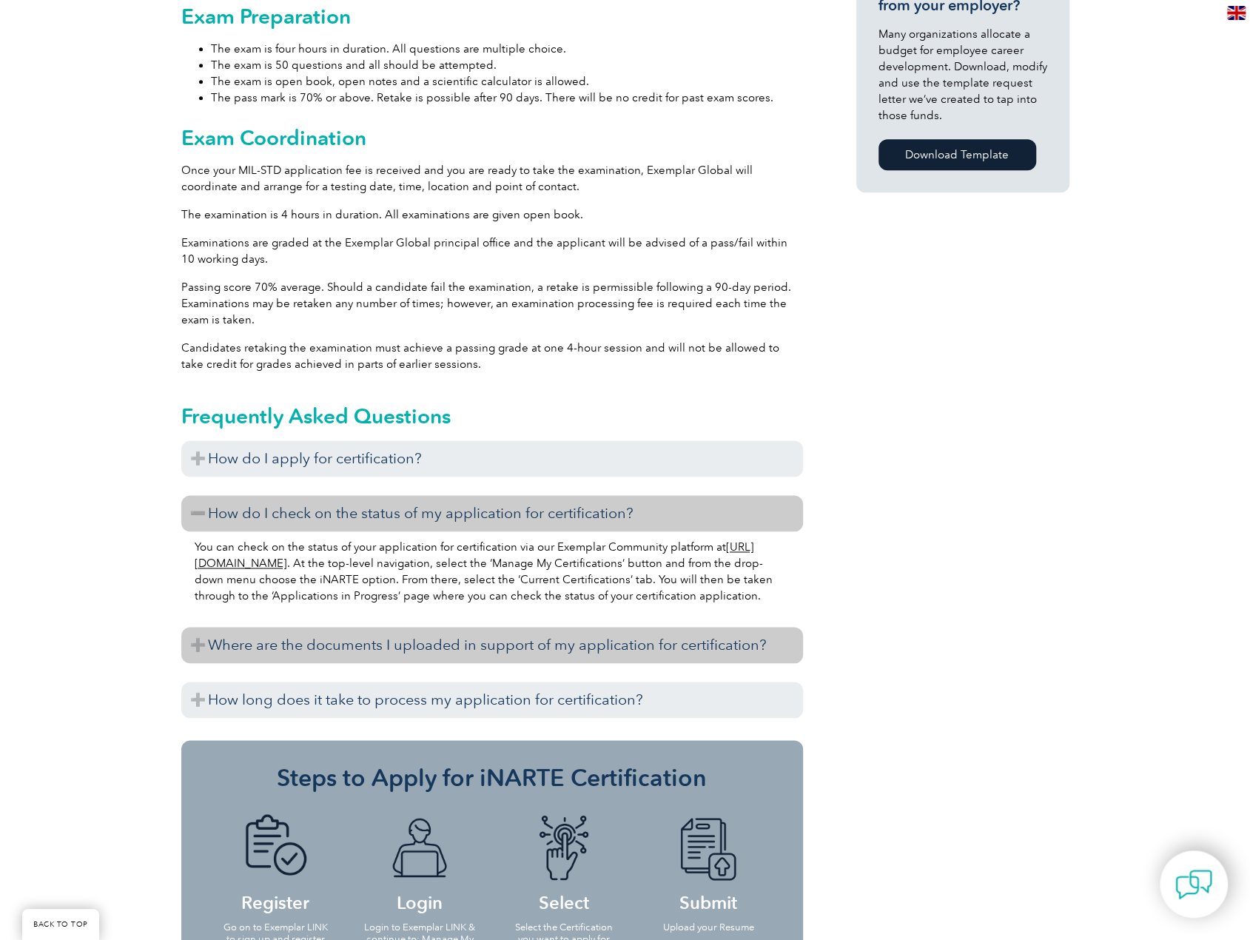
click at [511, 649] on h3 "Where are the documents I uploaded in support of my application for certificati…" at bounding box center [492, 645] width 622 height 36
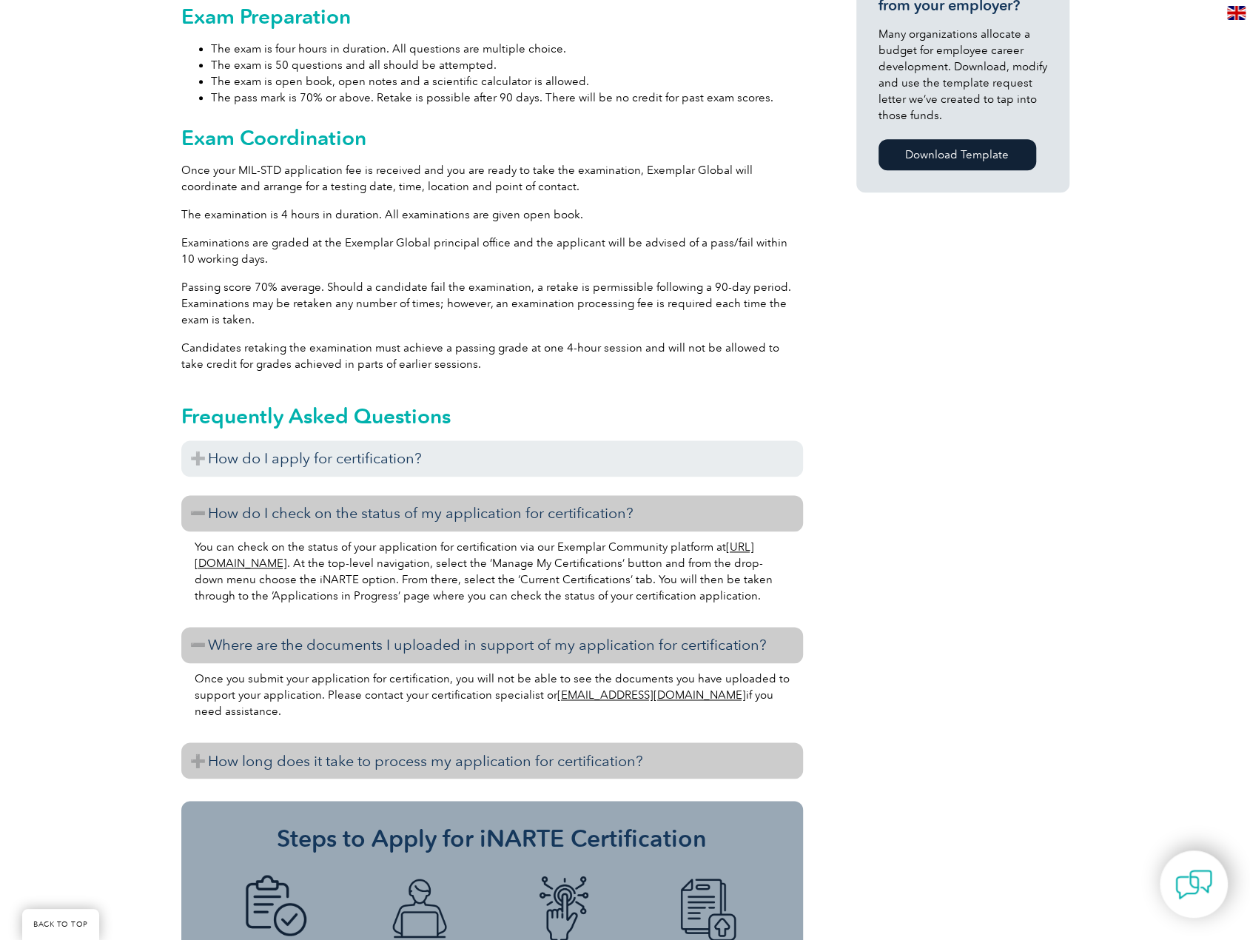
click at [537, 767] on h3 "How long does it take to process my application for certification?" at bounding box center [492, 760] width 622 height 36
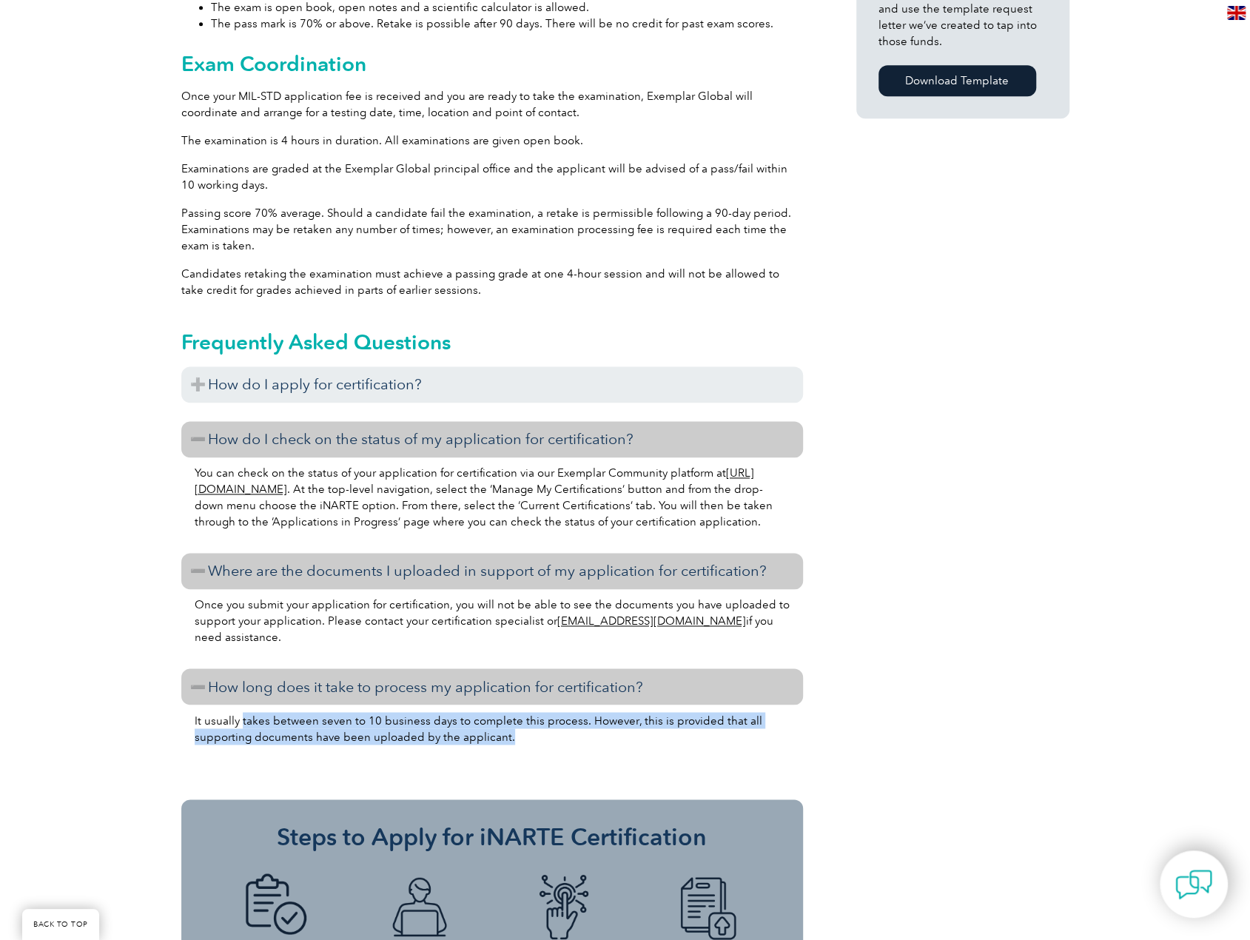
drag, startPoint x: 529, startPoint y: 756, endPoint x: 241, endPoint y: 736, distance: 289.4
click at [241, 736] on p "It usually takes between seven to 10 business days to complete this process. Ho…" at bounding box center [492, 728] width 595 height 33
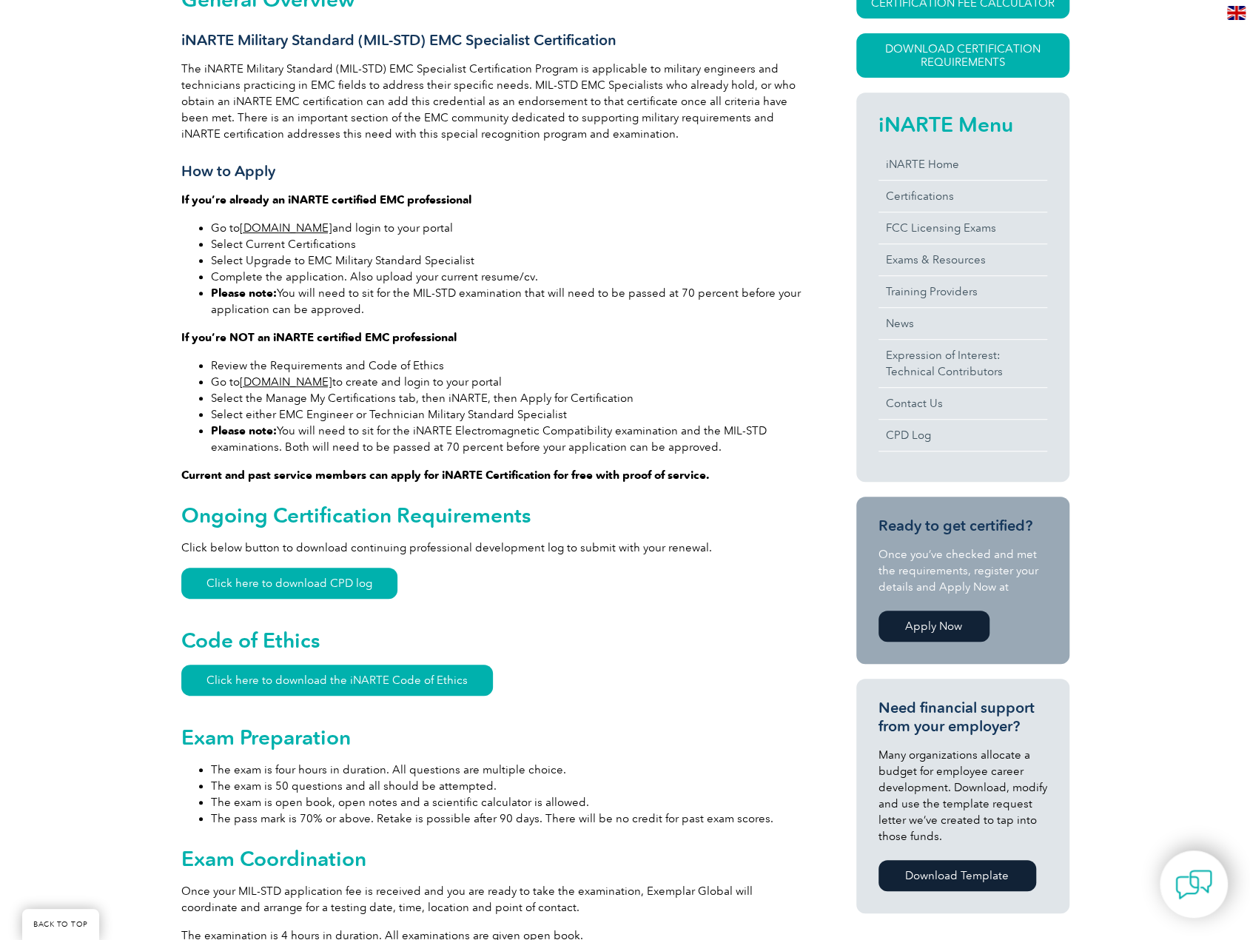
scroll to position [238, 0]
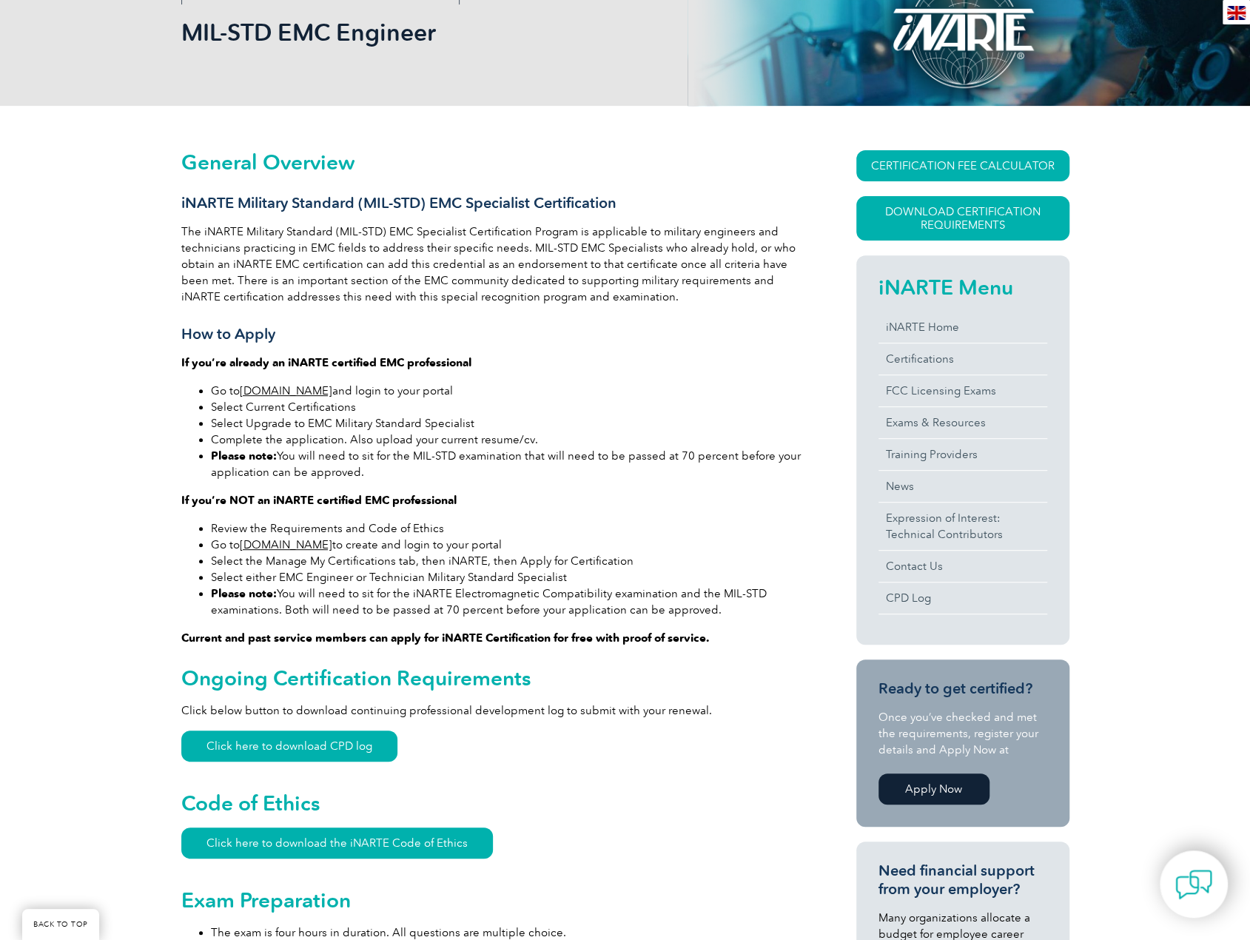
scroll to position [592, 0]
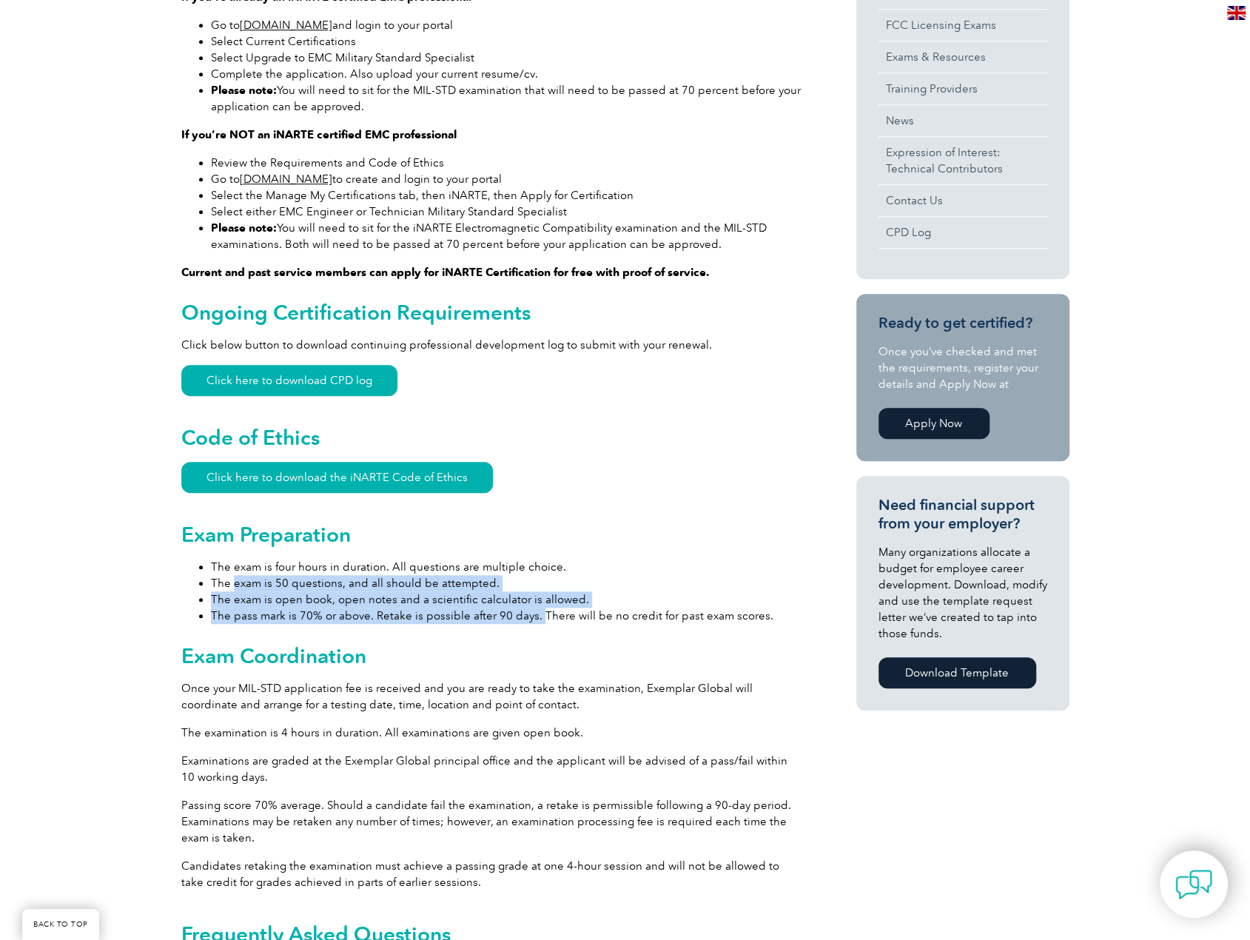
drag, startPoint x: 231, startPoint y: 579, endPoint x: 538, endPoint y: 616, distance: 309.2
click at [538, 616] on ul "The exam is four hours in duration. All questions are multiple choice. The exam…" at bounding box center [492, 591] width 622 height 65
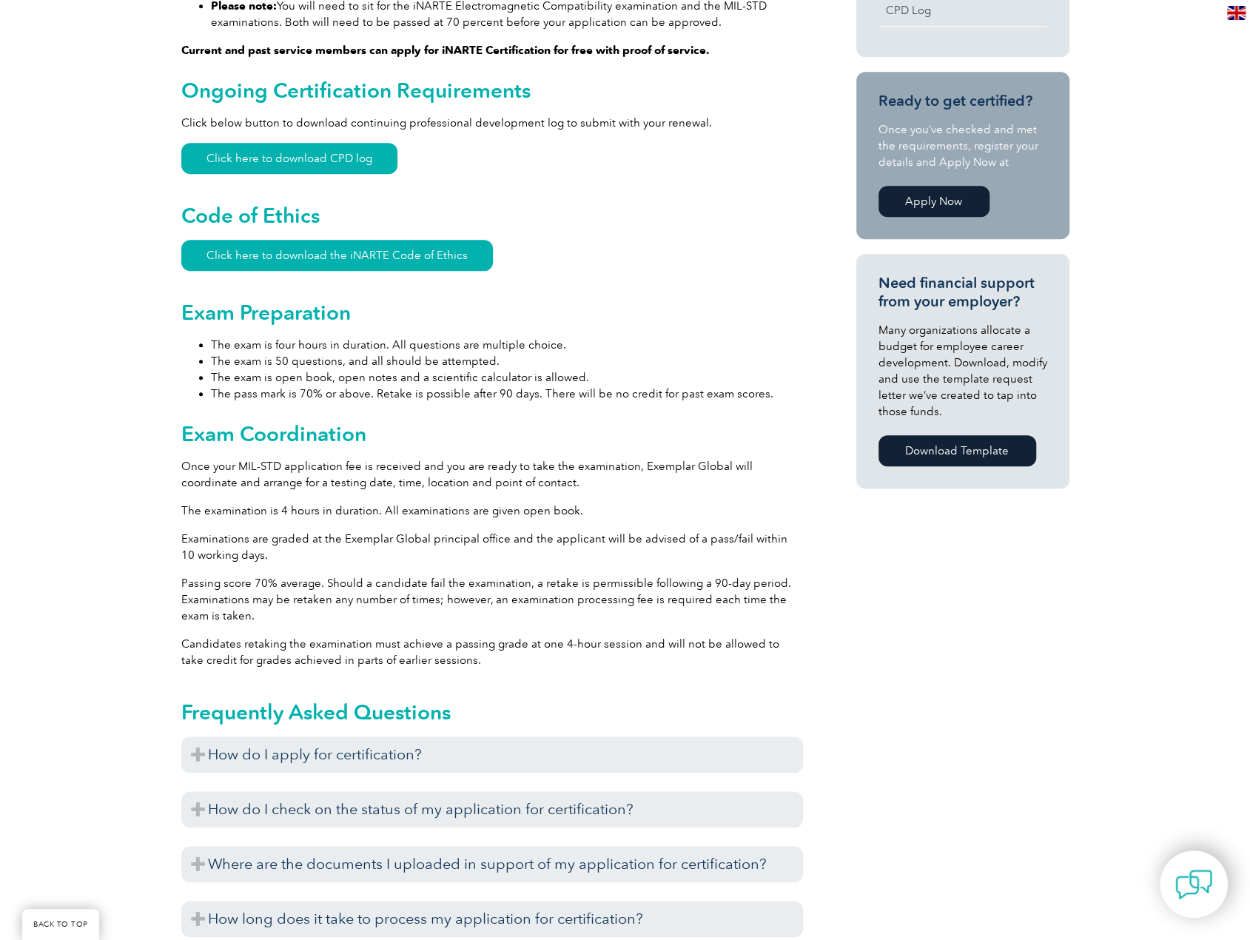
click at [574, 521] on div "General Overview iNARTE Military Standard (MIL-STD) EMC Specialist Certificatio…" at bounding box center [492, 399] width 622 height 1673
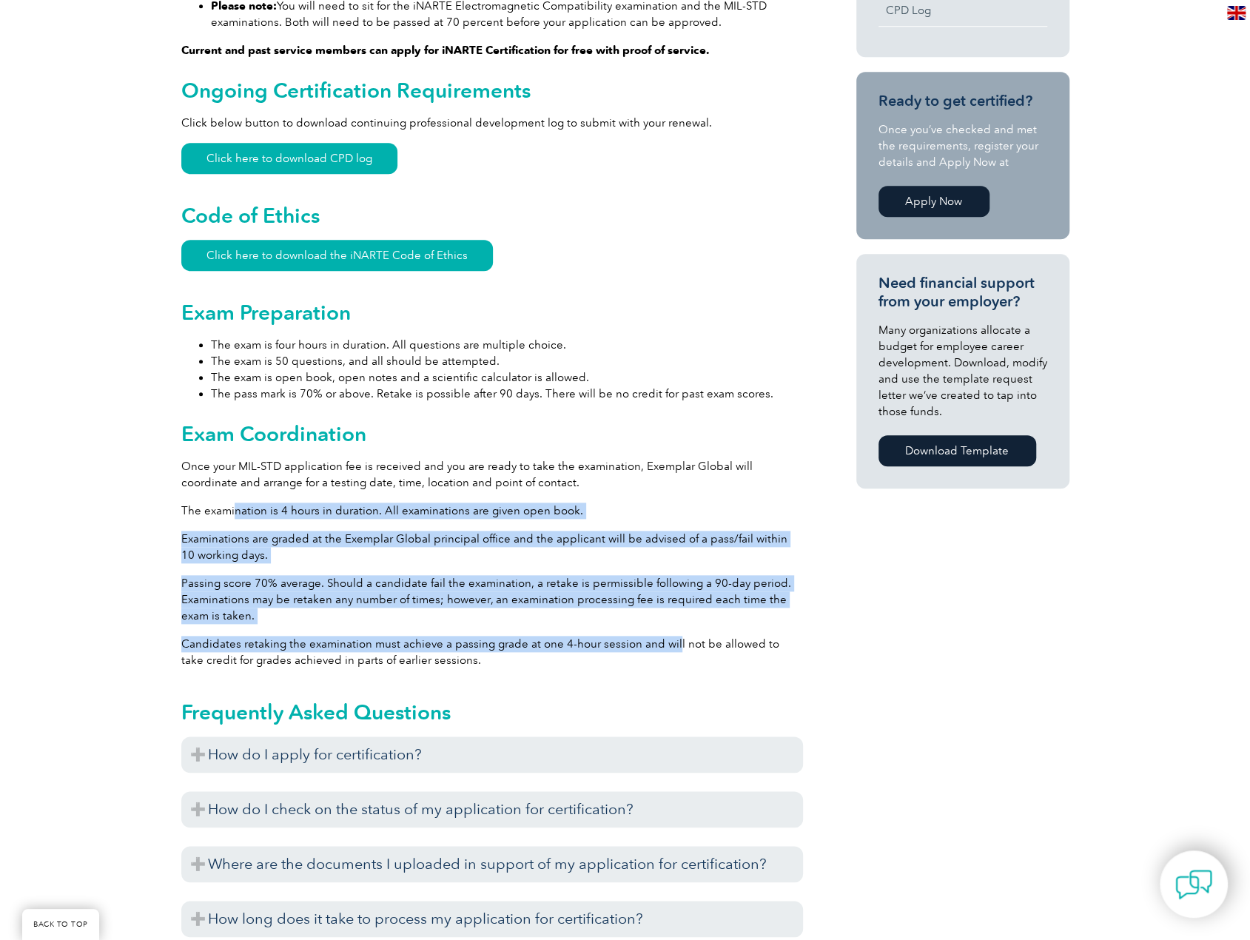
drag, startPoint x: 232, startPoint y: 491, endPoint x: 668, endPoint y: 627, distance: 456.4
click at [668, 627] on div "General Overview iNARTE Military Standard (MIL-STD) EMC Specialist Certificatio…" at bounding box center [492, 399] width 622 height 1673
drag, startPoint x: 566, startPoint y: 636, endPoint x: 227, endPoint y: 512, distance: 360.8
click at [227, 512] on div "General Overview iNARTE Military Standard (MIL-STD) EMC Specialist Certificatio…" at bounding box center [492, 399] width 622 height 1673
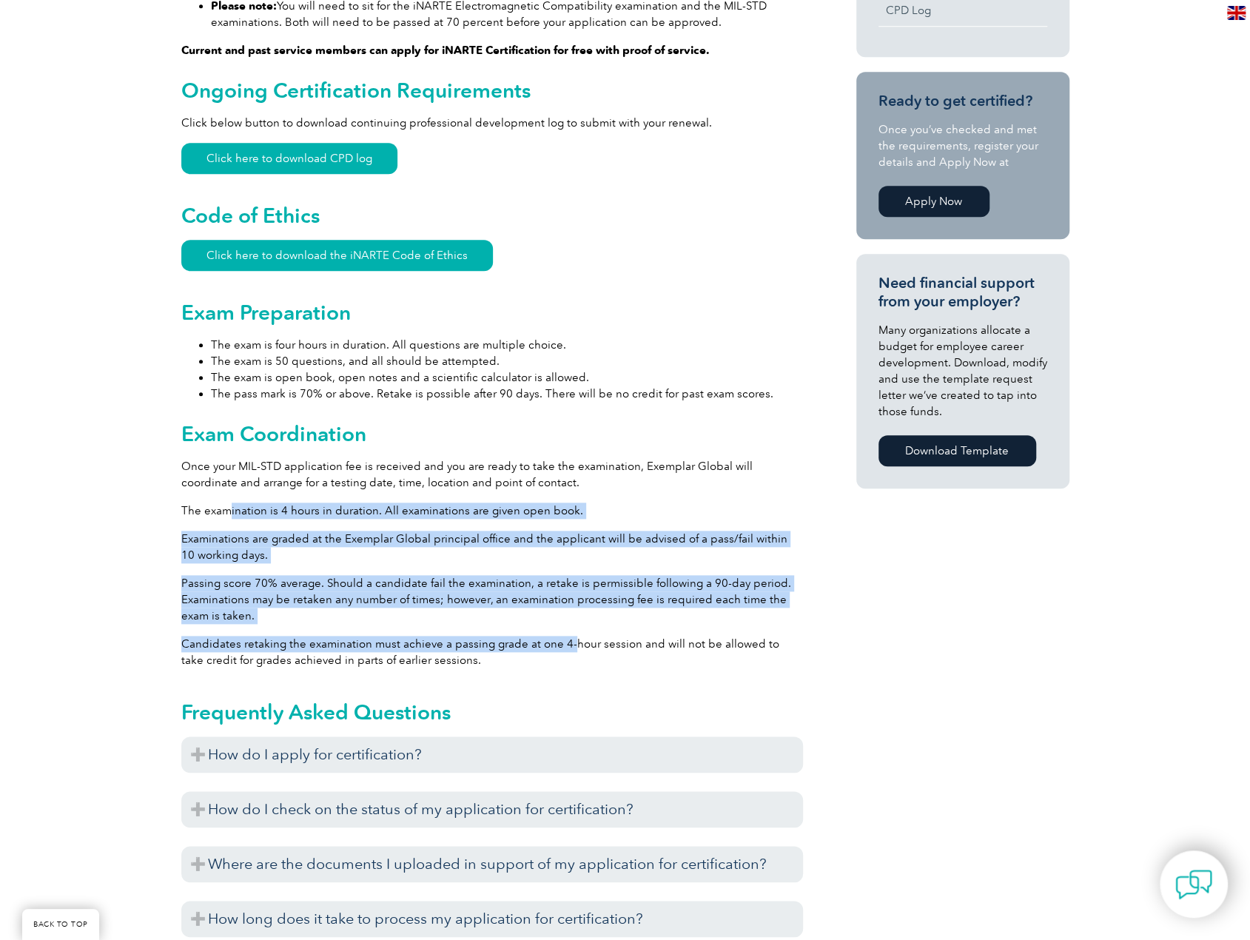
click at [227, 512] on p "The examination is 4 hours in duration. All examinations are given open book." at bounding box center [492, 510] width 622 height 16
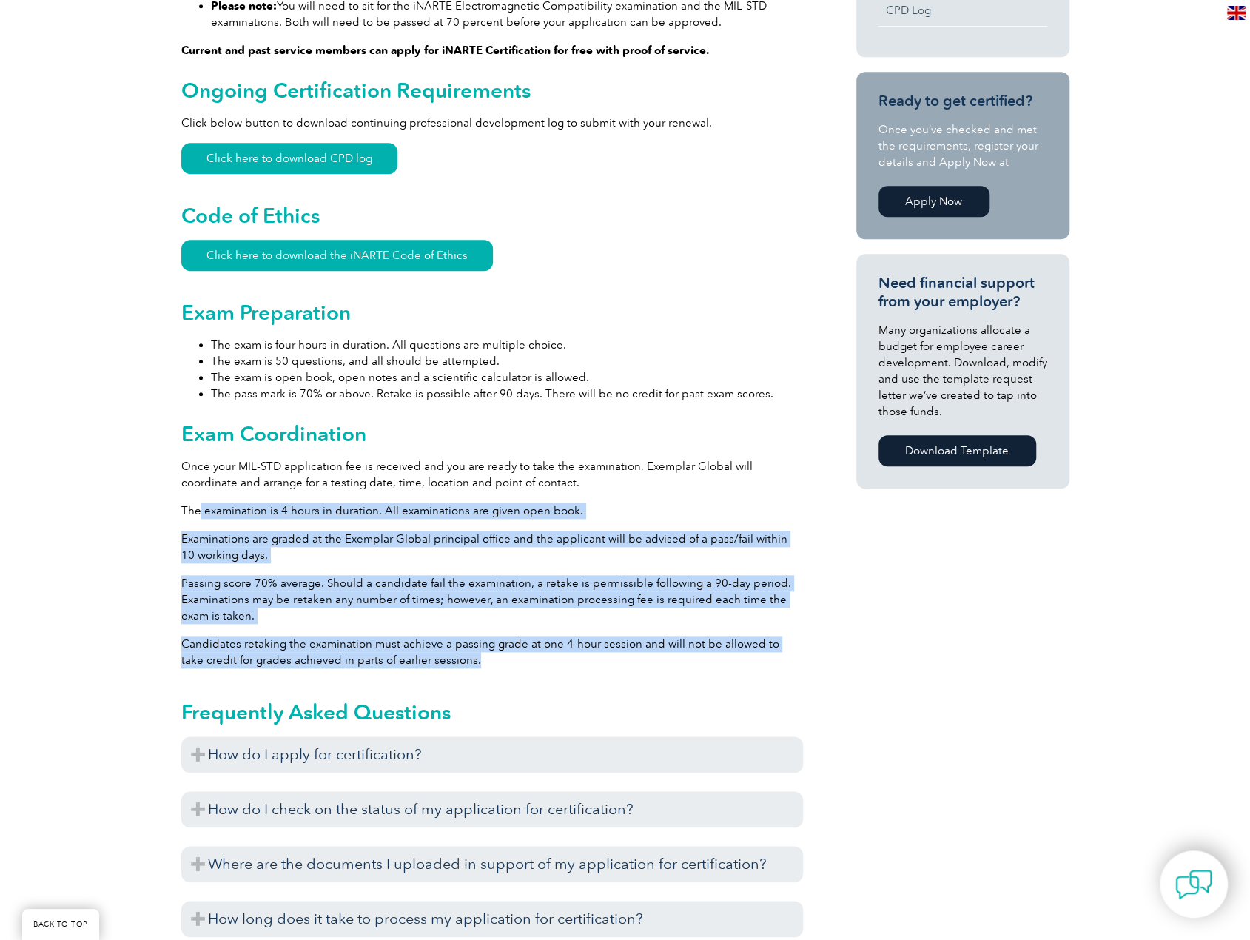
drag, startPoint x: 199, startPoint y: 511, endPoint x: 505, endPoint y: 661, distance: 340.6
click at [505, 661] on div "General Overview iNARTE Military Standard (MIL-STD) EMC Specialist Certificatio…" at bounding box center [492, 399] width 622 height 1673
click at [505, 661] on p "Candidates retaking the examination must achieve a passing grade at one 4-hour …" at bounding box center [492, 652] width 622 height 33
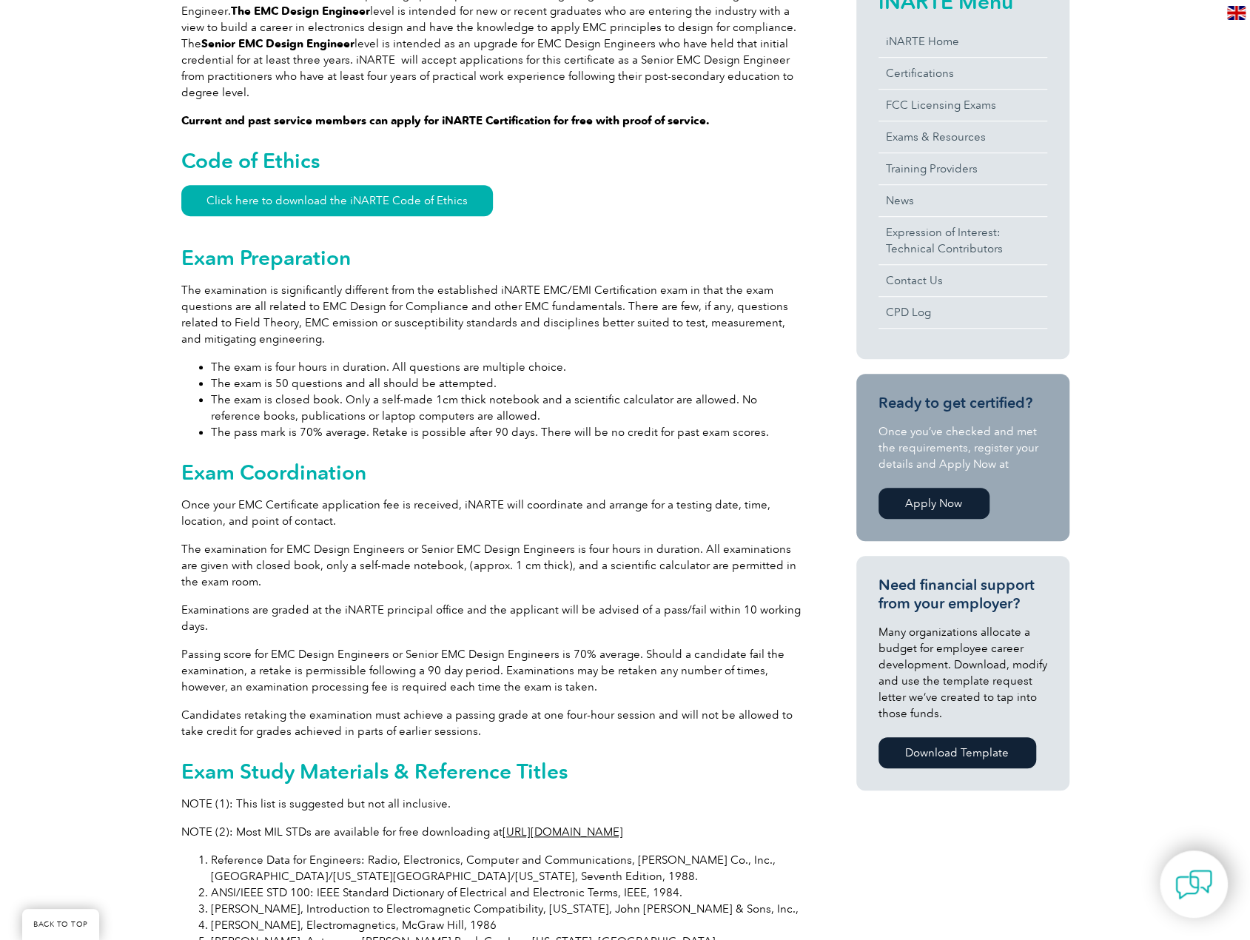
scroll to position [622, 0]
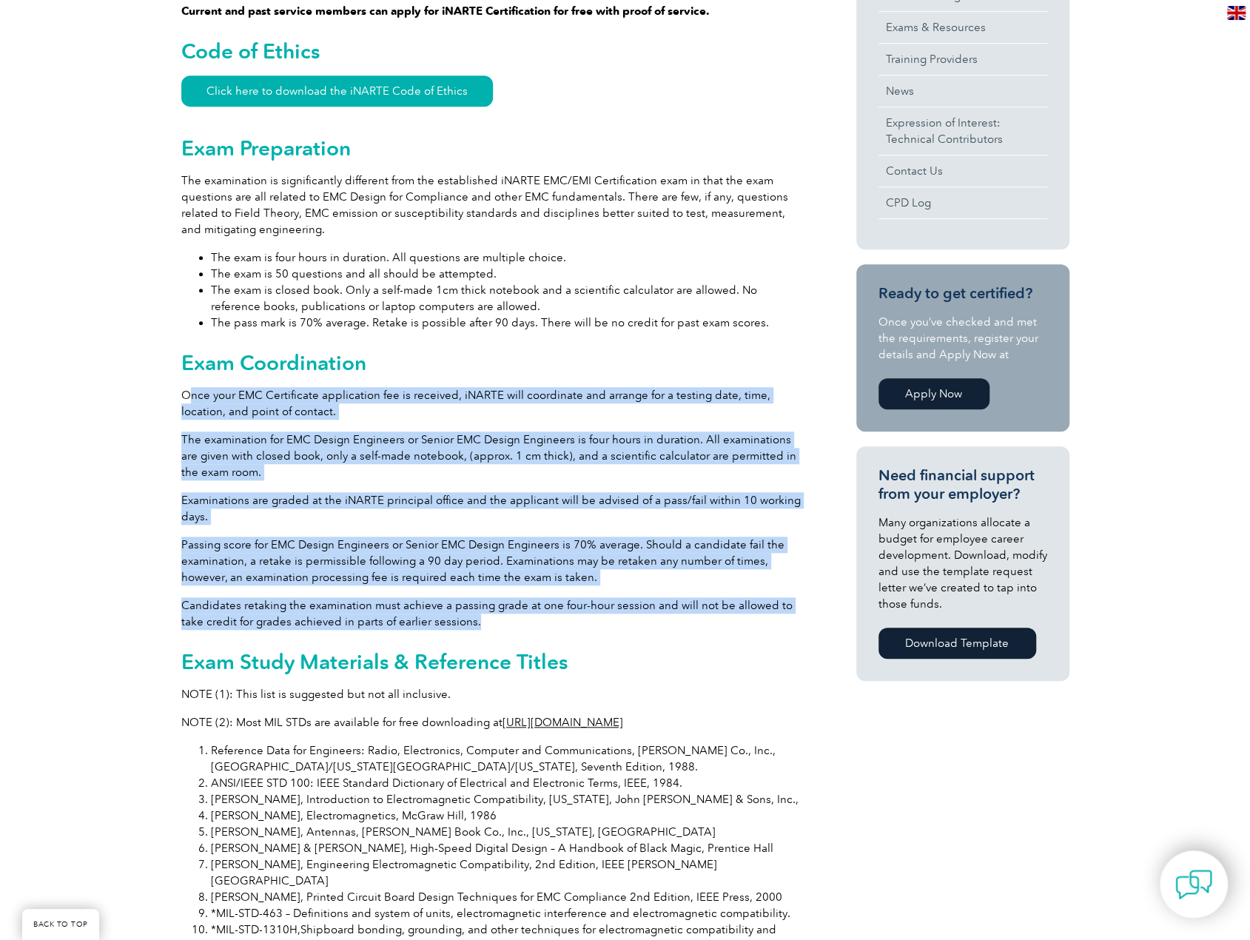
drag, startPoint x: 222, startPoint y: 382, endPoint x: 651, endPoint y: 608, distance: 484.9
click at [651, 608] on div "General Overview iNARTE EMC Design Engineer Certificate The iNARTE EMC Design E…" at bounding box center [492, 695] width 622 height 1880
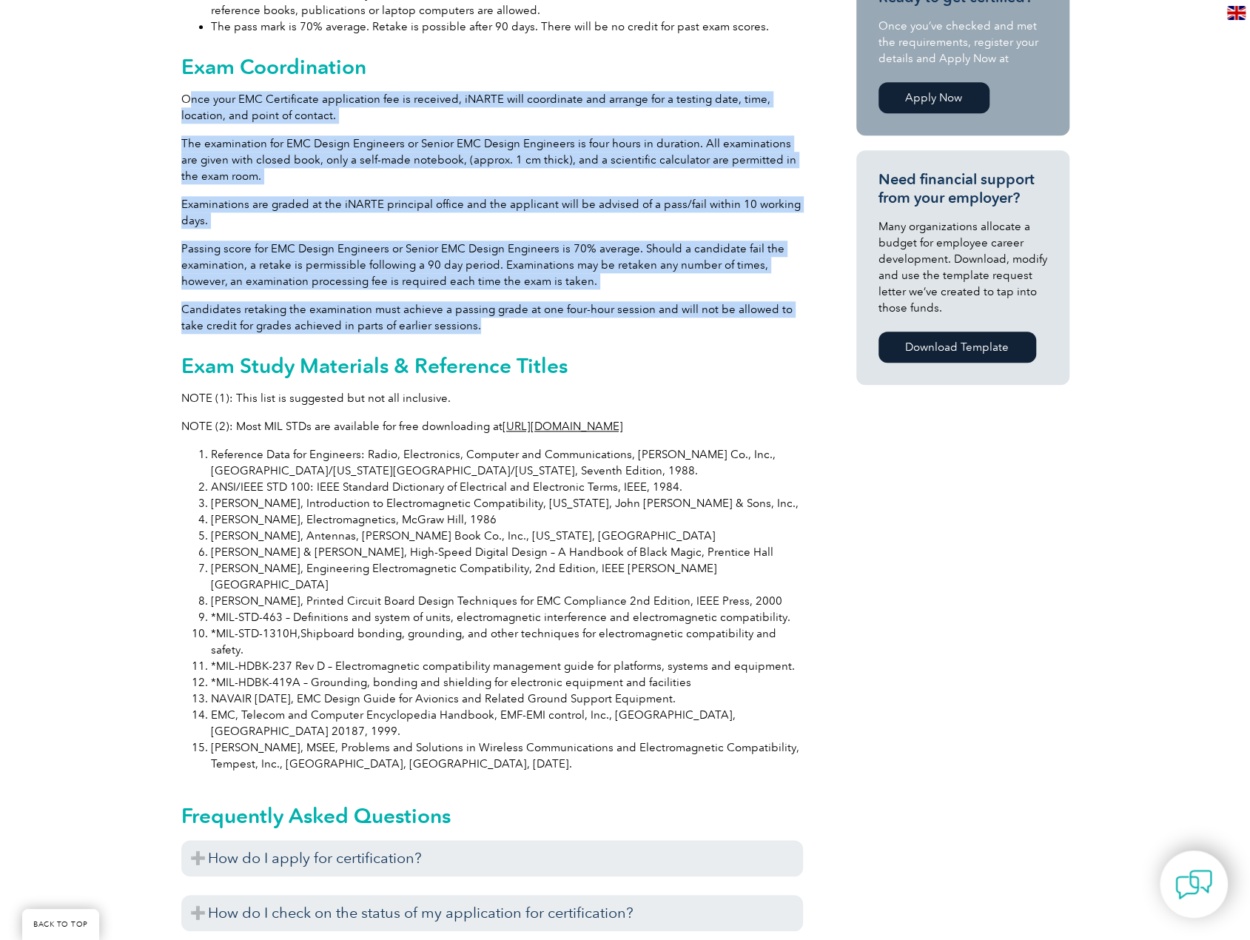
scroll to position [1140, 0]
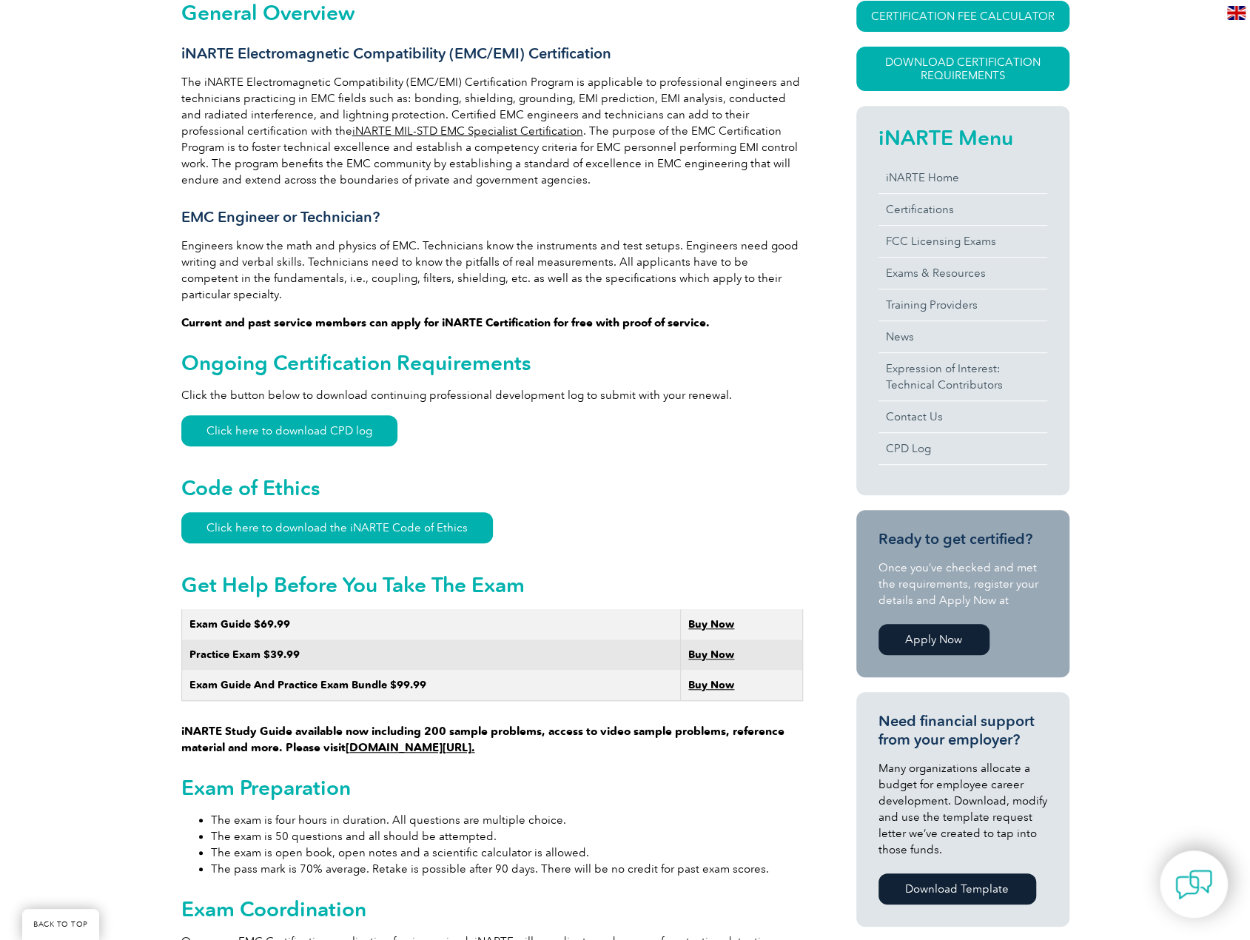
scroll to position [746, 0]
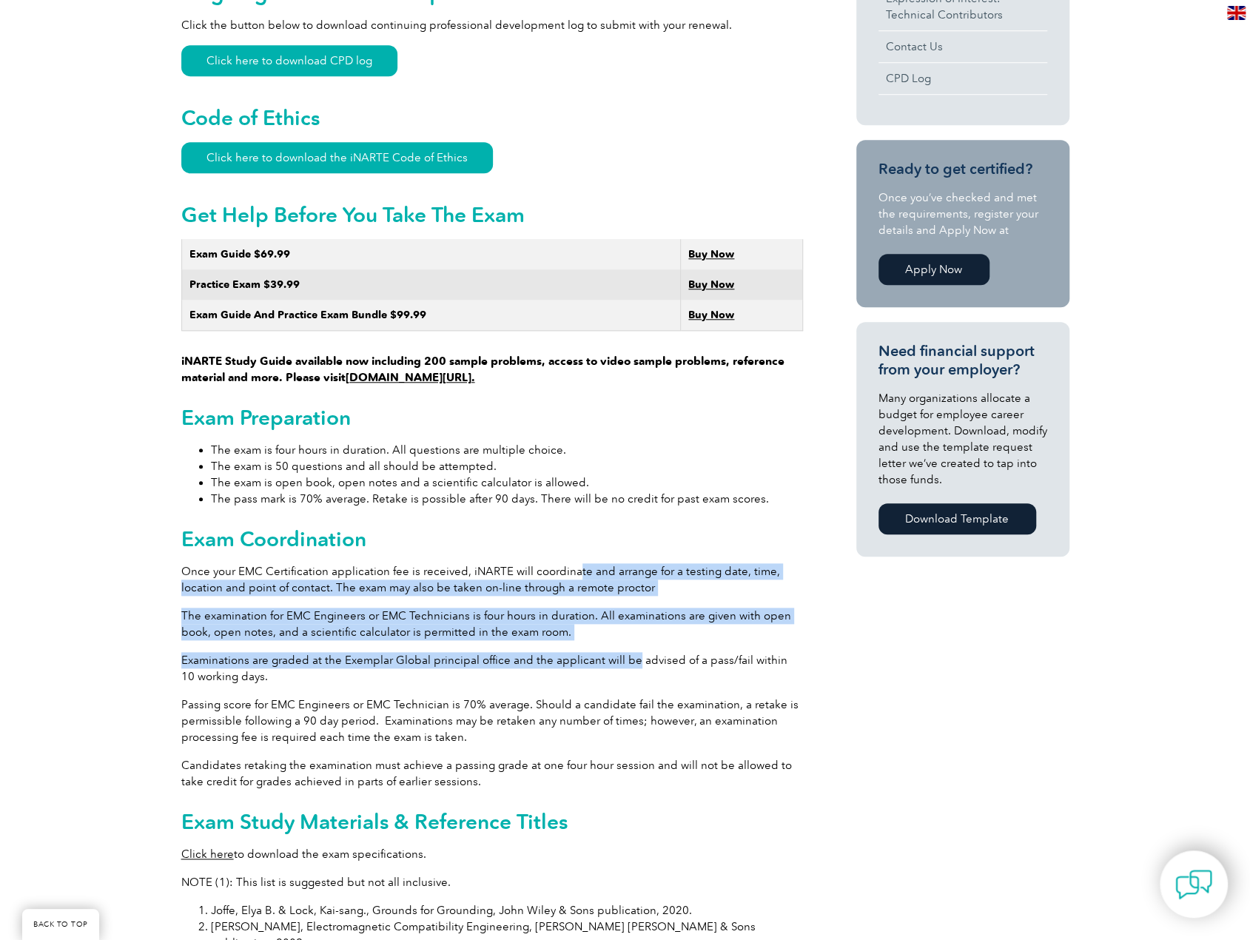
drag, startPoint x: 571, startPoint y: 551, endPoint x: 631, endPoint y: 640, distance: 107.1
click at [631, 640] on div "General Overview iNARTE Electromagnetic Compatibility (EMC/EMI) Certification T…" at bounding box center [492, 583] width 622 height 1904
click at [631, 652] on p "Examinations are graded at the Exemplar Global principal office and the applica…" at bounding box center [492, 668] width 622 height 33
drag, startPoint x: 321, startPoint y: 574, endPoint x: 626, endPoint y: 656, distance: 315.8
click at [626, 656] on div "General Overview iNARTE Electromagnetic Compatibility (EMC/EMI) Certification T…" at bounding box center [492, 583] width 622 height 1904
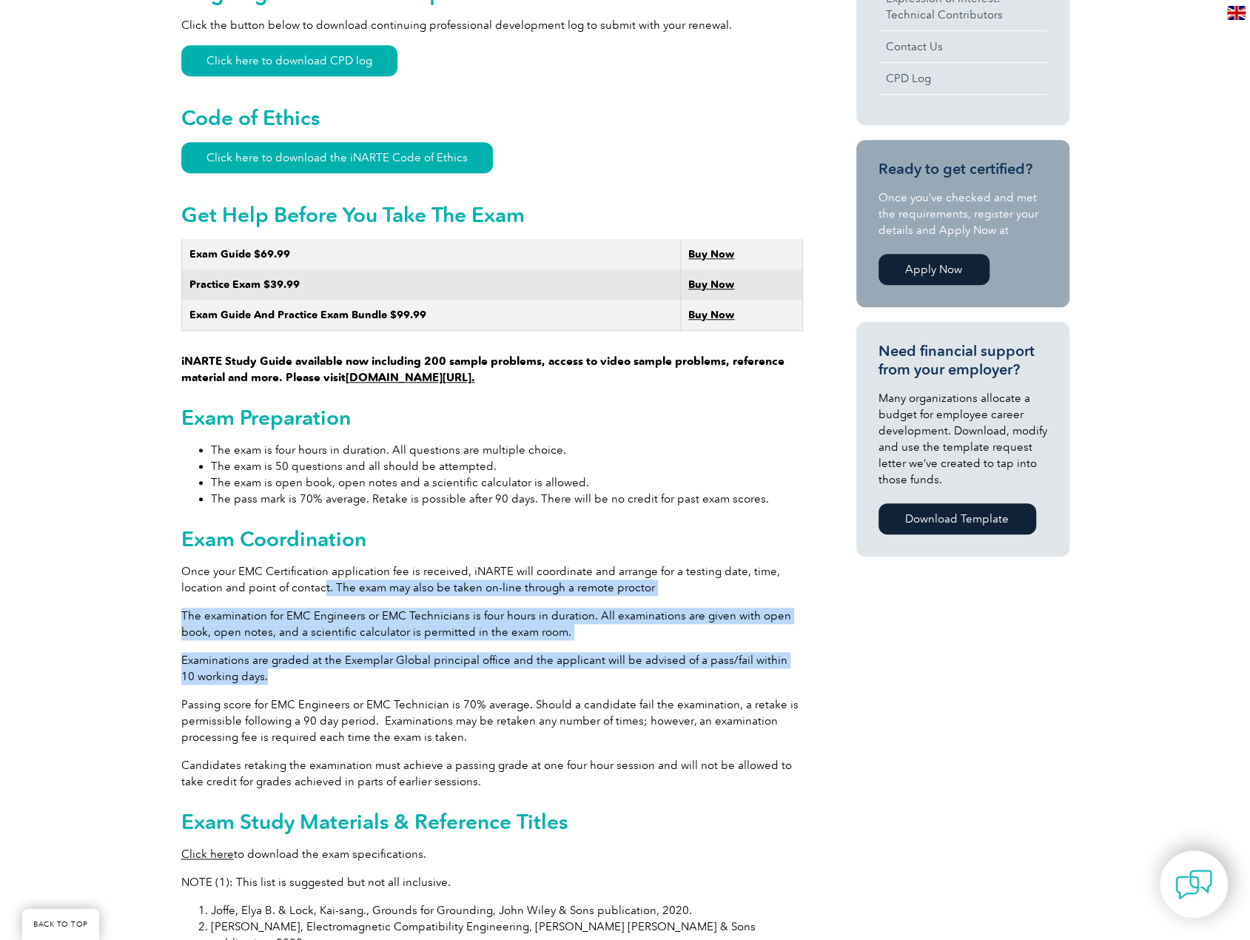
click at [626, 656] on p "Examinations are graded at the Exemplar Global principal office and the applica…" at bounding box center [492, 668] width 622 height 33
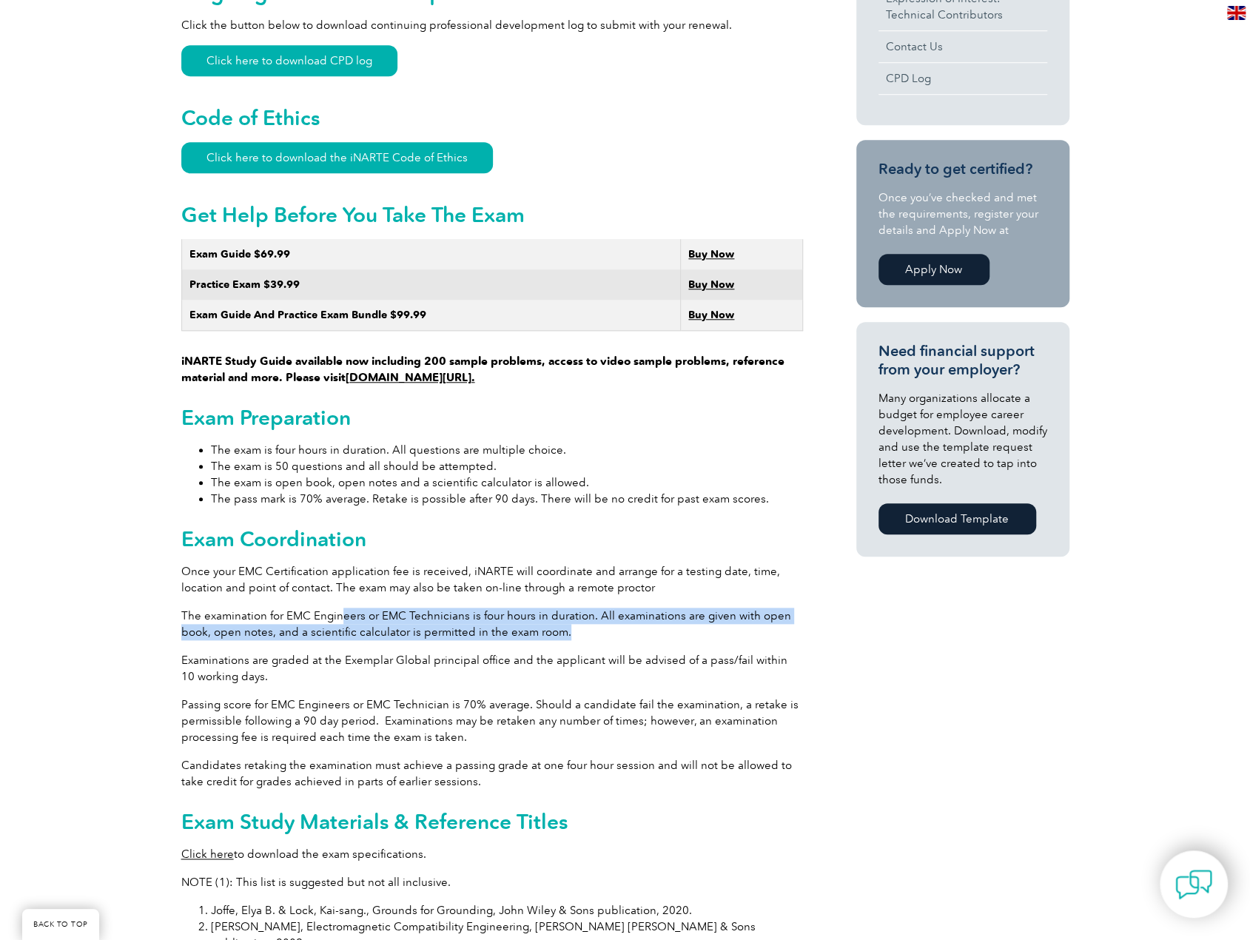
drag, startPoint x: 340, startPoint y: 579, endPoint x: 650, endPoint y: 613, distance: 311.2
click at [650, 613] on div "General Overview iNARTE Electromagnetic Compatibility (EMC/EMI) Certification T…" at bounding box center [492, 583] width 622 height 1904
click at [650, 613] on p "The examination for EMC Engineers or EMC Technicians is four hours in duration.…" at bounding box center [492, 624] width 622 height 33
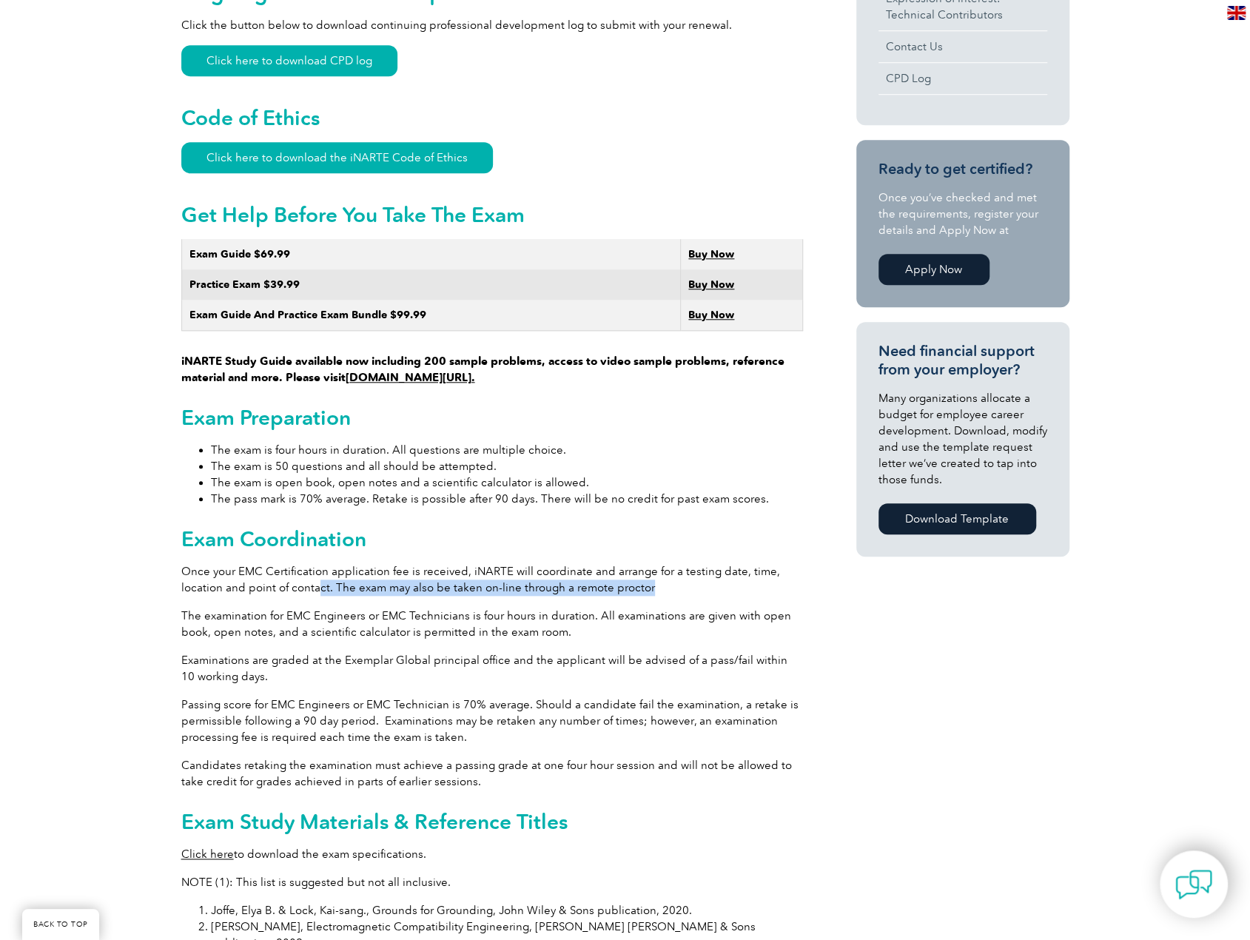
drag, startPoint x: 656, startPoint y: 576, endPoint x: 316, endPoint y: 568, distance: 339.8
click at [316, 568] on p "Once your EMC Certification application fee is received, iNARTE will coordinate…" at bounding box center [492, 579] width 622 height 33
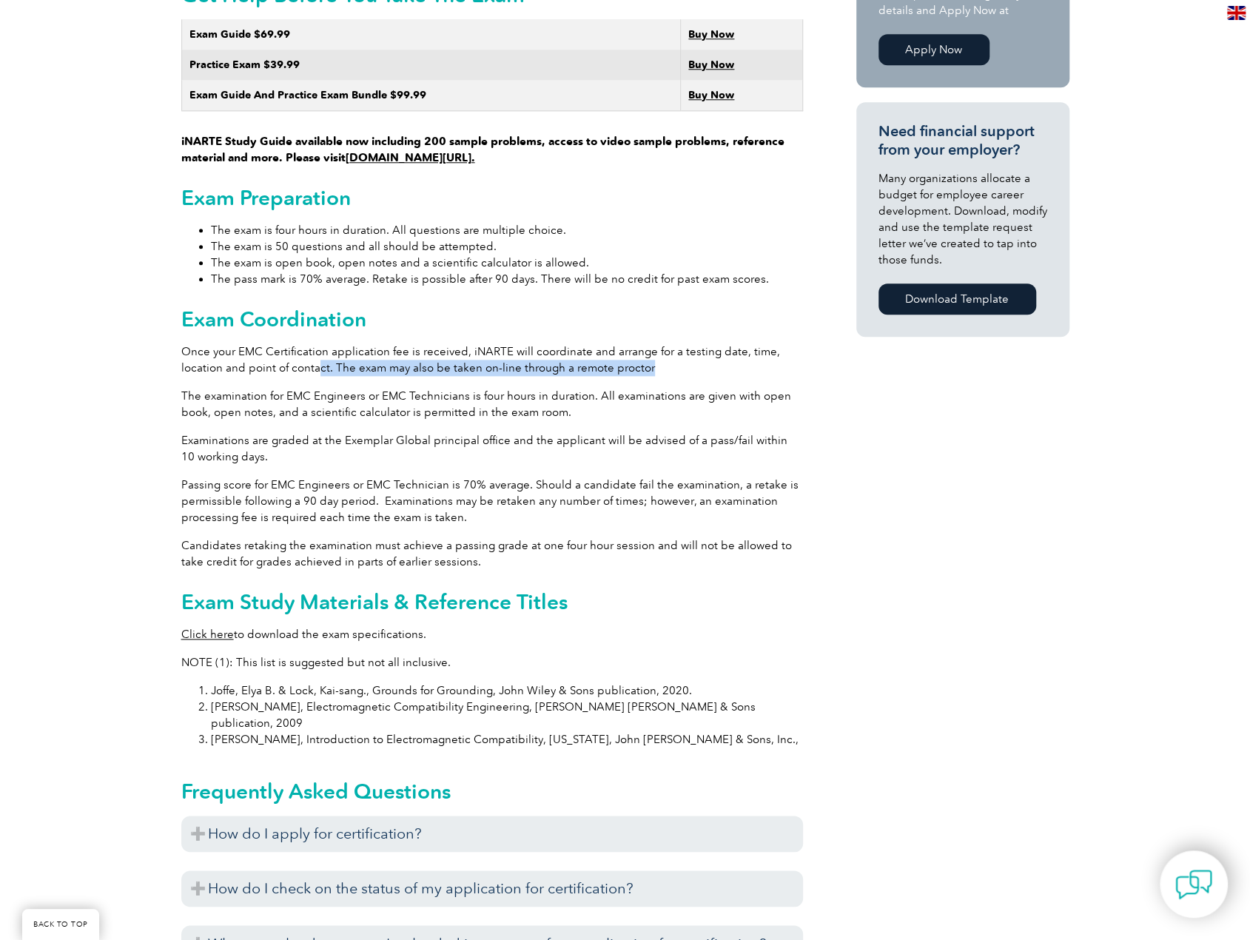
scroll to position [1042, 0]
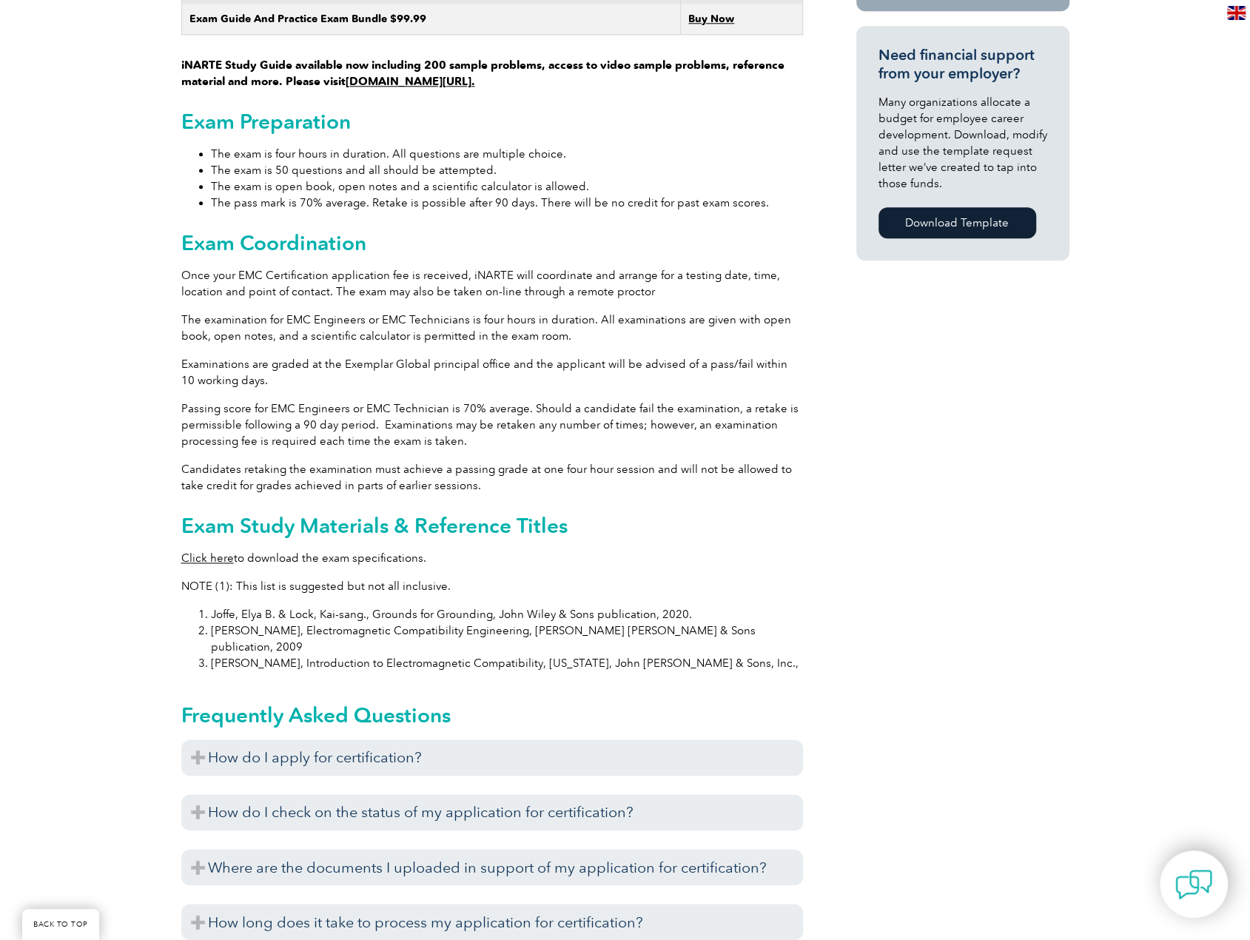
click at [641, 477] on div "General Overview iNARTE Electromagnetic Compatibility (EMC/EMI) Certification T…" at bounding box center [492, 287] width 622 height 1904
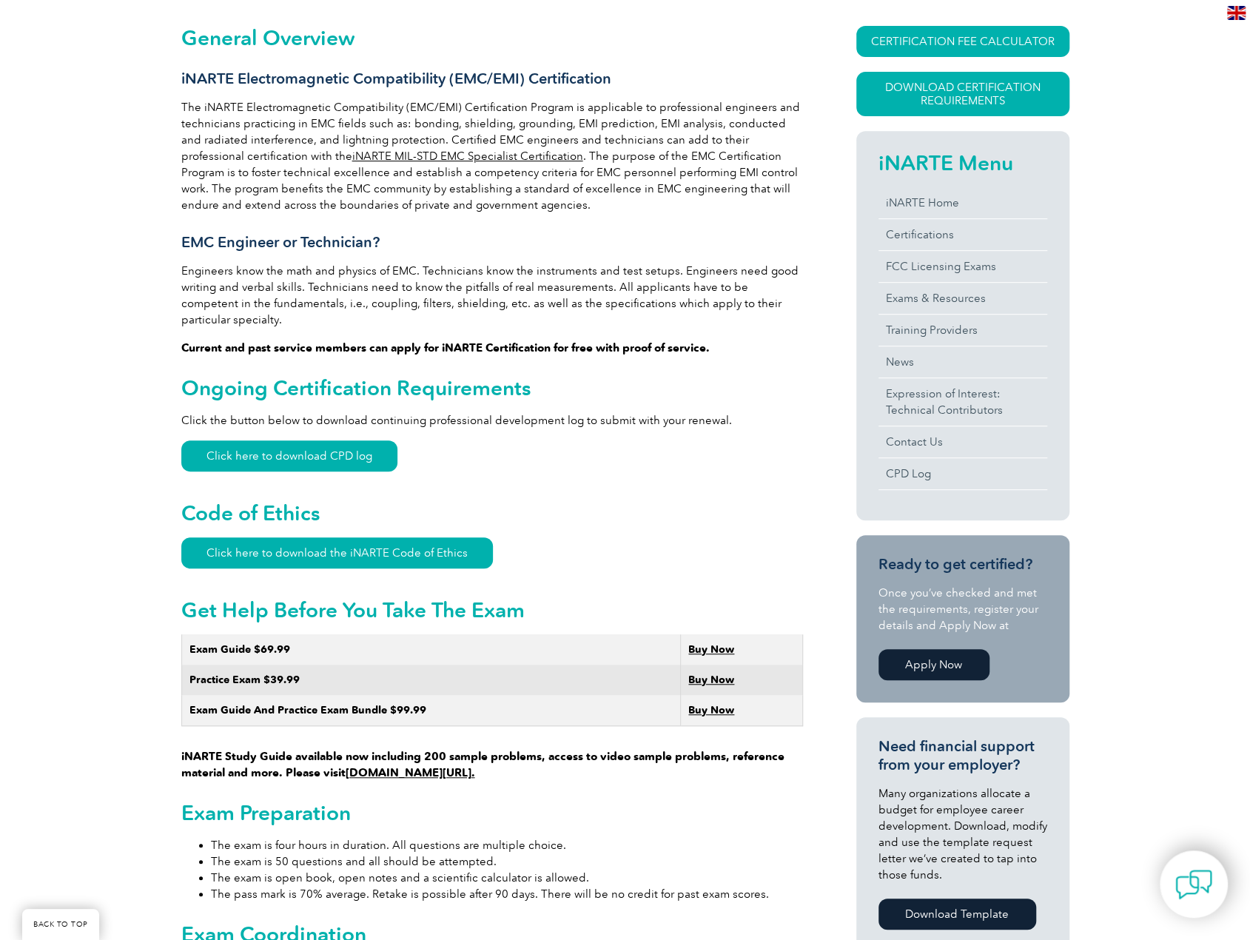
scroll to position [154, 0]
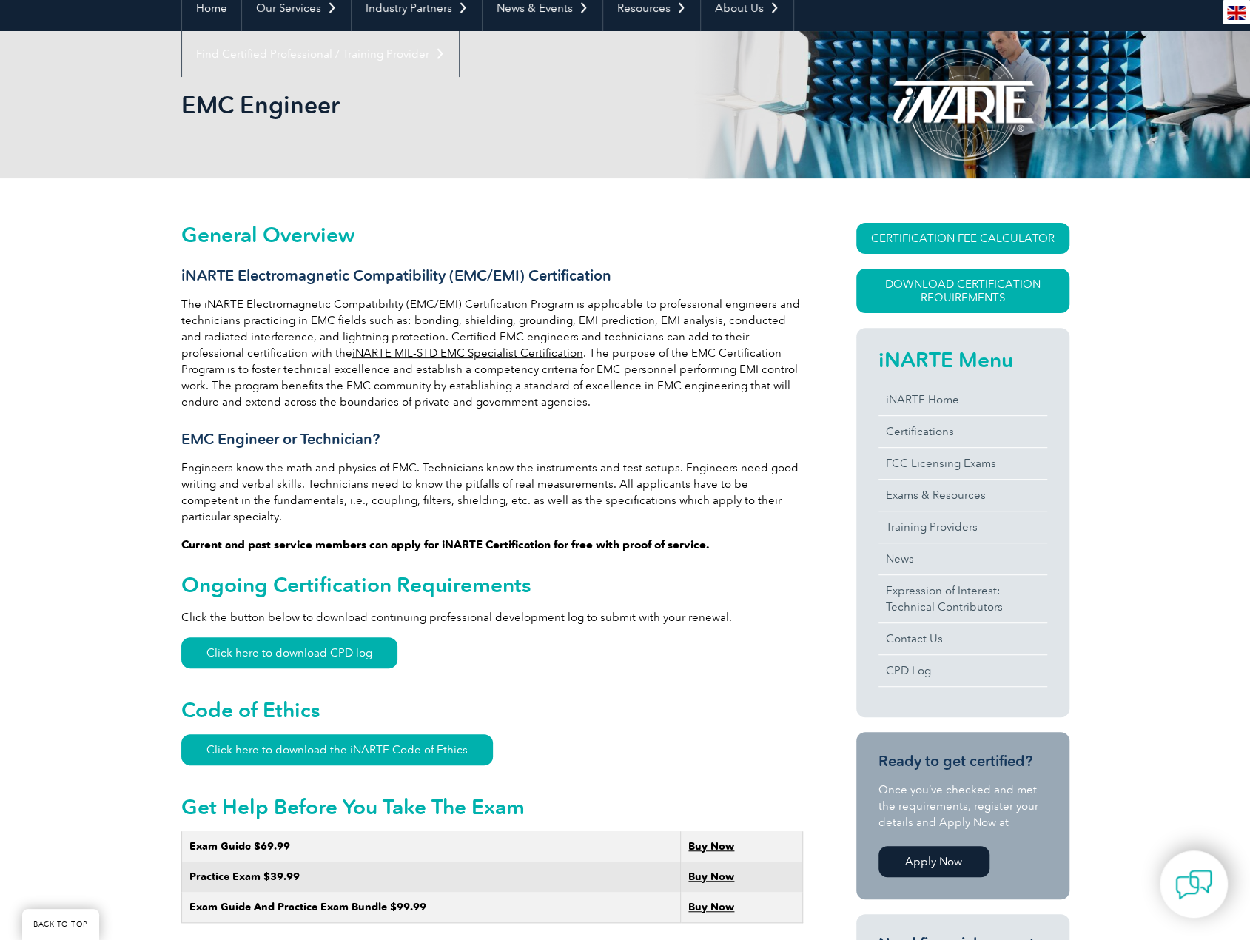
click at [456, 352] on link "iNARTE MIL-STD EMC Specialist Certification" at bounding box center [467, 352] width 231 height 13
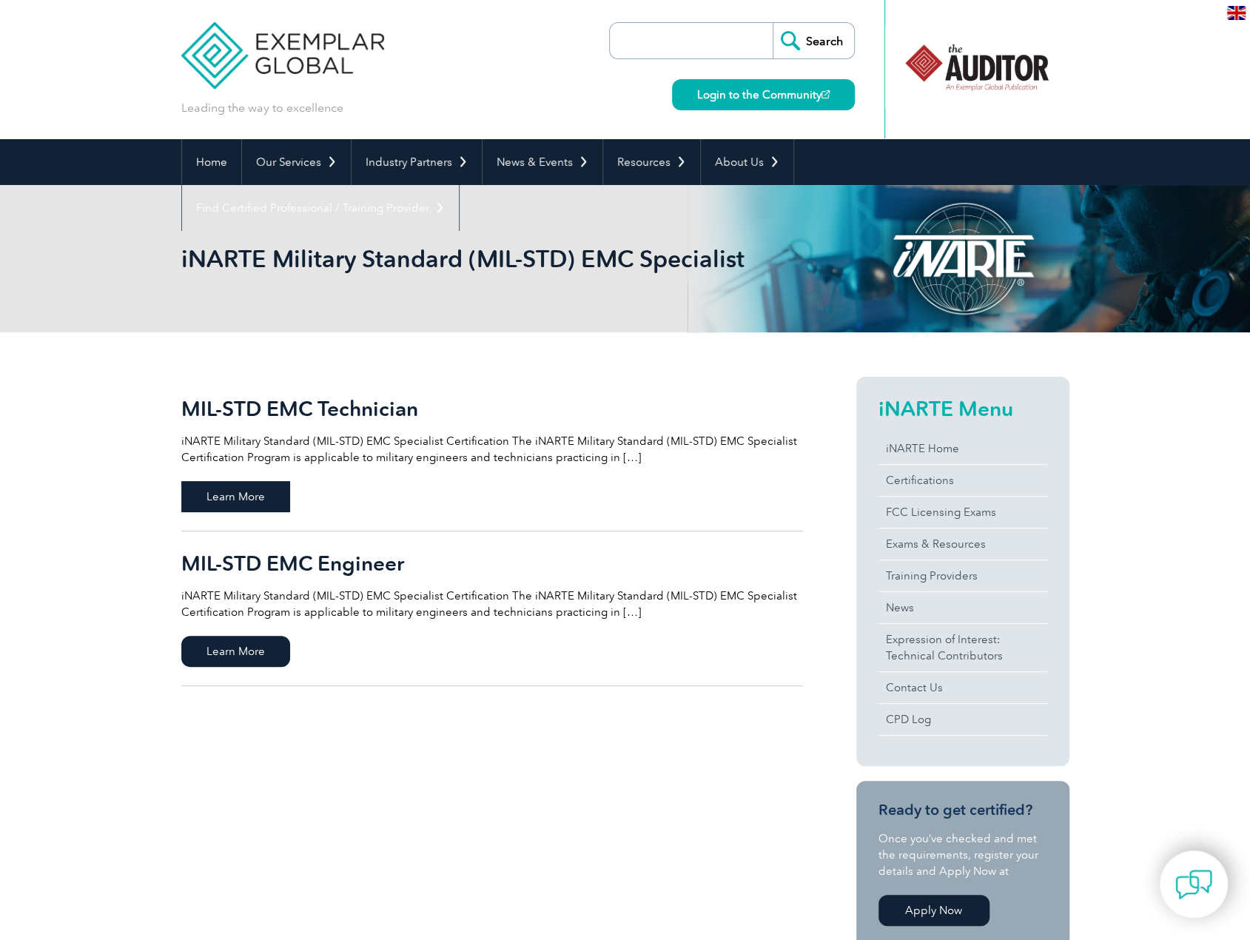
click at [260, 492] on span "Learn More" at bounding box center [235, 496] width 109 height 31
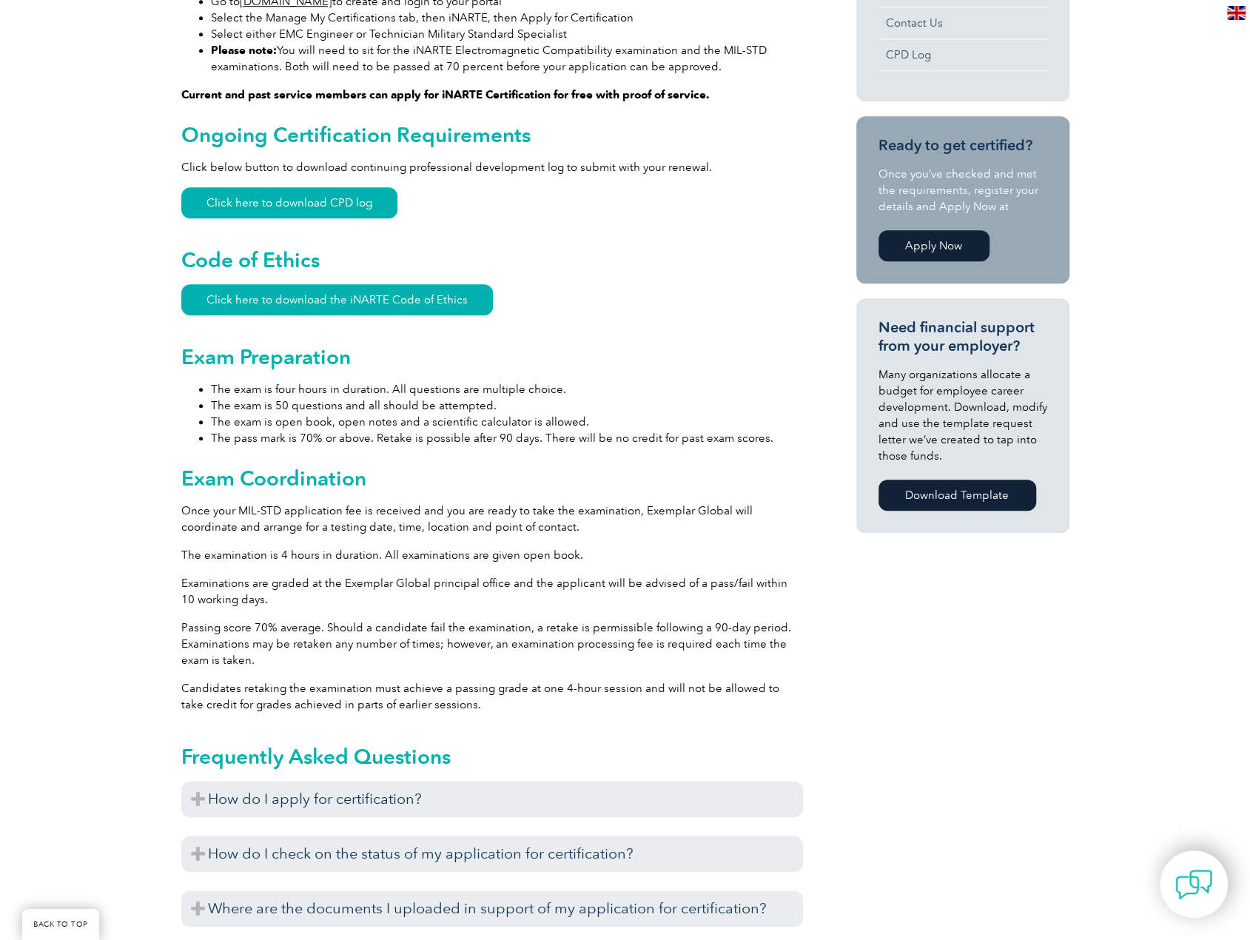
scroll to position [888, 0]
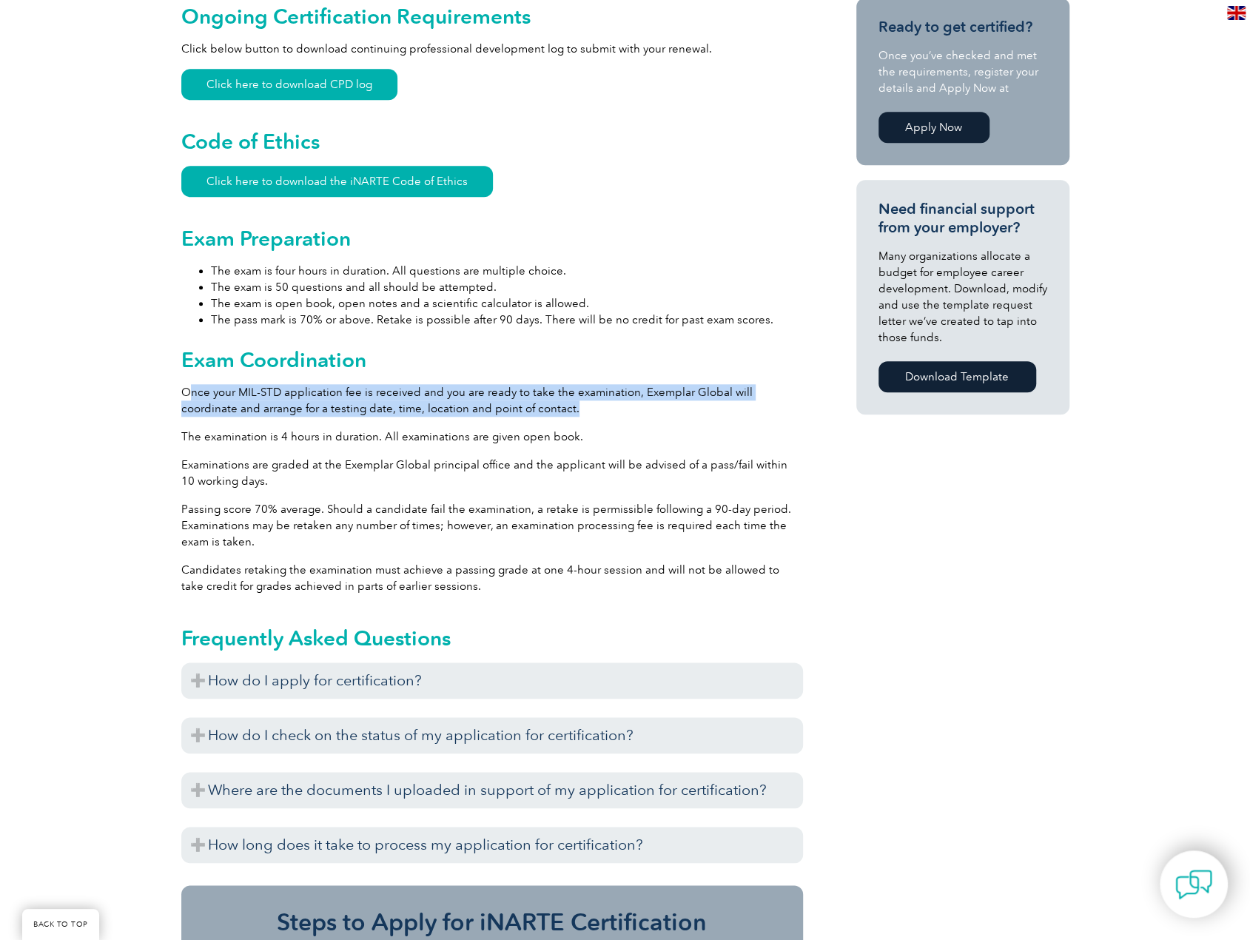
drag, startPoint x: 555, startPoint y: 414, endPoint x: 186, endPoint y: 386, distance: 370.3
click at [186, 386] on p "Once your MIL-STD application fee is received and you are ready to take the exa…" at bounding box center [492, 400] width 622 height 33
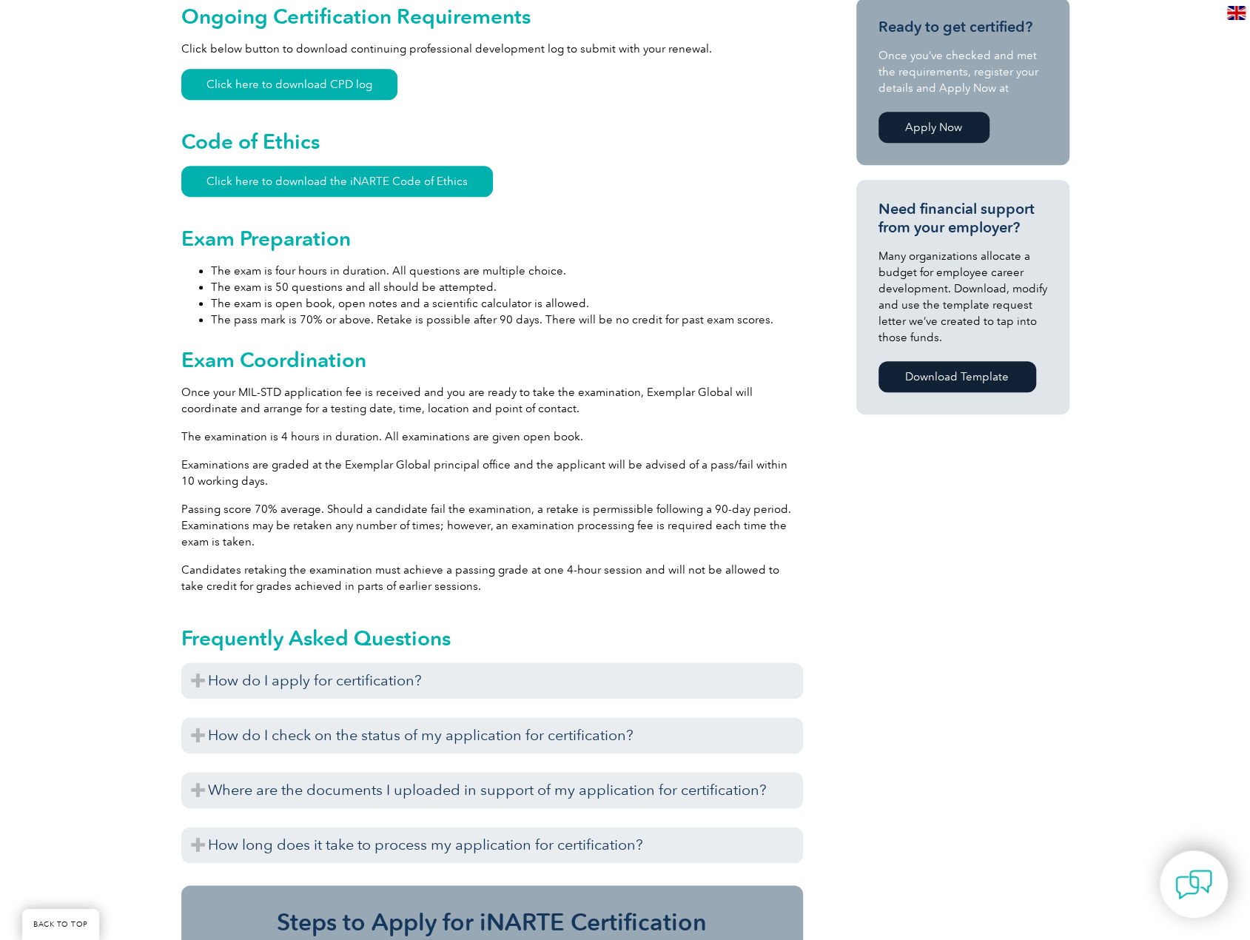
click at [269, 430] on p "The examination is 4 hours in duration. All examinations are given open book." at bounding box center [492, 436] width 622 height 16
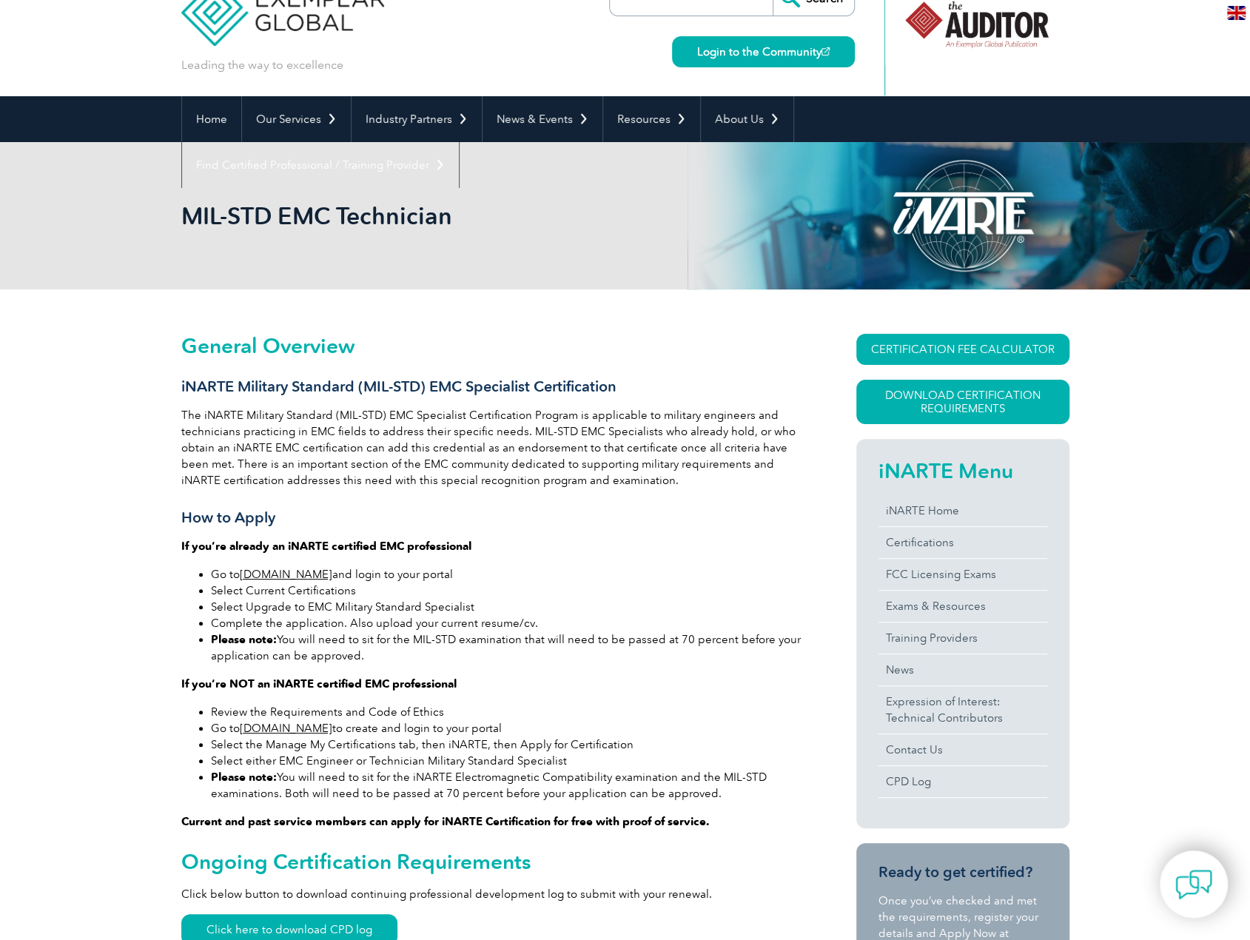
scroll to position [0, 0]
